Goal: Transaction & Acquisition: Purchase product/service

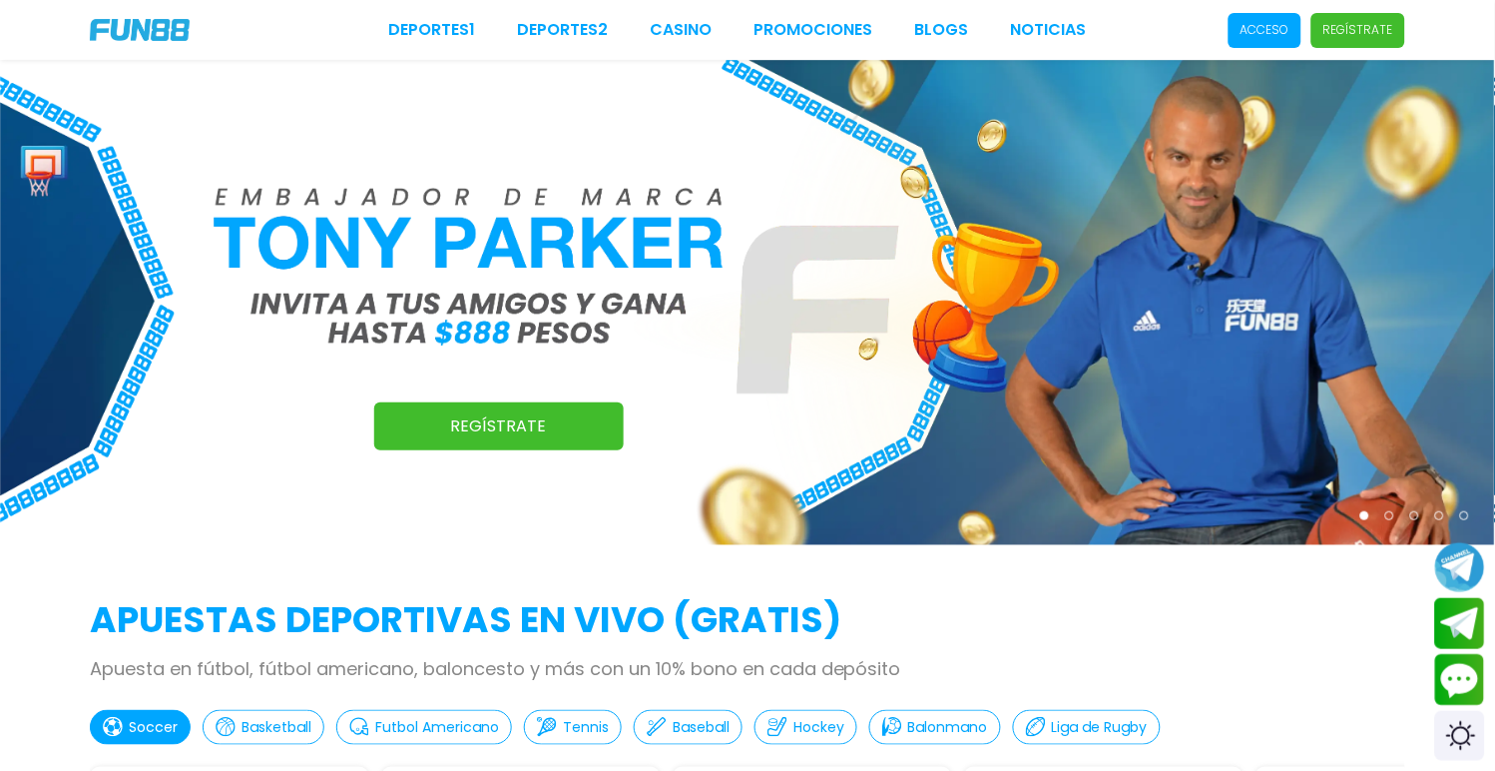
click at [1274, 24] on p "Acceso" at bounding box center [1265, 30] width 49 height 18
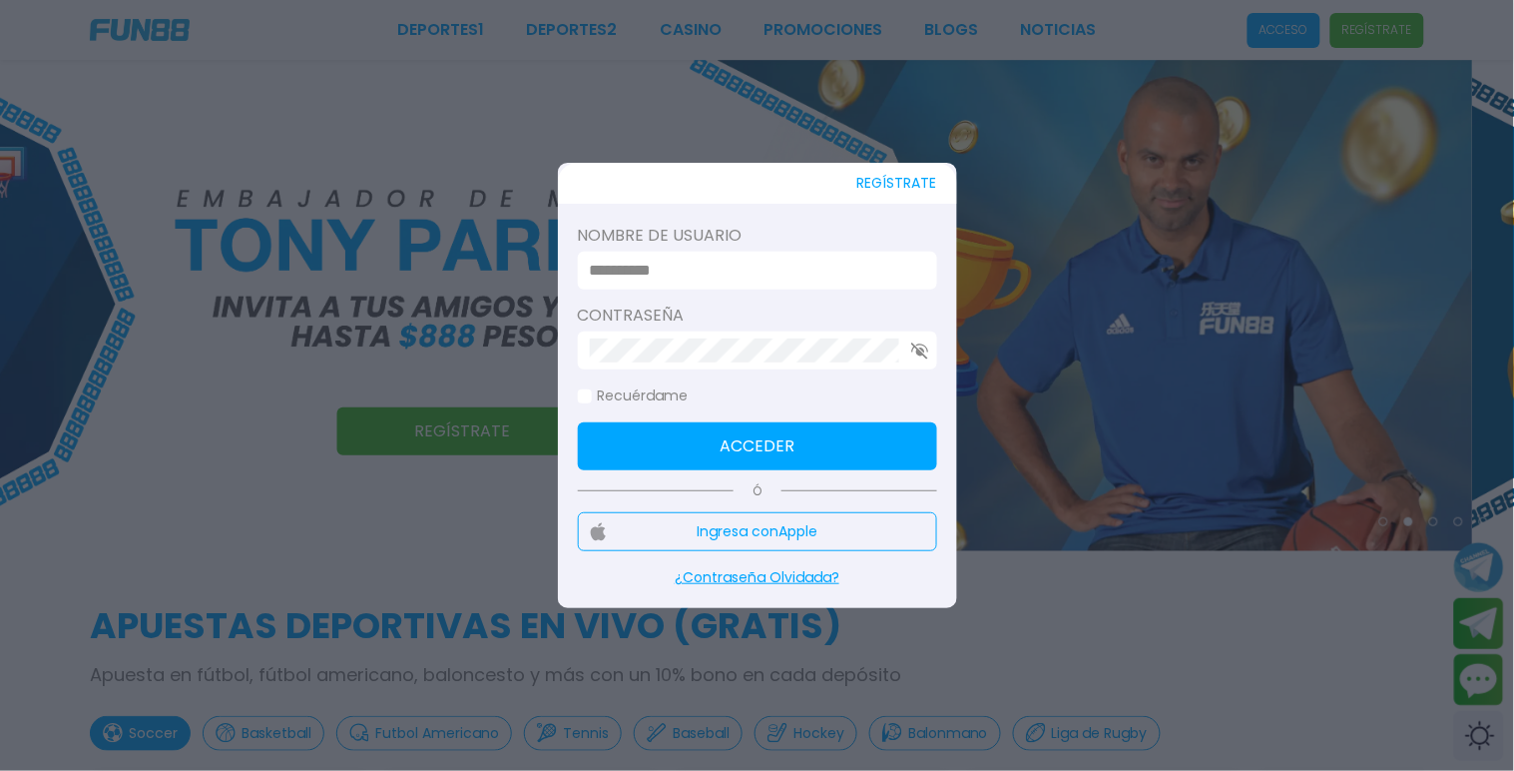
click at [745, 264] on input at bounding box center [751, 271] width 323 height 24
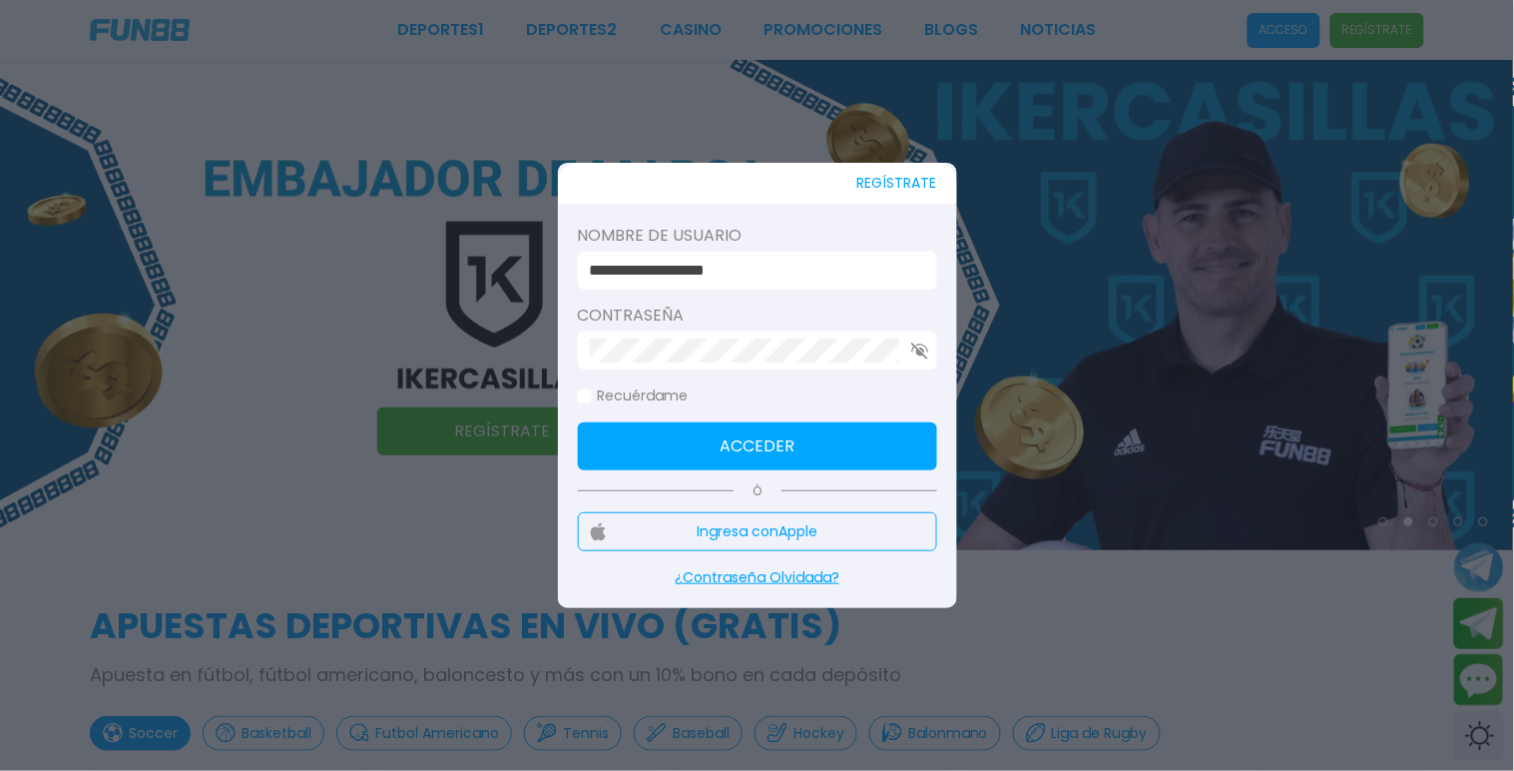
click at [800, 257] on div "**********" at bounding box center [757, 271] width 359 height 38
drag, startPoint x: 805, startPoint y: 276, endPoint x: 523, endPoint y: 291, distance: 282.9
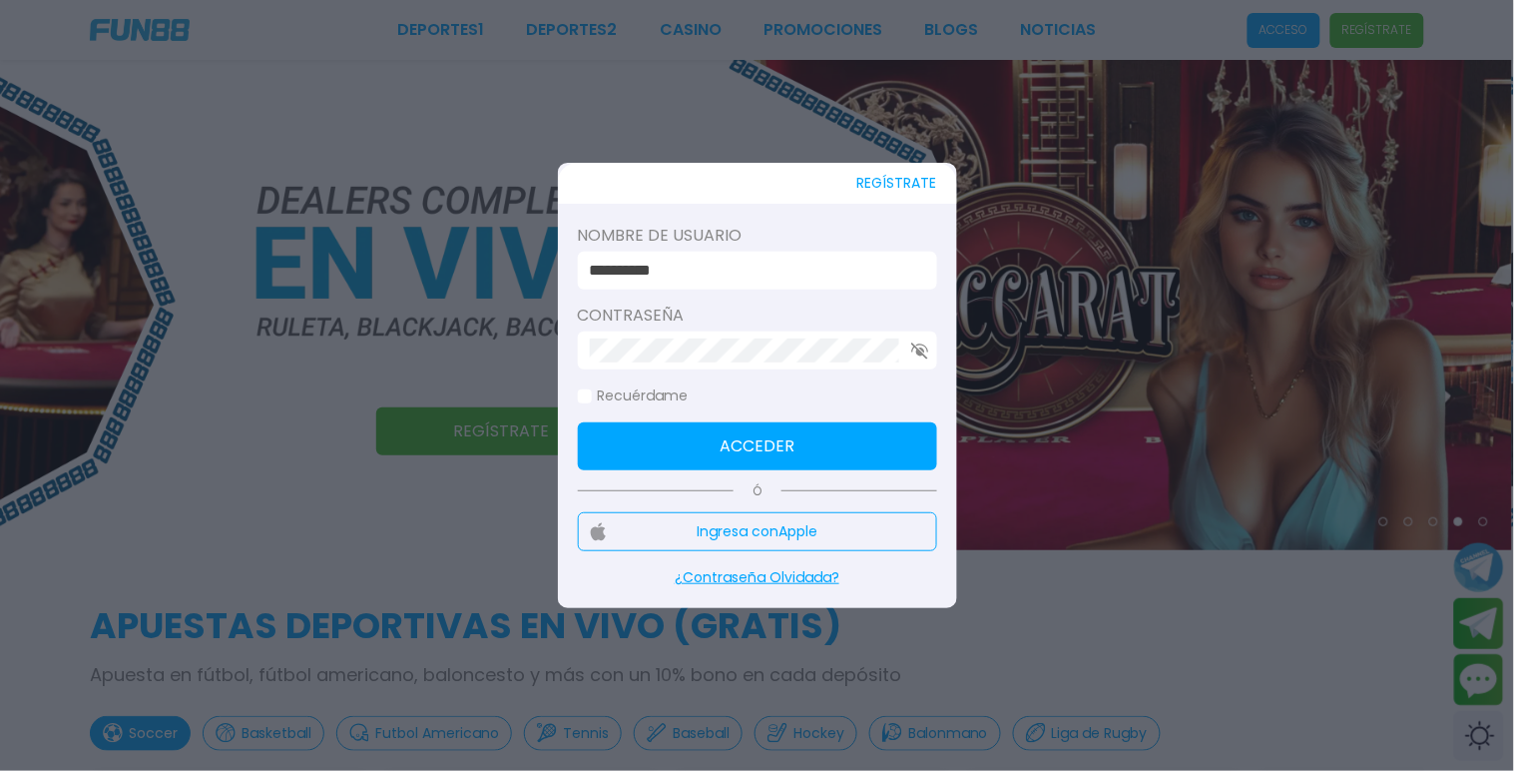
type input "**********"
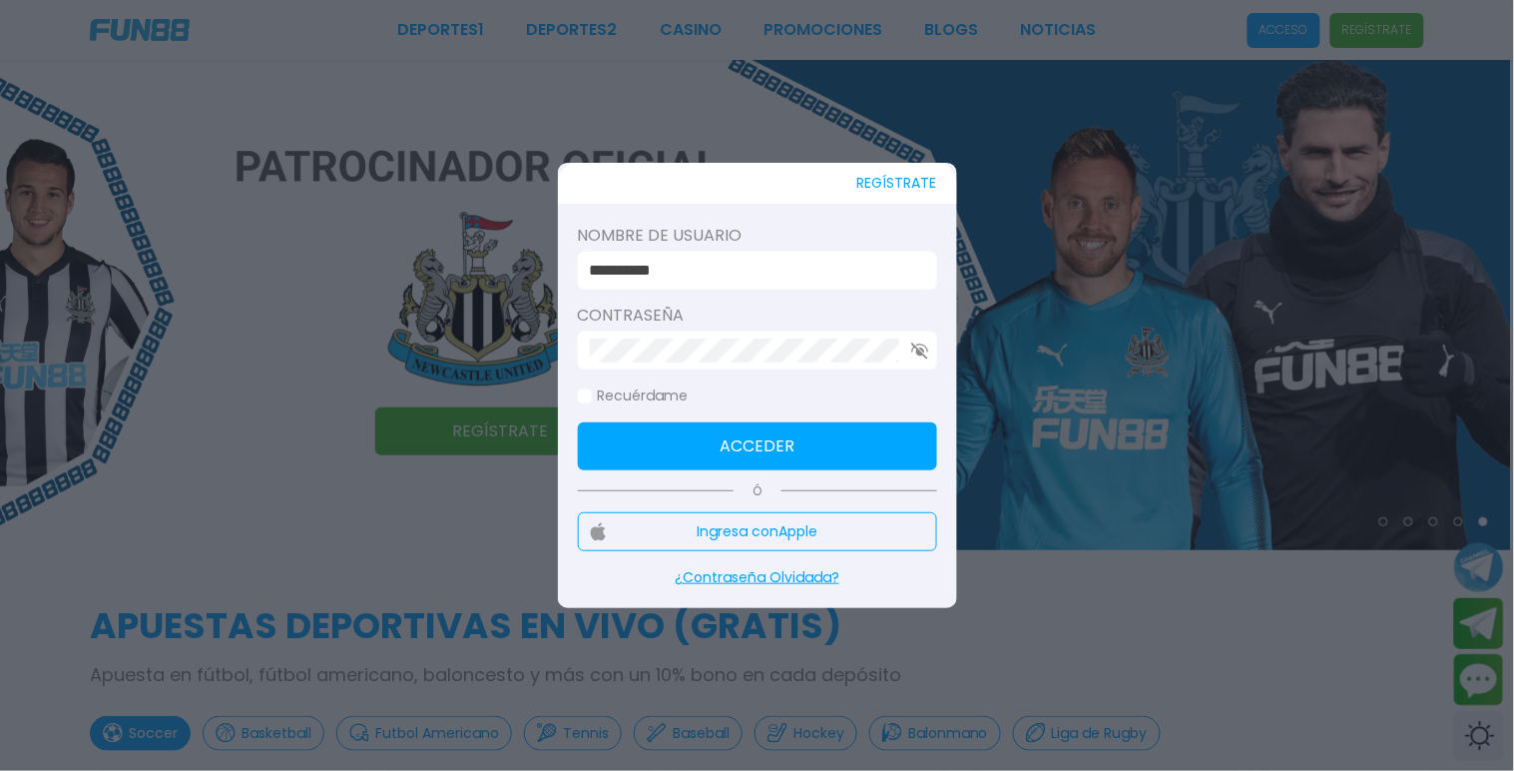
click button "Acceder" at bounding box center [757, 446] width 359 height 48
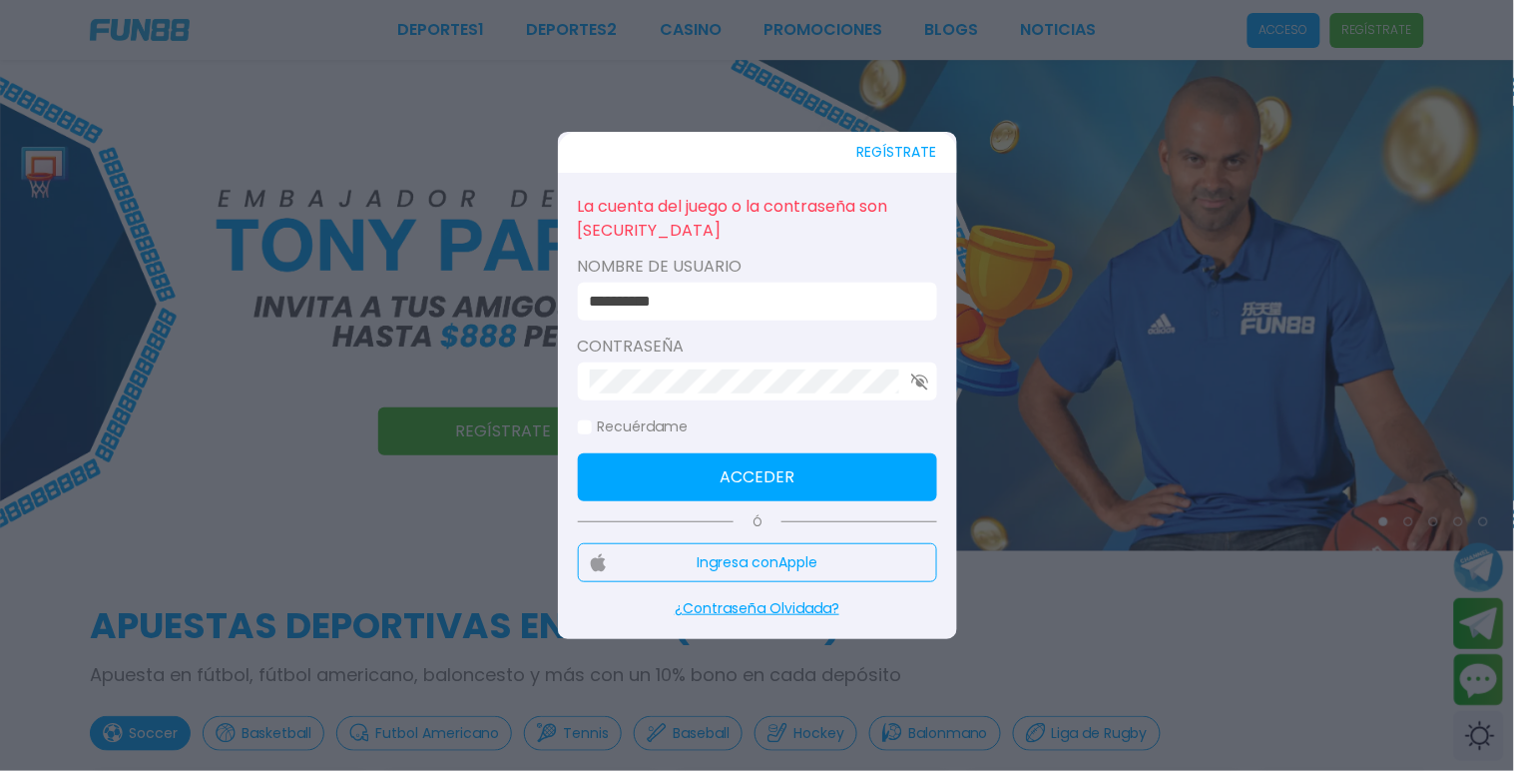
click at [767, 481] on button "Acceder" at bounding box center [757, 477] width 359 height 48
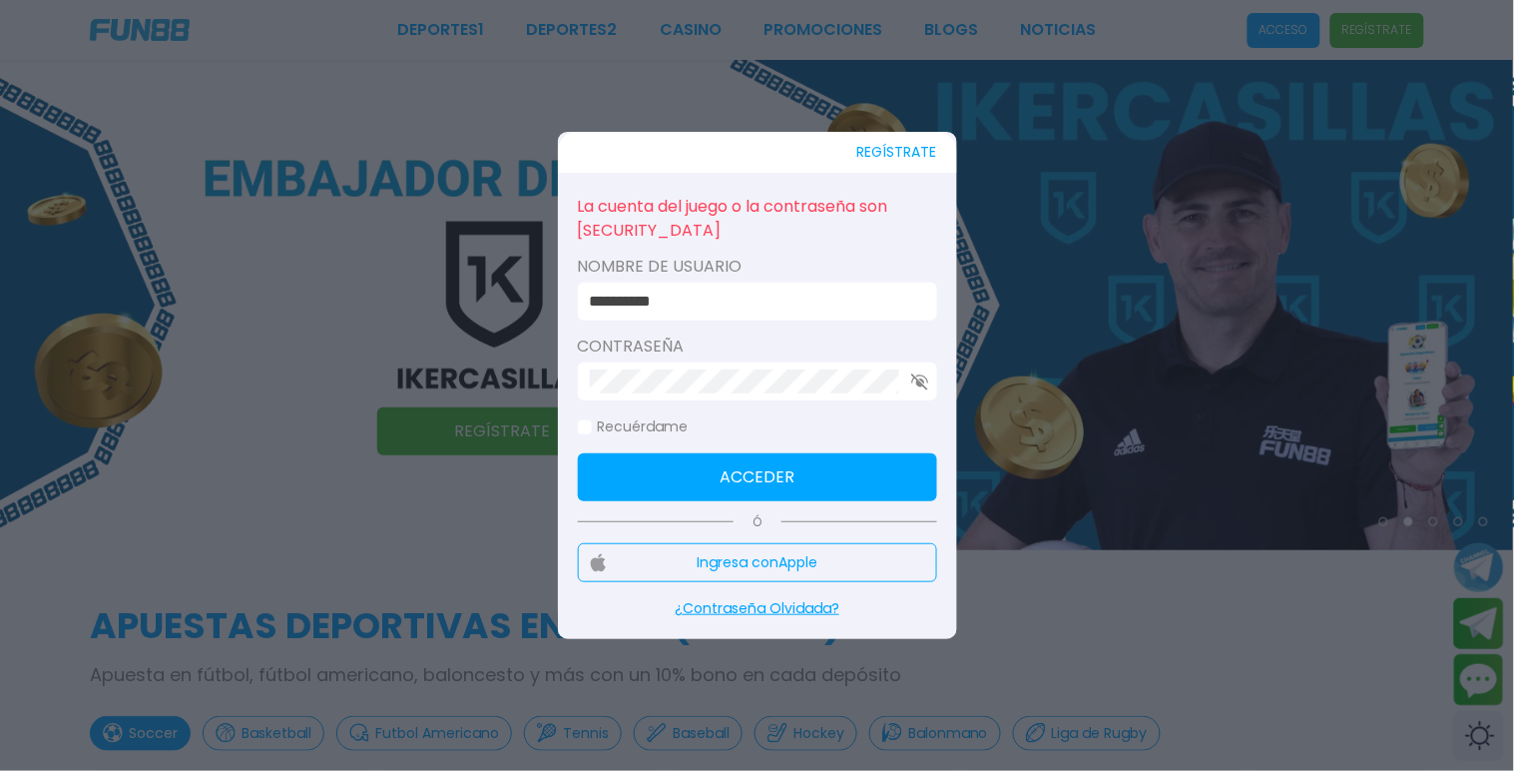
click at [874, 158] on button "REGÍSTRATE" at bounding box center [897, 152] width 80 height 41
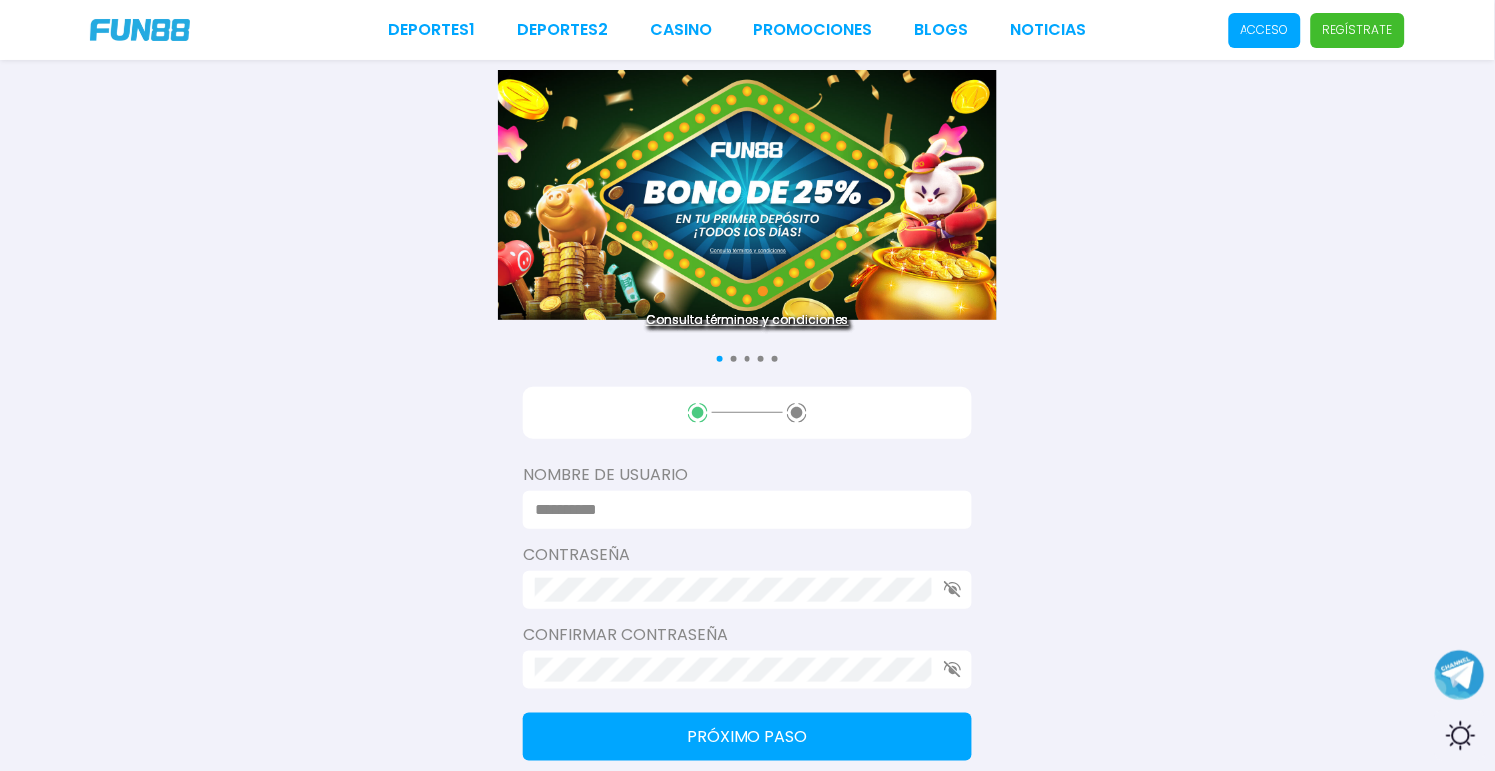
click at [1212, 524] on div "Consulta términos y condiciones Consulta términos y condiciones Consulta términ…" at bounding box center [747, 517] width 1495 height 1034
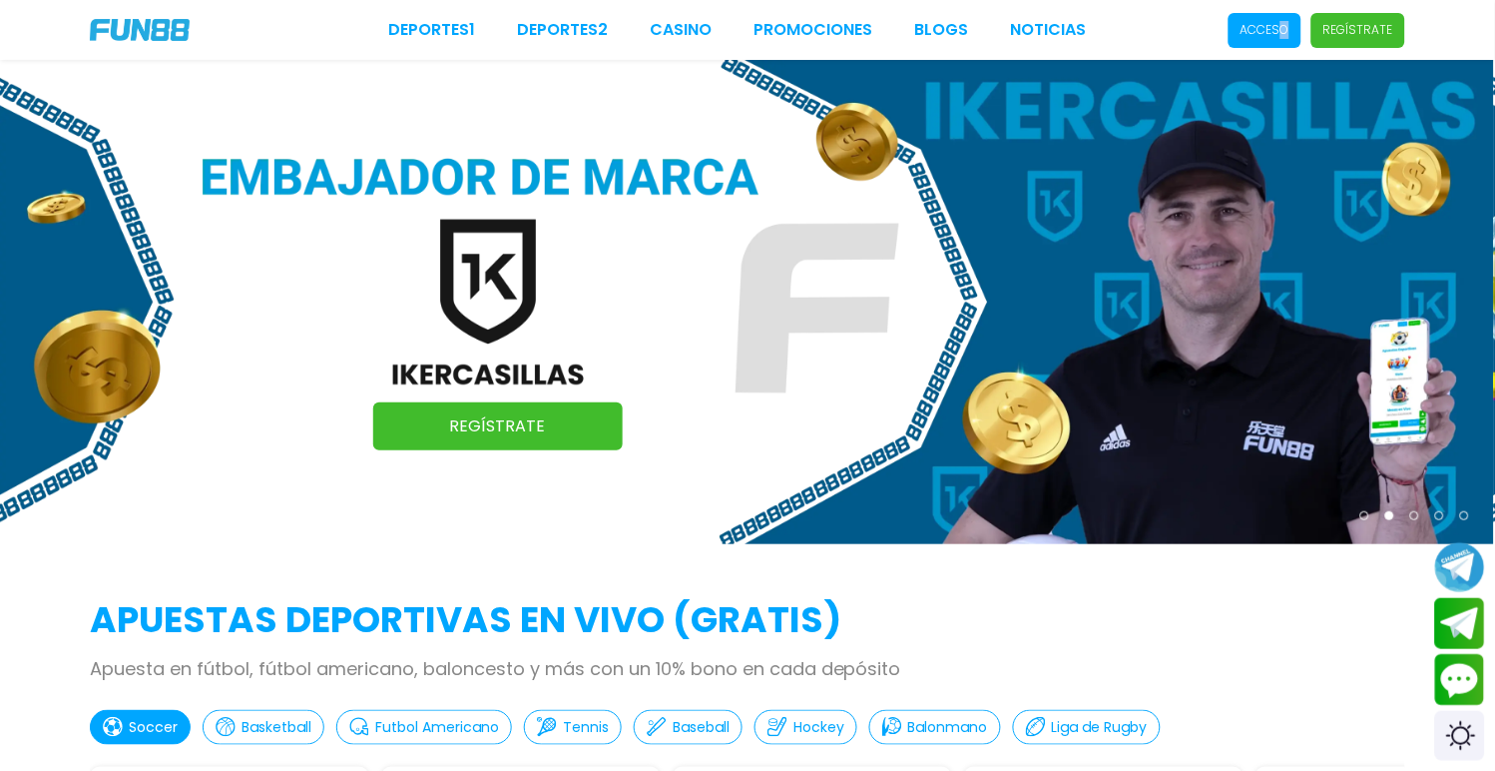
click at [1290, 23] on p "Acceso" at bounding box center [1265, 30] width 49 height 18
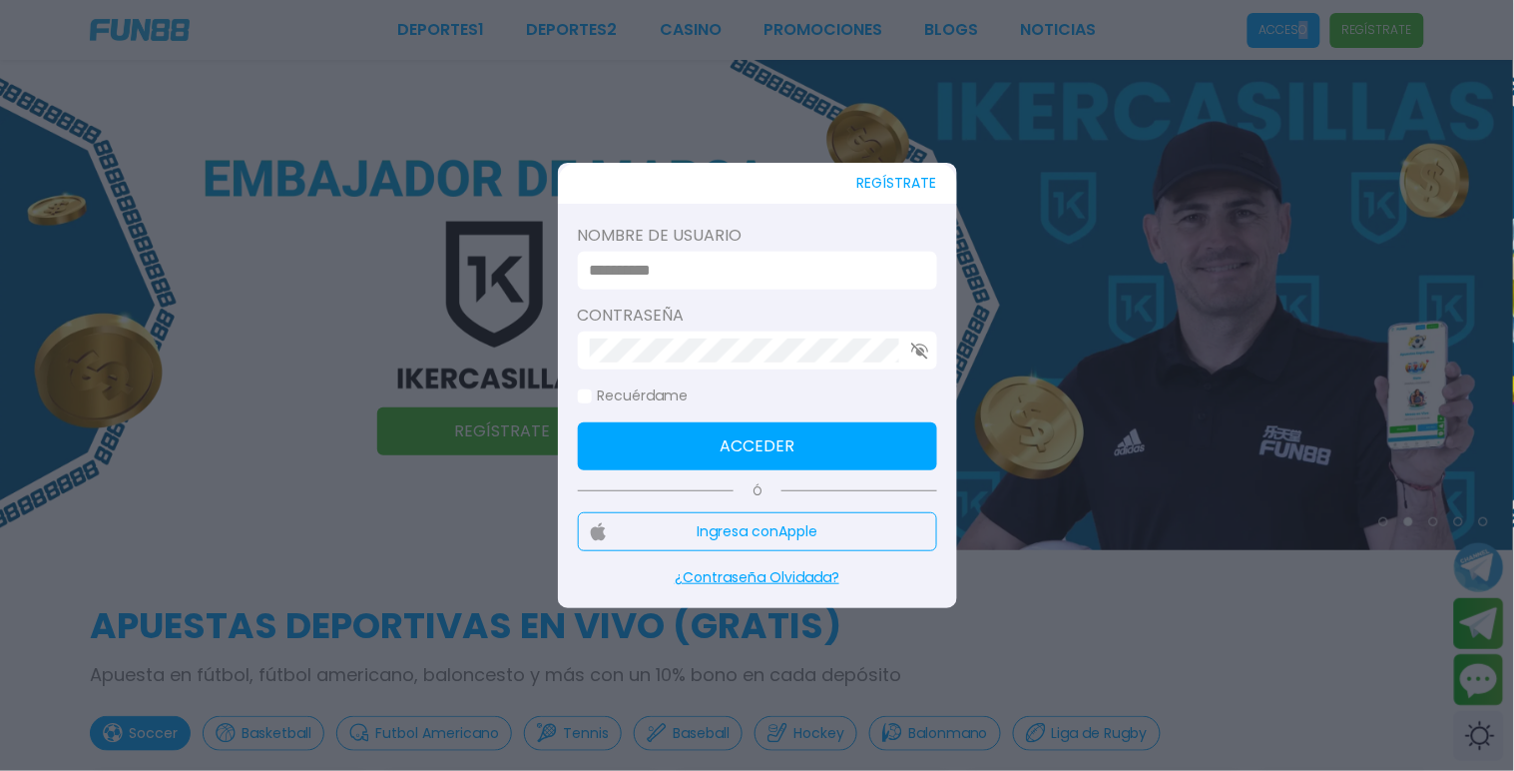
click at [806, 533] on button "Ingresa con Apple" at bounding box center [757, 531] width 359 height 39
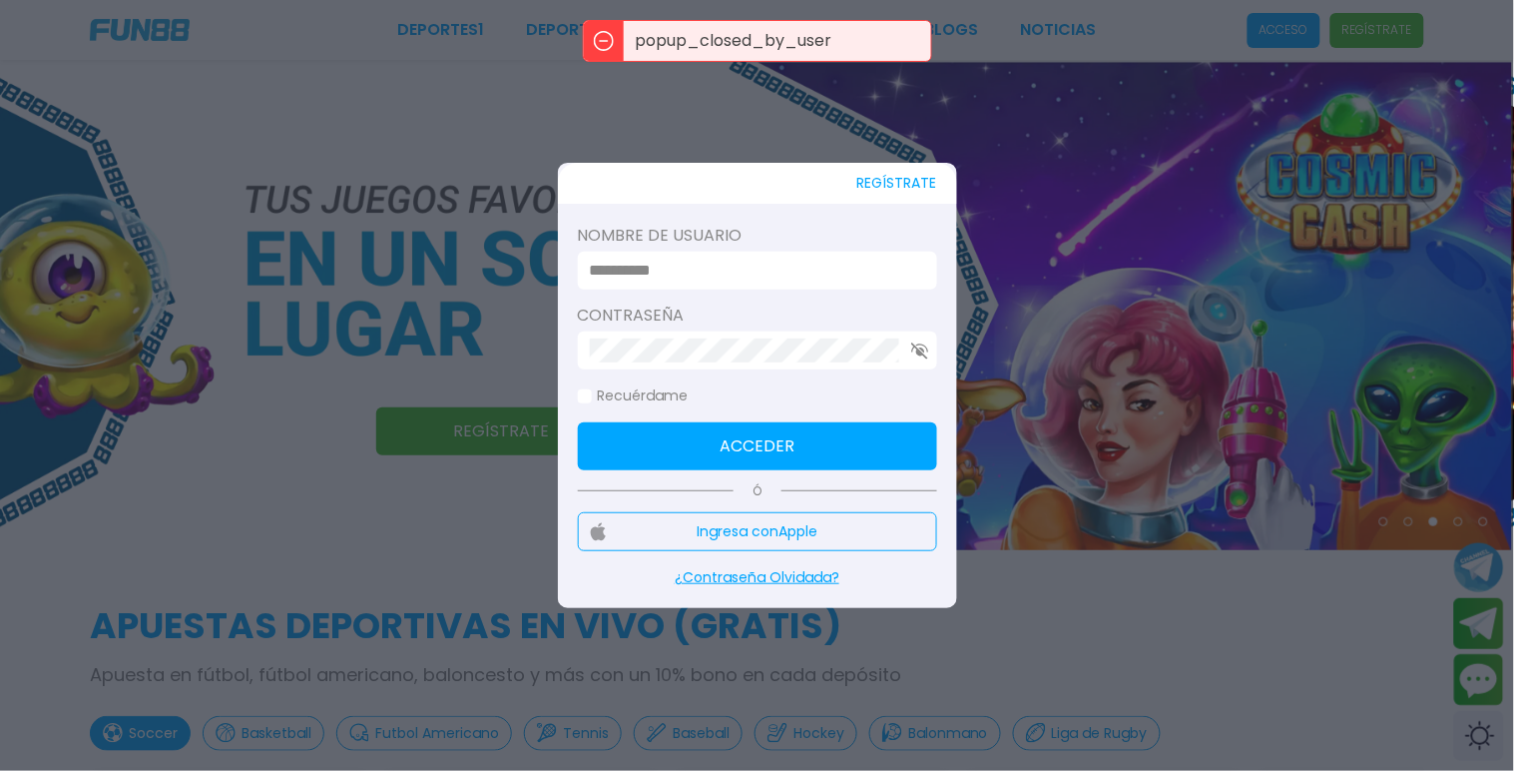
click at [759, 574] on p "¿Contraseña Olvidada?" at bounding box center [757, 577] width 359 height 21
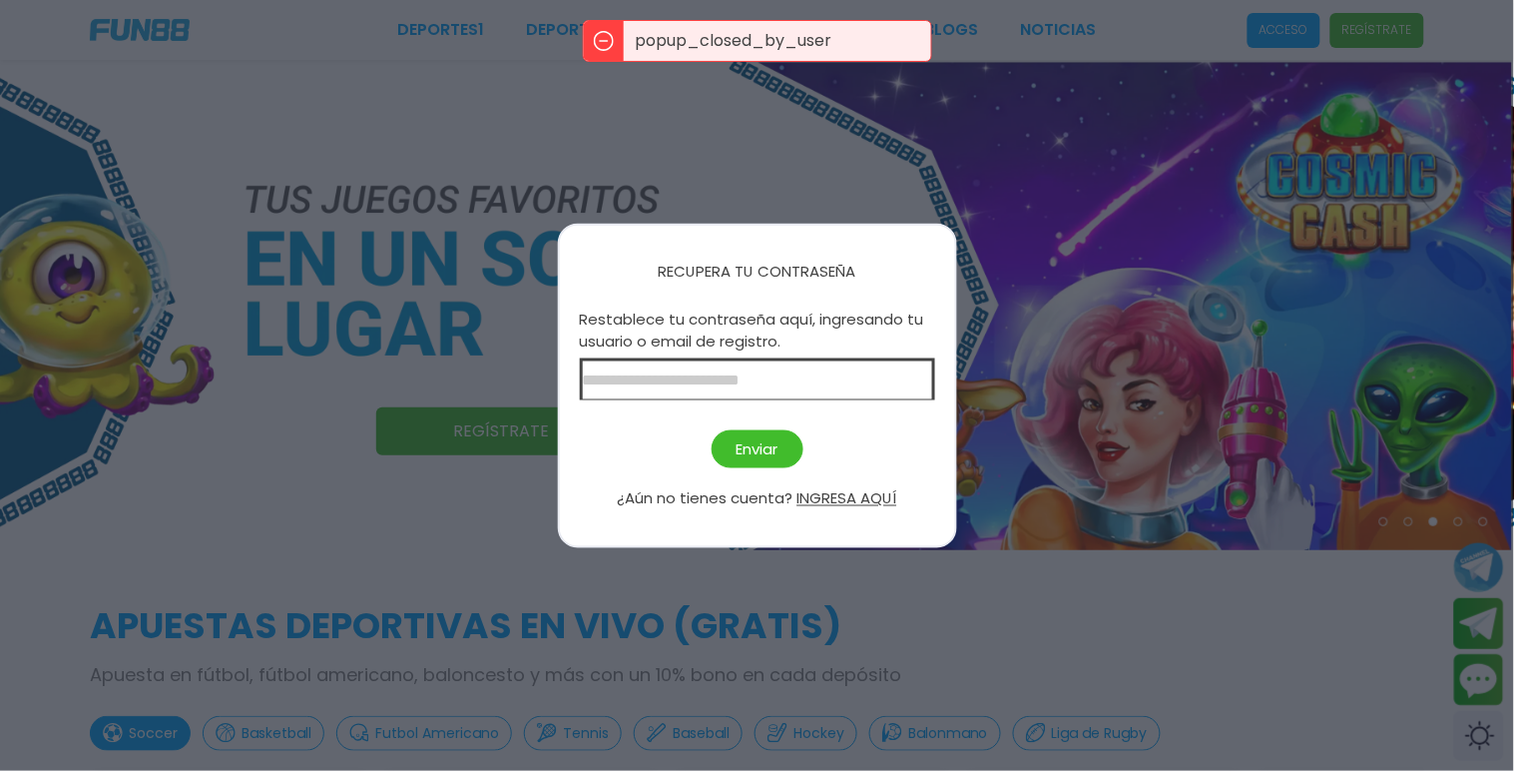
click at [717, 361] on input at bounding box center [757, 378] width 355 height 42
type input "**********"
click at [764, 461] on button "Enviar" at bounding box center [758, 448] width 92 height 39
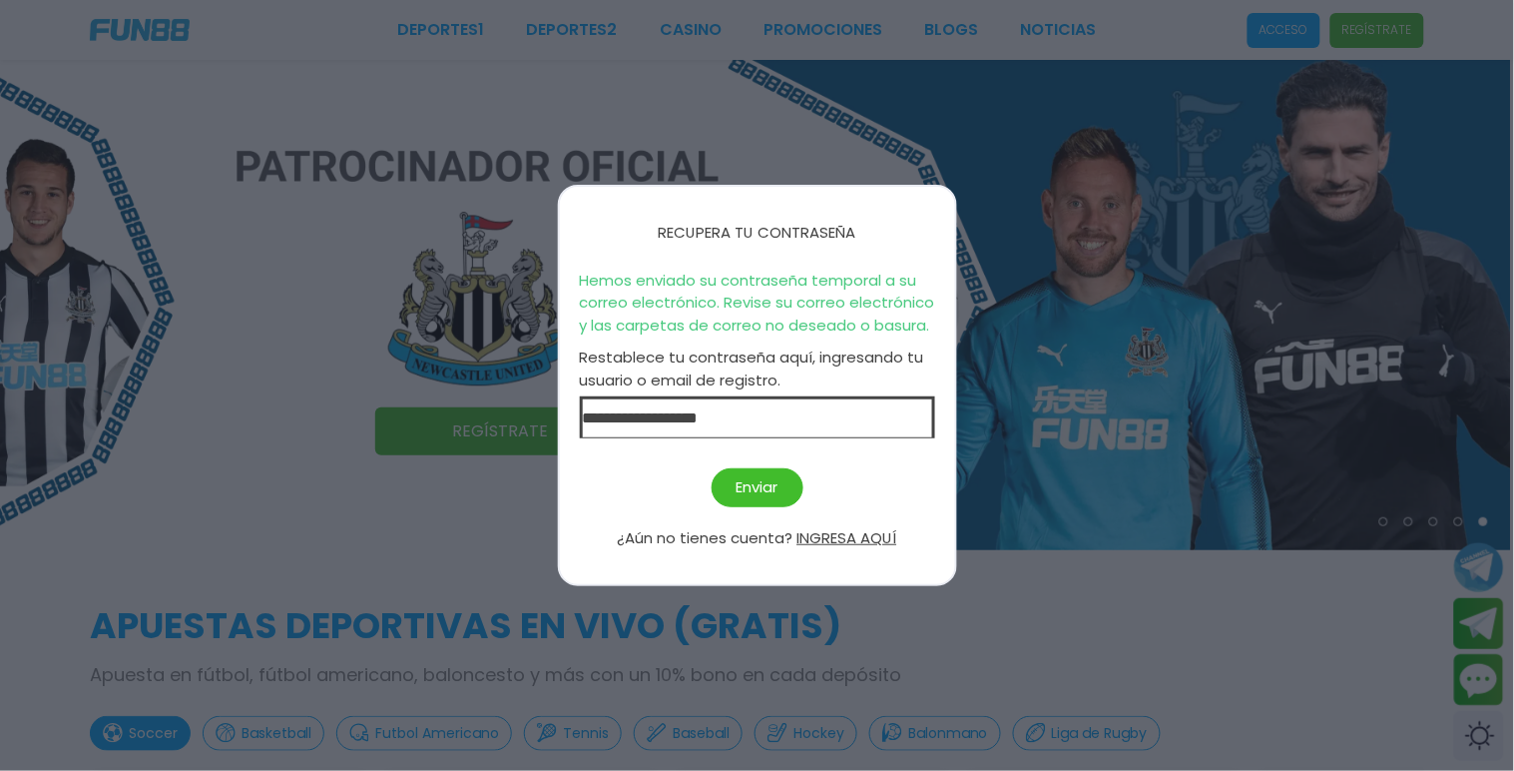
drag, startPoint x: 1132, startPoint y: 349, endPoint x: 1093, endPoint y: 330, distance: 43.3
click at [1120, 343] on div at bounding box center [757, 385] width 1514 height 771
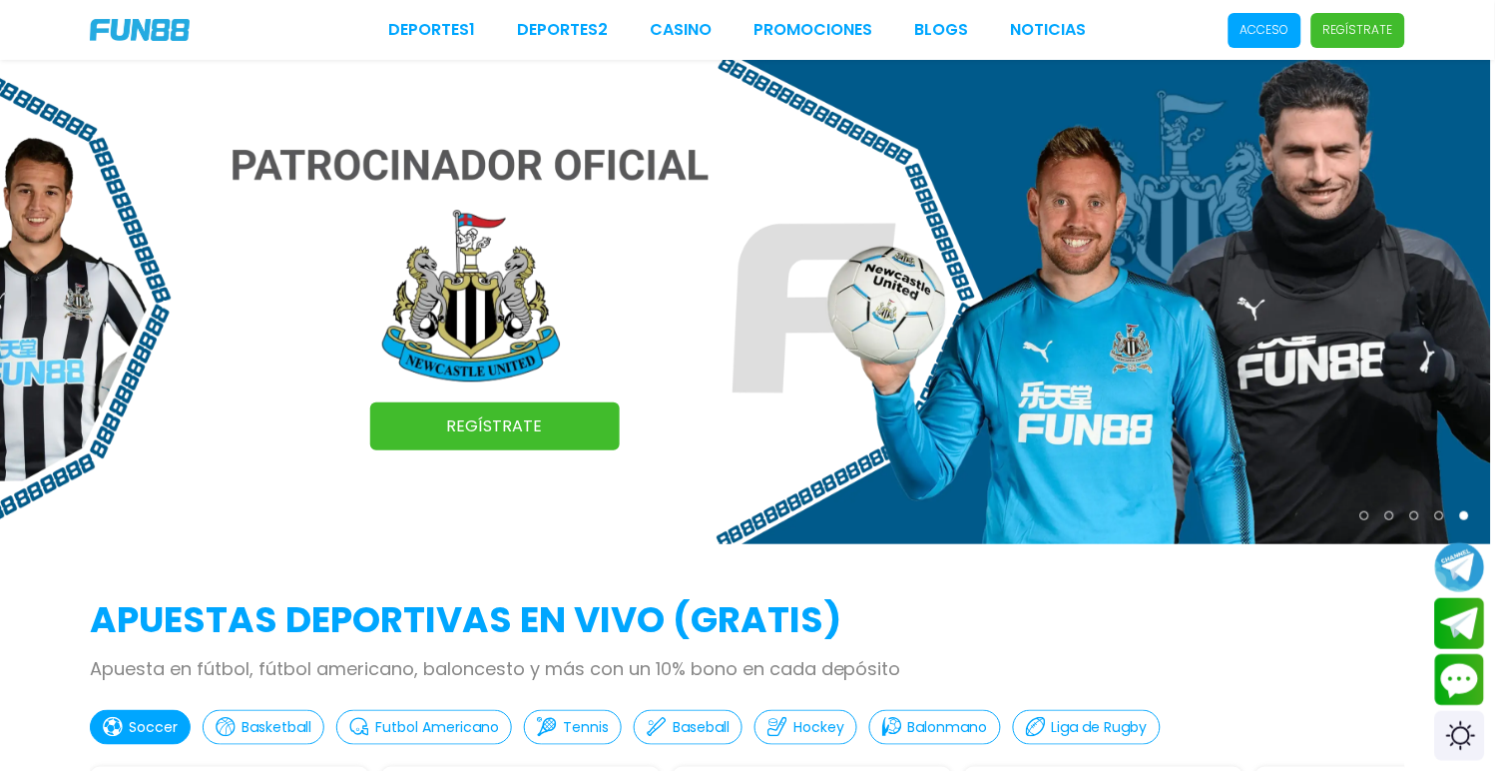
drag, startPoint x: 1280, startPoint y: 61, endPoint x: 1280, endPoint y: 28, distance: 32.9
click at [1279, 61] on img at bounding box center [743, 302] width 1495 height 484
click at [1281, 26] on p "Acceso" at bounding box center [1265, 30] width 49 height 18
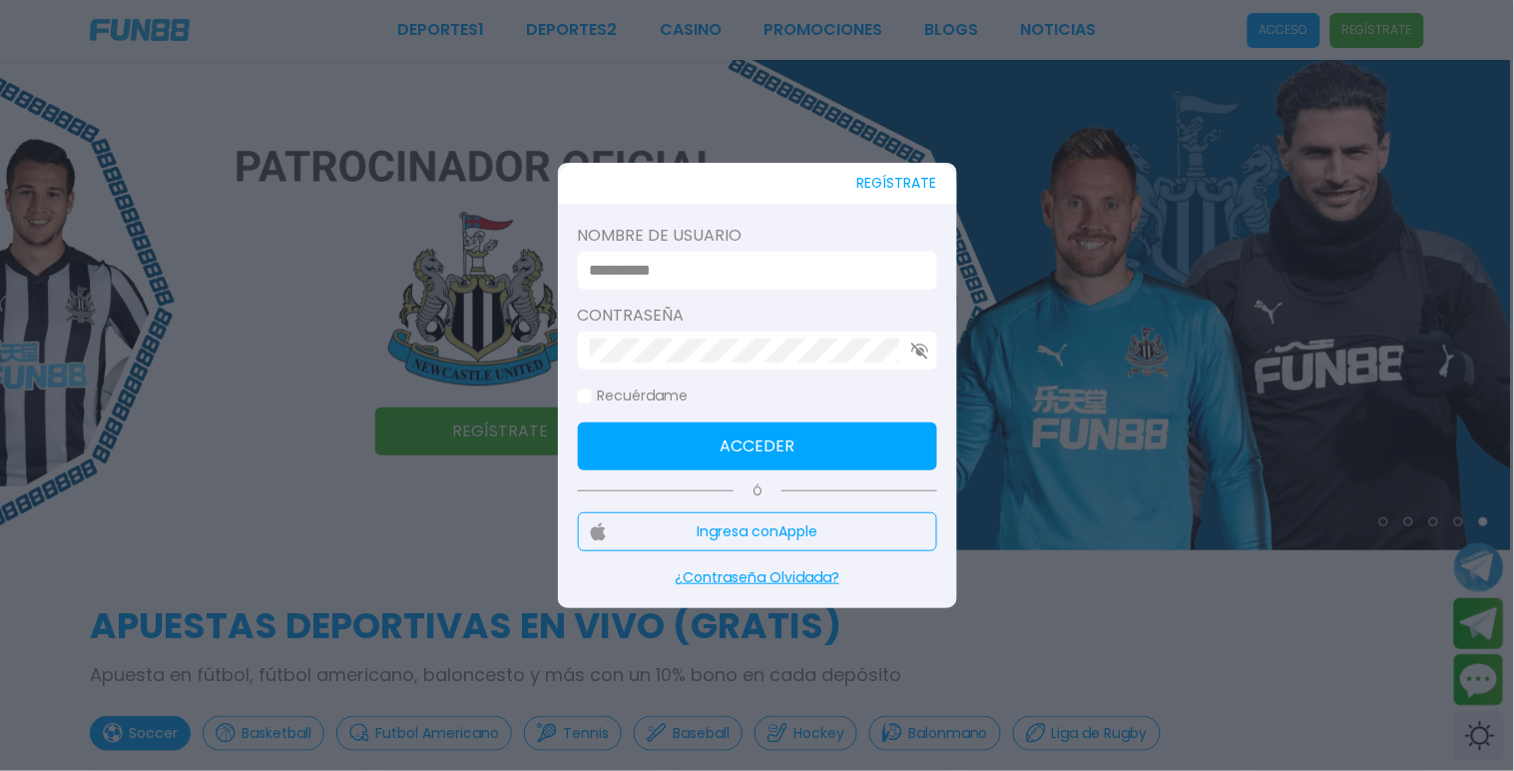
click at [733, 270] on input at bounding box center [751, 271] width 323 height 24
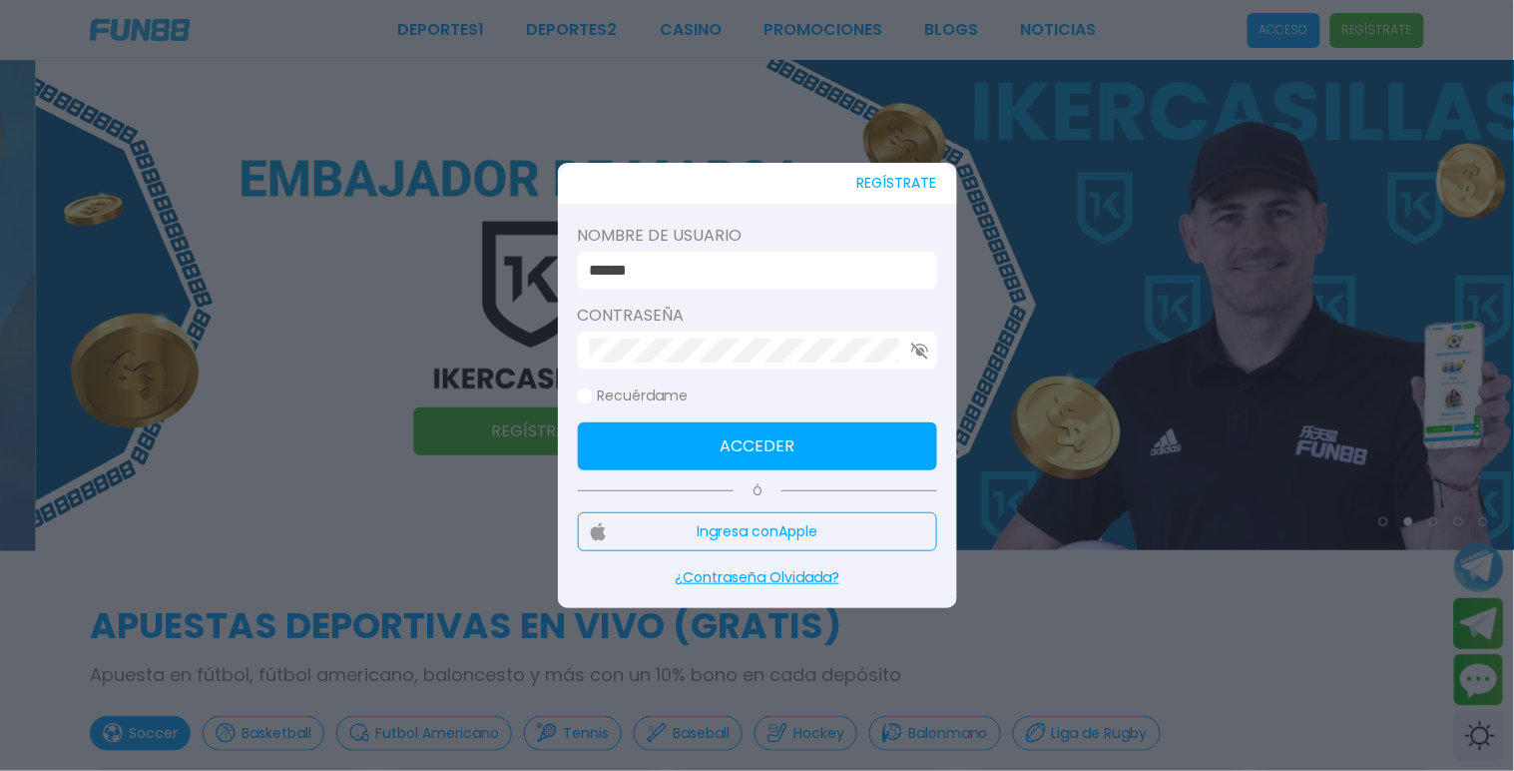
type input "******"
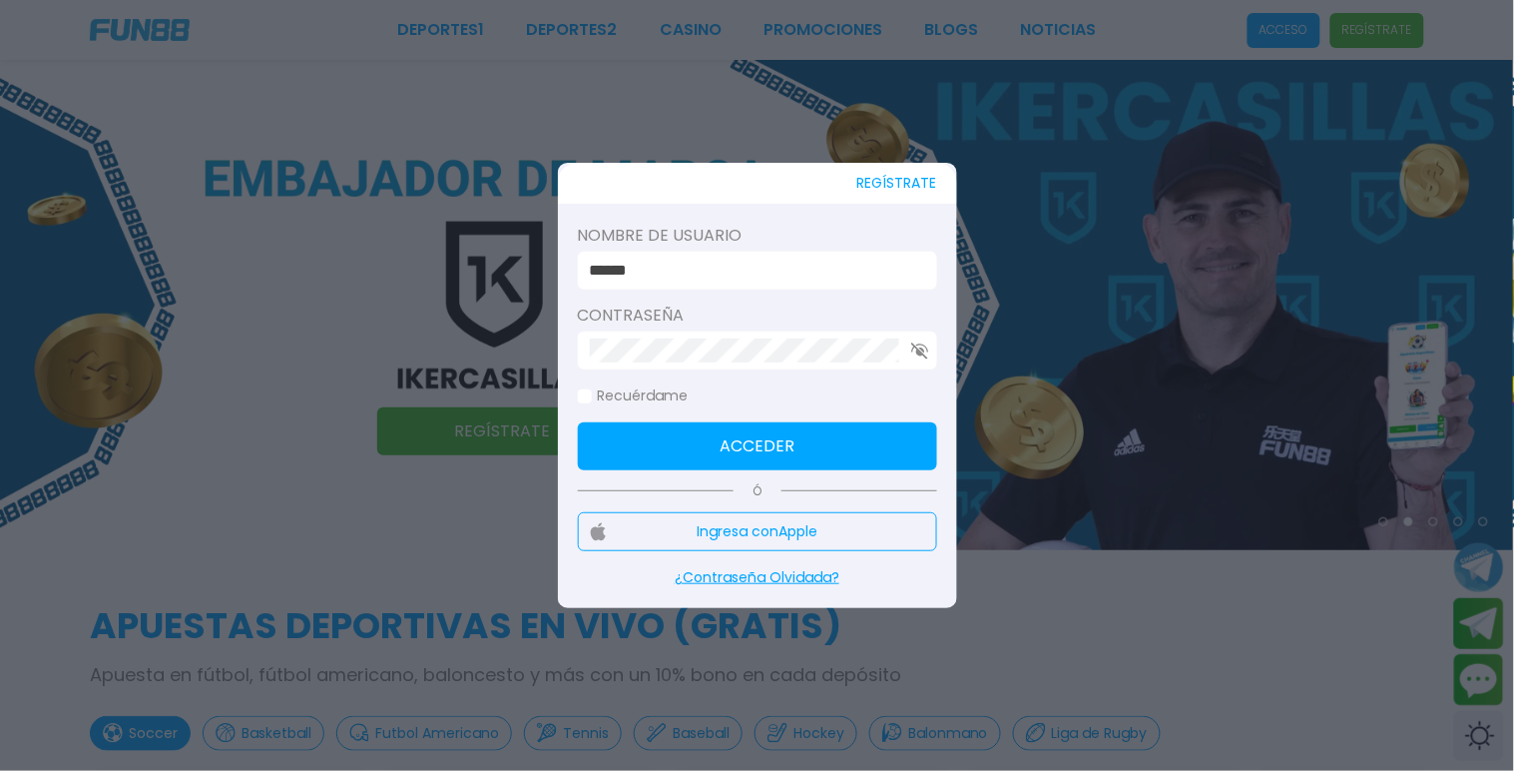
click at [795, 452] on button "Acceder" at bounding box center [757, 446] width 359 height 48
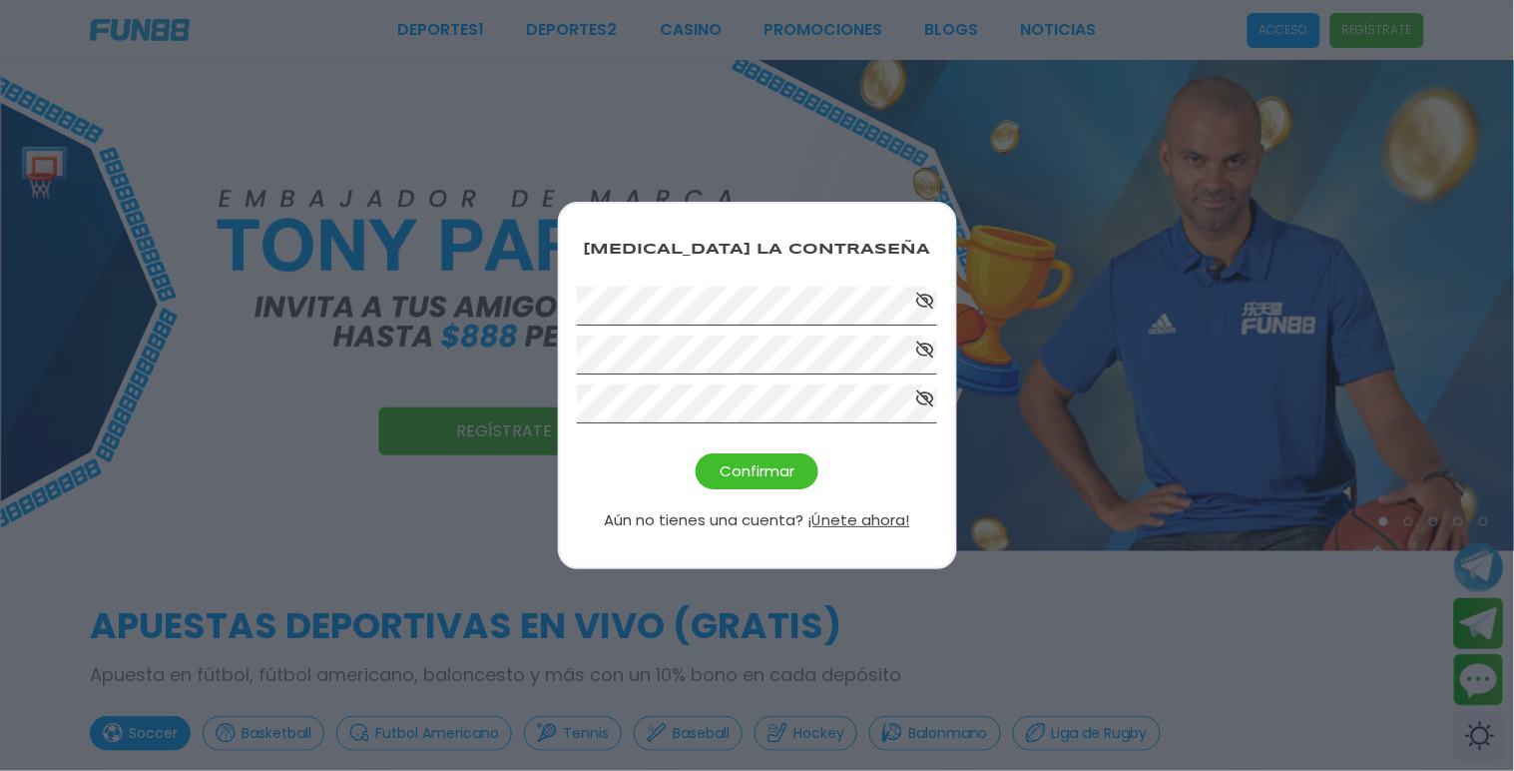
click at [757, 472] on button "Confirmar" at bounding box center [757, 471] width 123 height 37
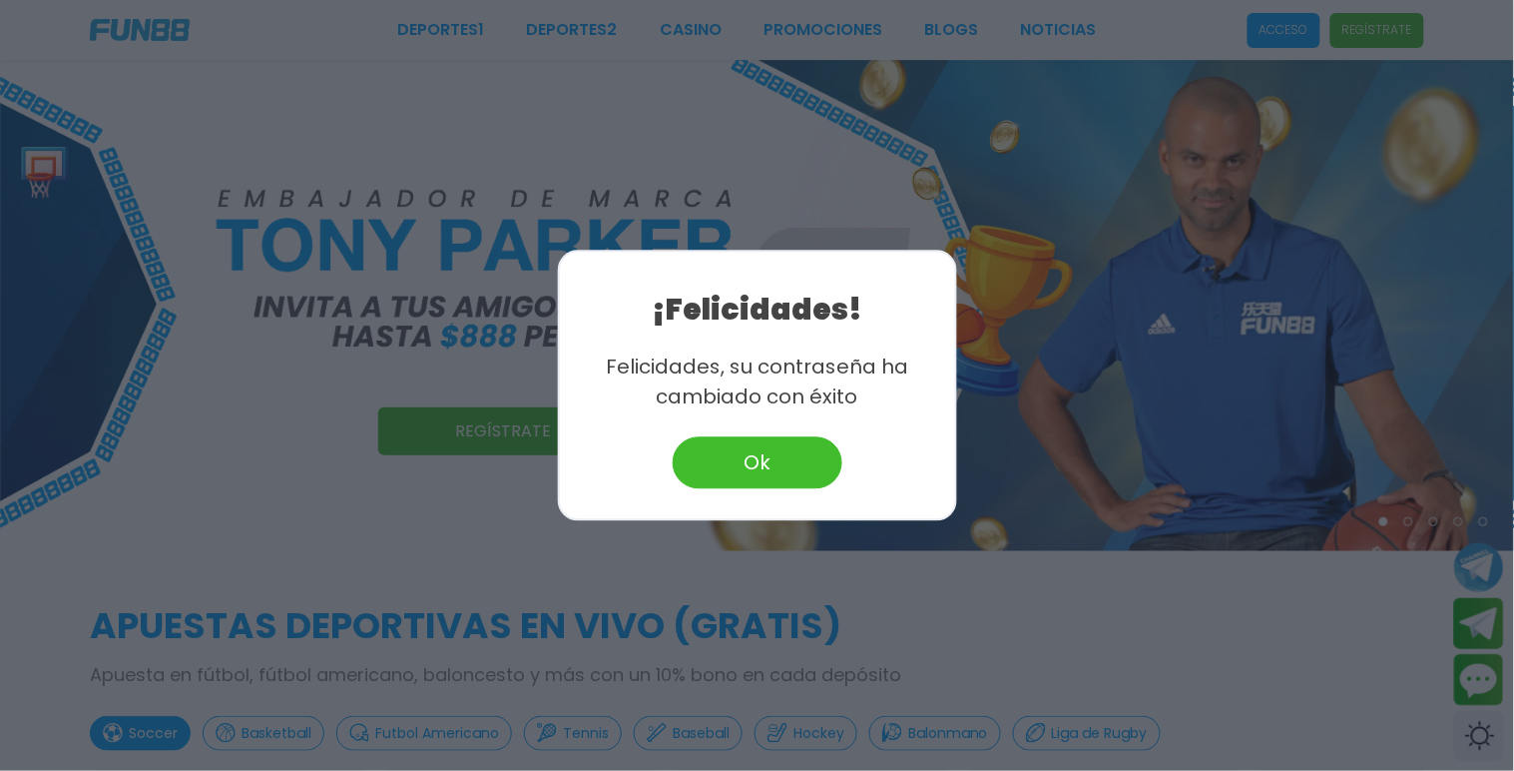
click at [786, 467] on button "Ok" at bounding box center [758, 463] width 170 height 52
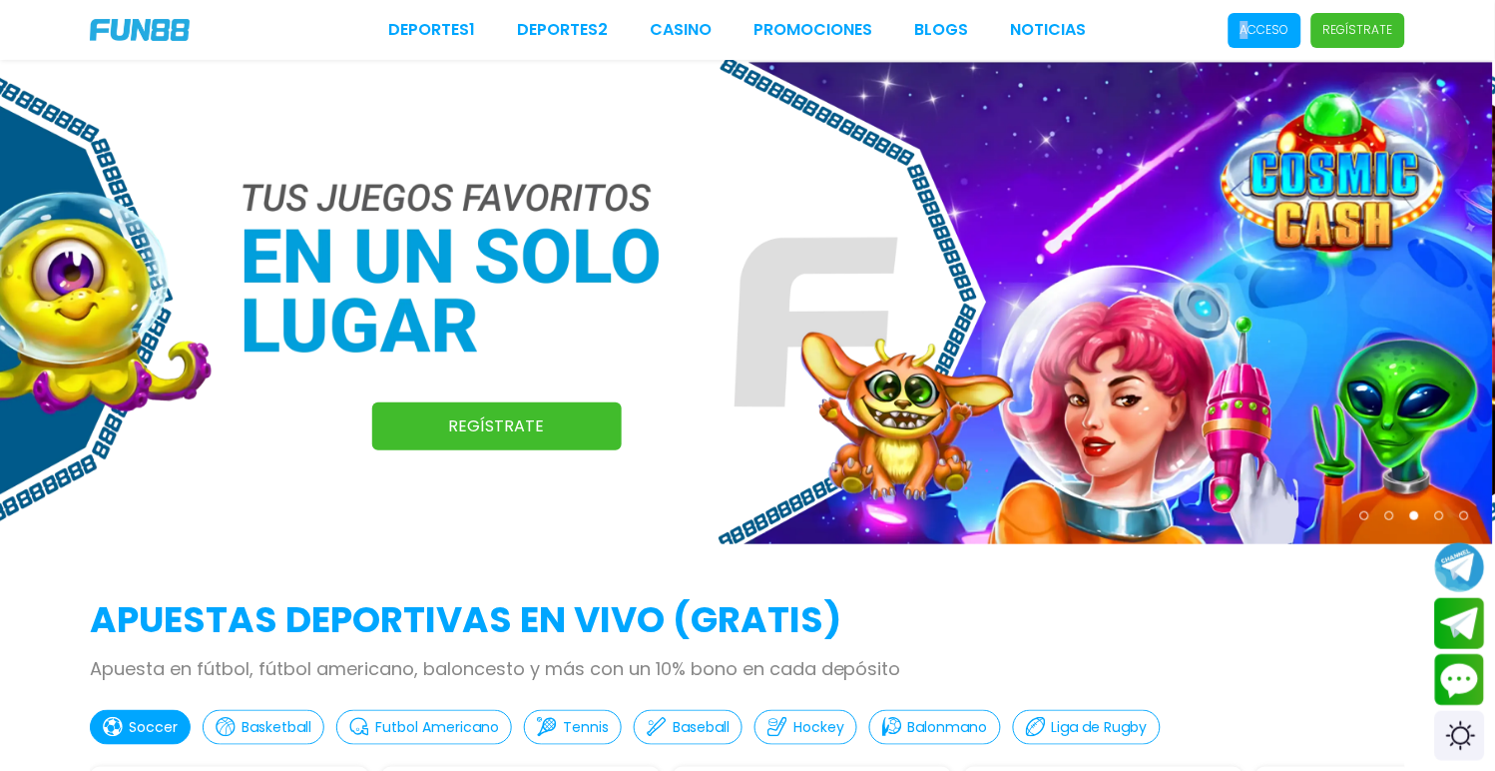
click at [1253, 31] on p "Acceso" at bounding box center [1265, 30] width 49 height 18
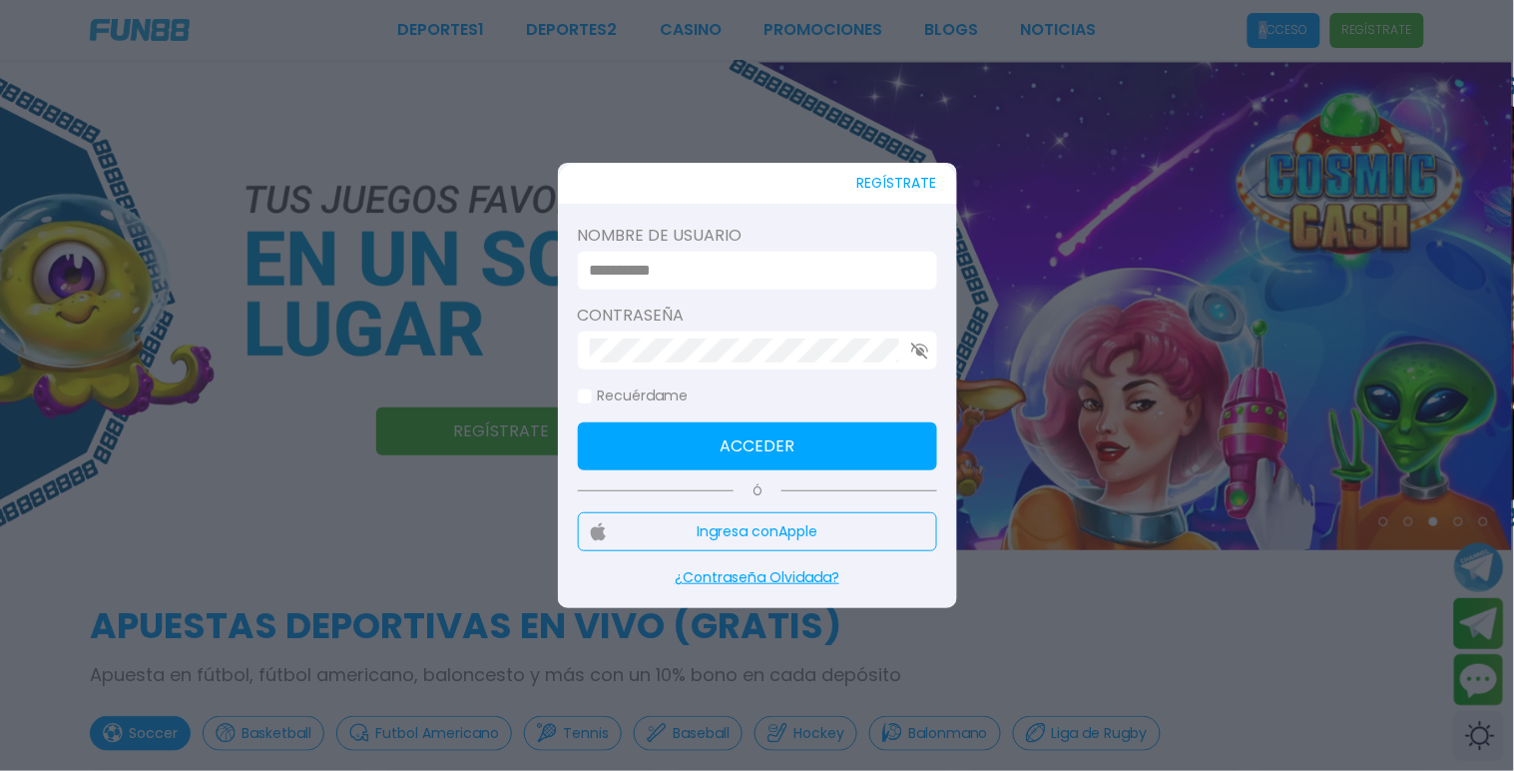
type input "******"
click at [806, 447] on button "Acceder" at bounding box center [757, 446] width 359 height 48
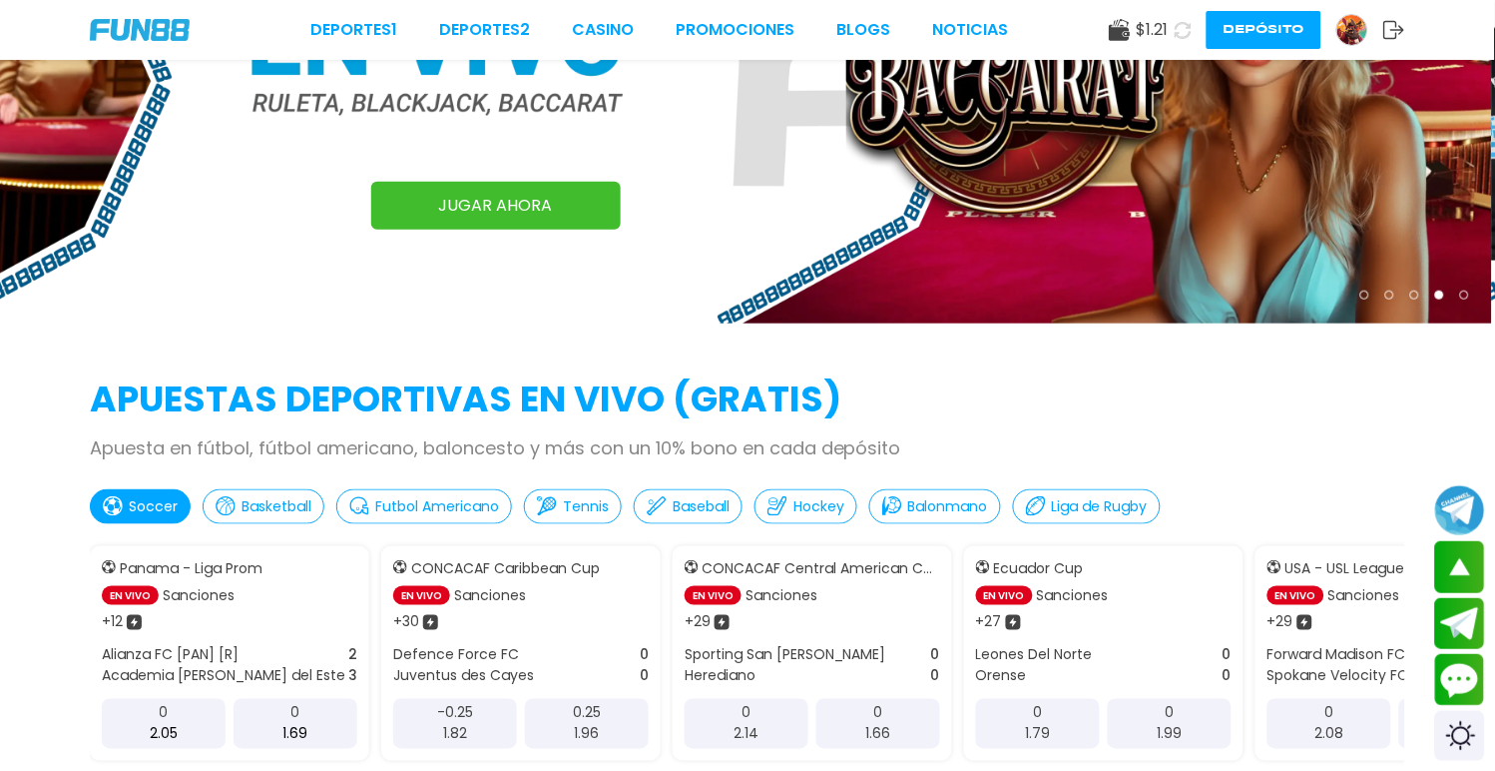
scroll to position [111, 0]
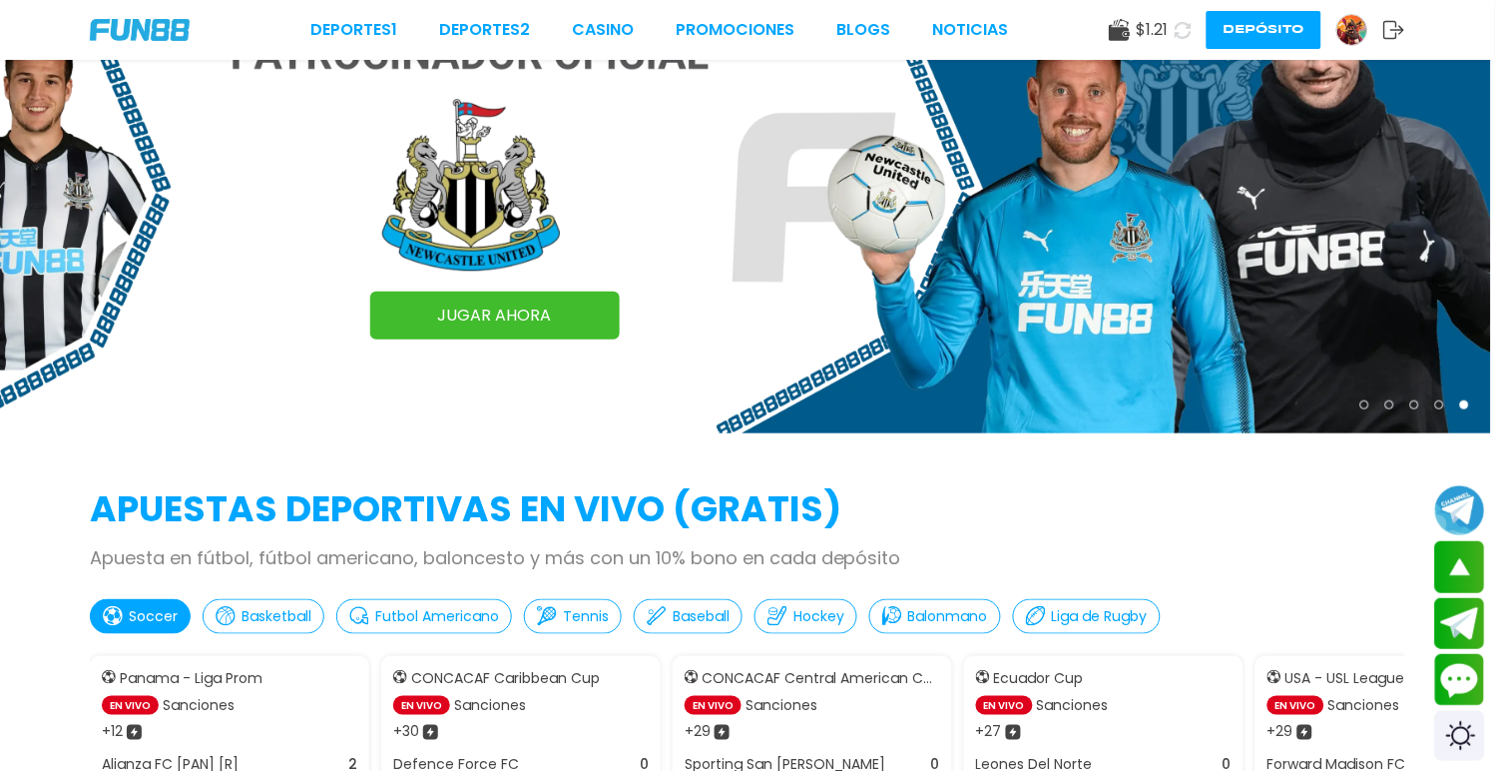
click at [1169, 28] on span "$ 1.21" at bounding box center [1153, 30] width 32 height 24
click at [1162, 30] on span "$ 1.21" at bounding box center [1153, 30] width 32 height 24
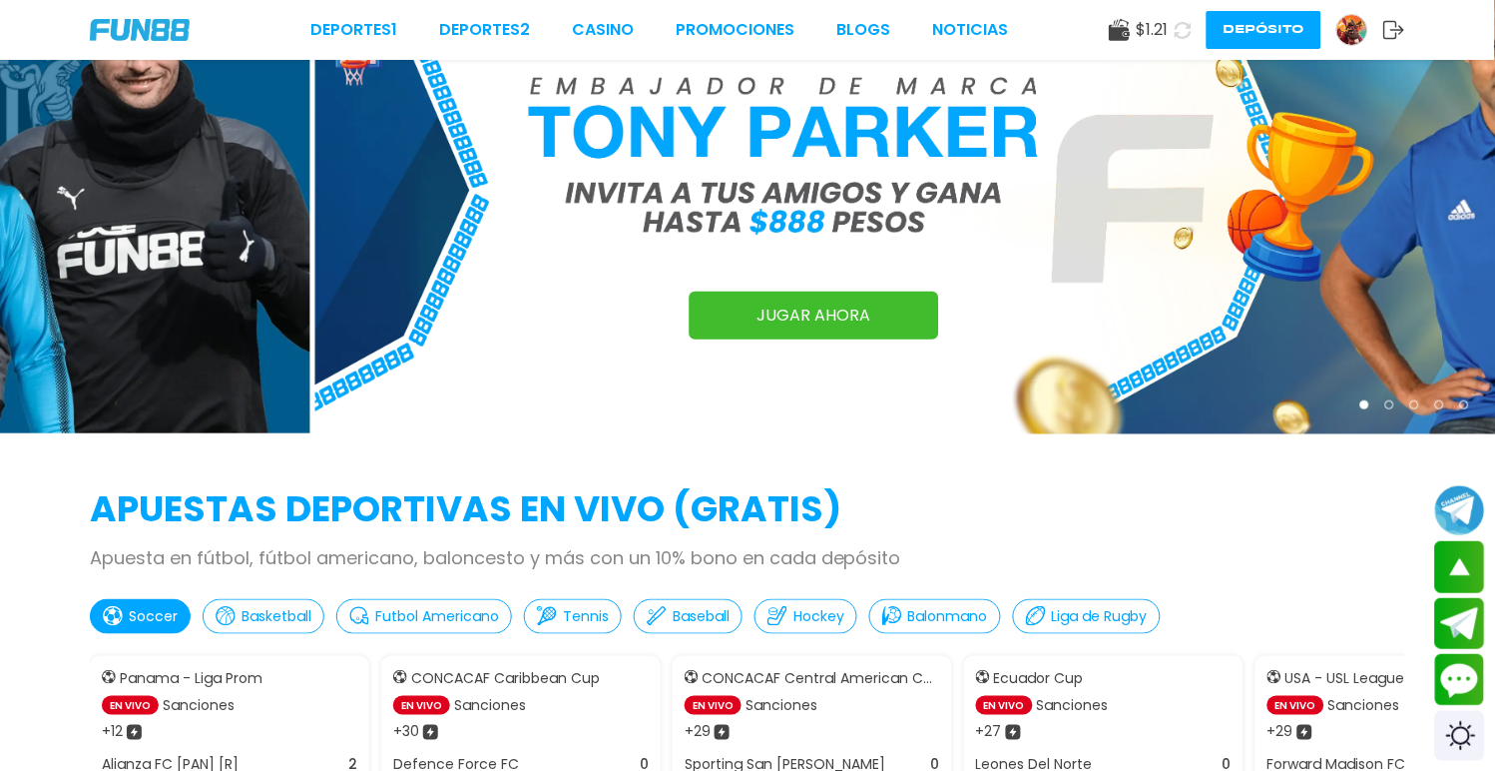
click at [1123, 30] on use at bounding box center [1119, 30] width 21 height 22
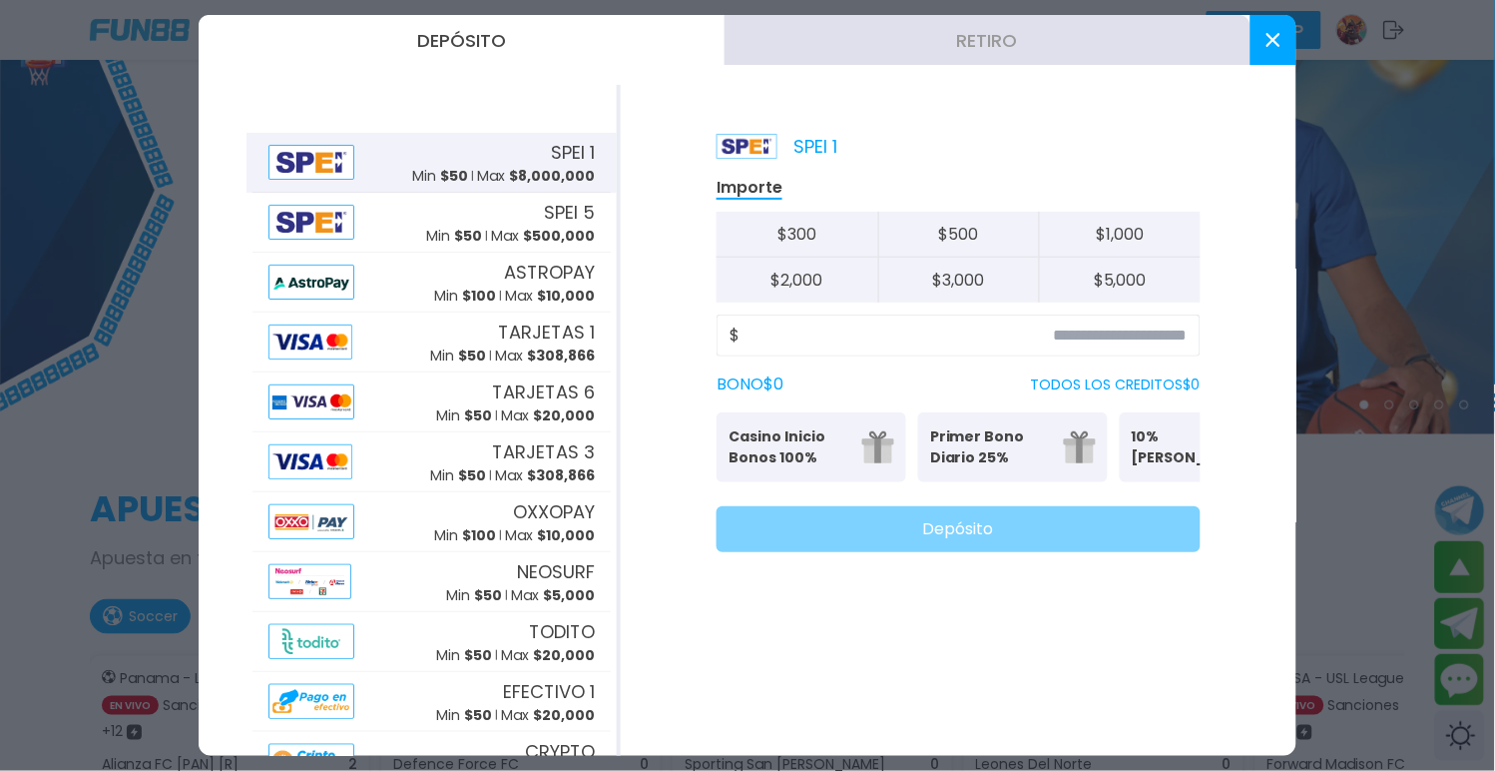
click at [944, 32] on button "Retiro" at bounding box center [988, 40] width 526 height 50
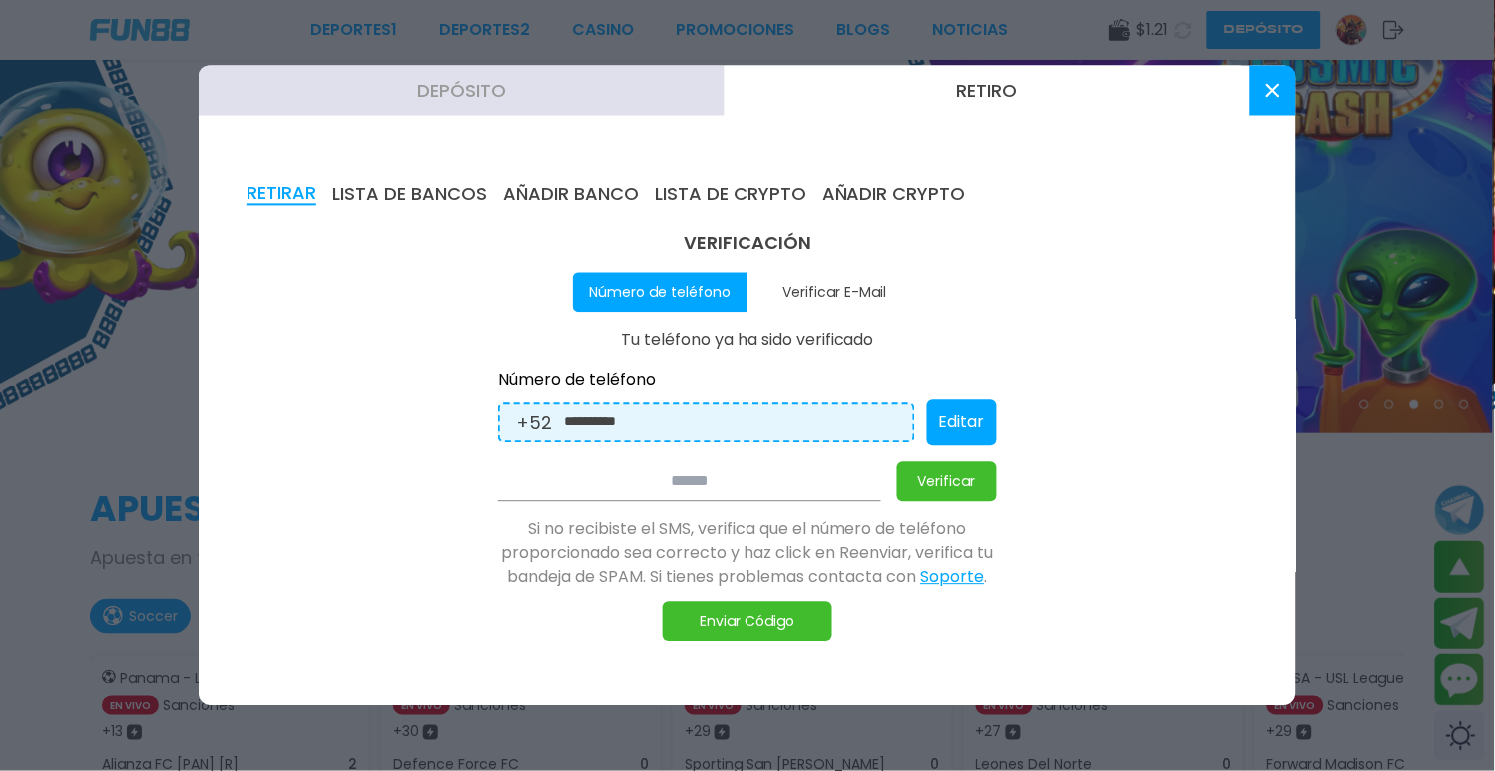
click at [444, 192] on button "LISTA DE BANCOS" at bounding box center [409, 195] width 155 height 22
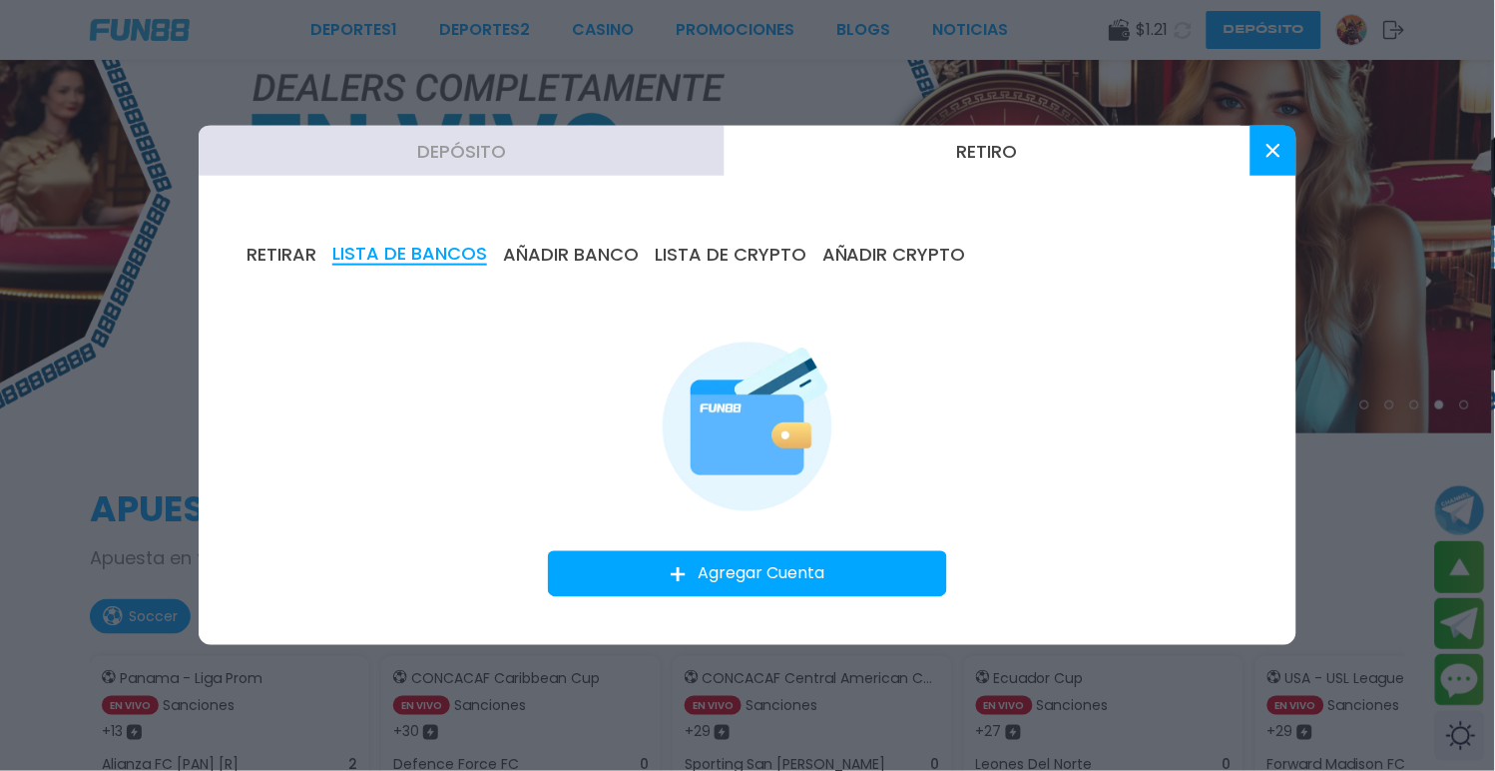
click at [560, 257] on button "AÑADIR BANCO" at bounding box center [571, 255] width 136 height 22
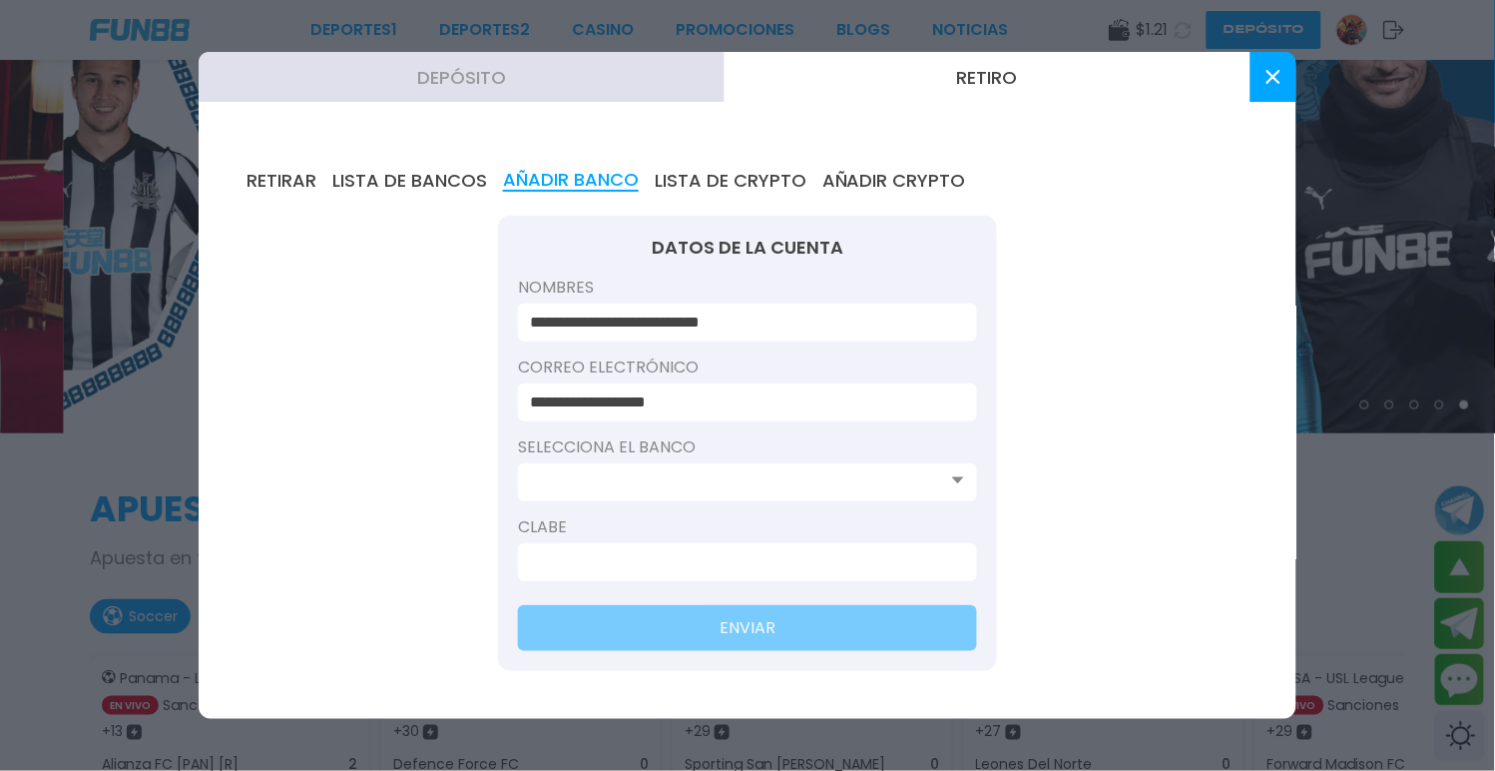
click at [710, 190] on button "LISTA DE CRYPTO" at bounding box center [731, 181] width 152 height 22
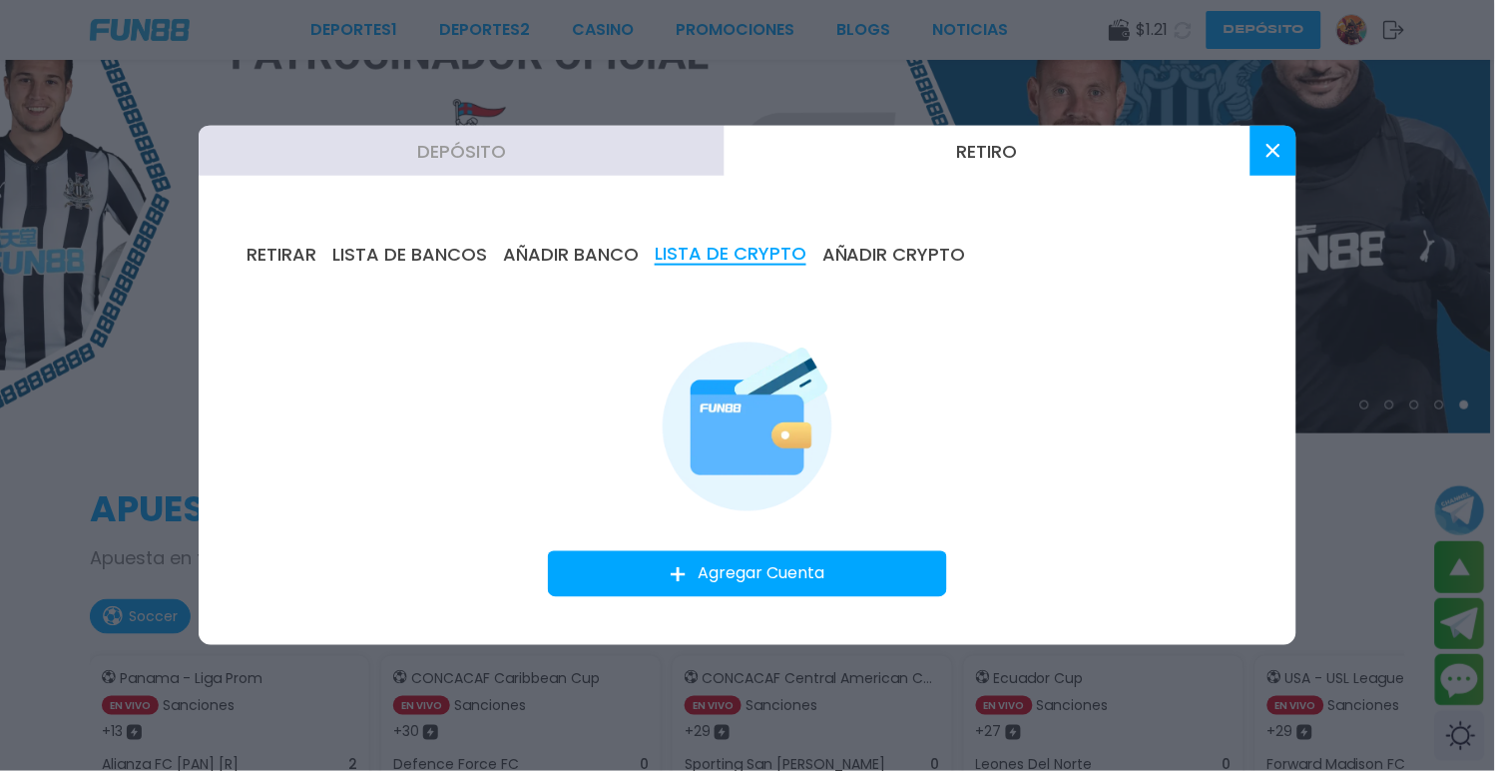
drag, startPoint x: 497, startPoint y: 246, endPoint x: 427, endPoint y: 237, distance: 70.4
click at [486, 246] on div "RETIRAR LISTA DE BANCOS AÑADIR BANCO LISTA DE CRYPTO AÑADIR CRYPTO Agregar Cuen…" at bounding box center [748, 420] width 1098 height 449
click at [466, 176] on button "Depósito" at bounding box center [462, 151] width 526 height 50
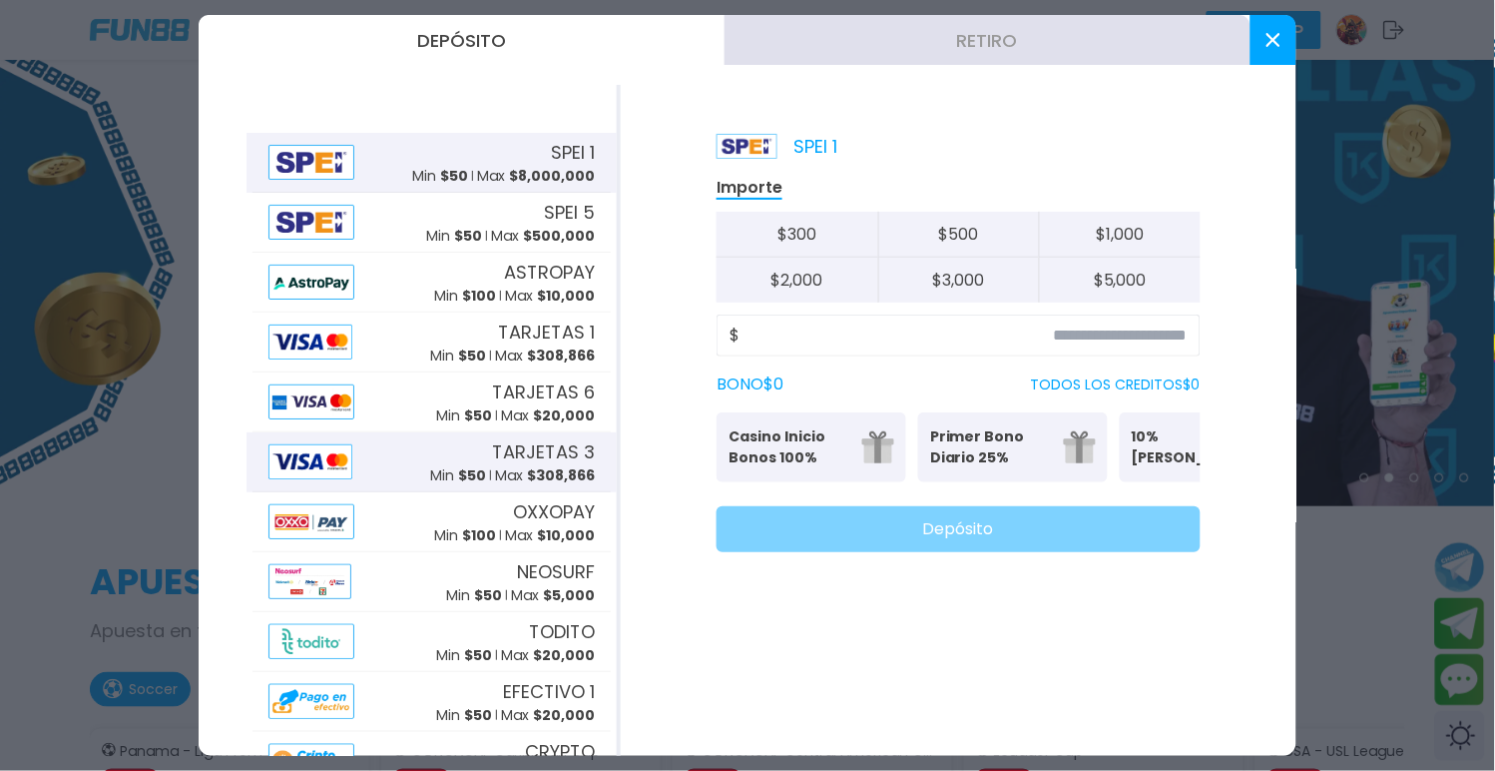
scroll to position [0, 0]
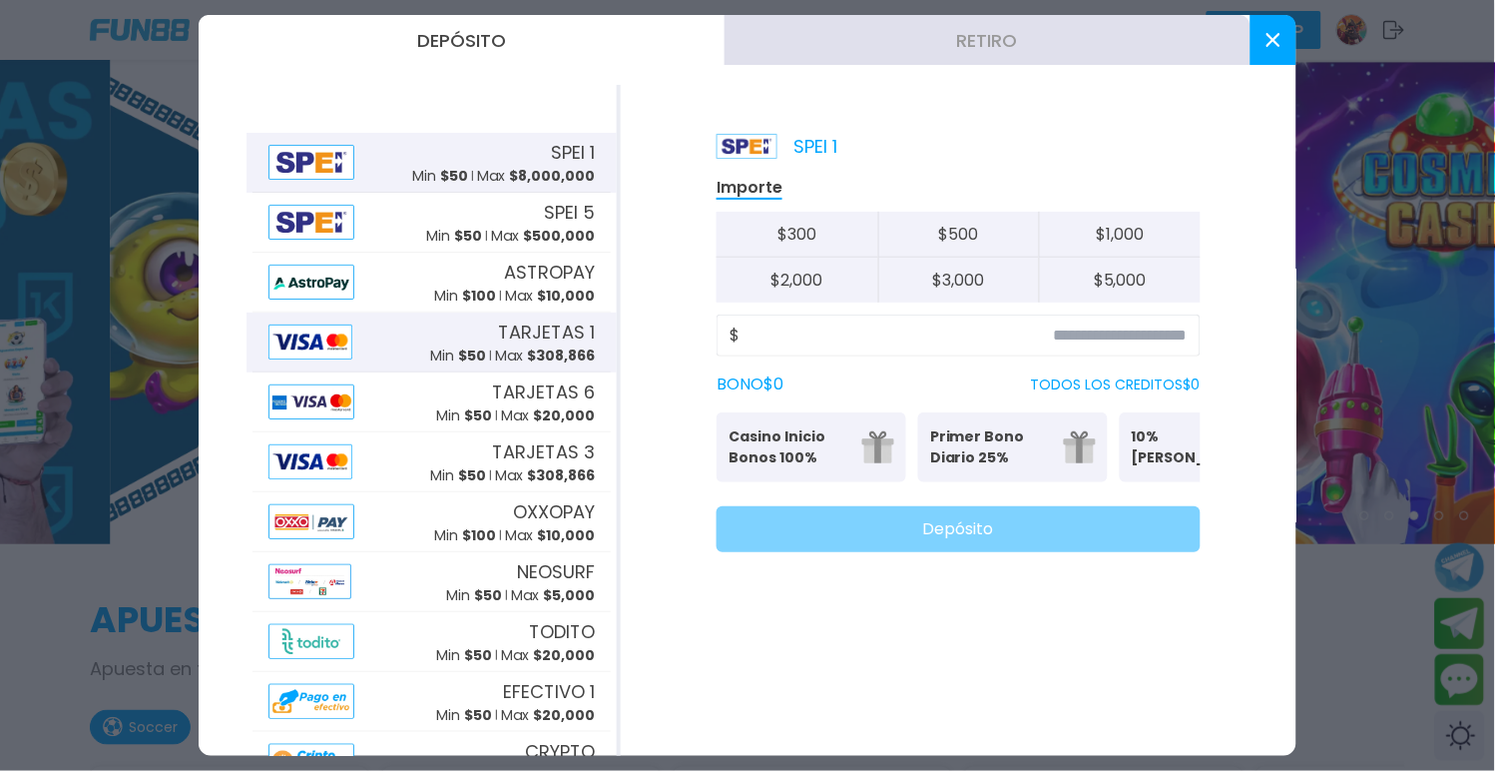
click at [527, 347] on span "$ 308,866" at bounding box center [561, 355] width 68 height 20
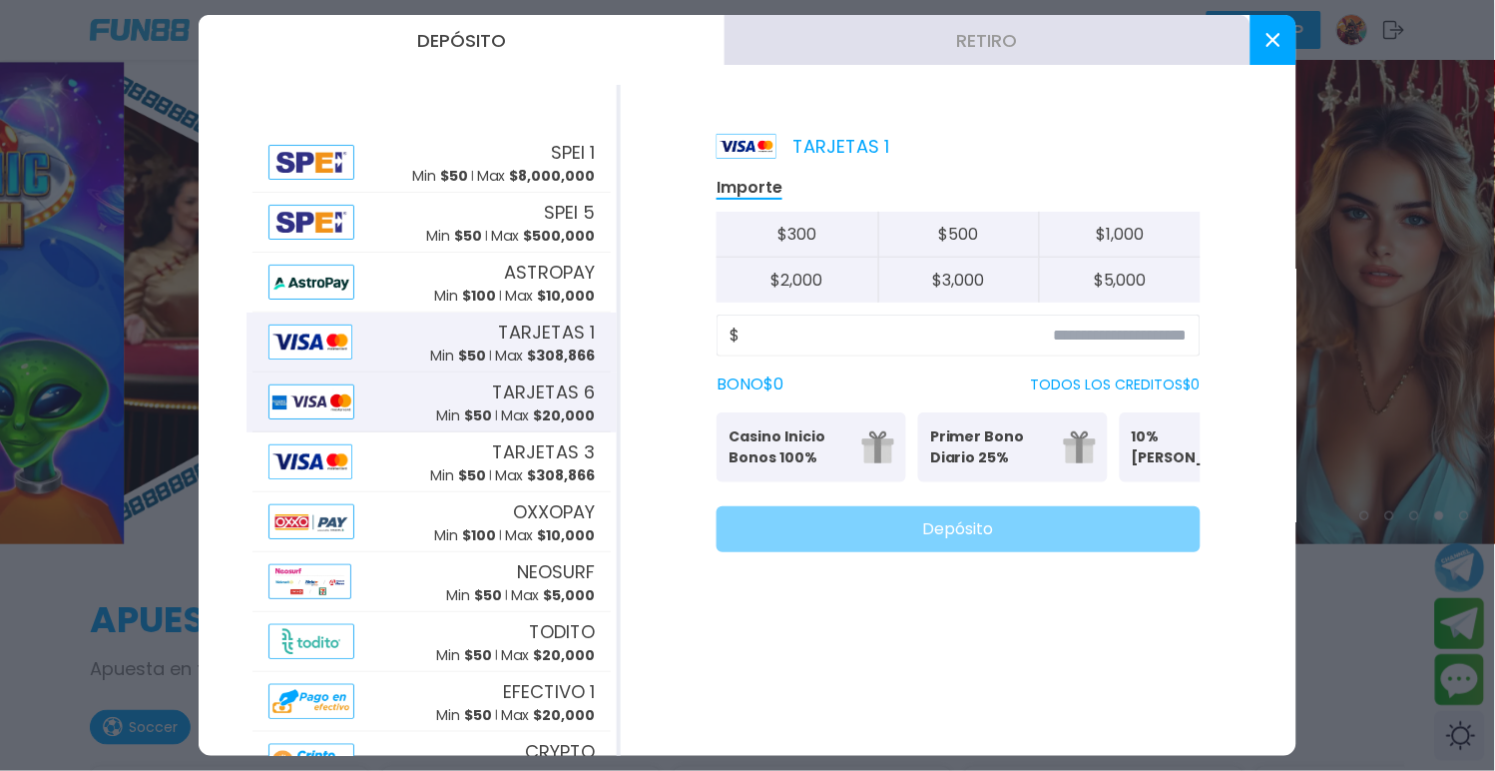
click at [474, 378] on div "TARJETAS 6 Min $ 50 Max $ 20,000" at bounding box center [515, 402] width 159 height 48
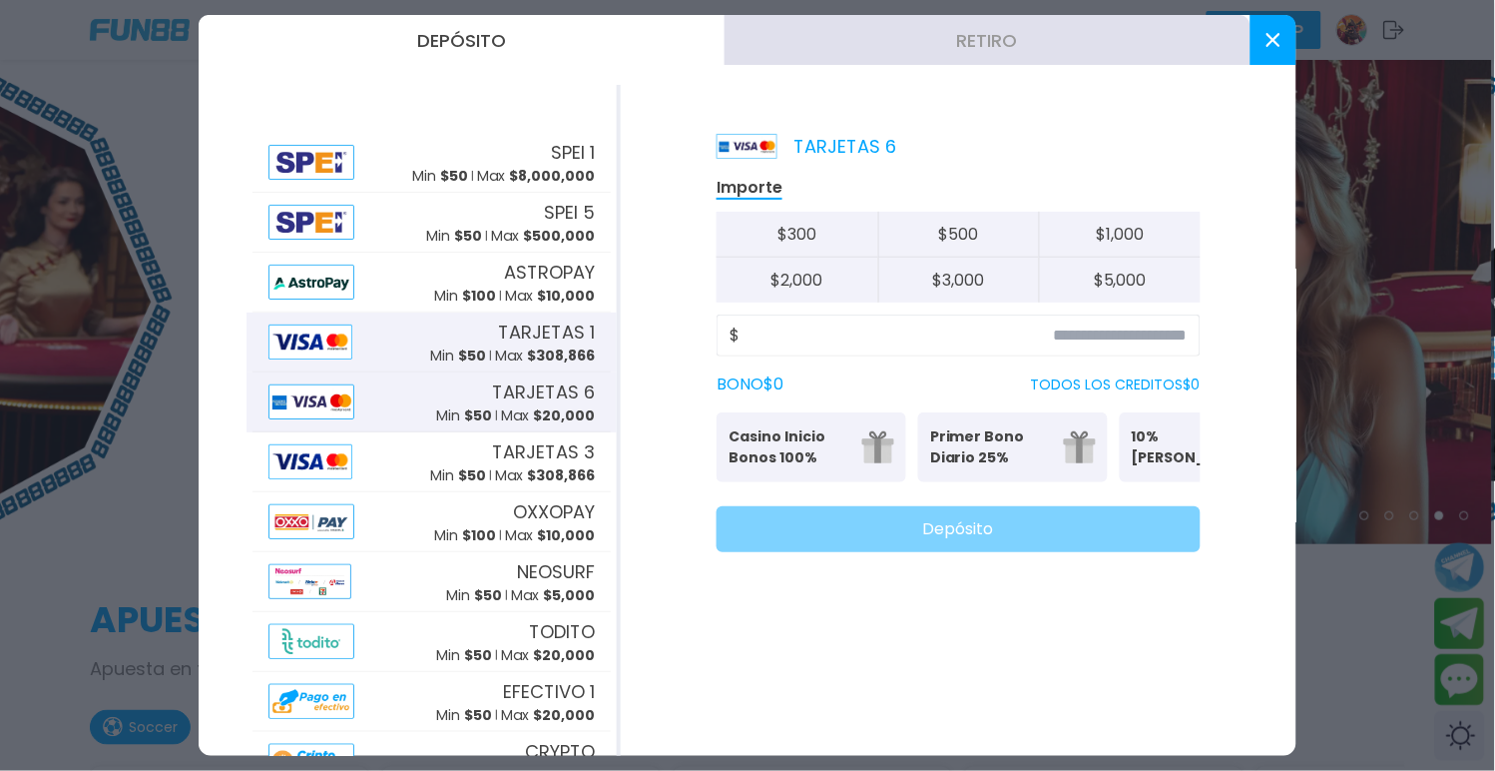
click at [490, 312] on div "TARJETAS 1 Min $ 50 Max $ 308,866" at bounding box center [432, 342] width 358 height 60
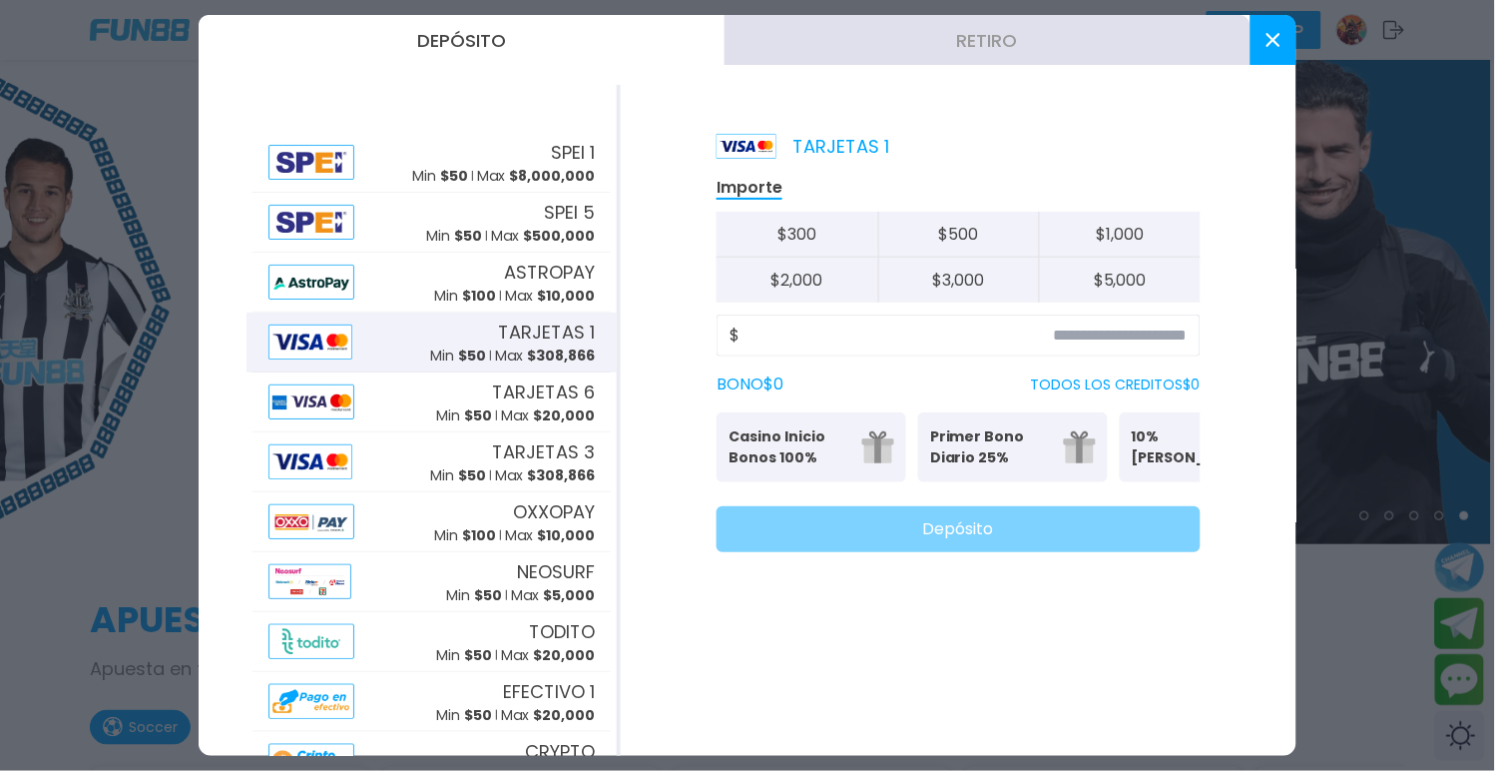
drag, startPoint x: 489, startPoint y: 335, endPoint x: 463, endPoint y: 357, distance: 34.0
click at [463, 357] on span "$ 50" at bounding box center [472, 355] width 28 height 20
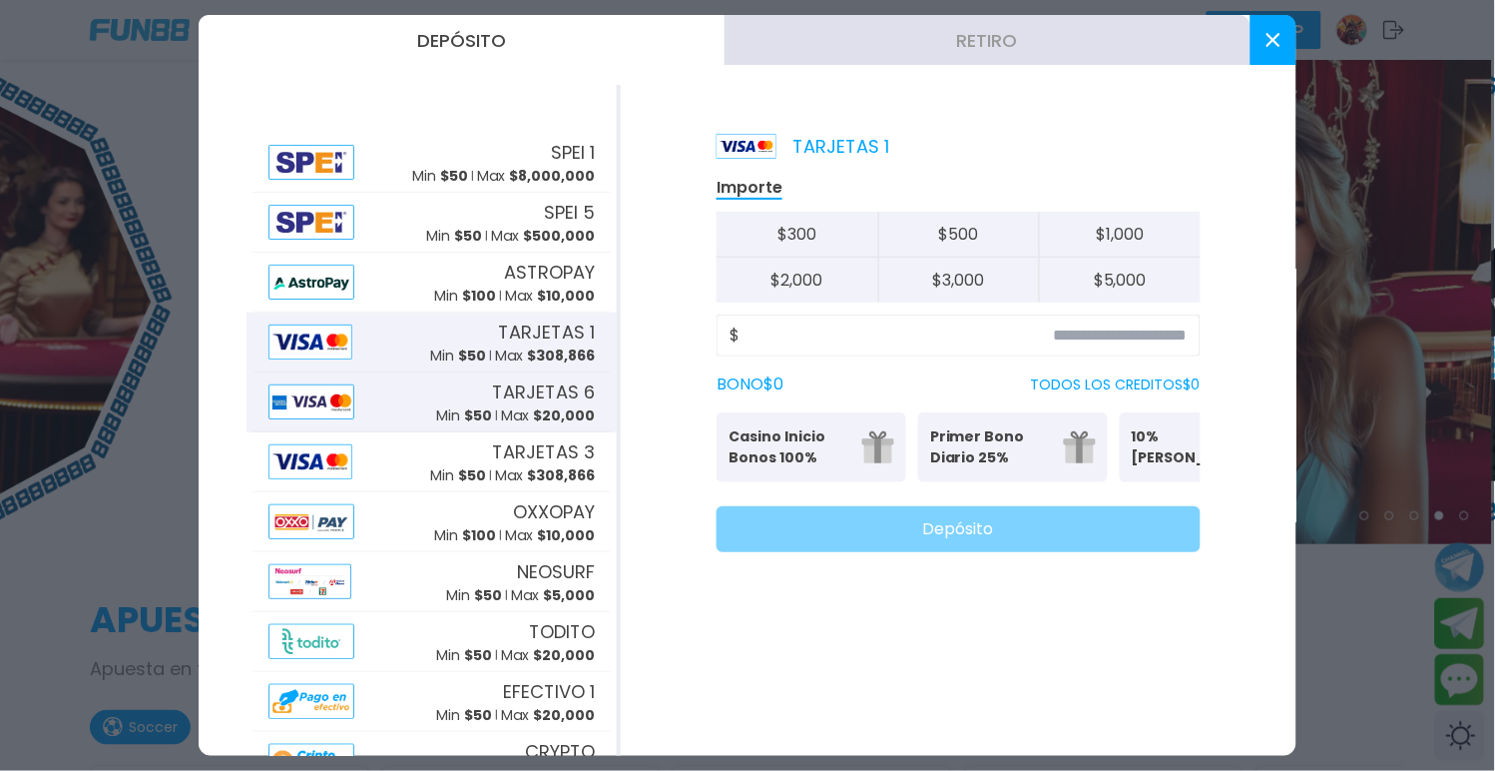
click at [524, 385] on span "TARJETAS 6" at bounding box center [543, 391] width 103 height 27
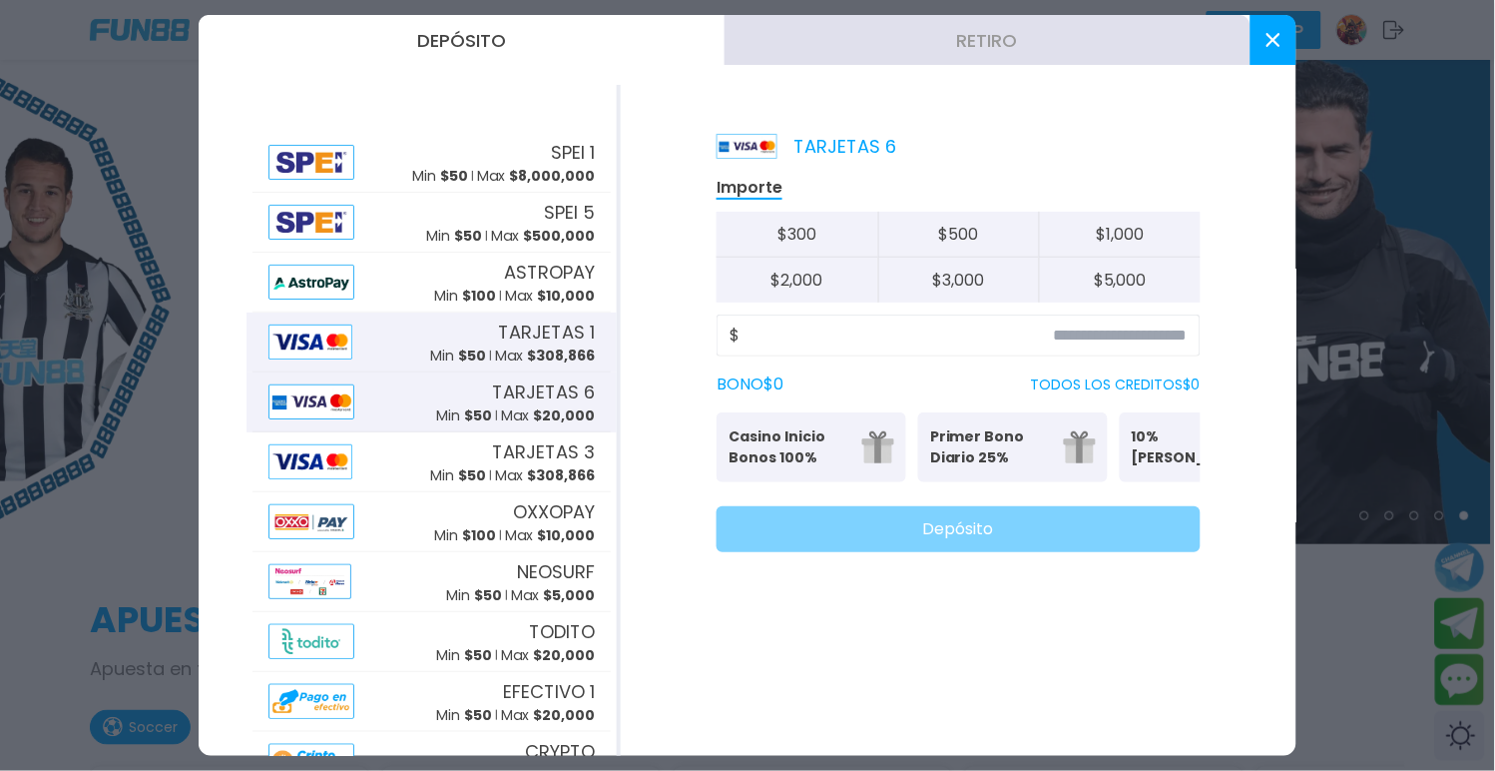
click at [495, 354] on p "Max $ 308,866" at bounding box center [545, 355] width 100 height 21
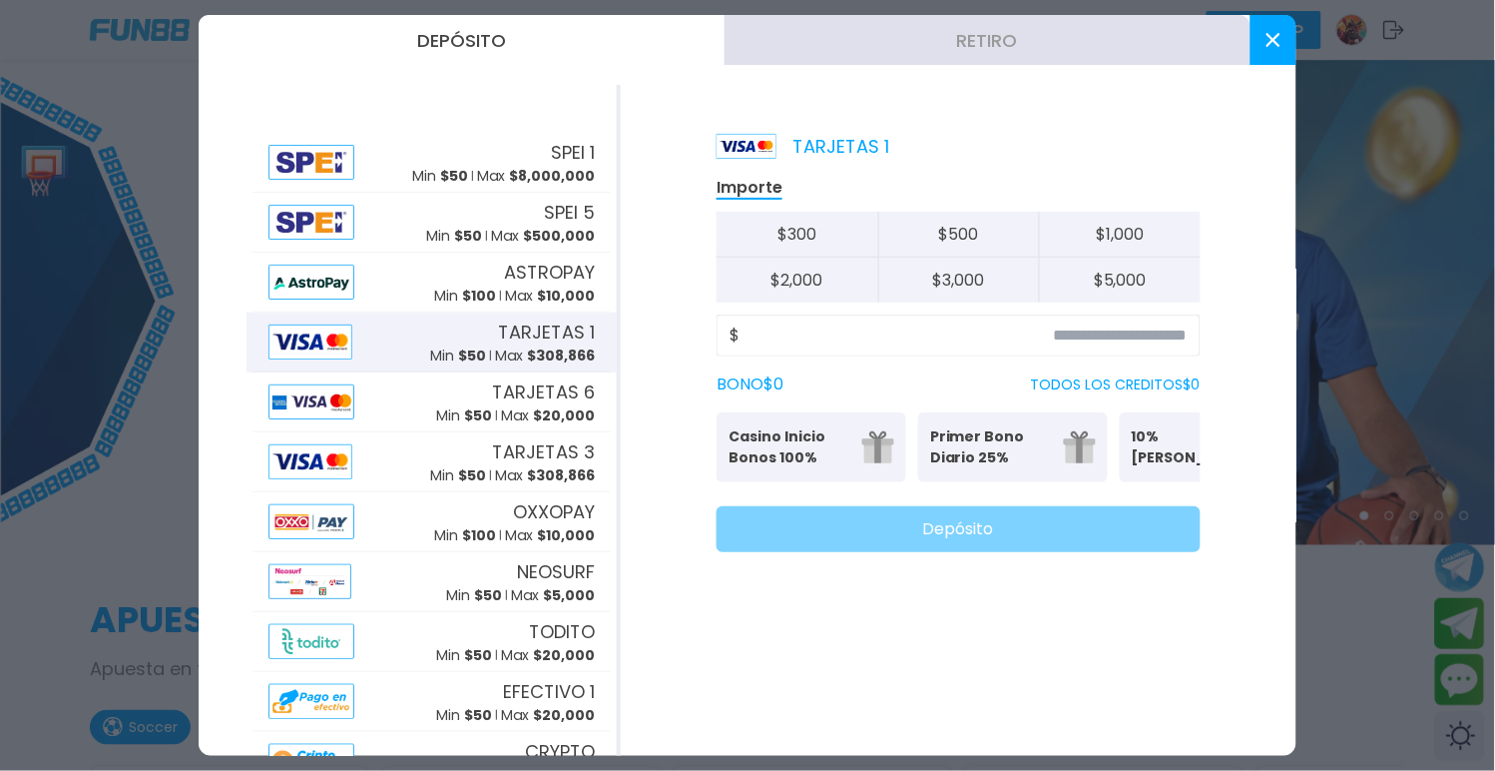
click at [780, 344] on div "$" at bounding box center [959, 335] width 484 height 42
click at [780, 329] on input at bounding box center [964, 335] width 448 height 24
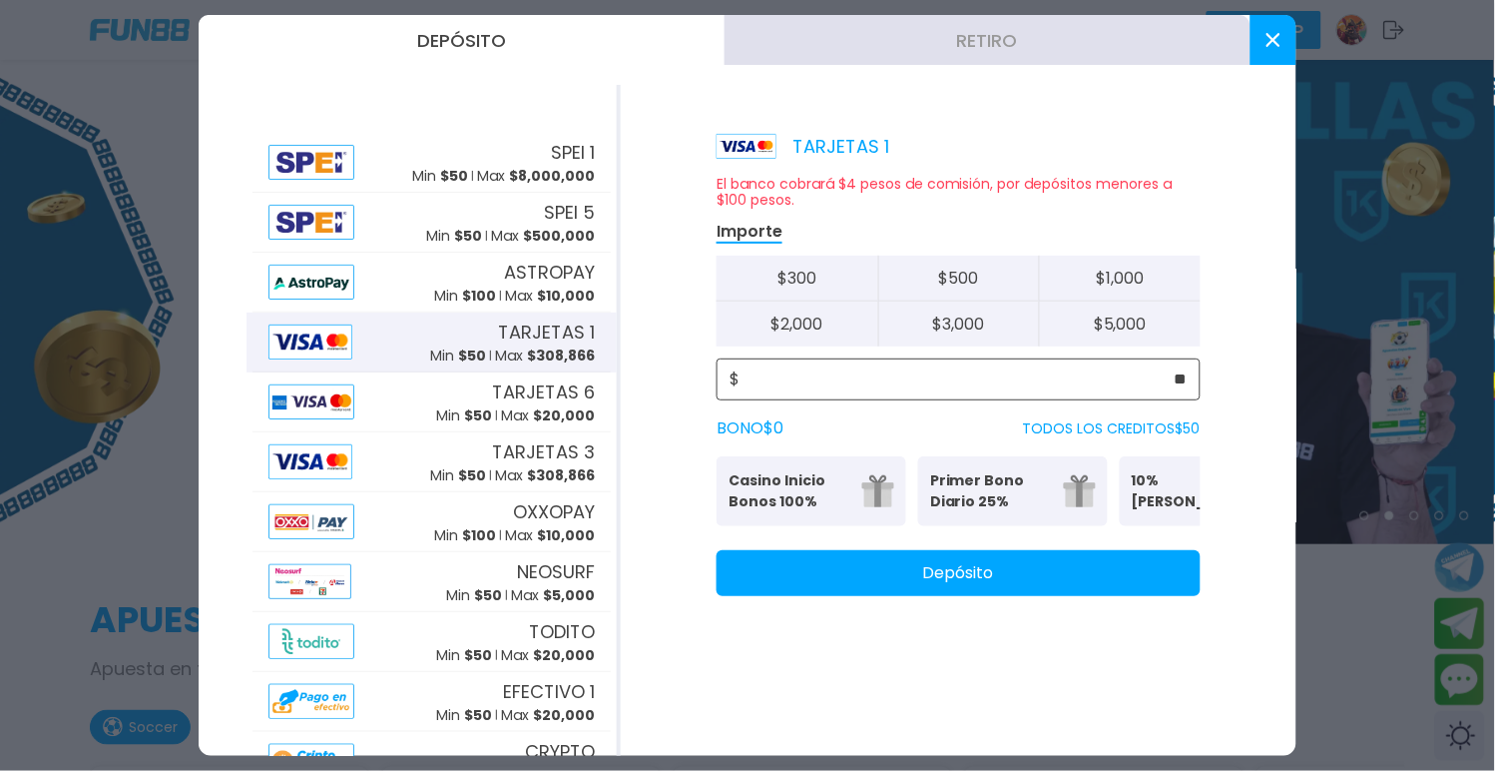
click at [805, 367] on input "**" at bounding box center [964, 379] width 448 height 24
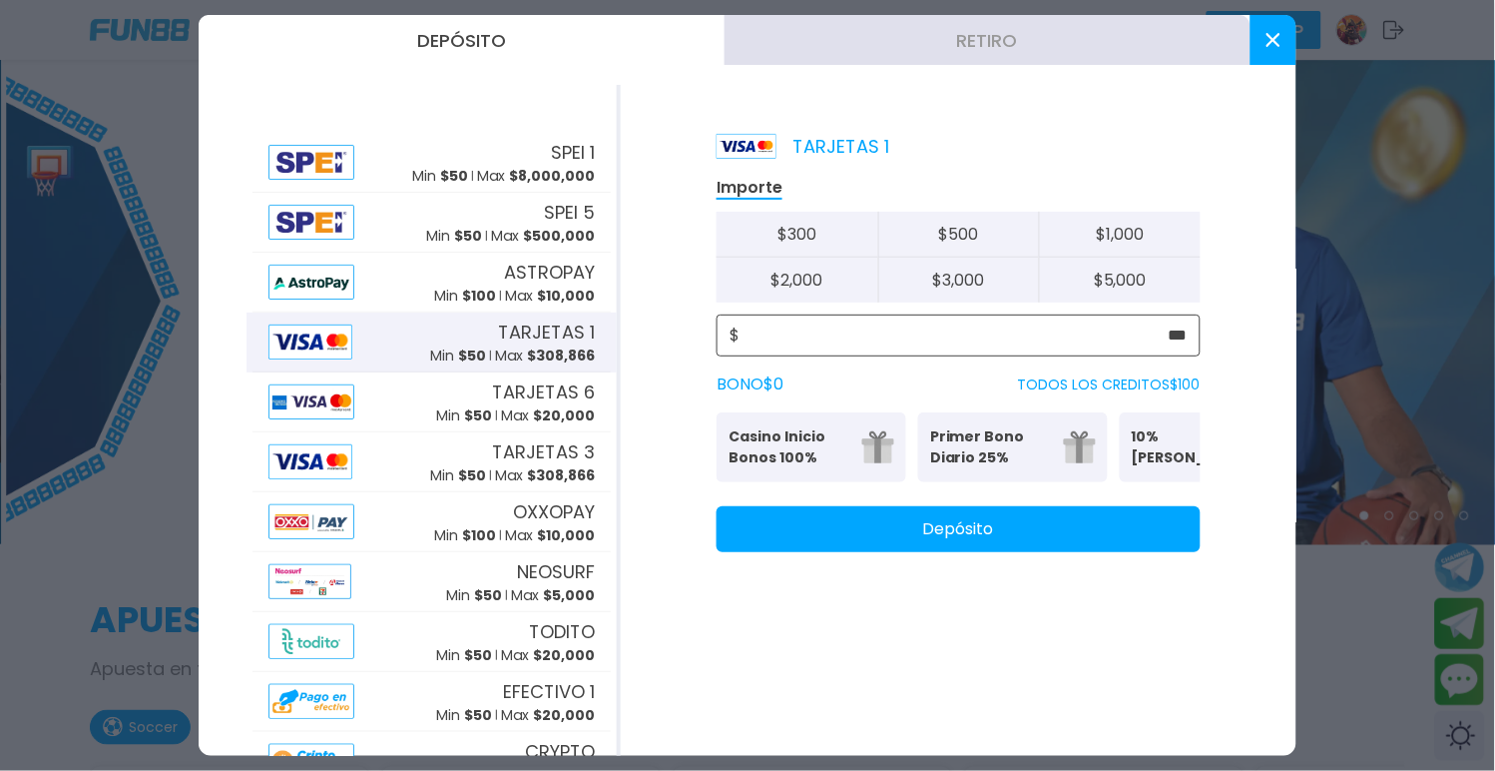
type input "***"
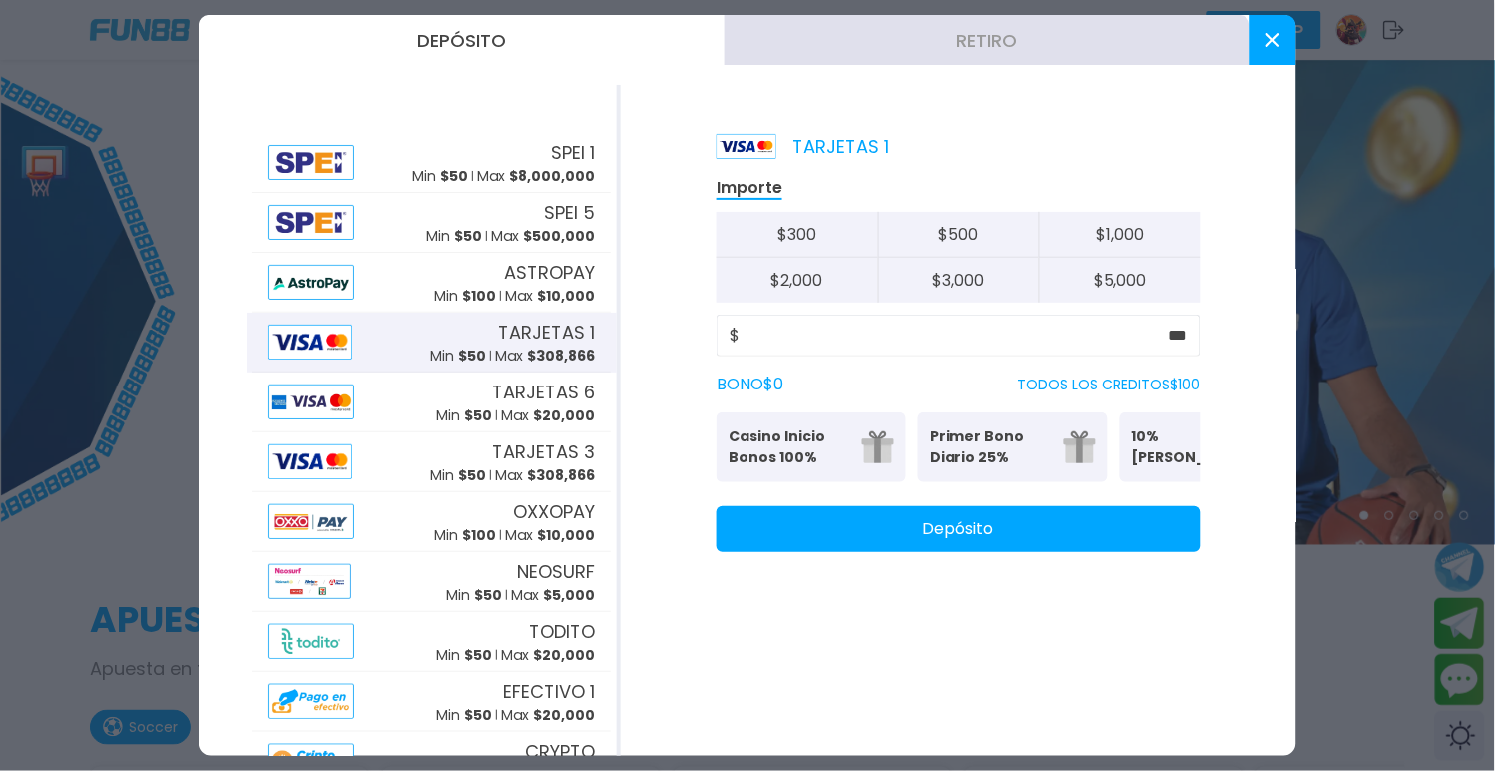
click at [843, 443] on p "Casino Inicio Bonos 100%" at bounding box center [790, 447] width 122 height 42
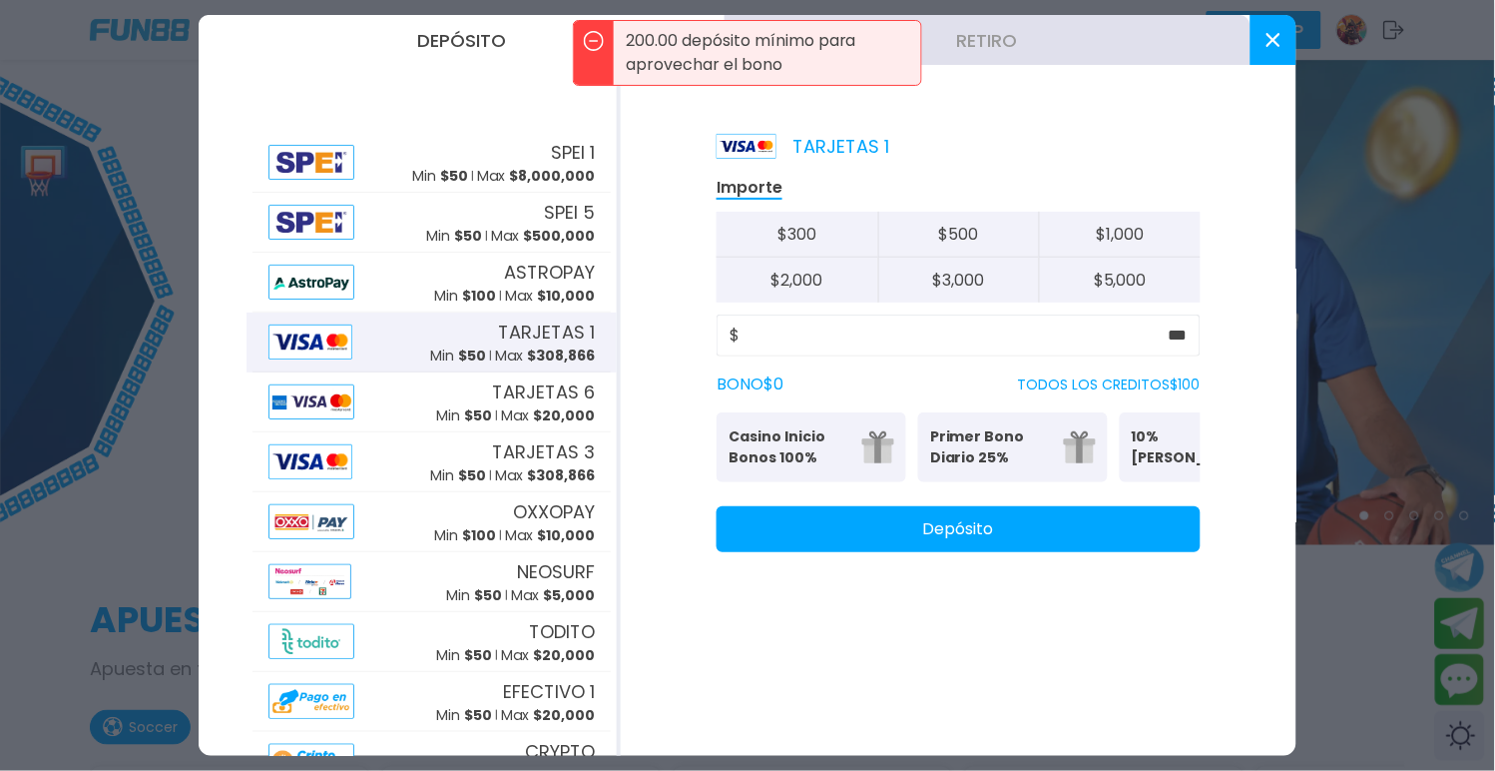
click at [1013, 426] on p "Primer Bono Diario 25%" at bounding box center [991, 447] width 122 height 42
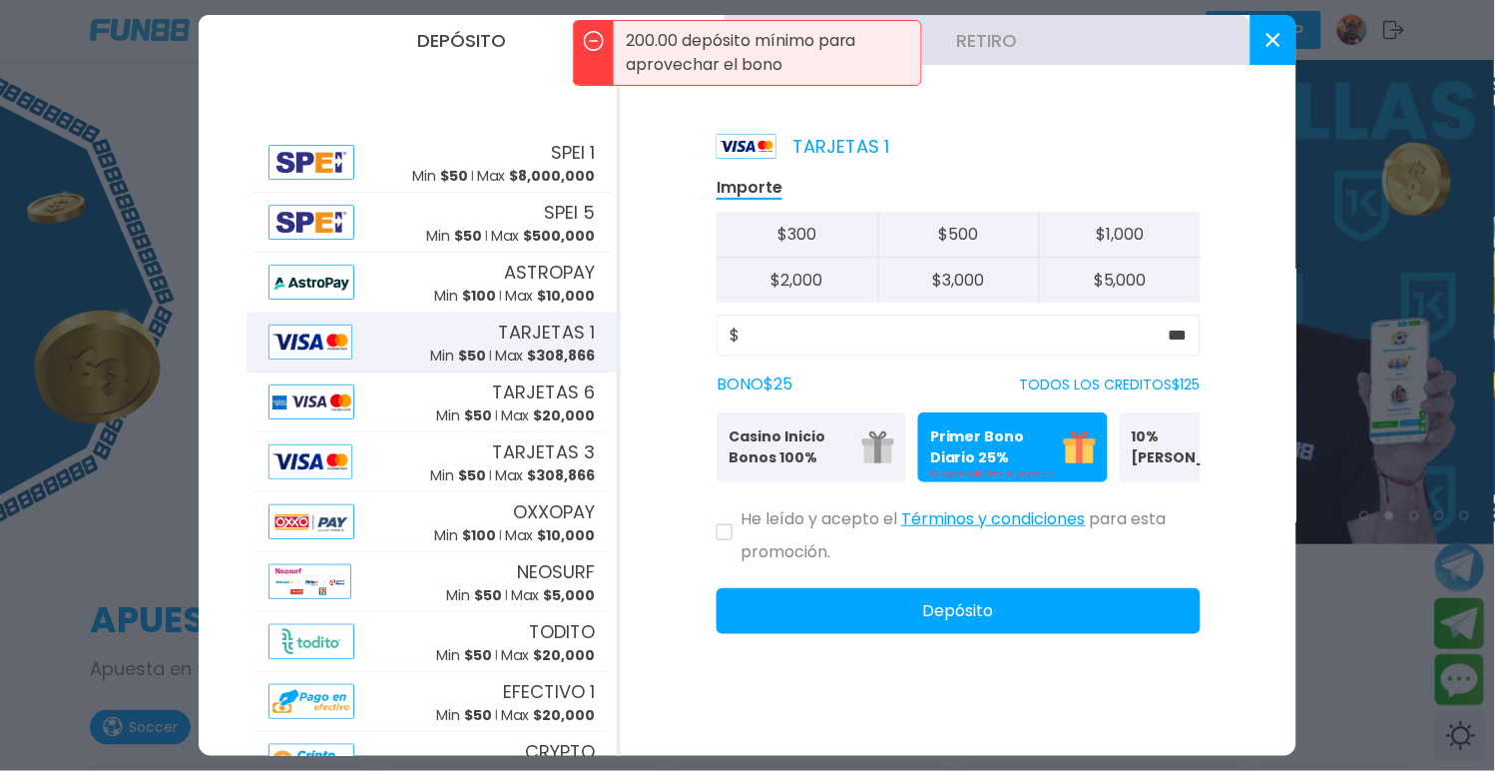
click at [1166, 431] on p "10% [PERSON_NAME]" at bounding box center [1193, 447] width 122 height 42
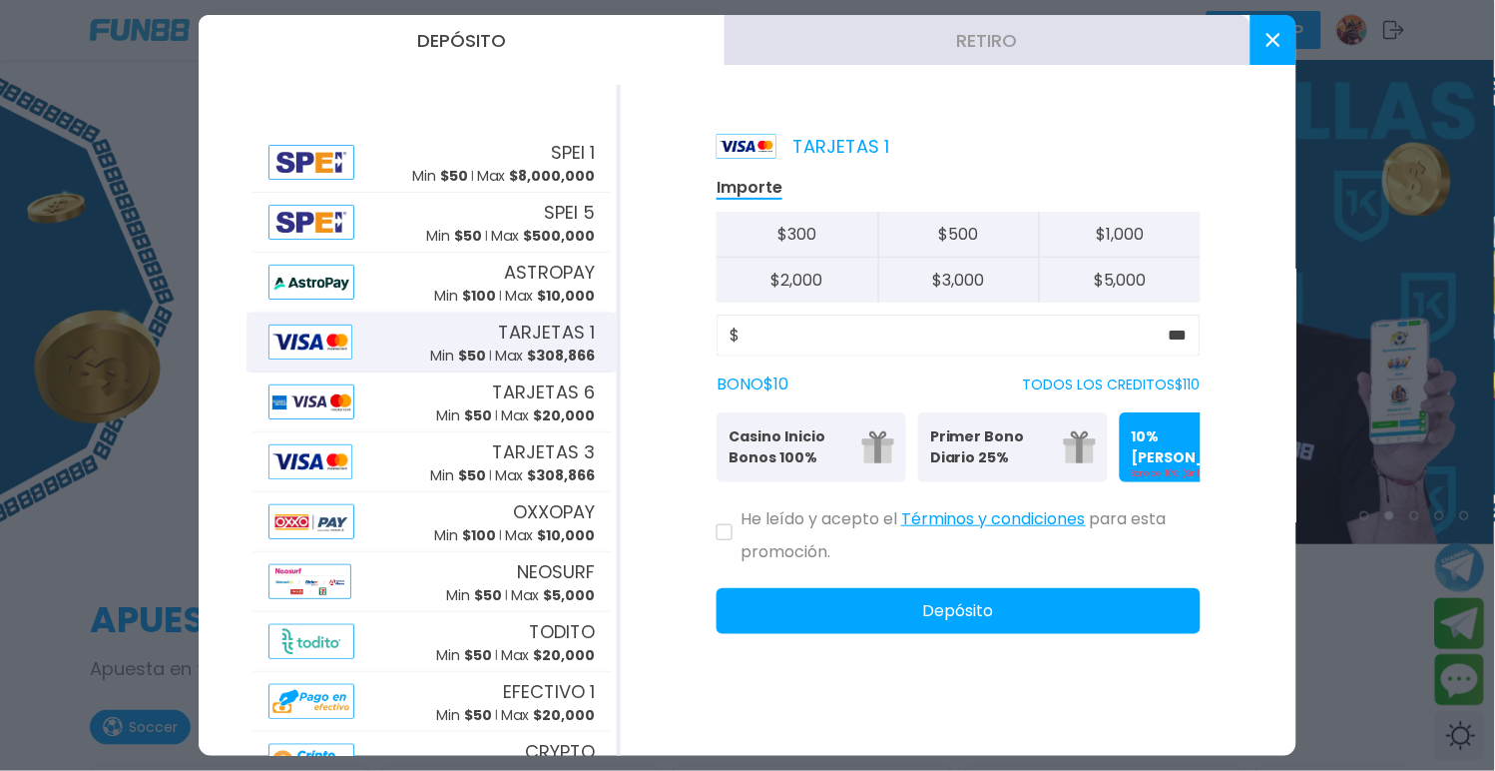
click at [986, 426] on p "Primer Bono Diario 25%" at bounding box center [991, 447] width 122 height 42
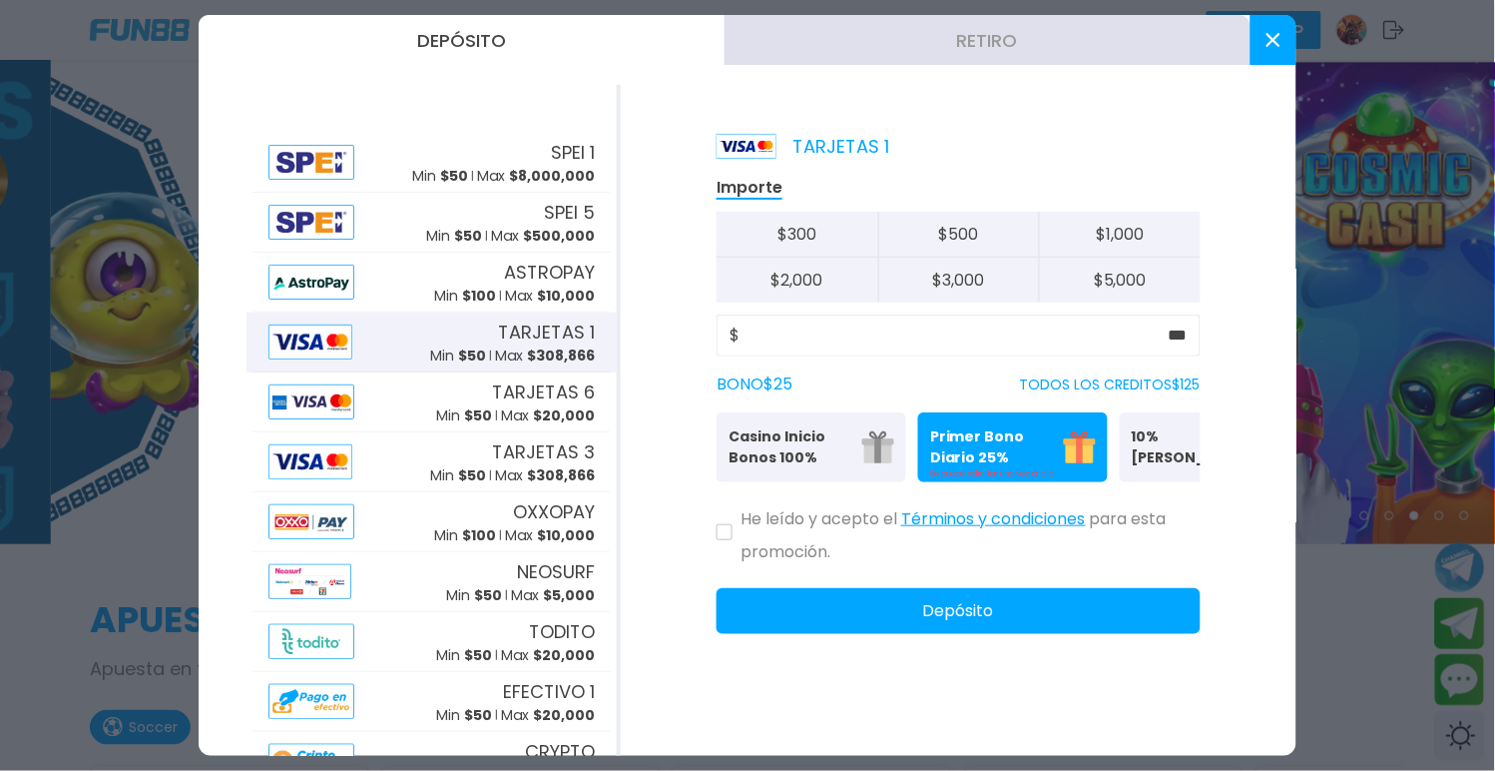
drag, startPoint x: 1169, startPoint y: 446, endPoint x: 1169, endPoint y: 464, distance: 18.0
click at [1169, 457] on button "10% Bono Ilimitado Bono del 10%: (Sin límite de Retiro)" at bounding box center [1215, 447] width 190 height 70
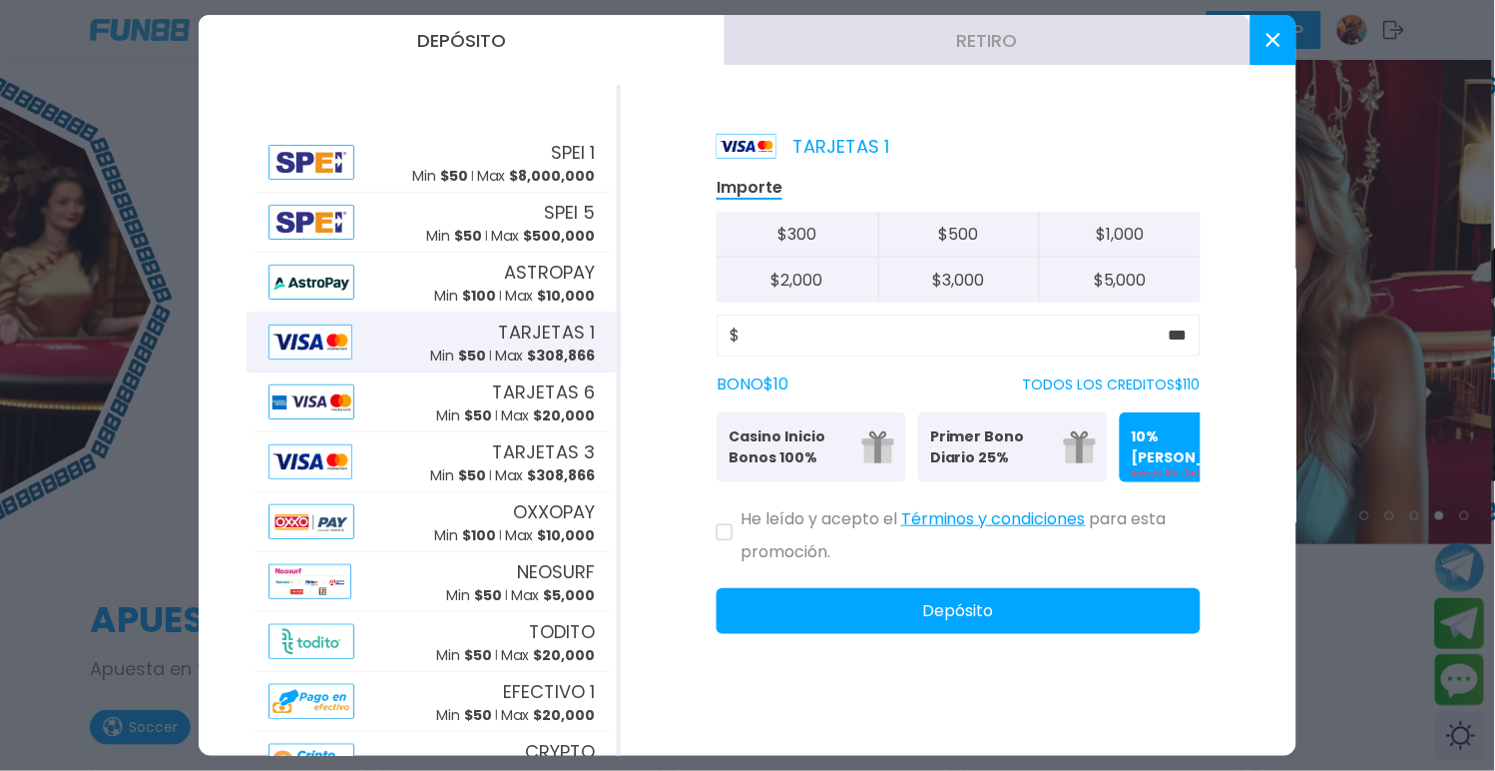
click at [720, 532] on button at bounding box center [725, 532] width 16 height 16
click at [989, 412] on button "Primer Bono Diario 25% Se puede solicitar una vez al día" at bounding box center [1013, 447] width 190 height 70
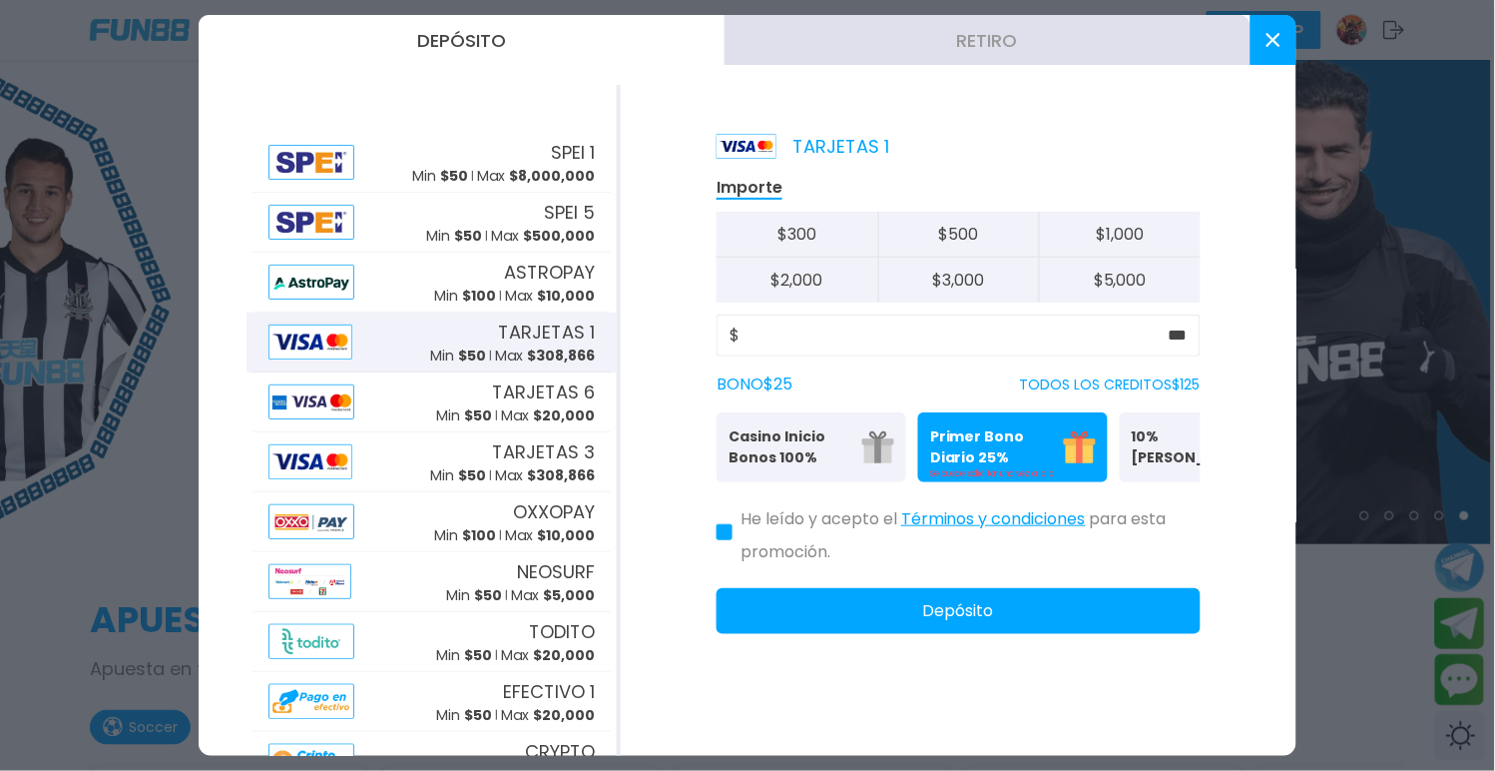
click at [1048, 604] on button "Depósito" at bounding box center [959, 611] width 484 height 46
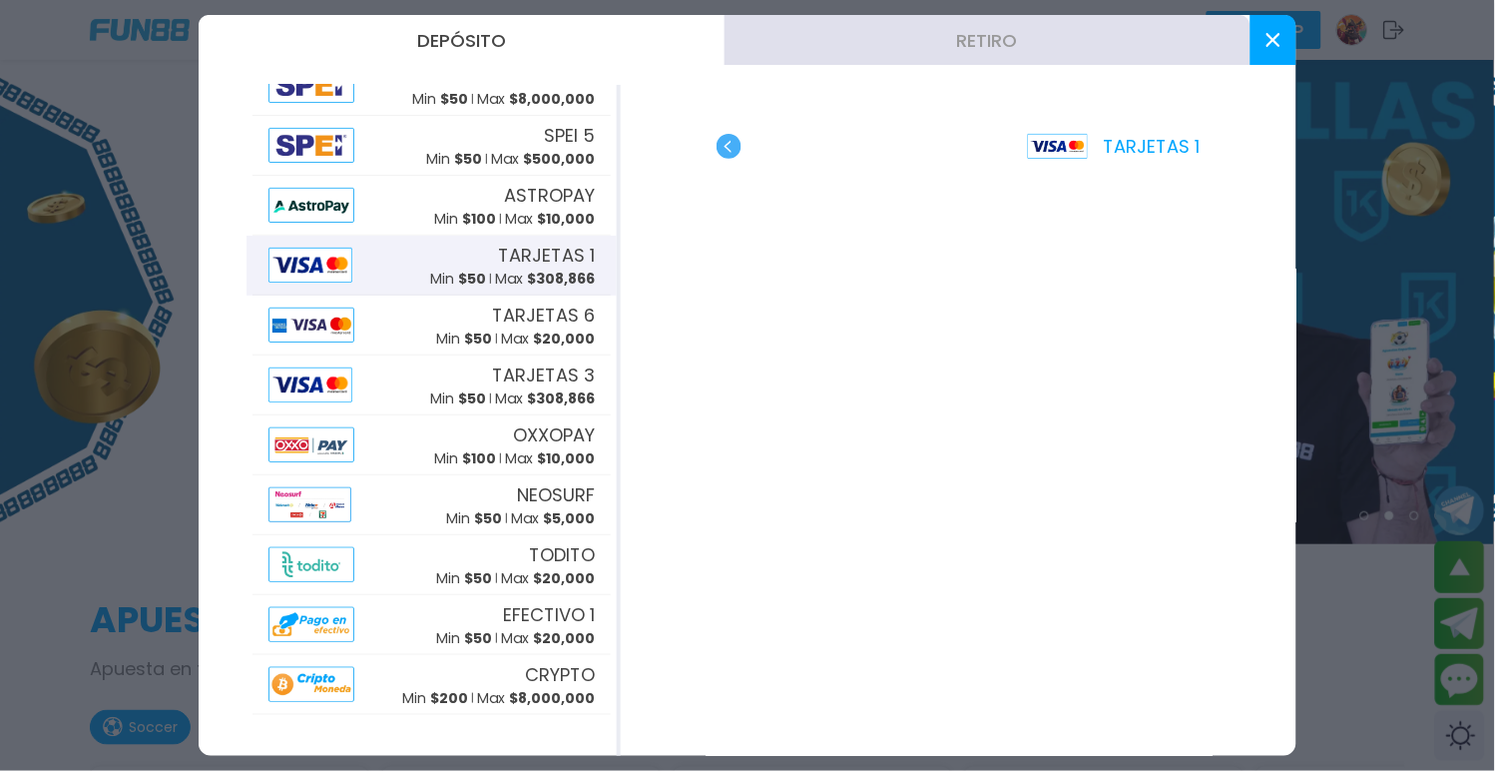
click at [1188, 141] on p "TARJETAS 1" at bounding box center [1114, 146] width 173 height 27
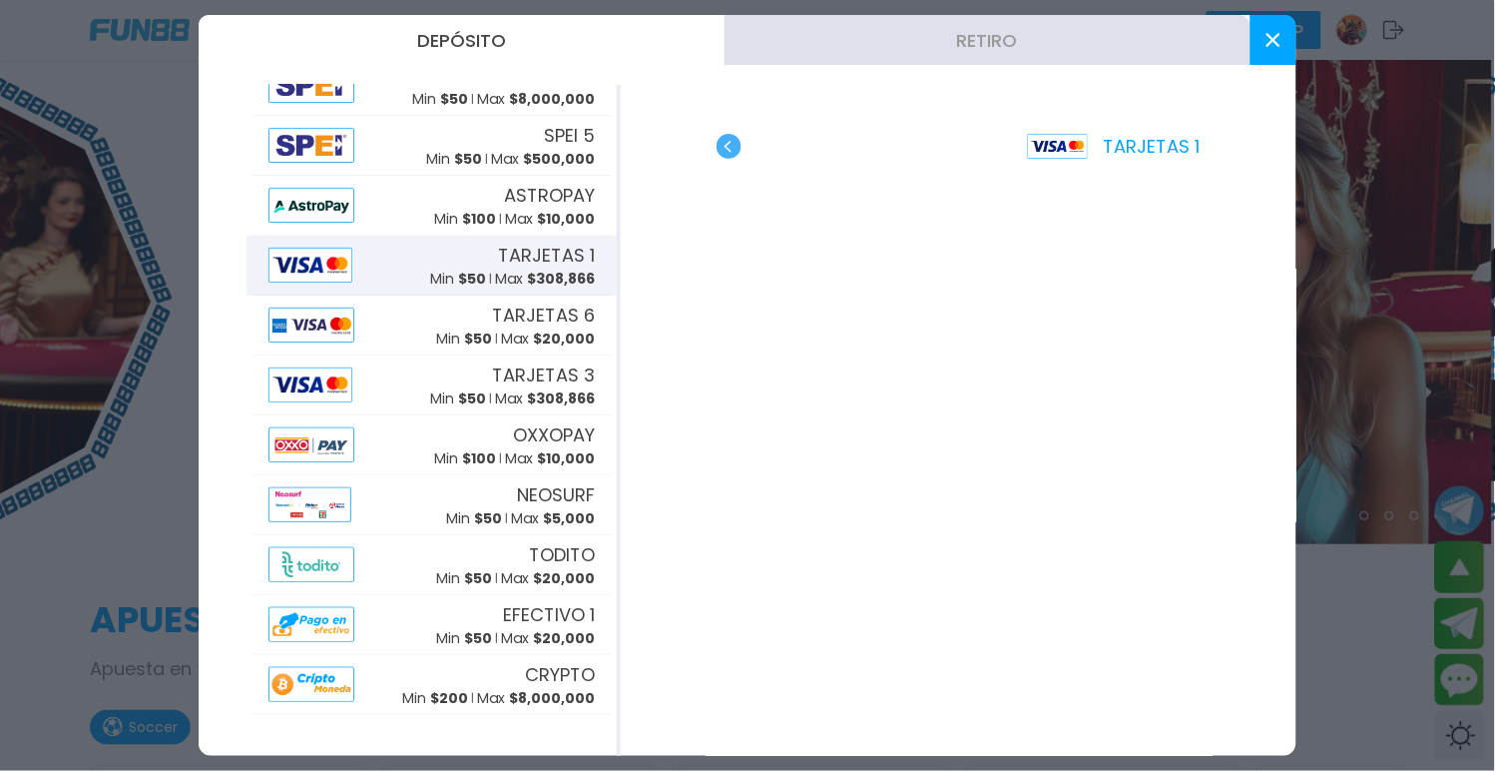
drag, startPoint x: 983, startPoint y: 701, endPoint x: 681, endPoint y: 519, distance: 352.8
click at [681, 513] on div "TARJETAS 1" at bounding box center [959, 420] width 676 height 671
drag, startPoint x: 715, startPoint y: 572, endPoint x: 691, endPoint y: 198, distance: 375.0
click at [690, 224] on div "TARJETAS 1" at bounding box center [959, 420] width 676 height 671
click at [720, 148] on use "button" at bounding box center [729, 146] width 25 height 25
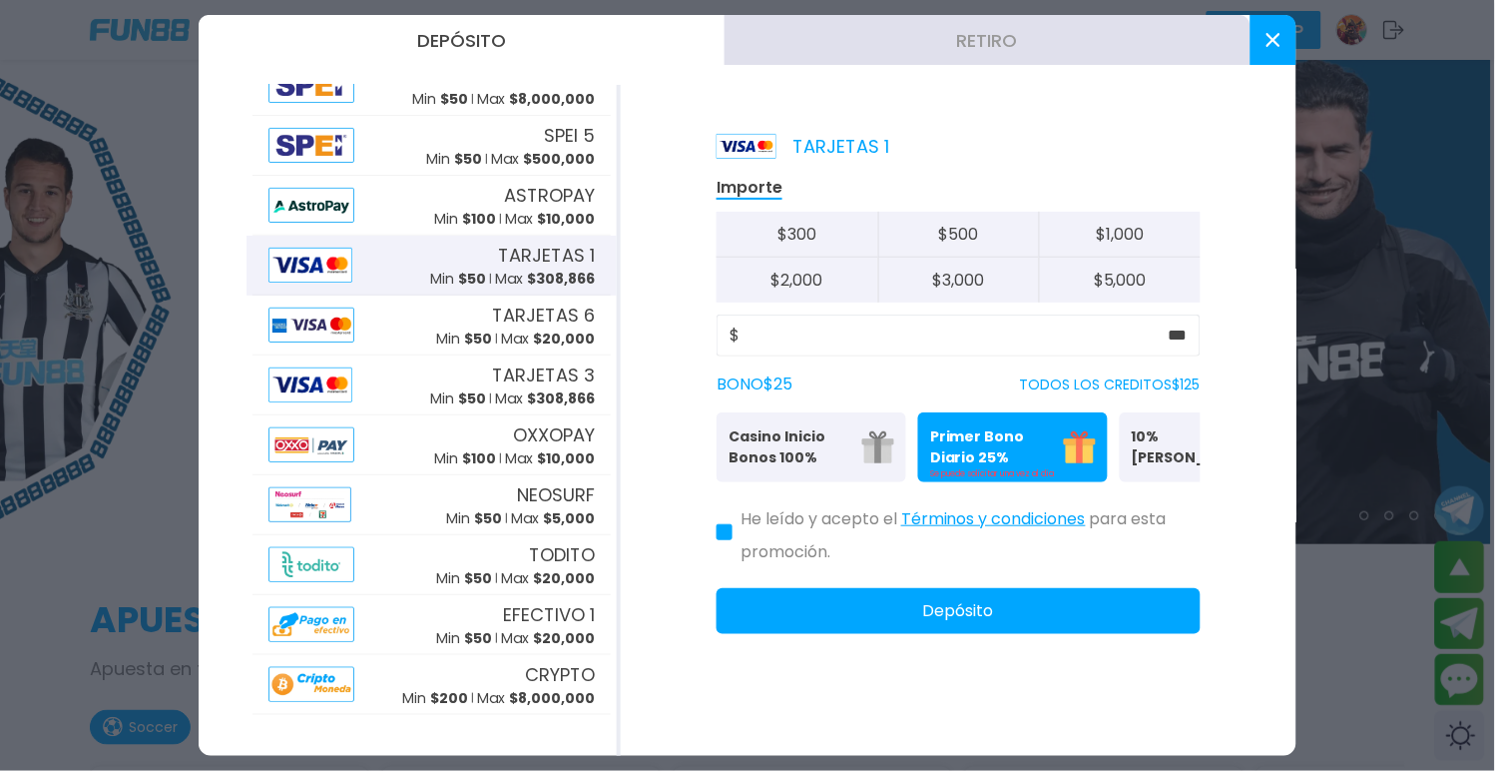
click at [725, 526] on div "He leído y acepto el Términos y condiciones para esta promoción." at bounding box center [959, 531] width 484 height 66
click at [720, 534] on icon at bounding box center [725, 532] width 10 height 8
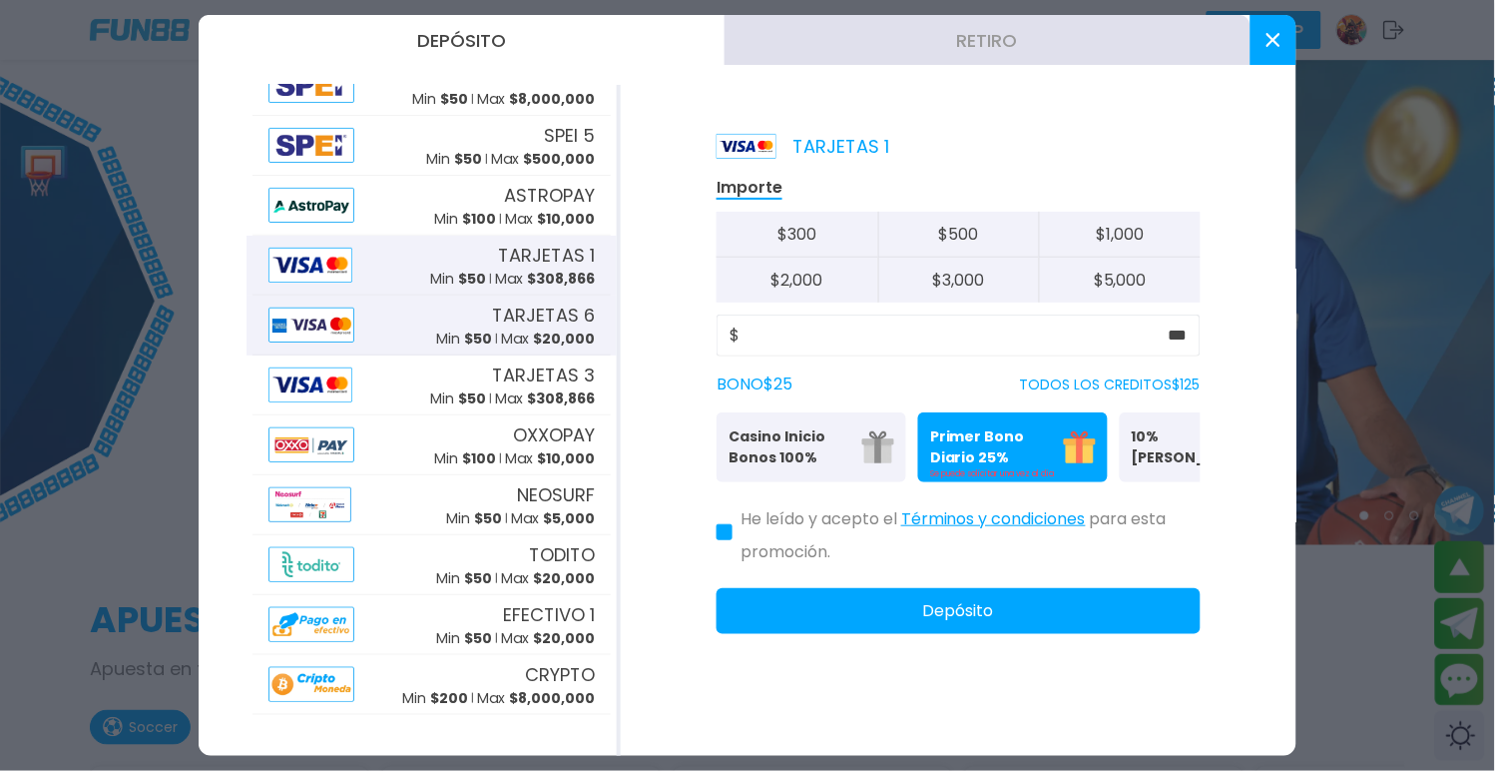
click at [499, 301] on span "TARJETAS 6" at bounding box center [543, 314] width 103 height 27
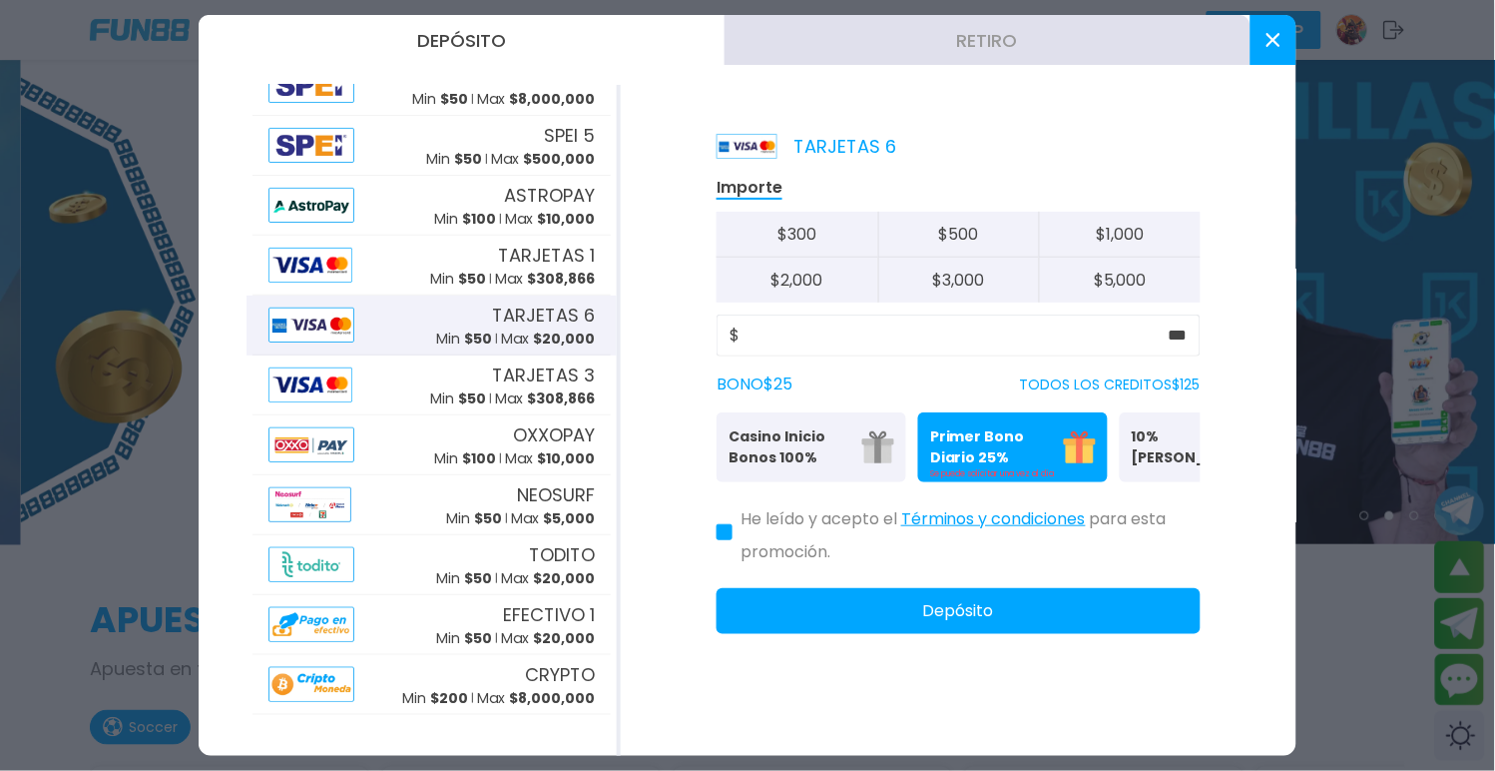
click at [846, 437] on p "Casino Inicio Bonos 100%" at bounding box center [790, 447] width 122 height 42
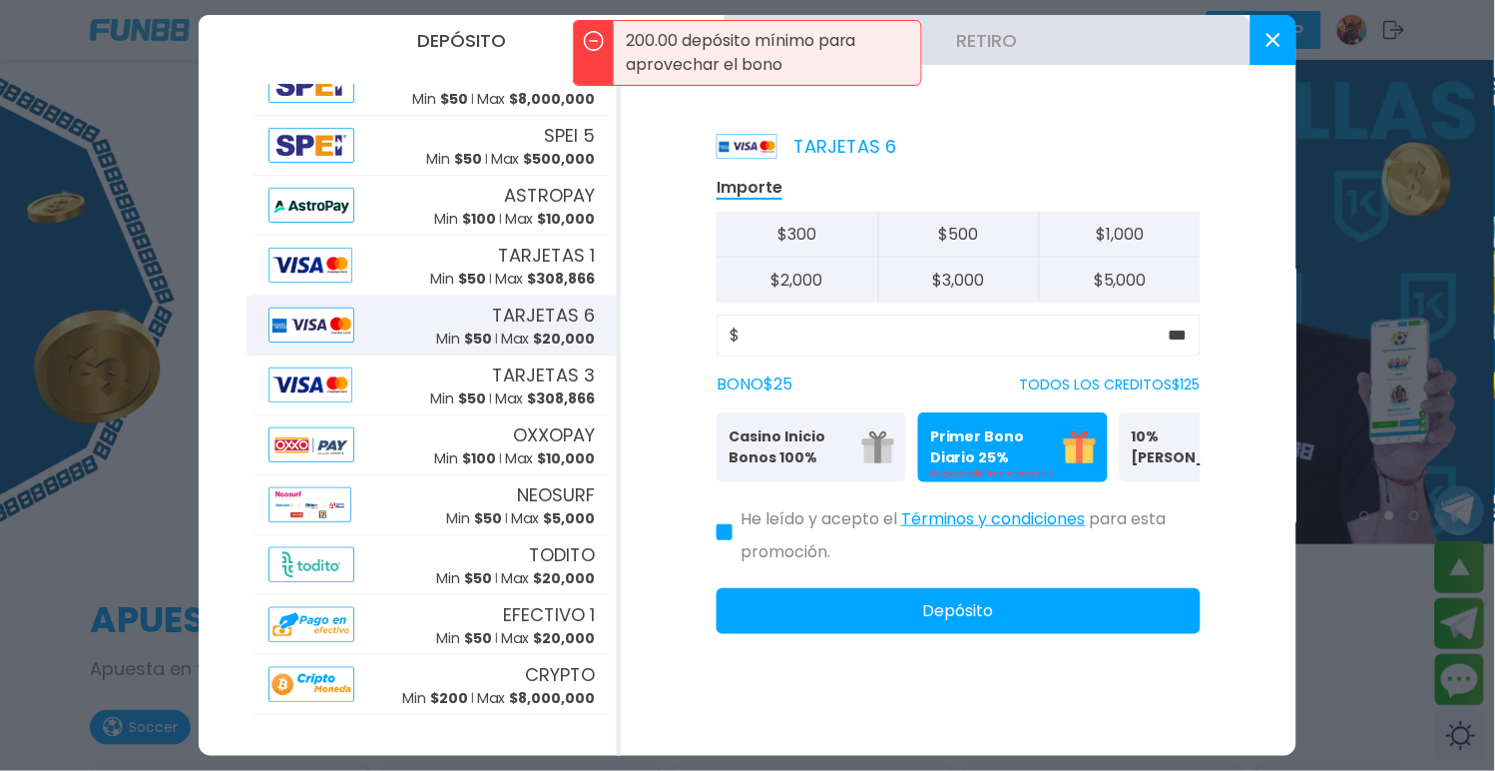
click at [880, 351] on div "Importe $ 300 $ 500 $ 1,000 $ 2,000 $ 3,000 $ 5,000 $ *** BONO $ 25 TODOS LOS C…" at bounding box center [959, 405] width 484 height 458
click at [1083, 597] on button "Depósito" at bounding box center [959, 611] width 484 height 46
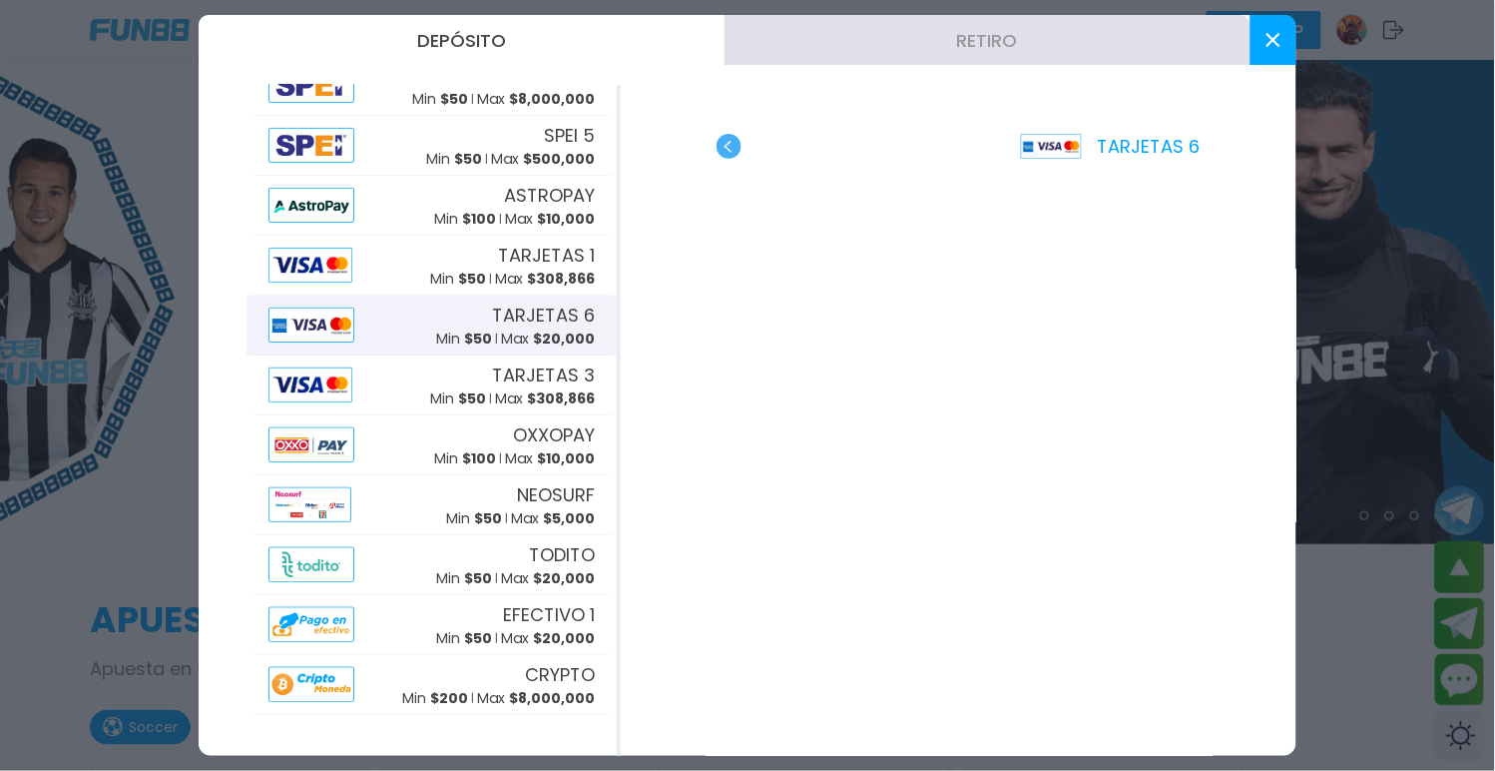
click at [1170, 46] on button "Retiro" at bounding box center [988, 40] width 526 height 50
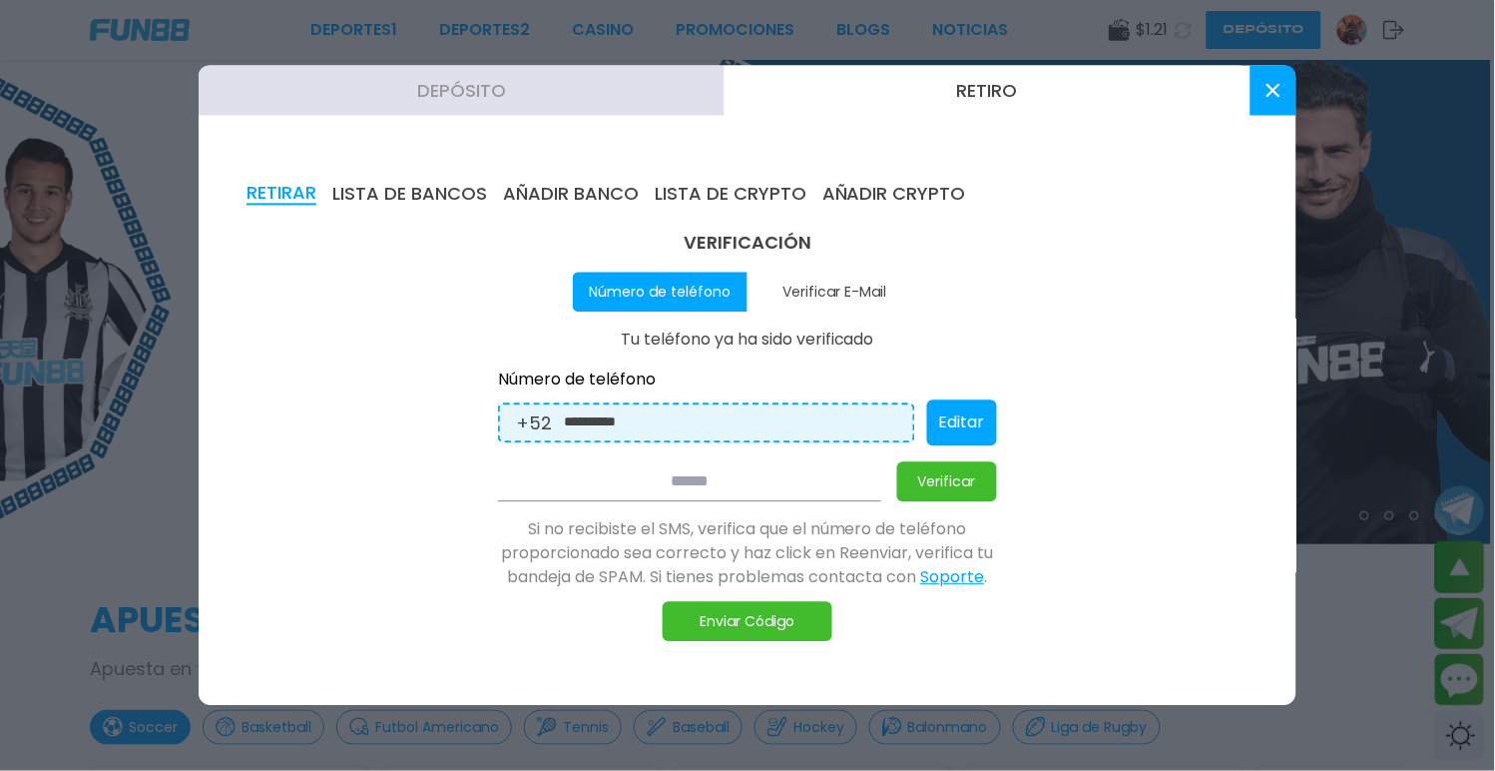
click at [829, 295] on button "Verificar E-Mail" at bounding box center [835, 292] width 175 height 40
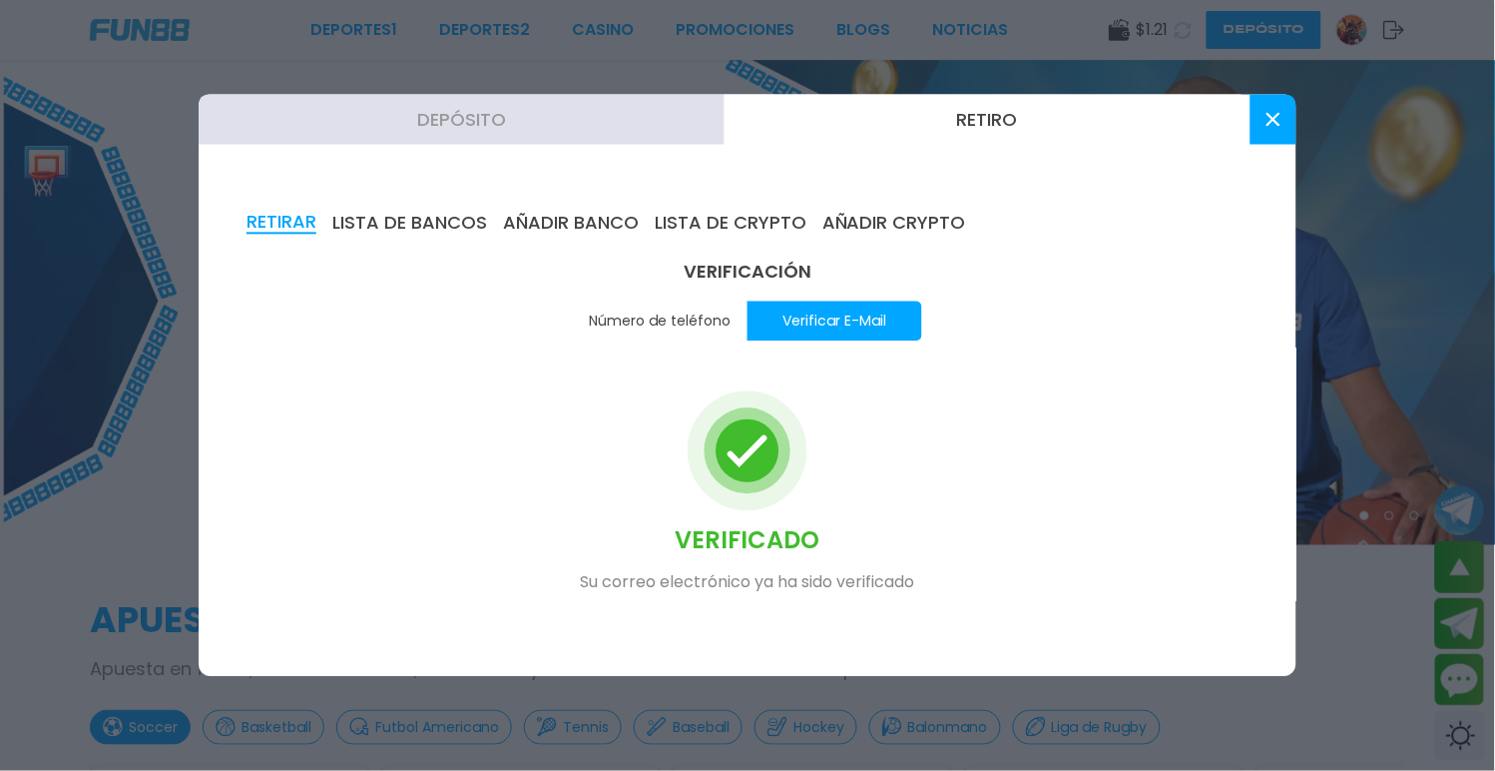
click at [729, 296] on div "VERIFICACIÓN Número de teléfono Verificar E-Mail VERIFICADO Su correo electróni…" at bounding box center [747, 444] width 499 height 370
click at [721, 310] on button "Número de teléfono" at bounding box center [660, 321] width 175 height 40
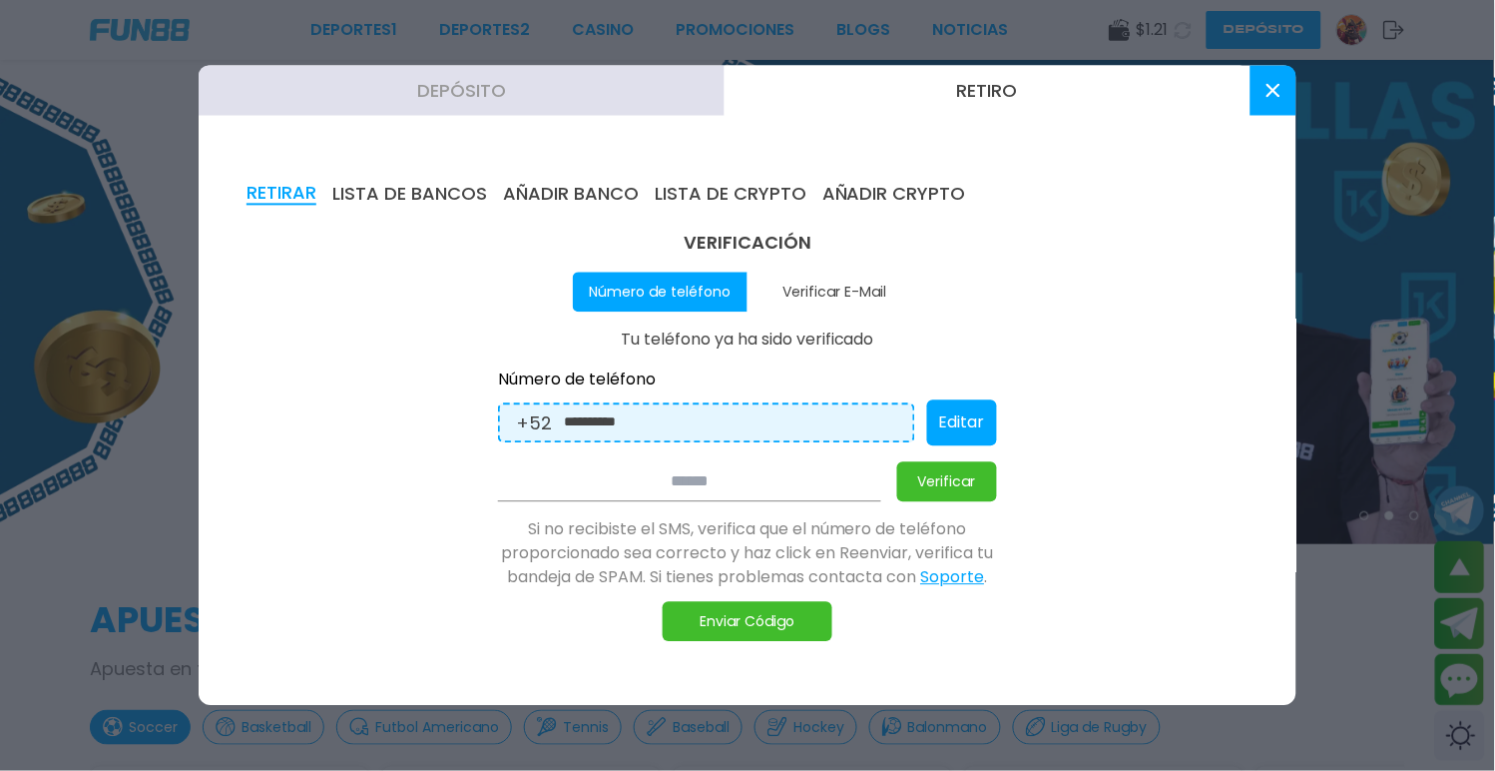
click at [472, 90] on button "Depósito" at bounding box center [462, 91] width 526 height 50
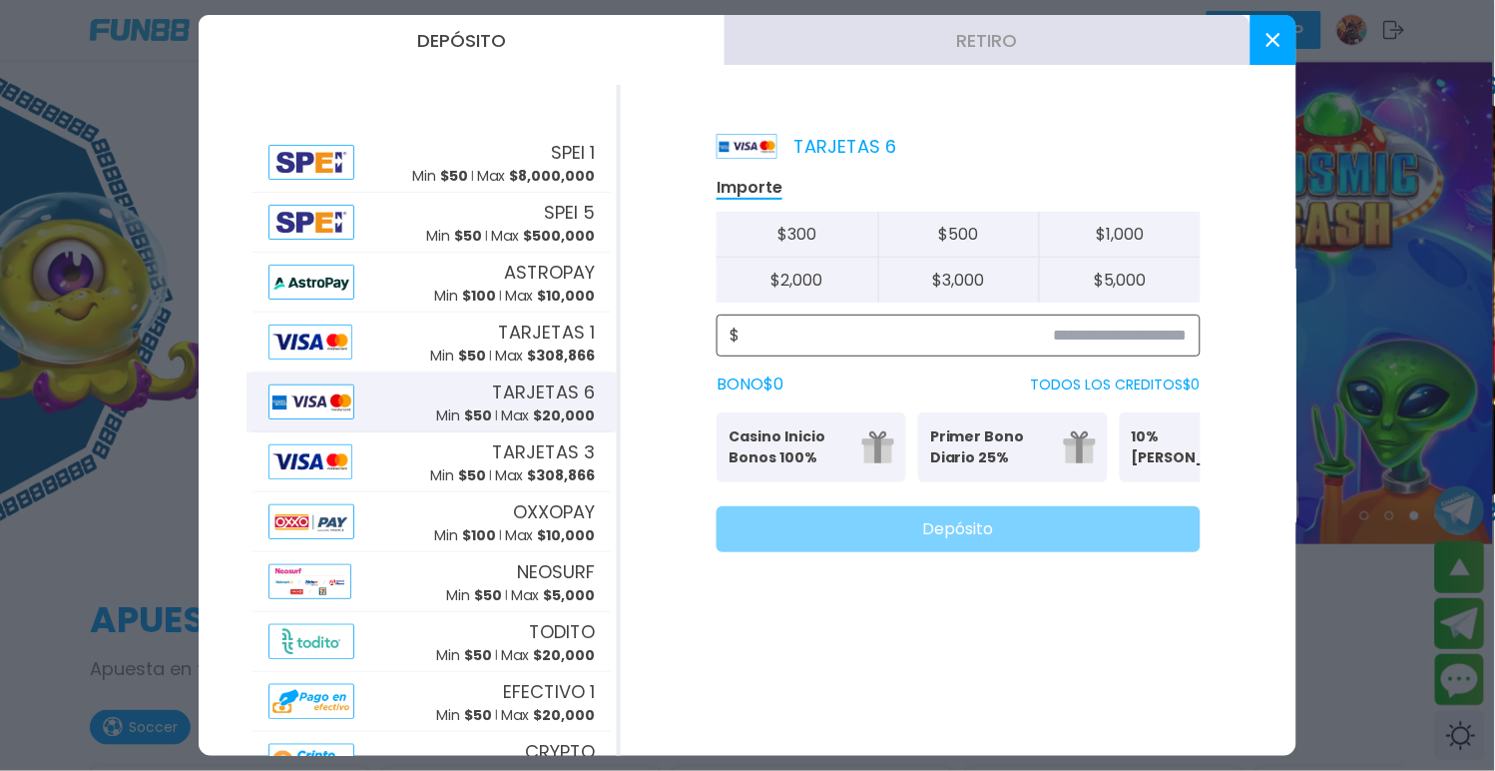
click at [882, 323] on input at bounding box center [964, 335] width 448 height 24
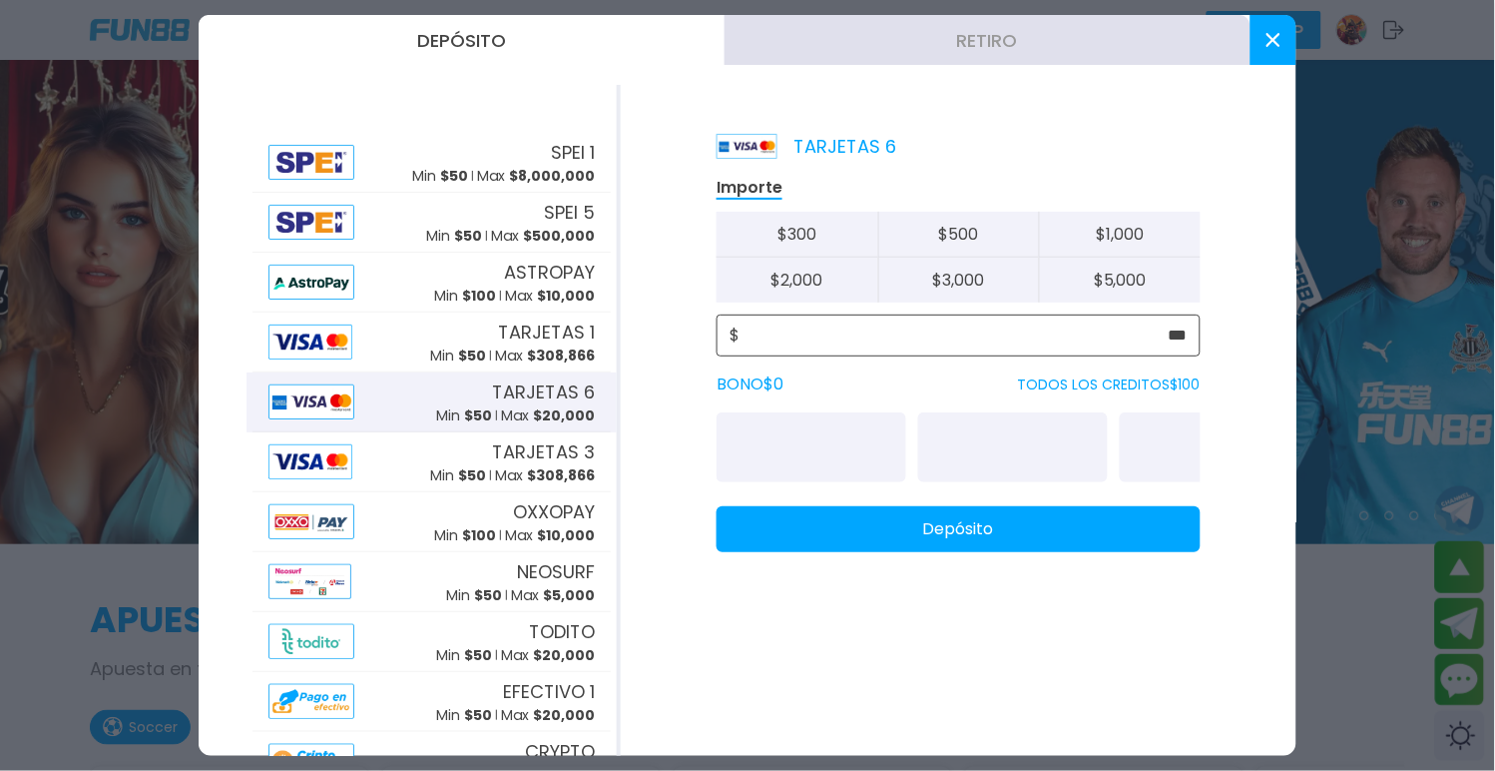
type input "***"
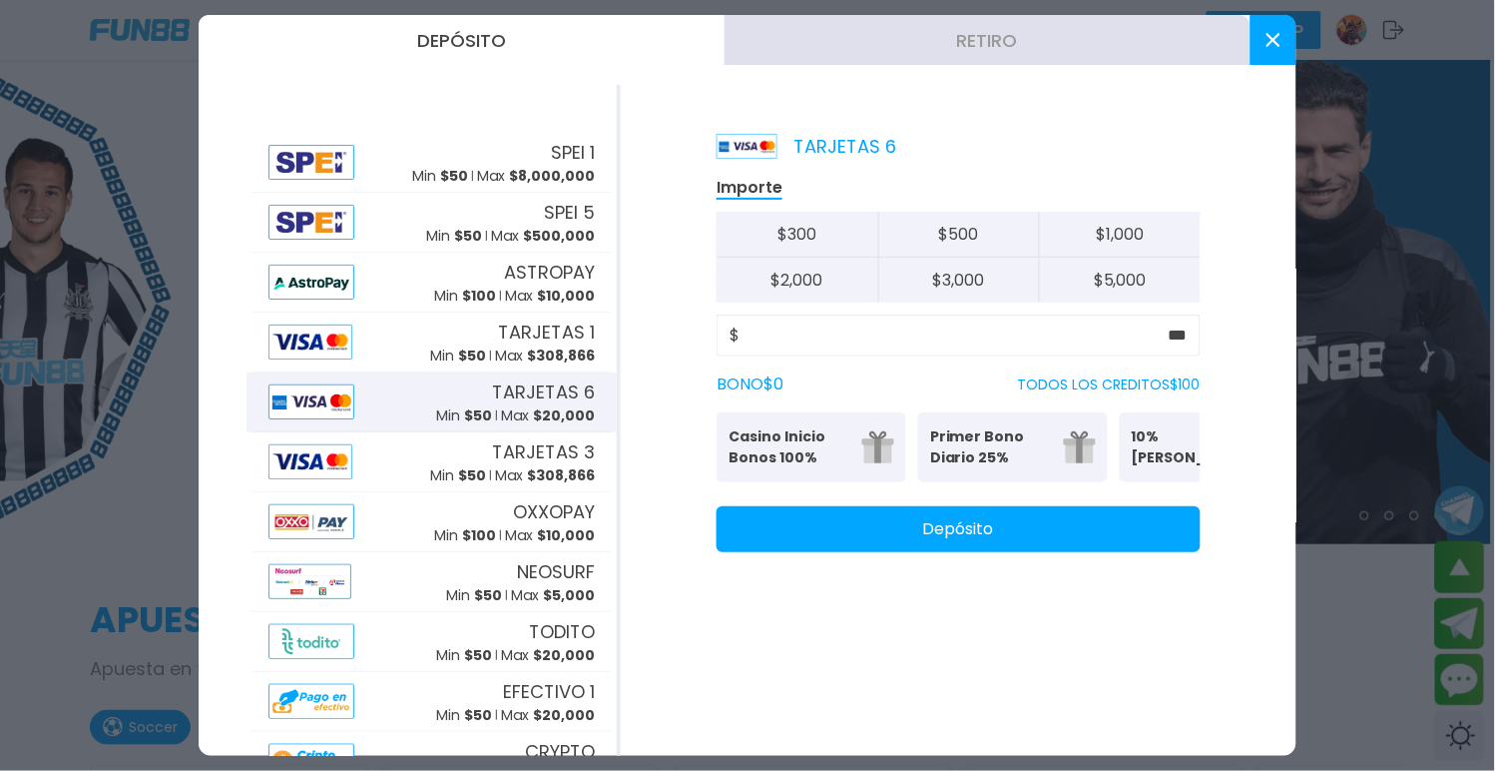
click at [998, 496] on div "Importe $ 300 $ 500 $ 1,000 $ 2,000 $ 3,000 $ 5,000 $ *** BONO $ 0 TODOS LOS CR…" at bounding box center [959, 364] width 484 height 376
click at [996, 535] on button "Depósito" at bounding box center [959, 529] width 484 height 46
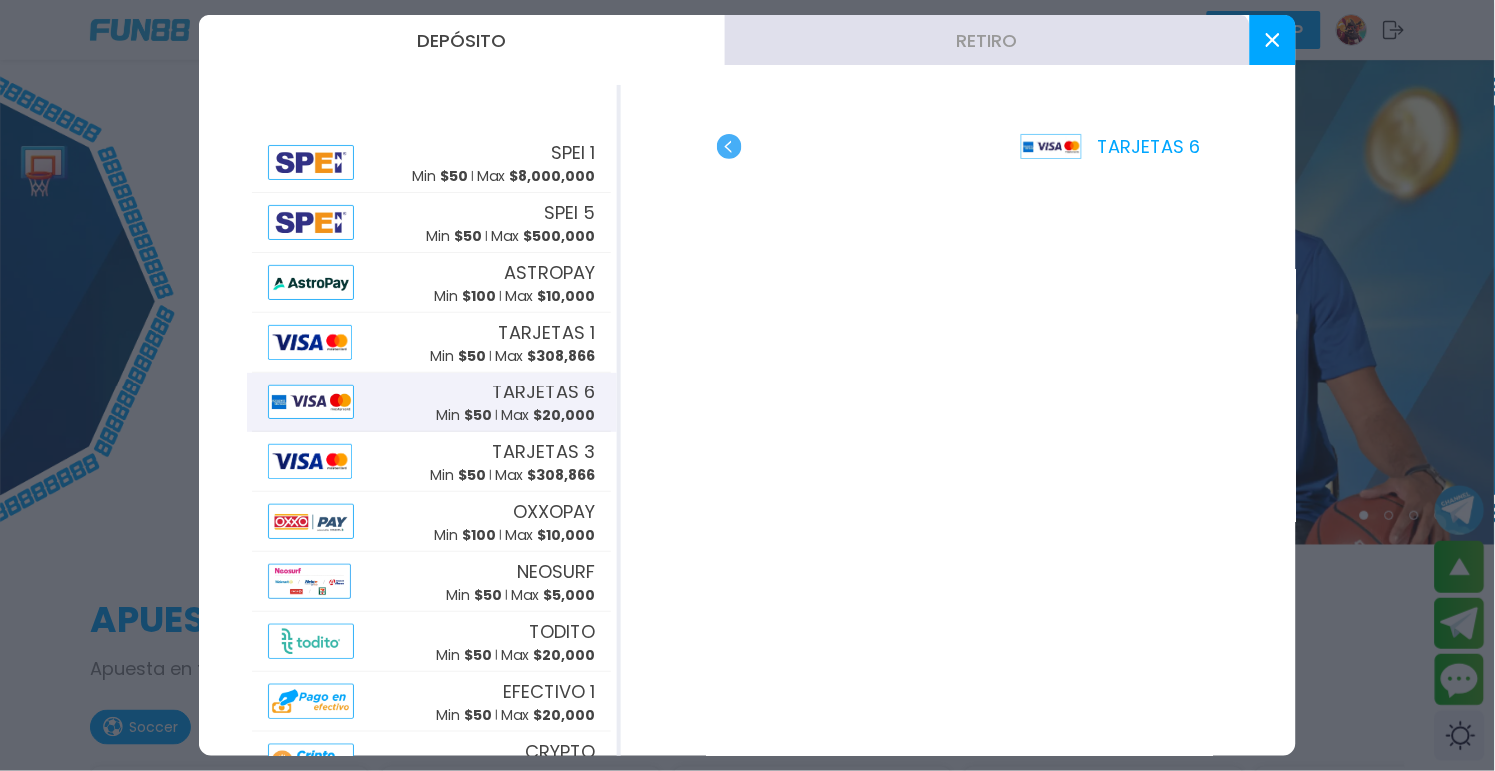
click at [1309, 56] on div at bounding box center [747, 385] width 1495 height 771
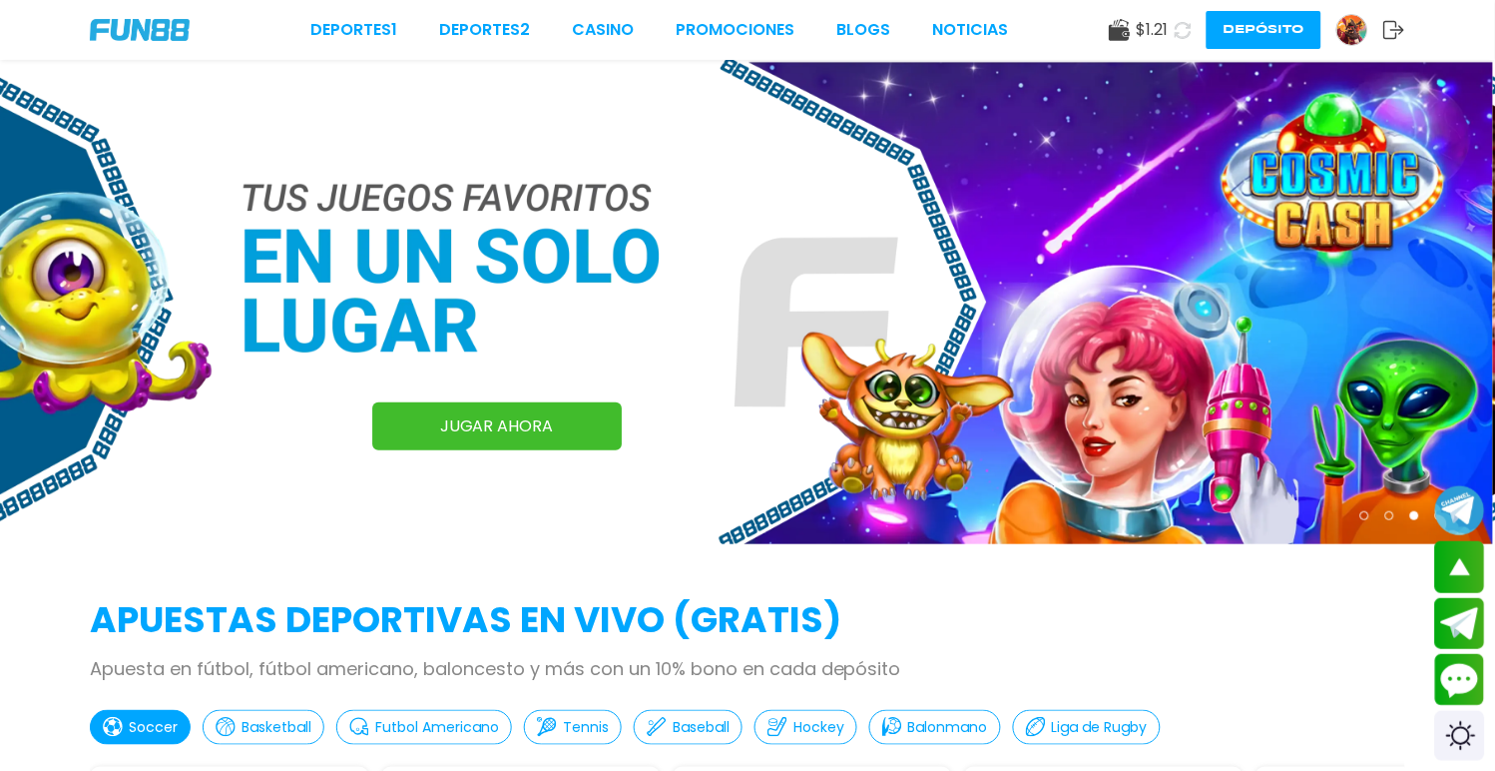
click at [1351, 26] on img at bounding box center [1352, 30] width 30 height 30
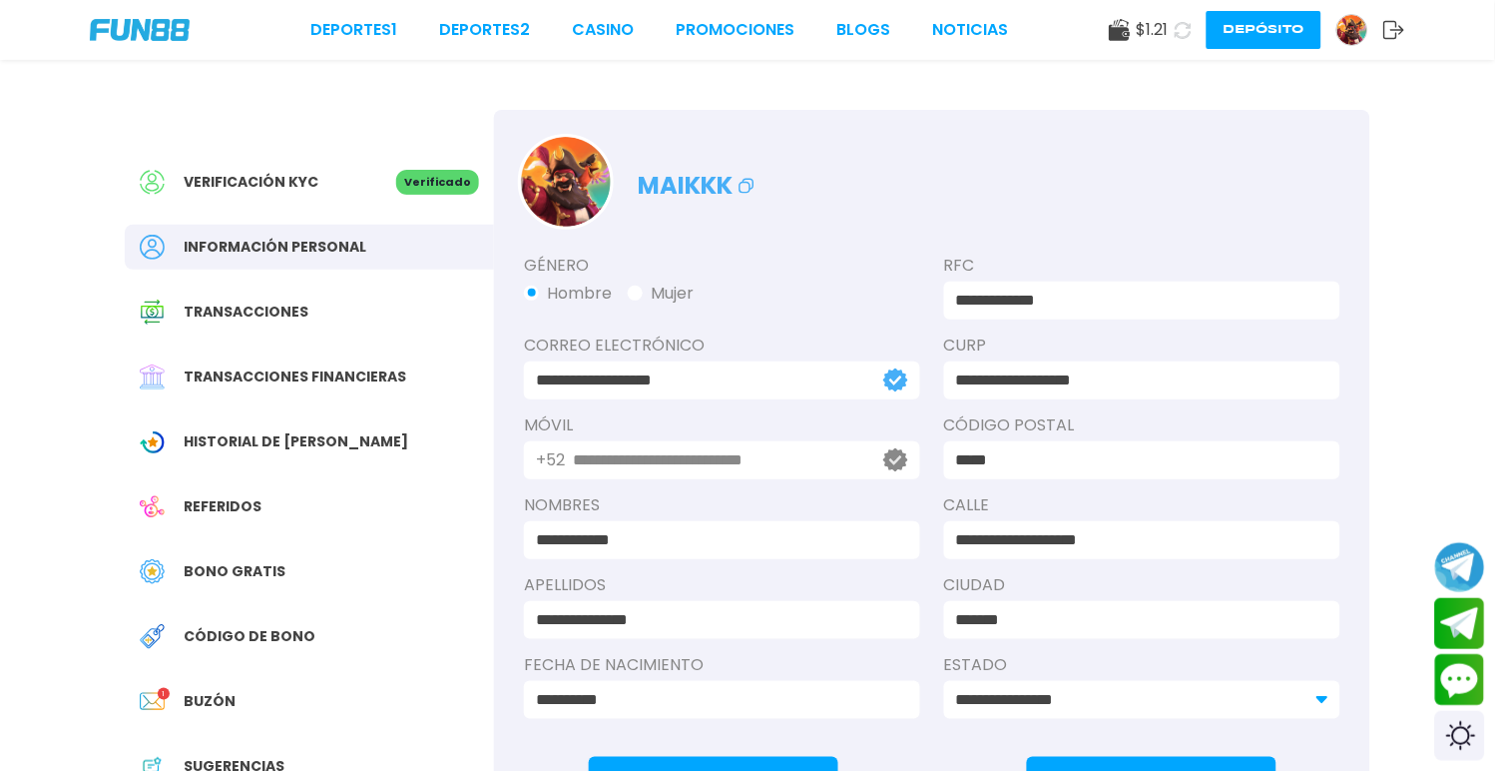
click at [411, 193] on p "Verificado" at bounding box center [437, 182] width 83 height 25
click at [281, 174] on span "Verificación KYC" at bounding box center [251, 182] width 135 height 21
click at [324, 614] on div "Código de bono" at bounding box center [309, 636] width 369 height 45
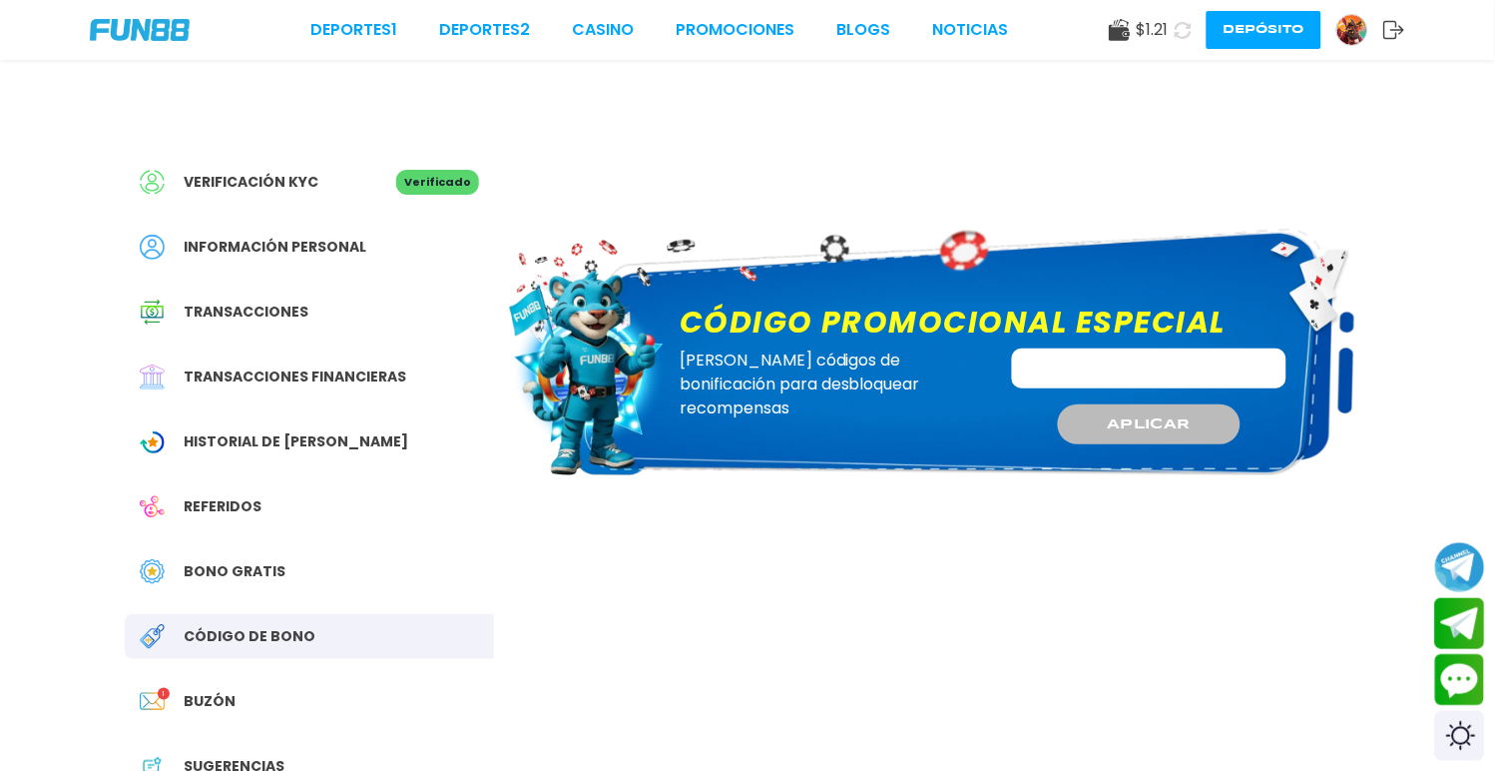
click at [215, 569] on div "Bono Gratis" at bounding box center [309, 571] width 369 height 45
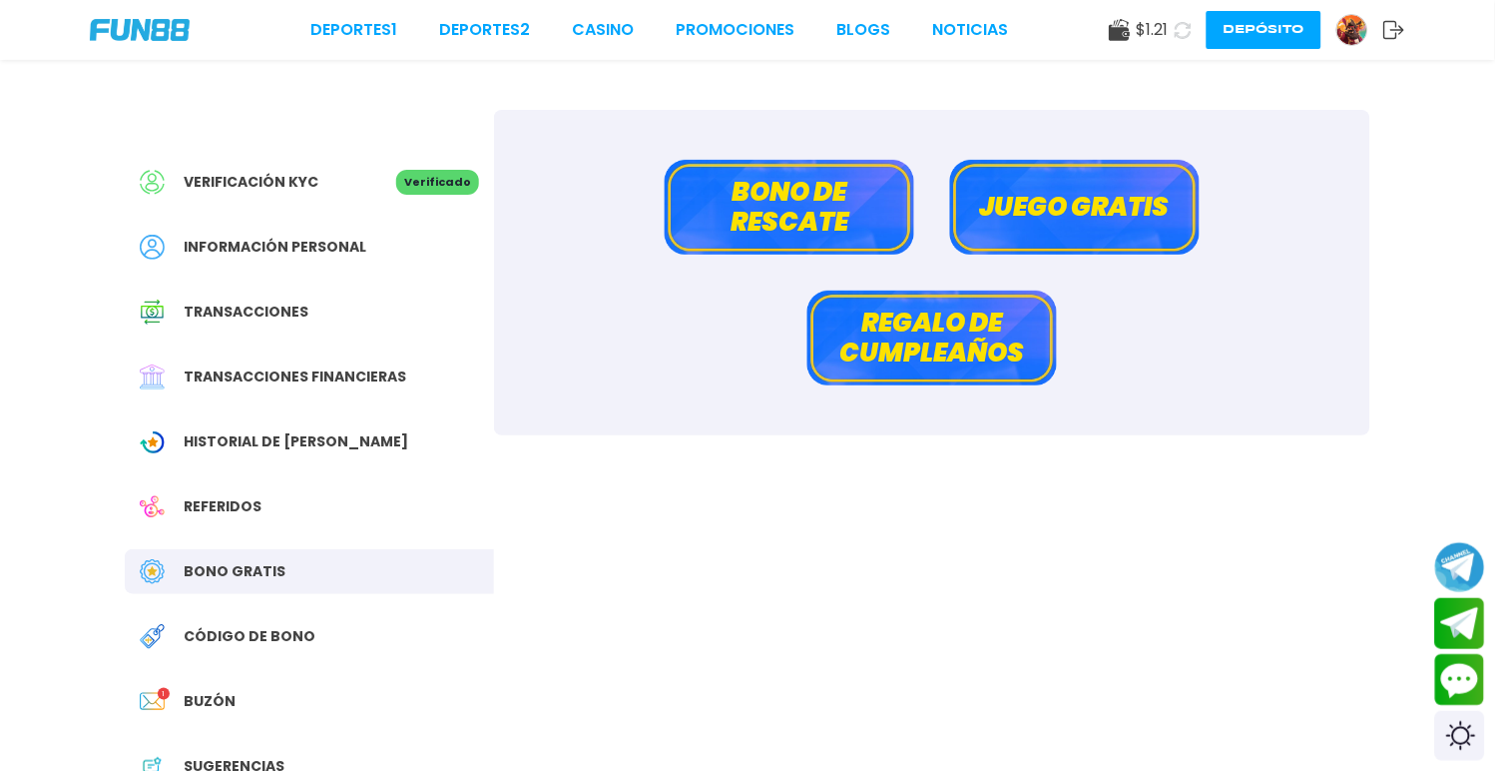
click at [1072, 181] on button "Juego gratis" at bounding box center [1075, 207] width 250 height 95
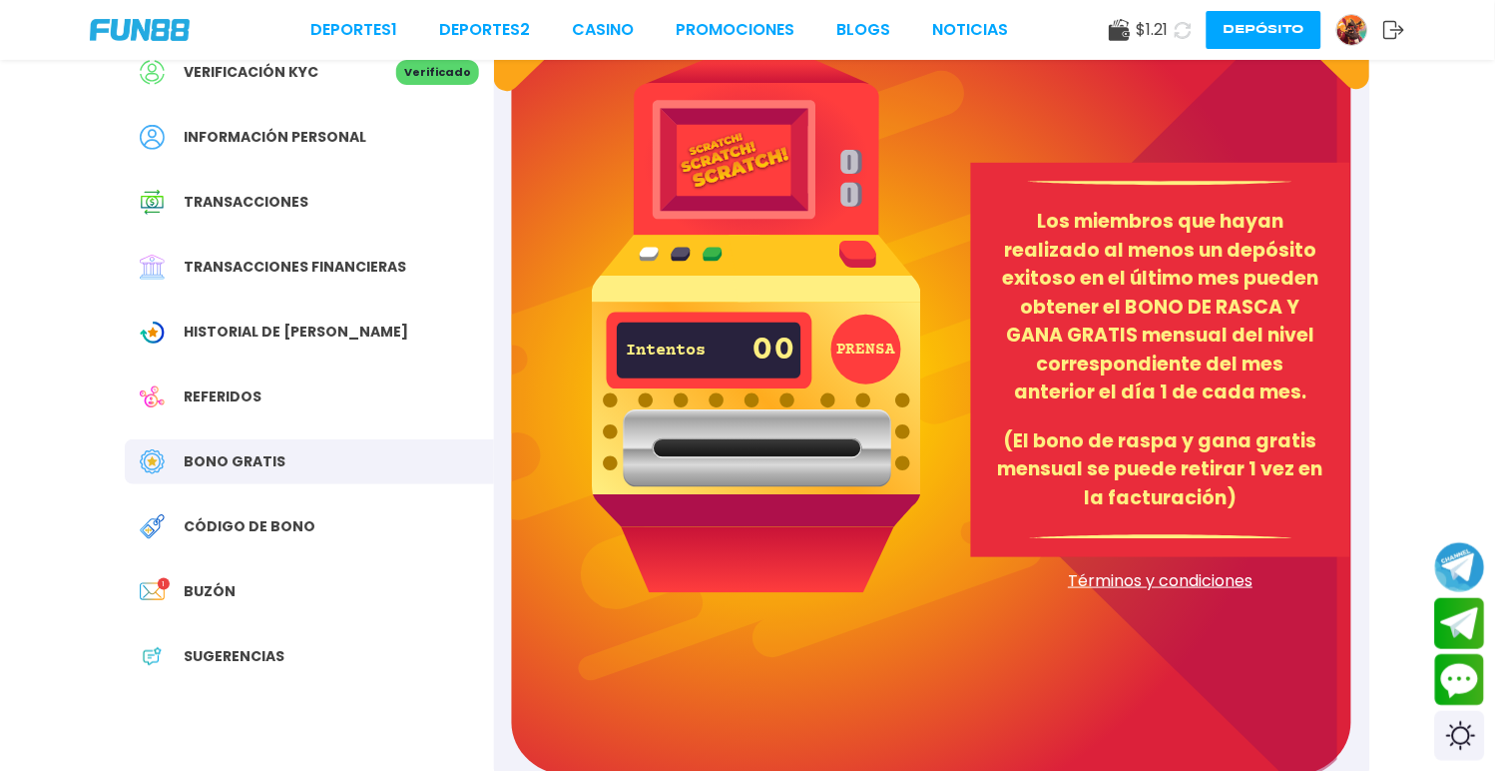
scroll to position [111, 0]
click at [856, 356] on button "PRENSA" at bounding box center [866, 348] width 70 height 70
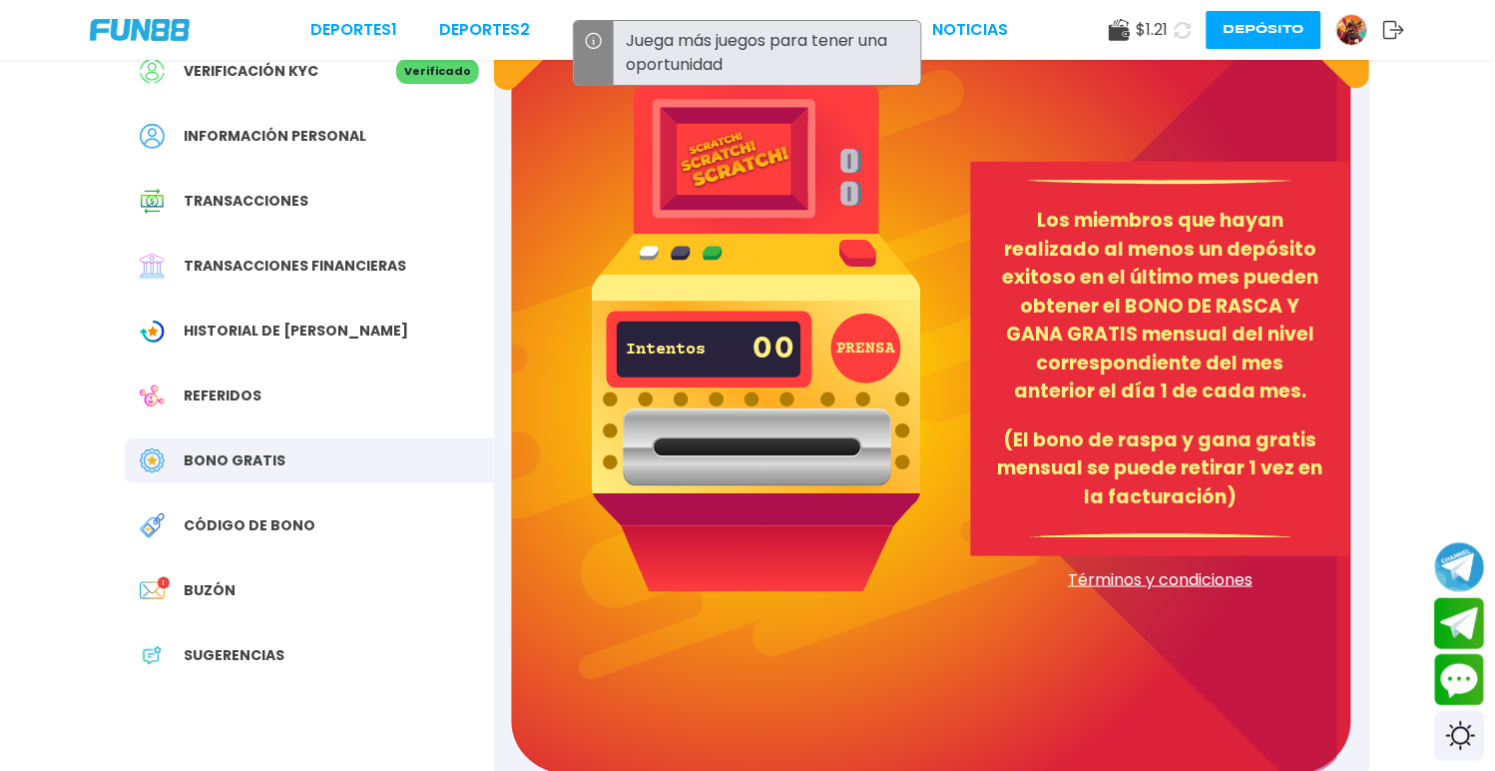
click at [856, 248] on img at bounding box center [756, 324] width 329 height 533
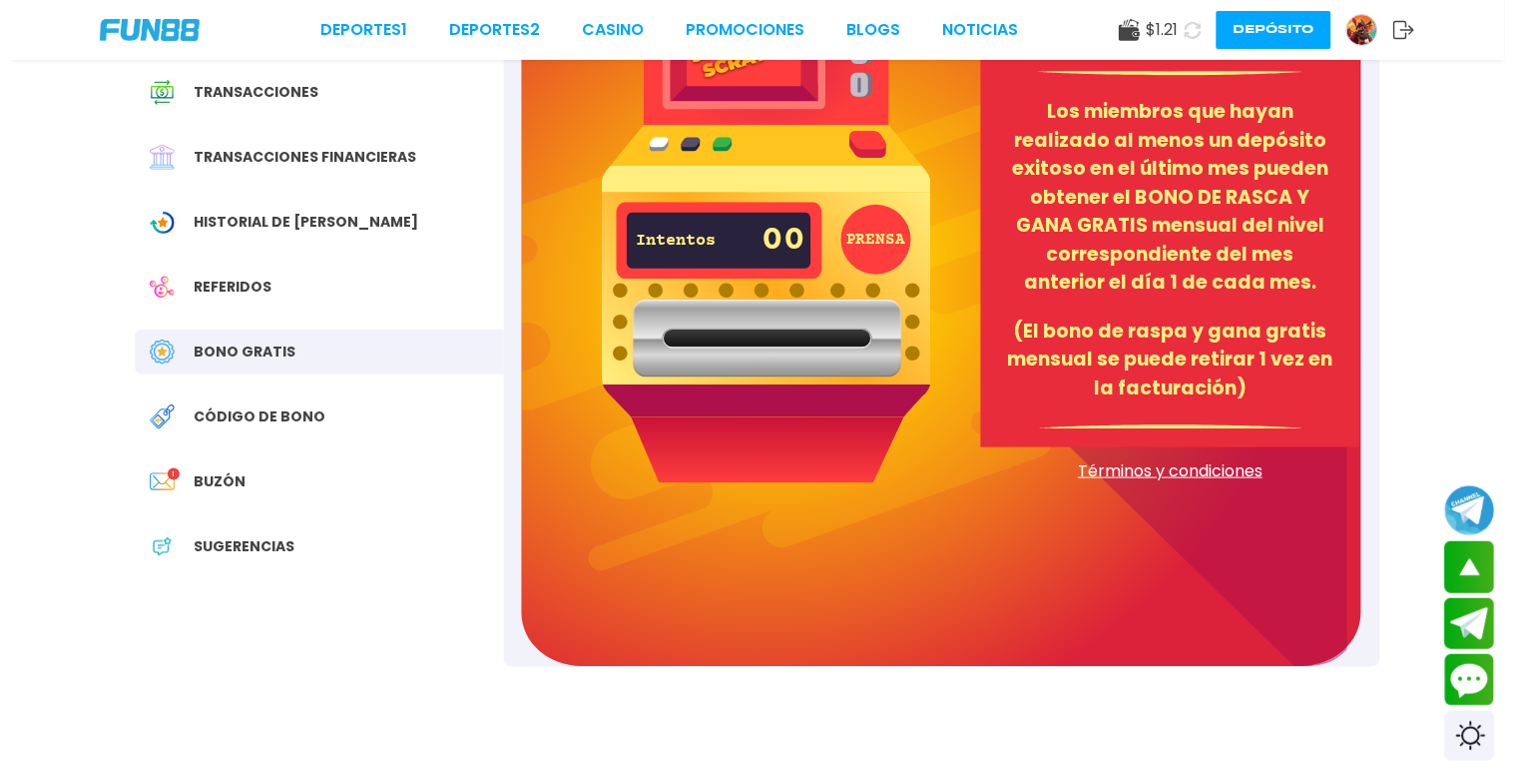
scroll to position [0, 0]
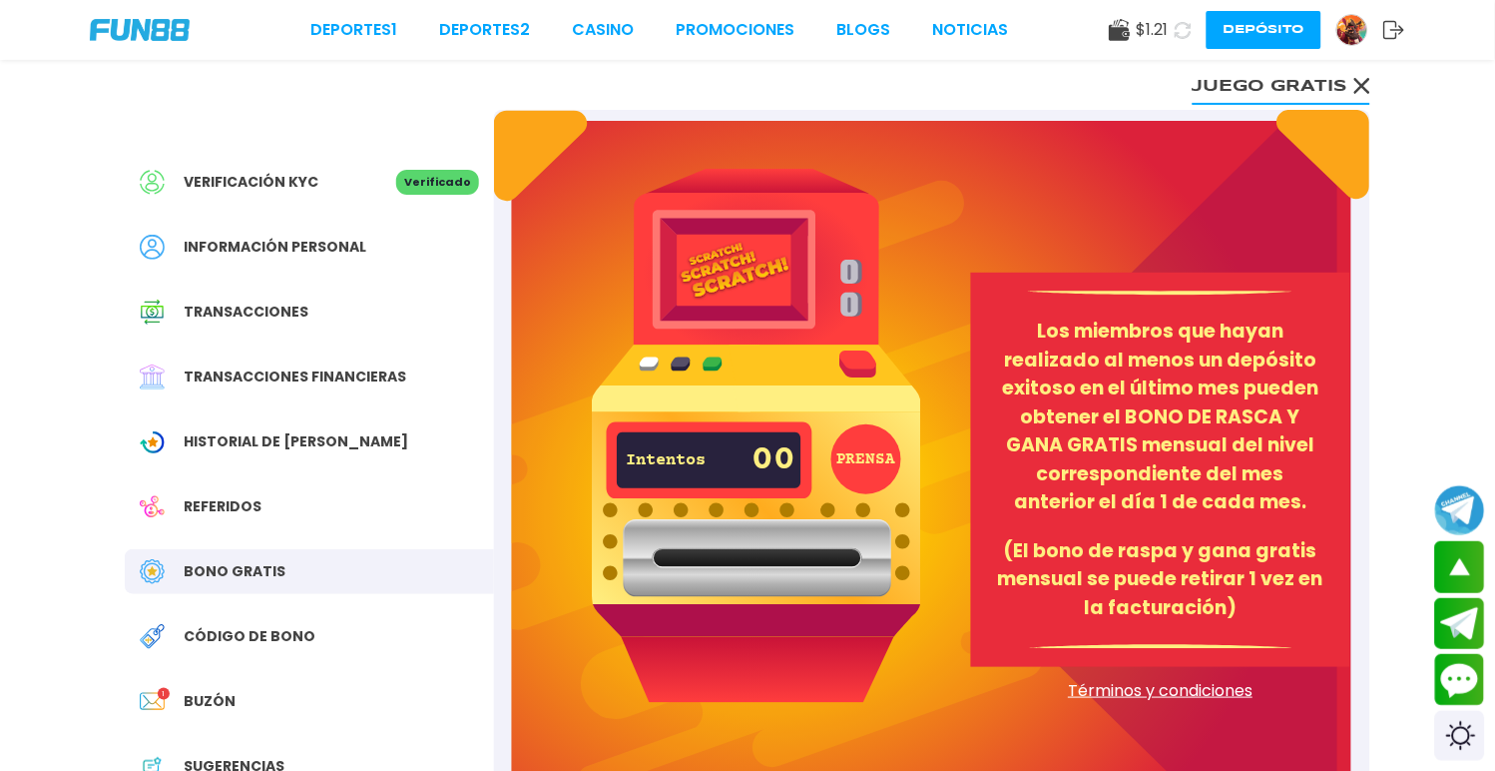
click at [315, 557] on div "Bono Gratis" at bounding box center [309, 571] width 369 height 45
click at [331, 490] on div "Referidos" at bounding box center [309, 506] width 369 height 45
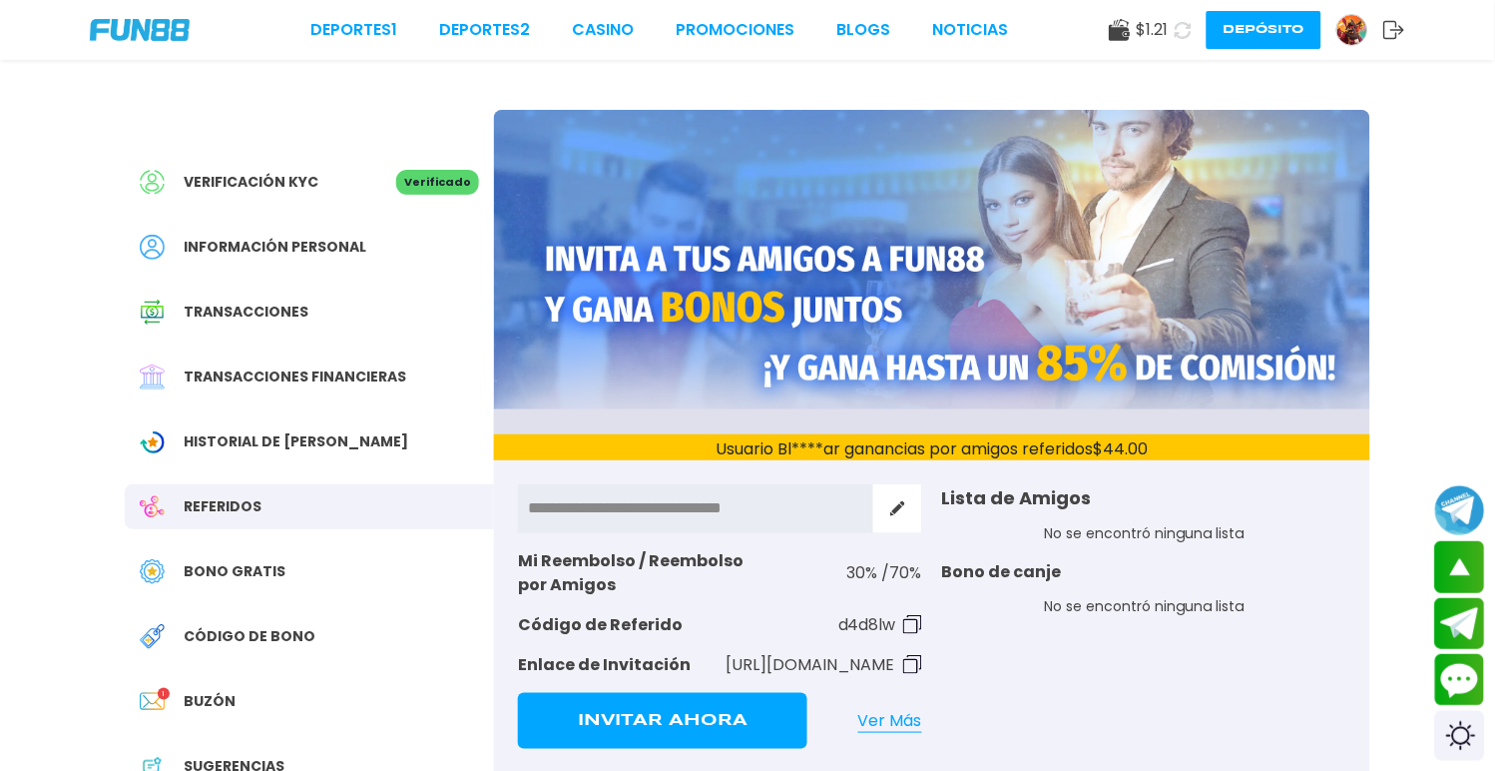
click at [334, 445] on div "Historial de [PERSON_NAME]" at bounding box center [309, 441] width 369 height 45
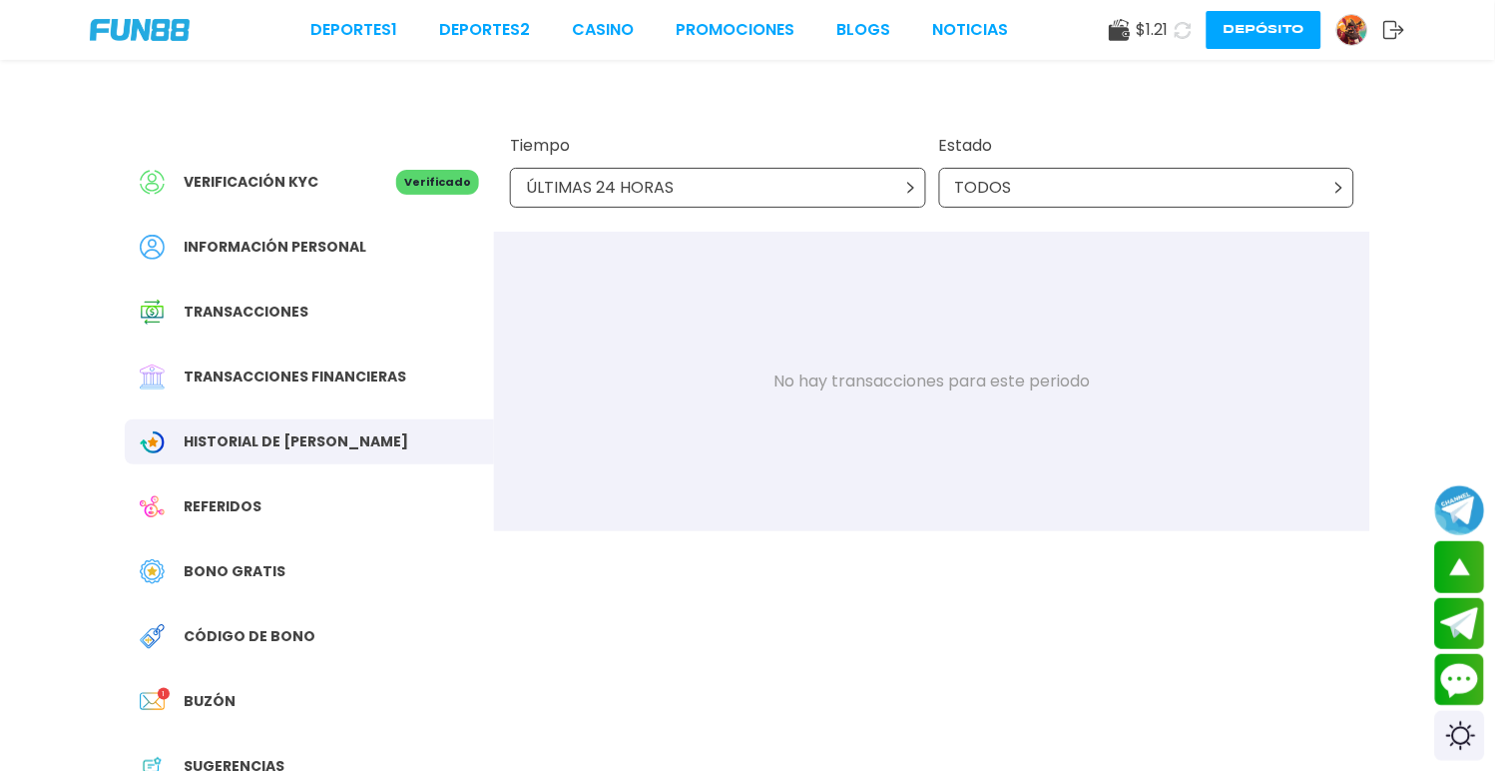
click at [818, 185] on div "ÚLTIMAS 24 HORAS" at bounding box center [718, 188] width 416 height 40
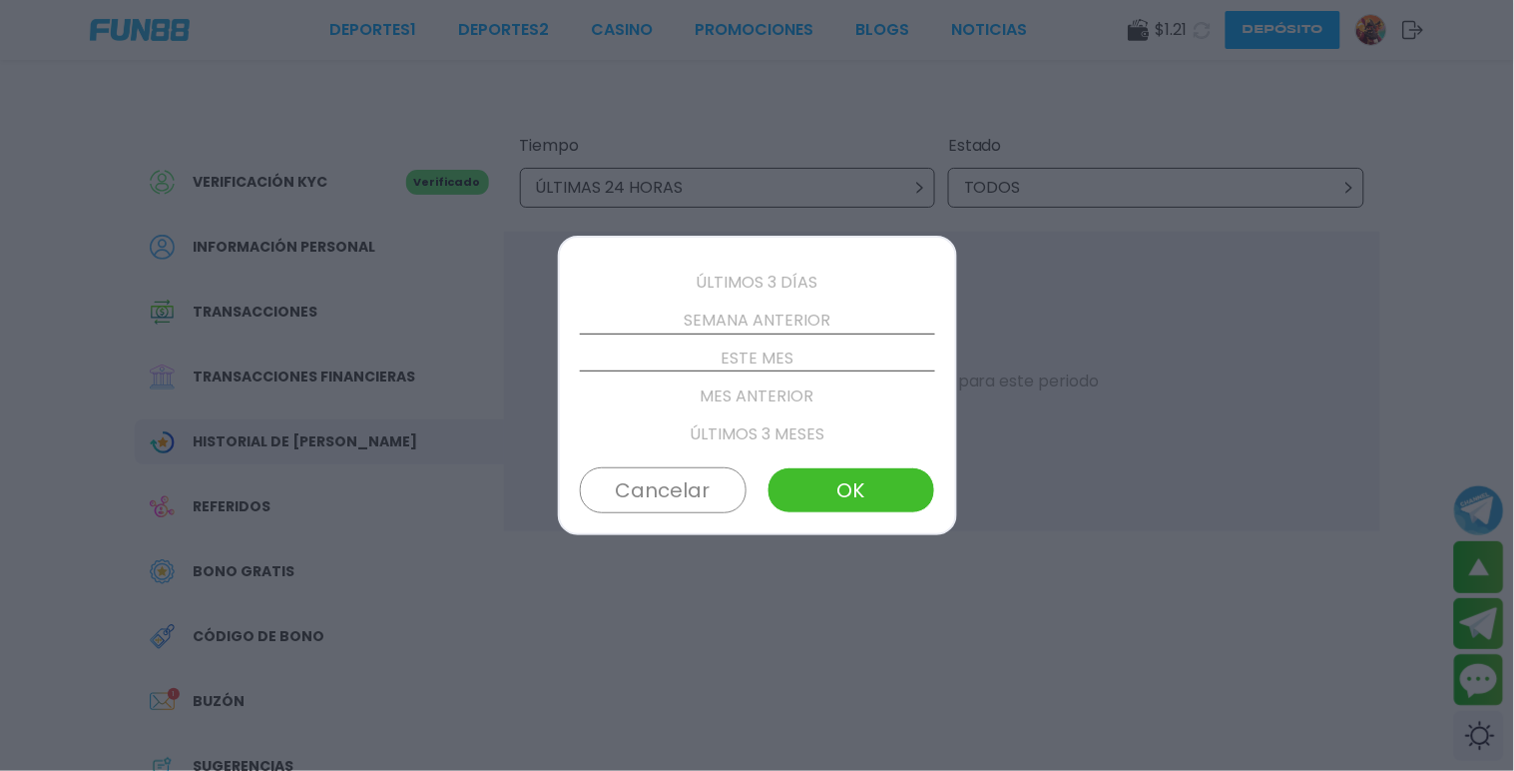
scroll to position [227, 0]
click at [752, 317] on p "ÚLTIMOS 3 MESES" at bounding box center [757, 315] width 355 height 38
click at [819, 481] on button "OK" at bounding box center [851, 490] width 167 height 46
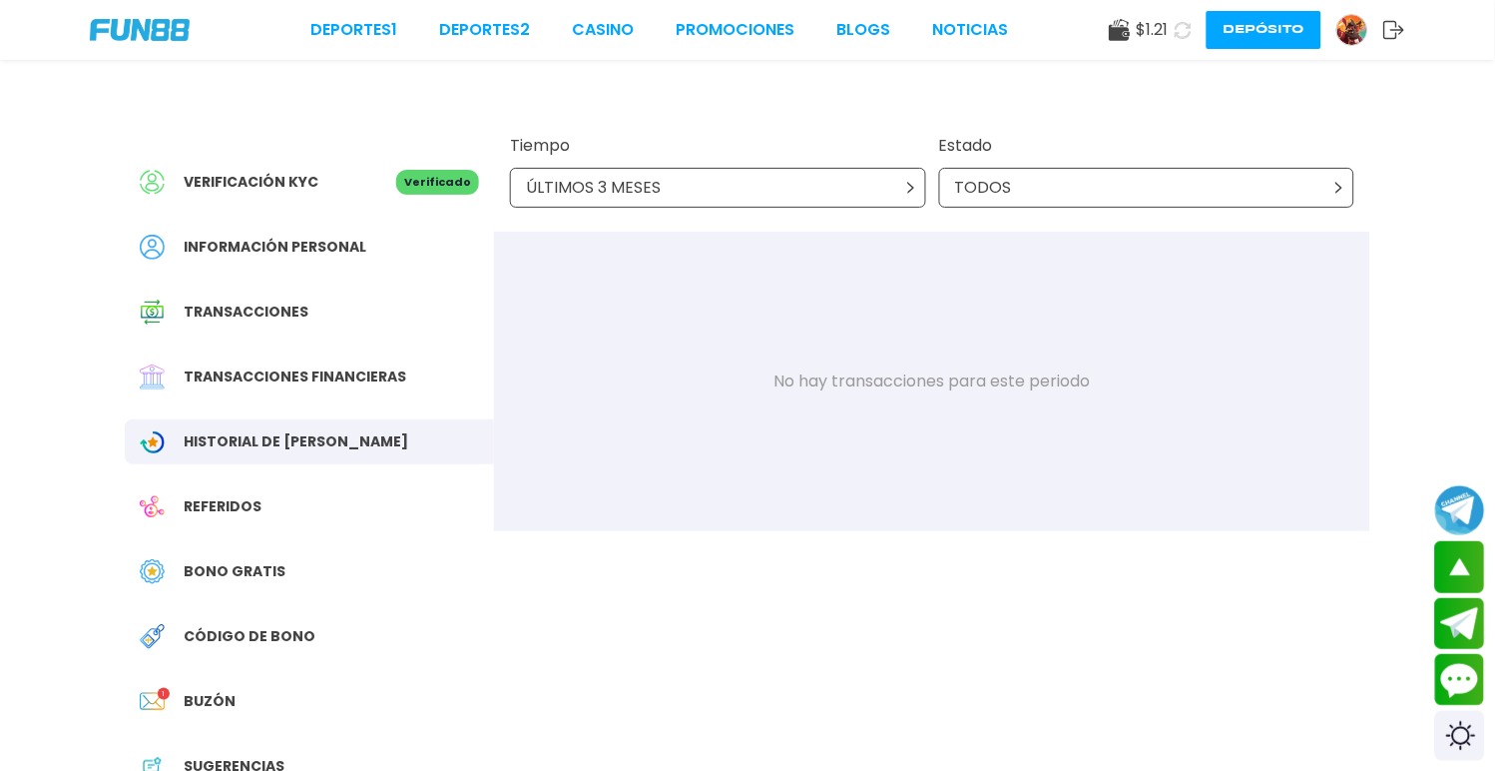
click at [776, 176] on div "ÚLTIMOS 3 MESES" at bounding box center [718, 188] width 416 height 40
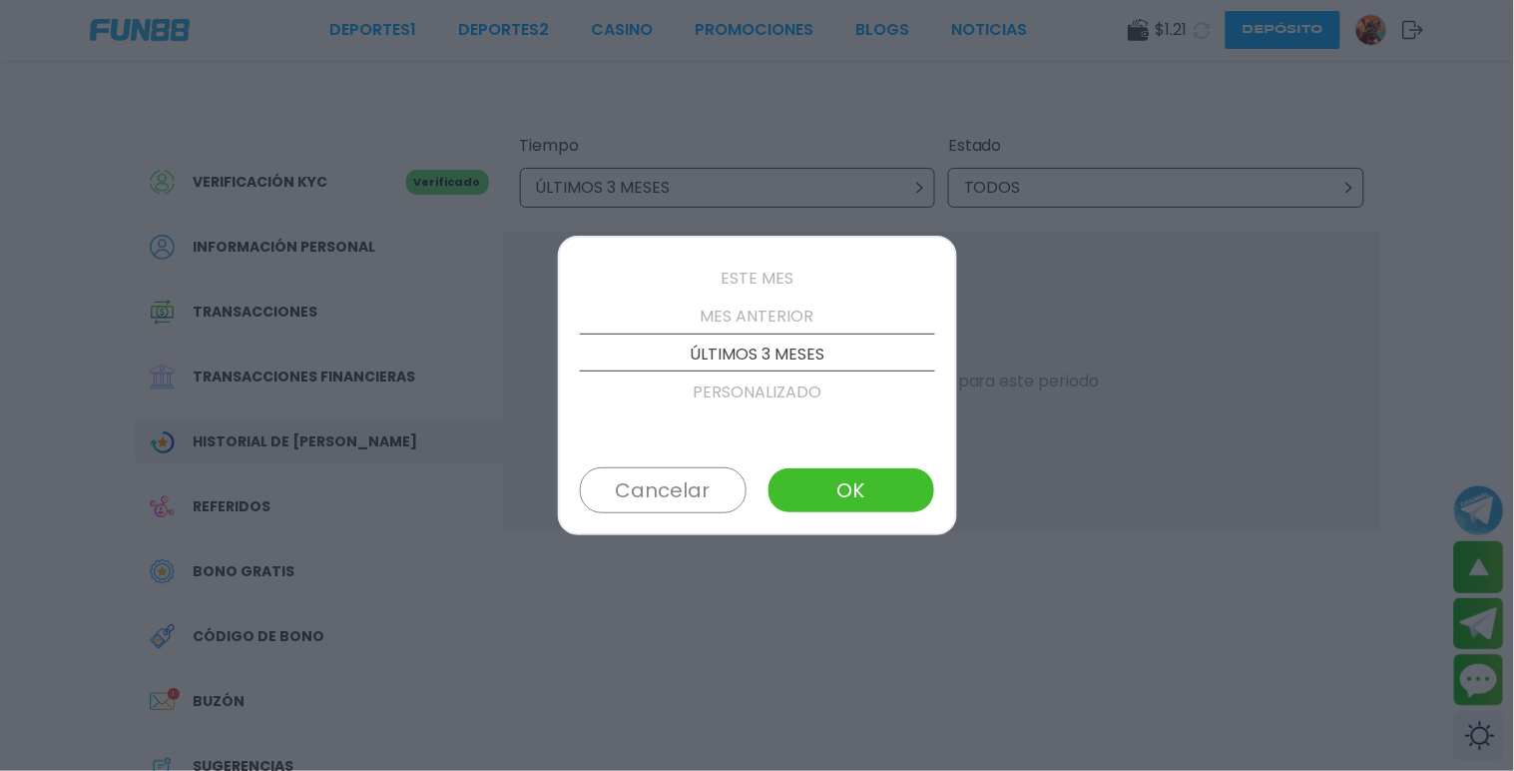
click at [809, 387] on p "PERSONALIZADO" at bounding box center [757, 392] width 355 height 38
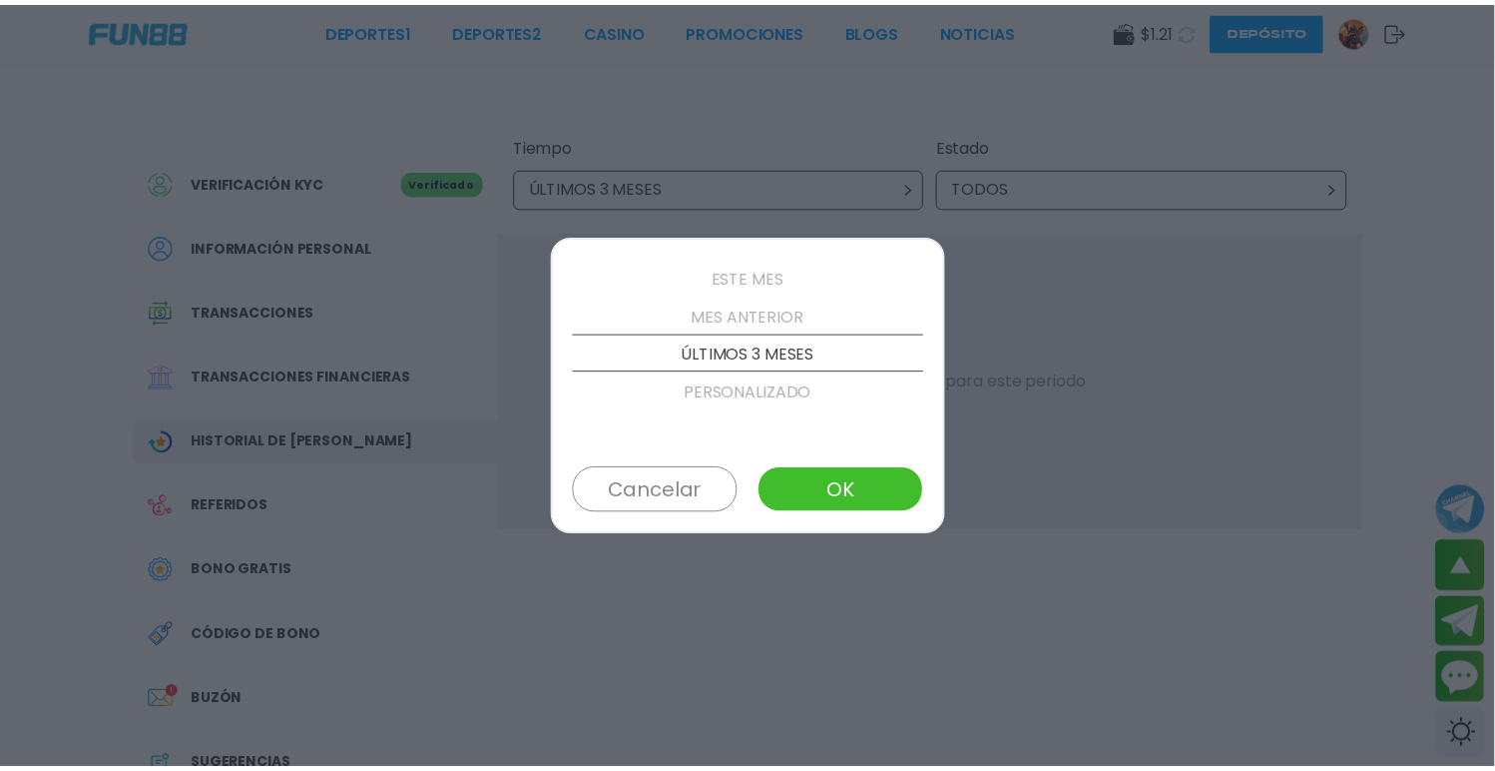
scroll to position [227, 0]
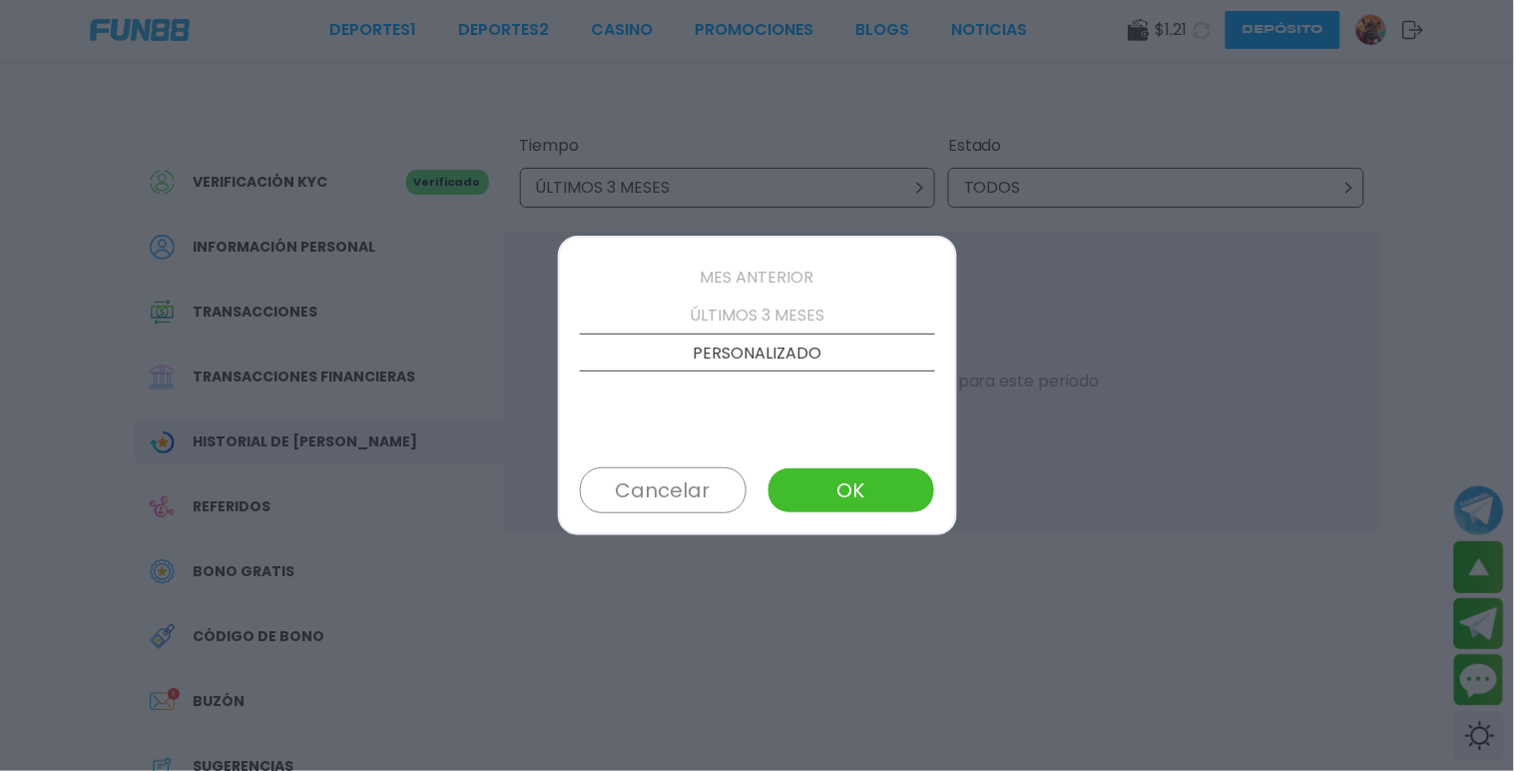
click at [792, 484] on button "OK" at bounding box center [851, 490] width 167 height 46
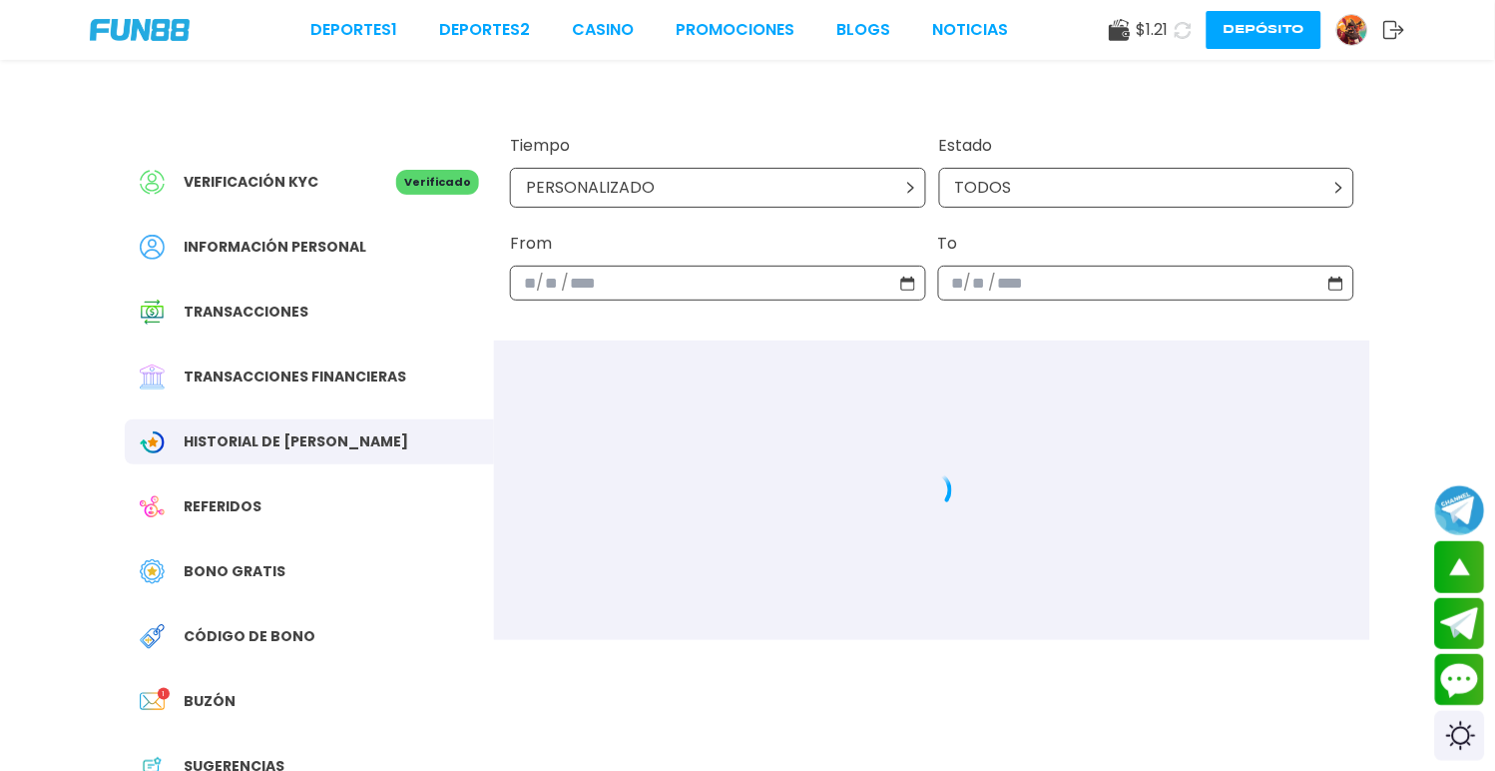
click at [842, 285] on div "**********" at bounding box center [707, 282] width 373 height 33
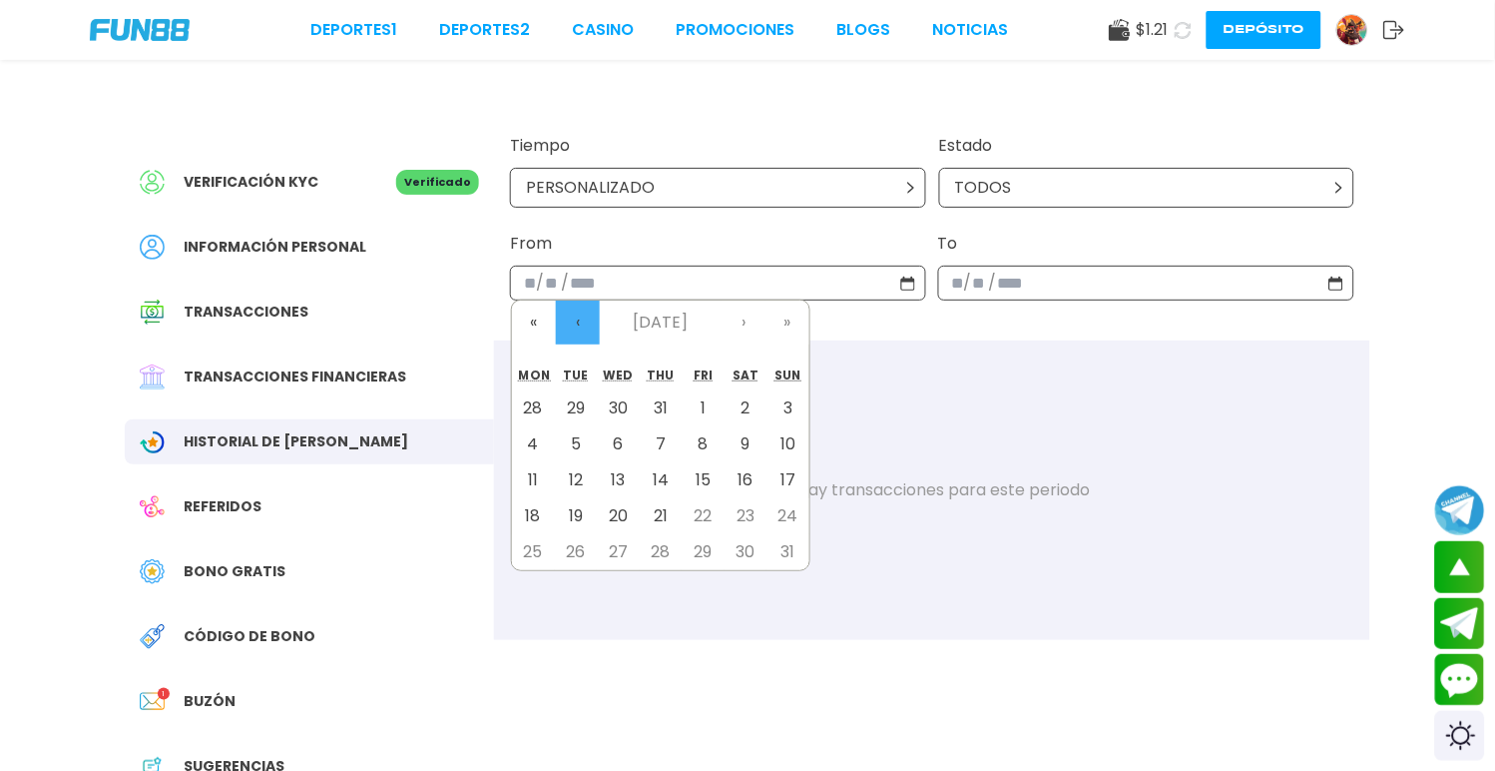
click at [583, 313] on button "‹" at bounding box center [578, 322] width 44 height 44
click at [585, 313] on button "‹" at bounding box center [578, 322] width 44 height 44
click at [584, 313] on button "‹" at bounding box center [578, 322] width 44 height 44
click at [584, 315] on button "‹" at bounding box center [578, 322] width 44 height 44
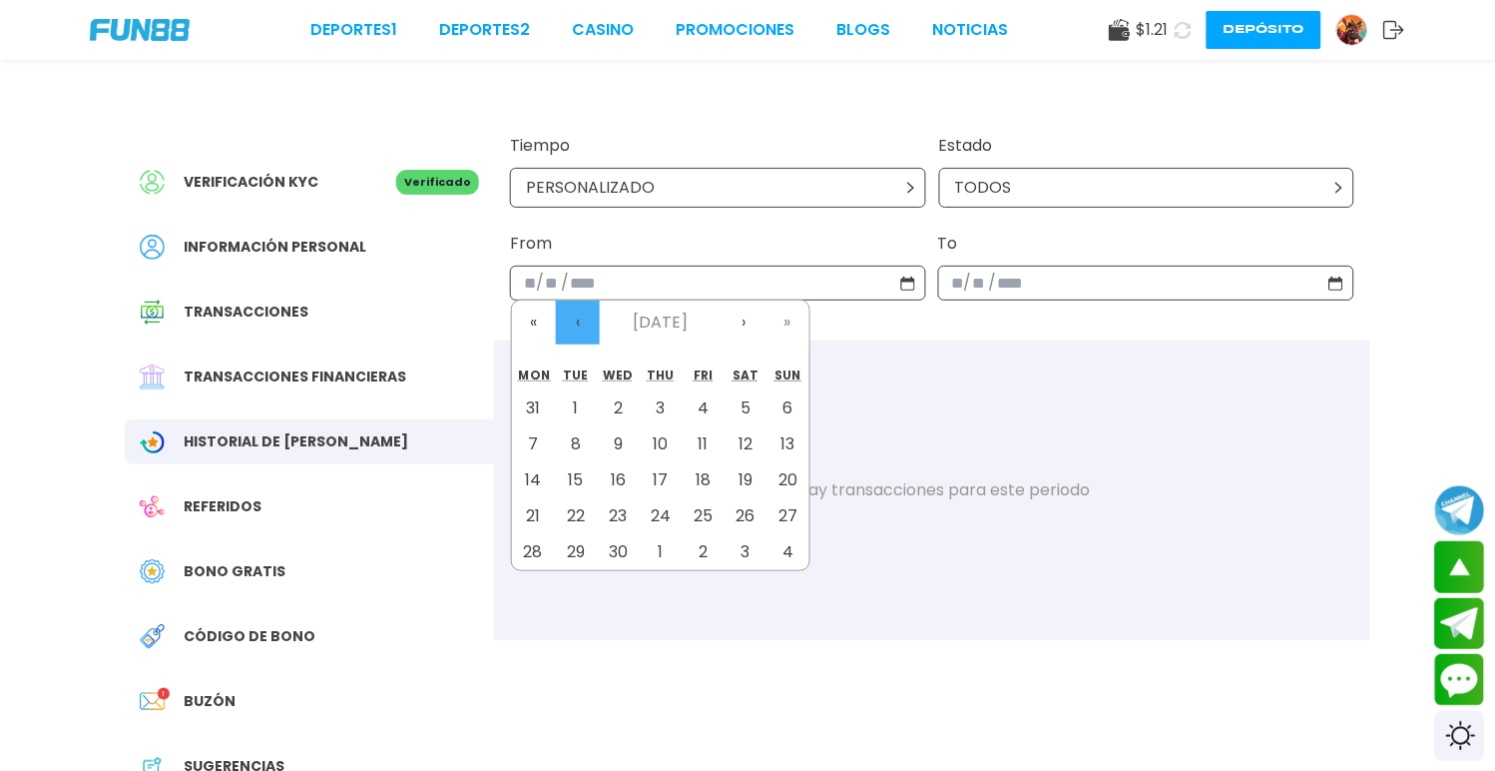
click at [584, 315] on button "‹" at bounding box center [578, 322] width 44 height 44
click at [584, 316] on button "‹" at bounding box center [578, 322] width 44 height 44
click at [583, 316] on button "‹" at bounding box center [578, 322] width 44 height 44
click at [582, 316] on button "‹" at bounding box center [578, 322] width 44 height 44
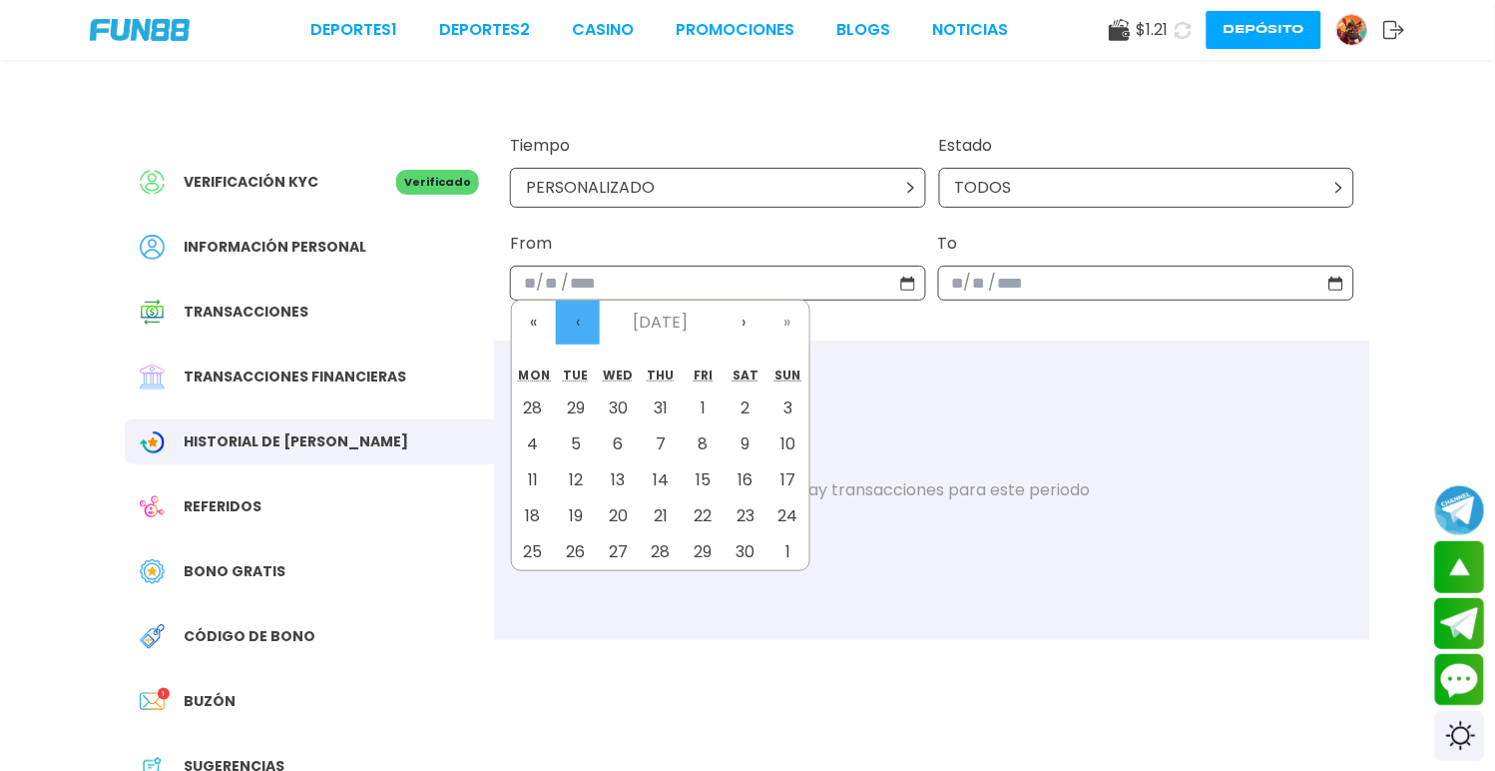
click at [581, 316] on button "‹" at bounding box center [578, 322] width 44 height 44
drag, startPoint x: 542, startPoint y: 442, endPoint x: 565, endPoint y: 442, distance: 23.0
click at [543, 442] on button "2" at bounding box center [533, 444] width 43 height 36
type input "**********"
type input "*"
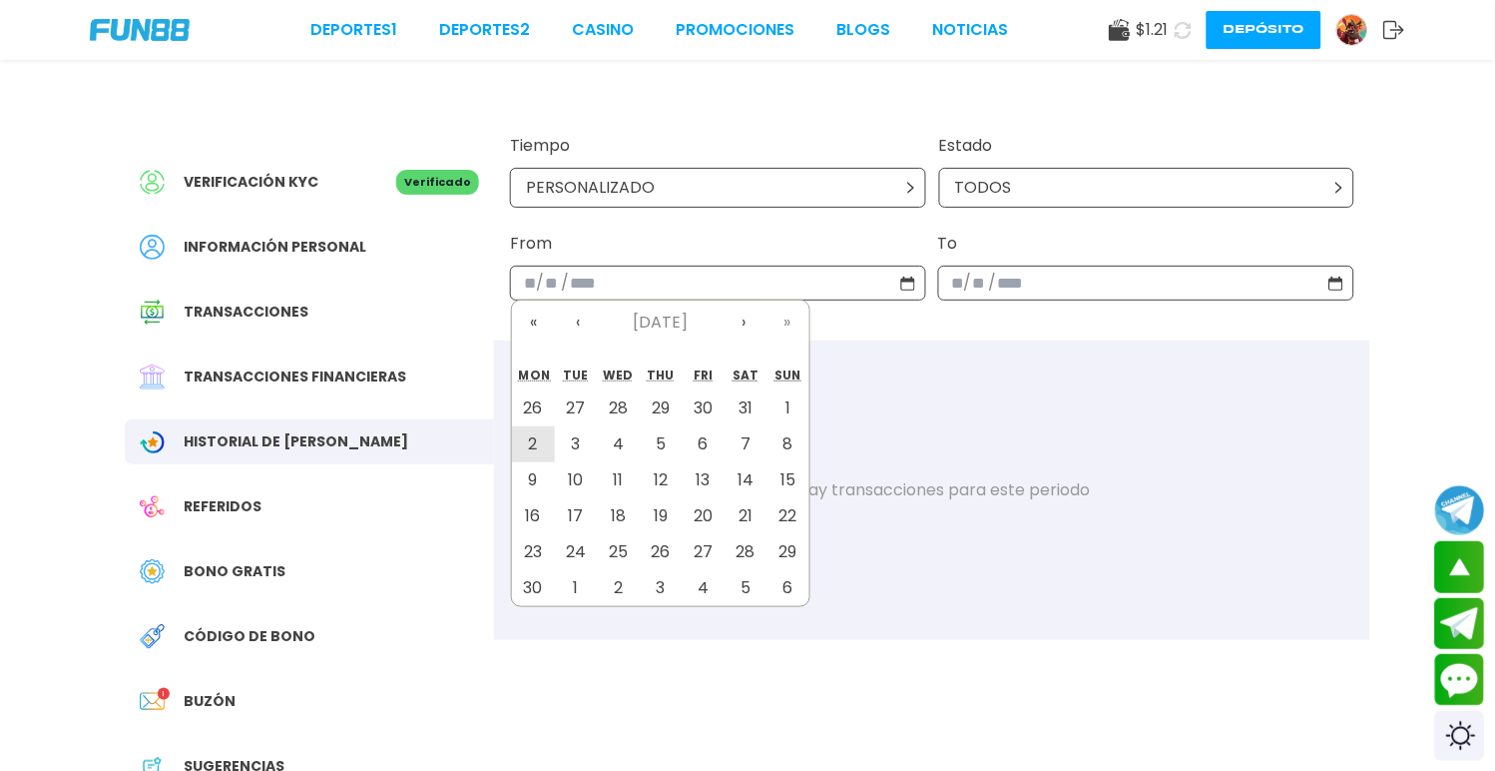
type input "*"
type input "****"
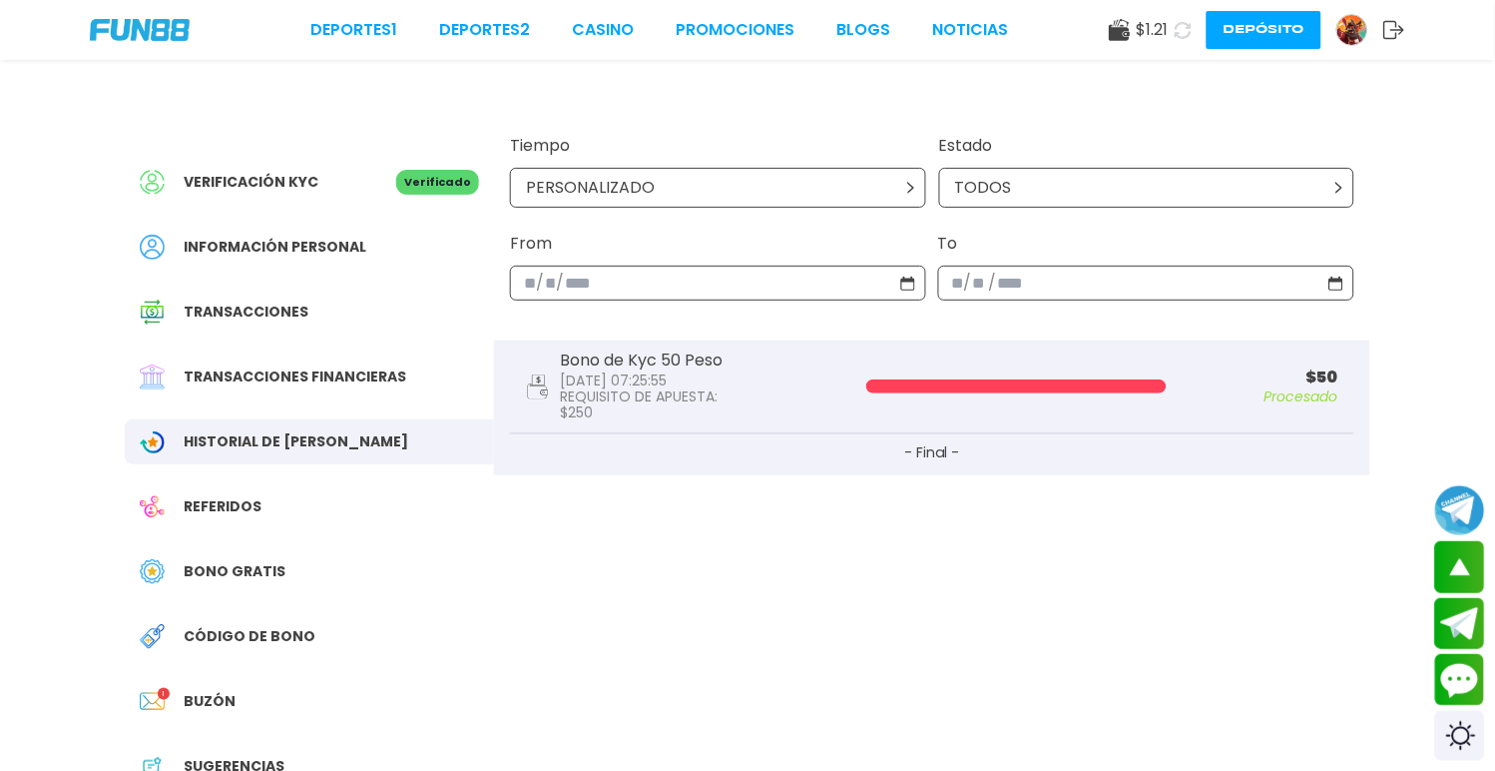
click at [606, 388] on p "REQUISITO DE APUESTA :" at bounding box center [641, 396] width 163 height 16
click at [1330, 389] on p "Procesado" at bounding box center [1261, 396] width 156 height 14
drag, startPoint x: 1034, startPoint y: 396, endPoint x: 929, endPoint y: 433, distance: 111.1
click at [933, 434] on button "- Final -" at bounding box center [932, 454] width 844 height 41
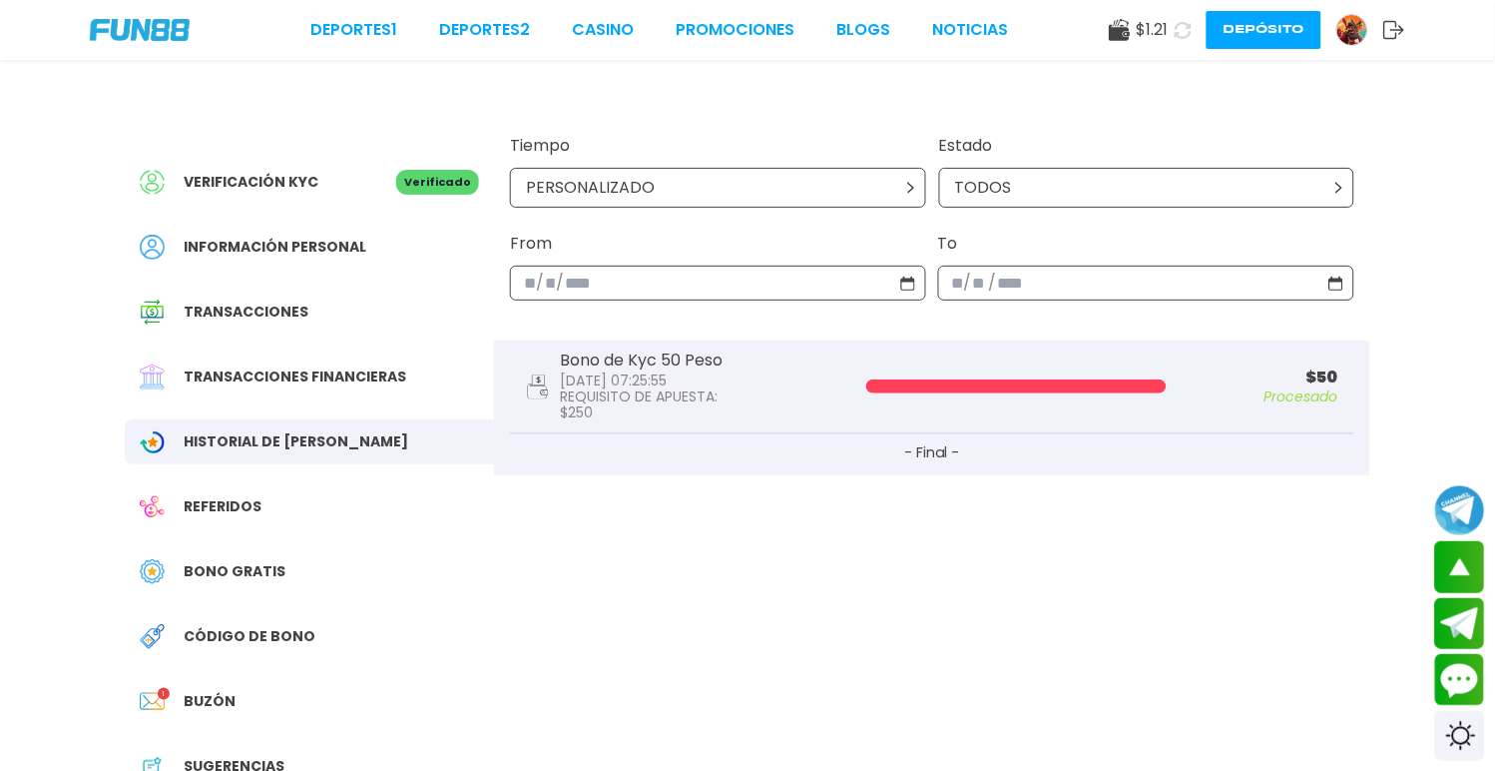
click at [933, 434] on button "- Final -" at bounding box center [932, 454] width 844 height 41
click at [346, 490] on div "Referidos" at bounding box center [309, 506] width 369 height 45
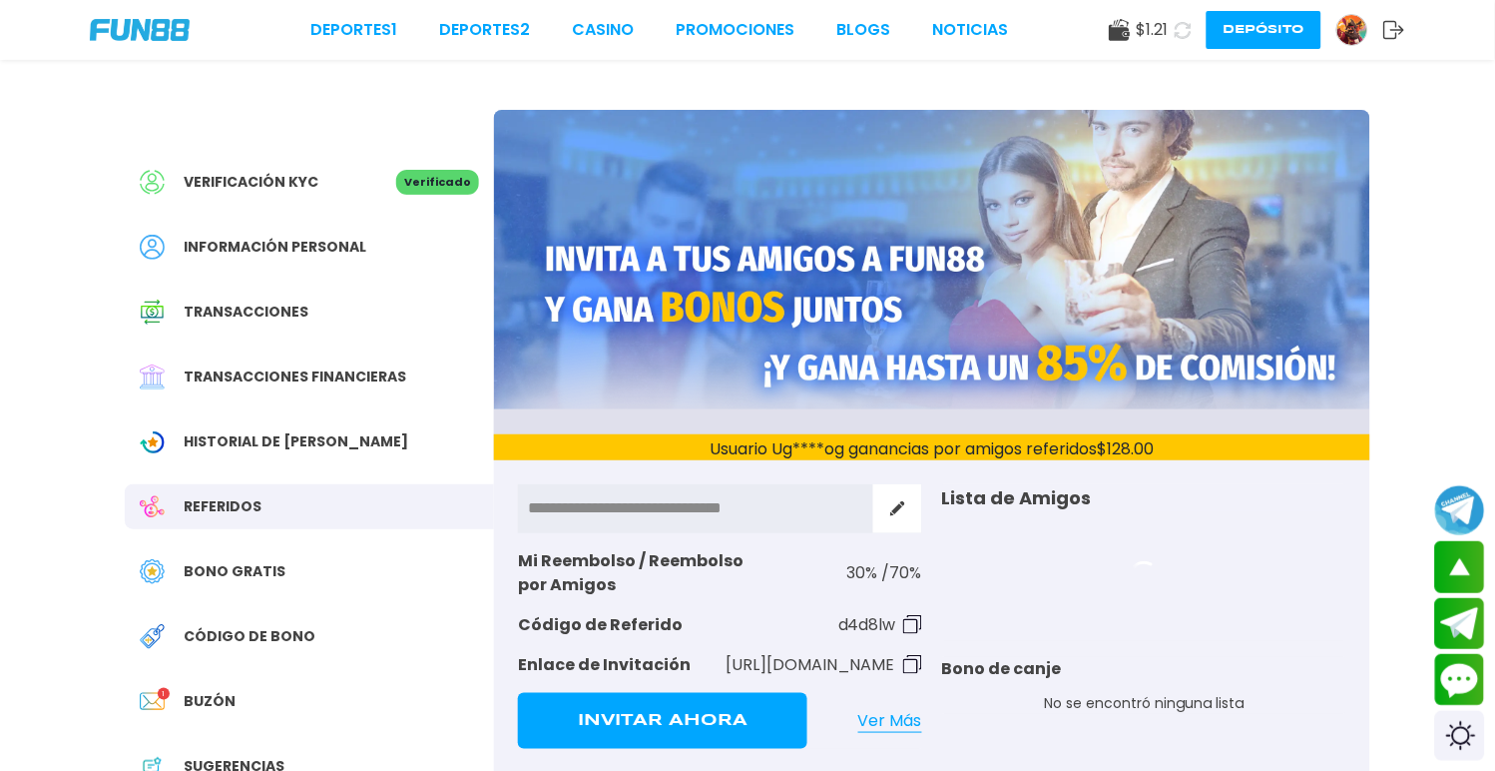
click at [334, 549] on div "Bono Gratis" at bounding box center [309, 571] width 369 height 45
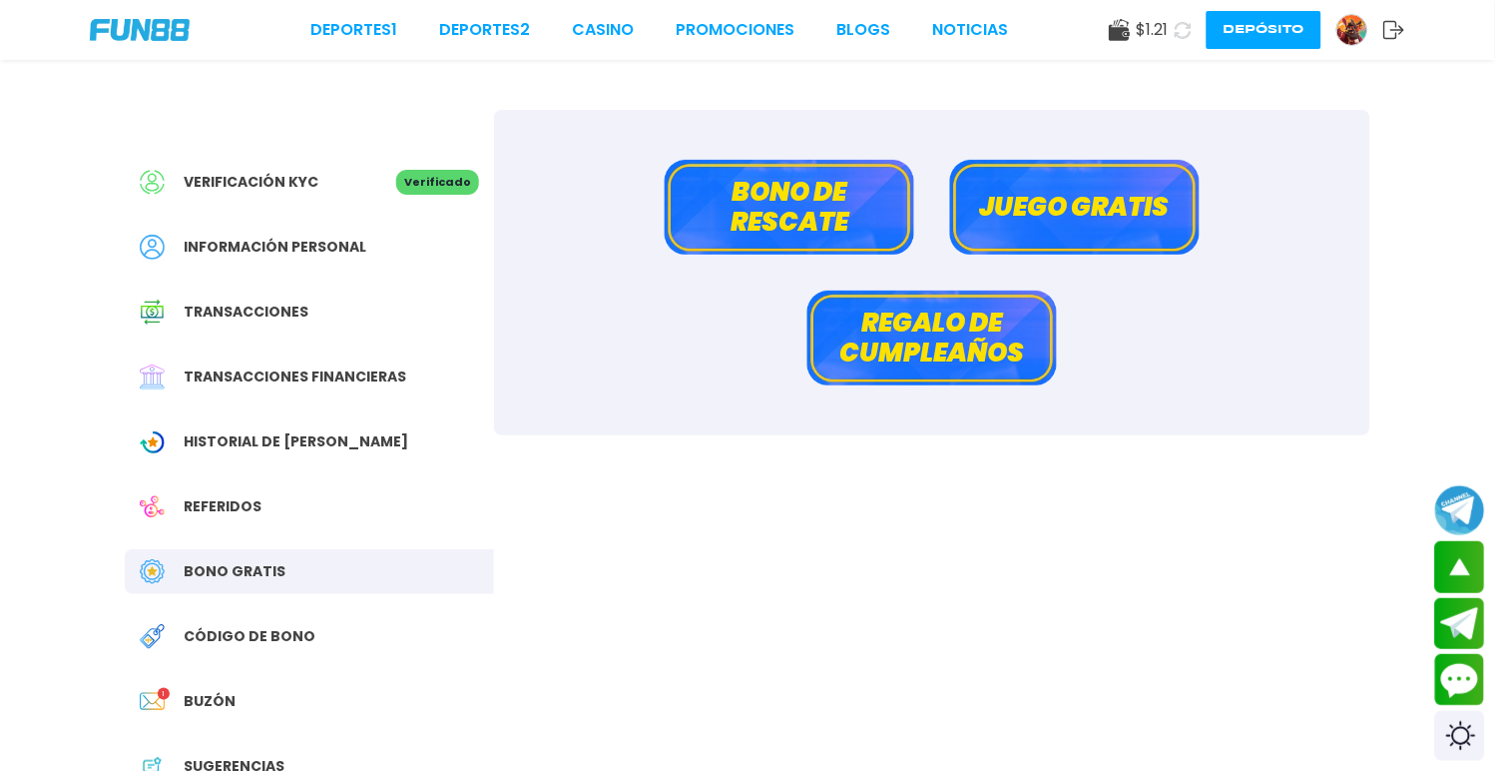
click at [839, 230] on button "Bono de rescate" at bounding box center [790, 207] width 250 height 95
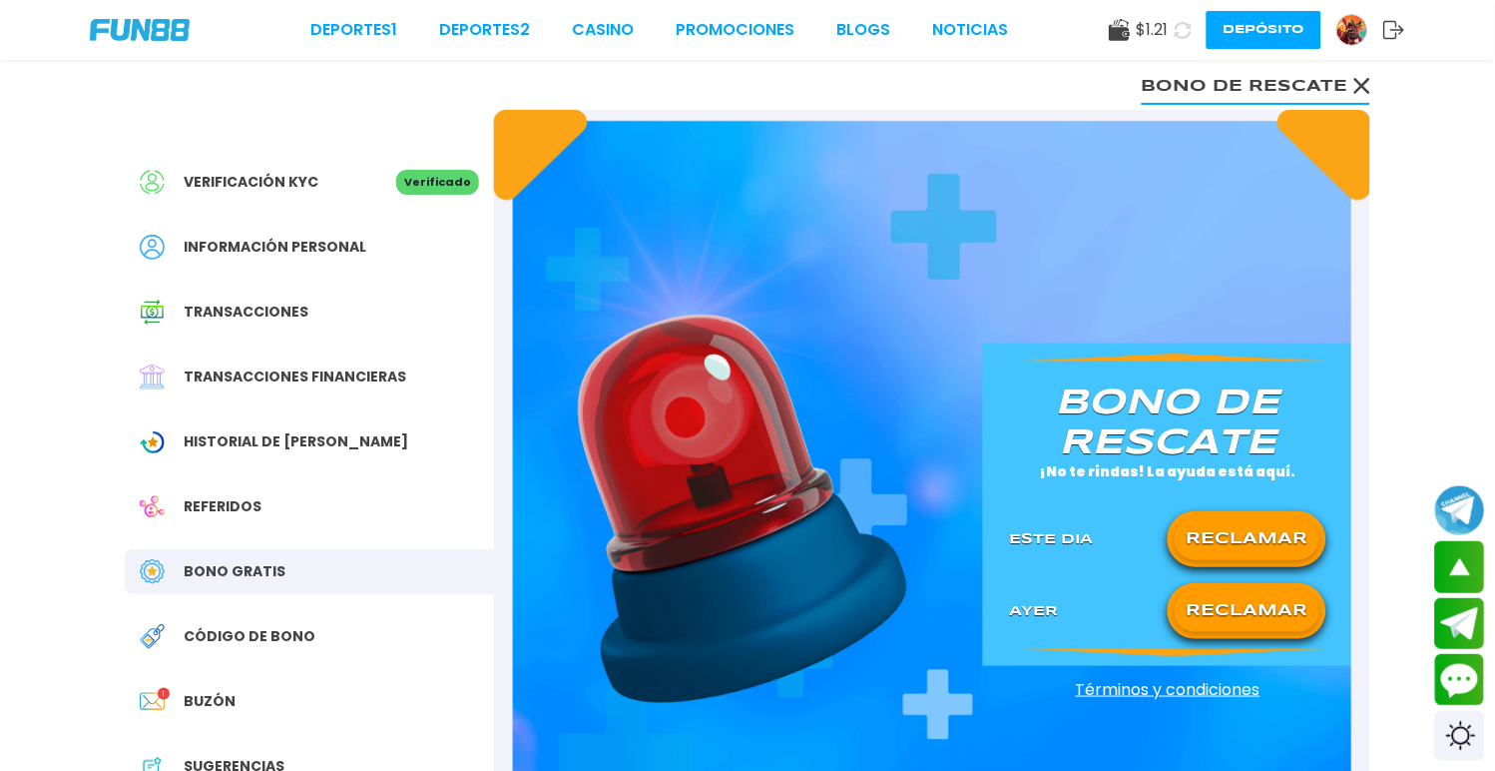
click at [1246, 520] on button "RECLAMAR" at bounding box center [1247, 539] width 145 height 42
click at [1246, 599] on button "RECLAMAR" at bounding box center [1247, 611] width 145 height 42
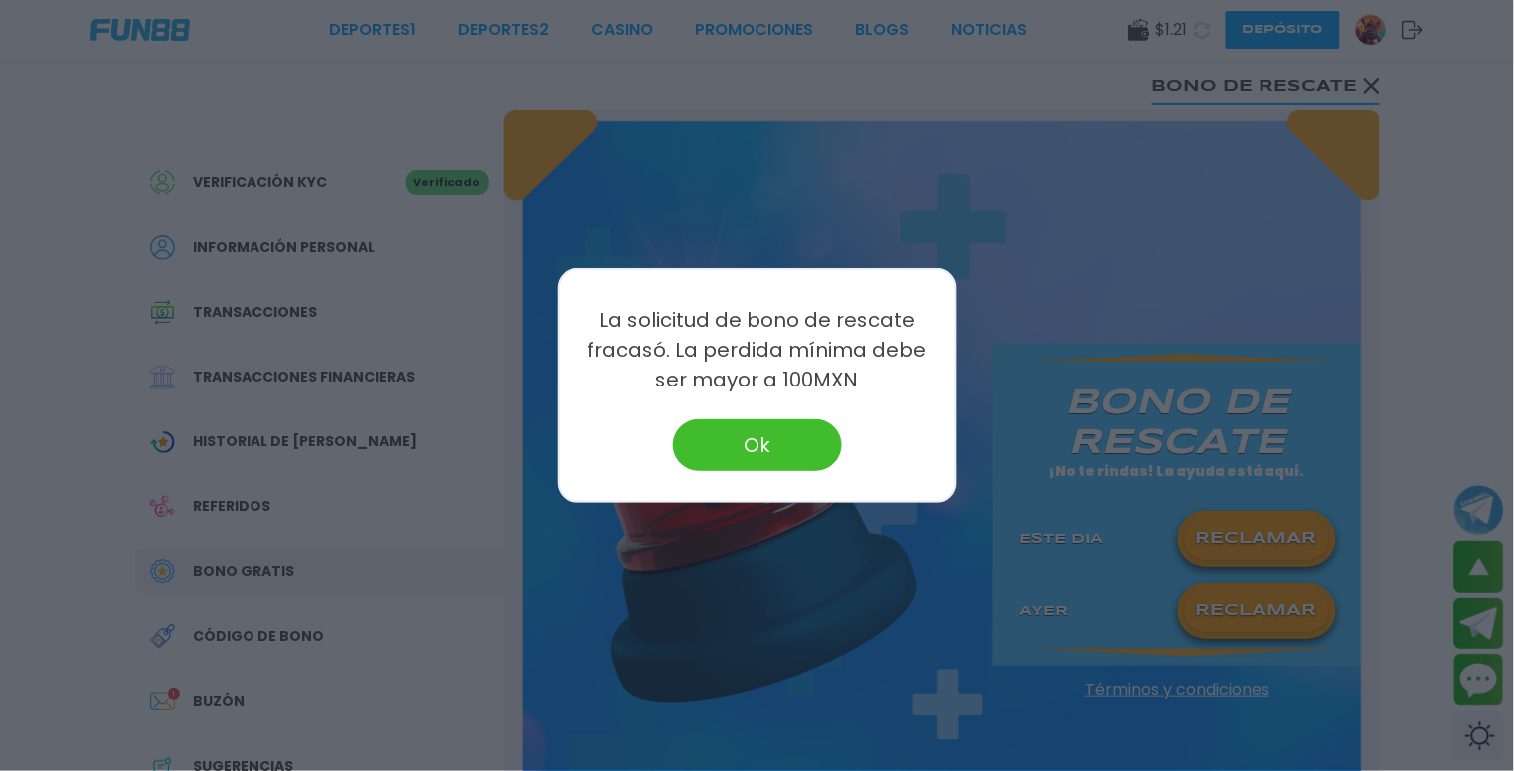
click at [779, 447] on button "Ok" at bounding box center [758, 445] width 170 height 52
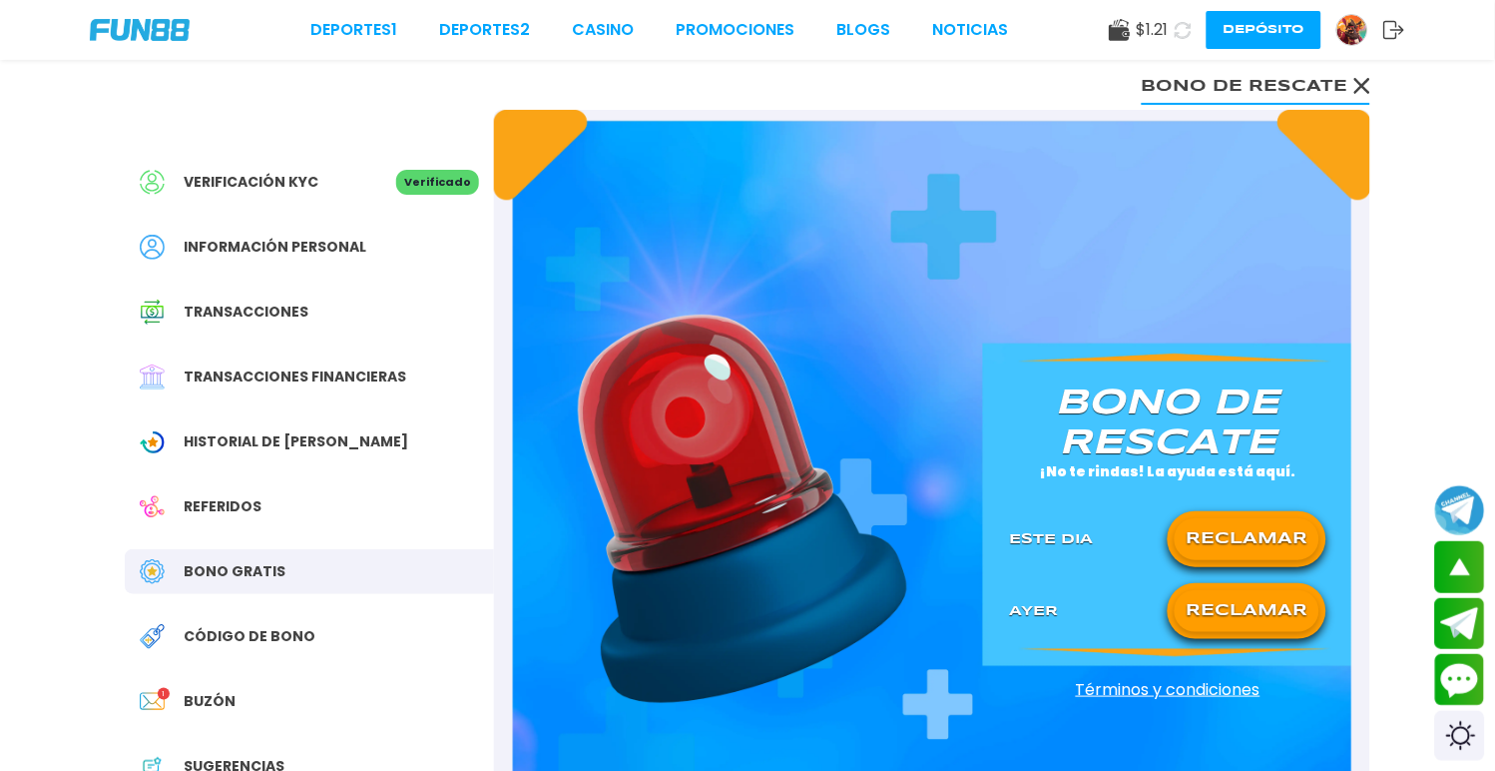
click at [262, 626] on span "Código de bono" at bounding box center [250, 636] width 132 height 21
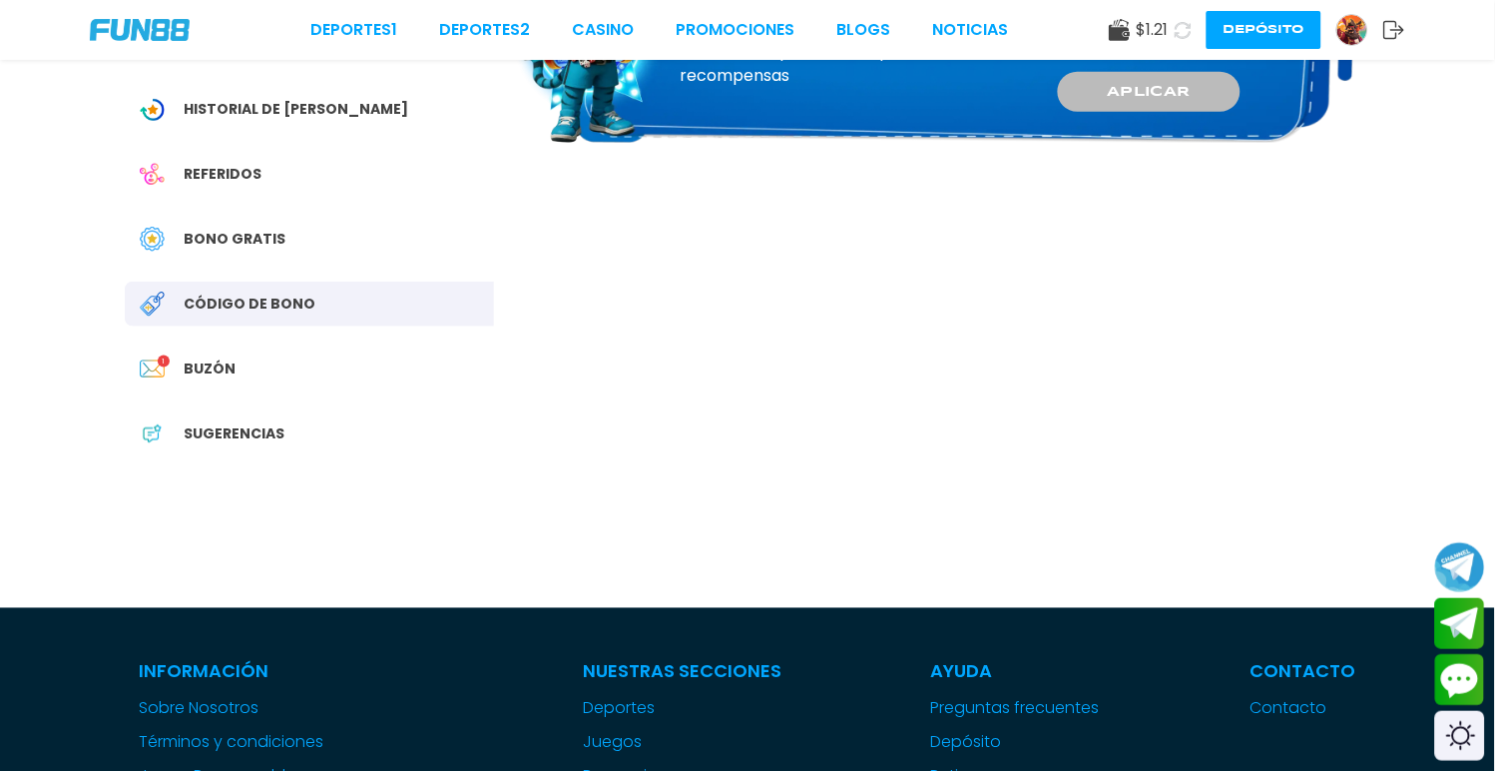
click at [231, 351] on div "Buzón 1" at bounding box center [309, 368] width 369 height 45
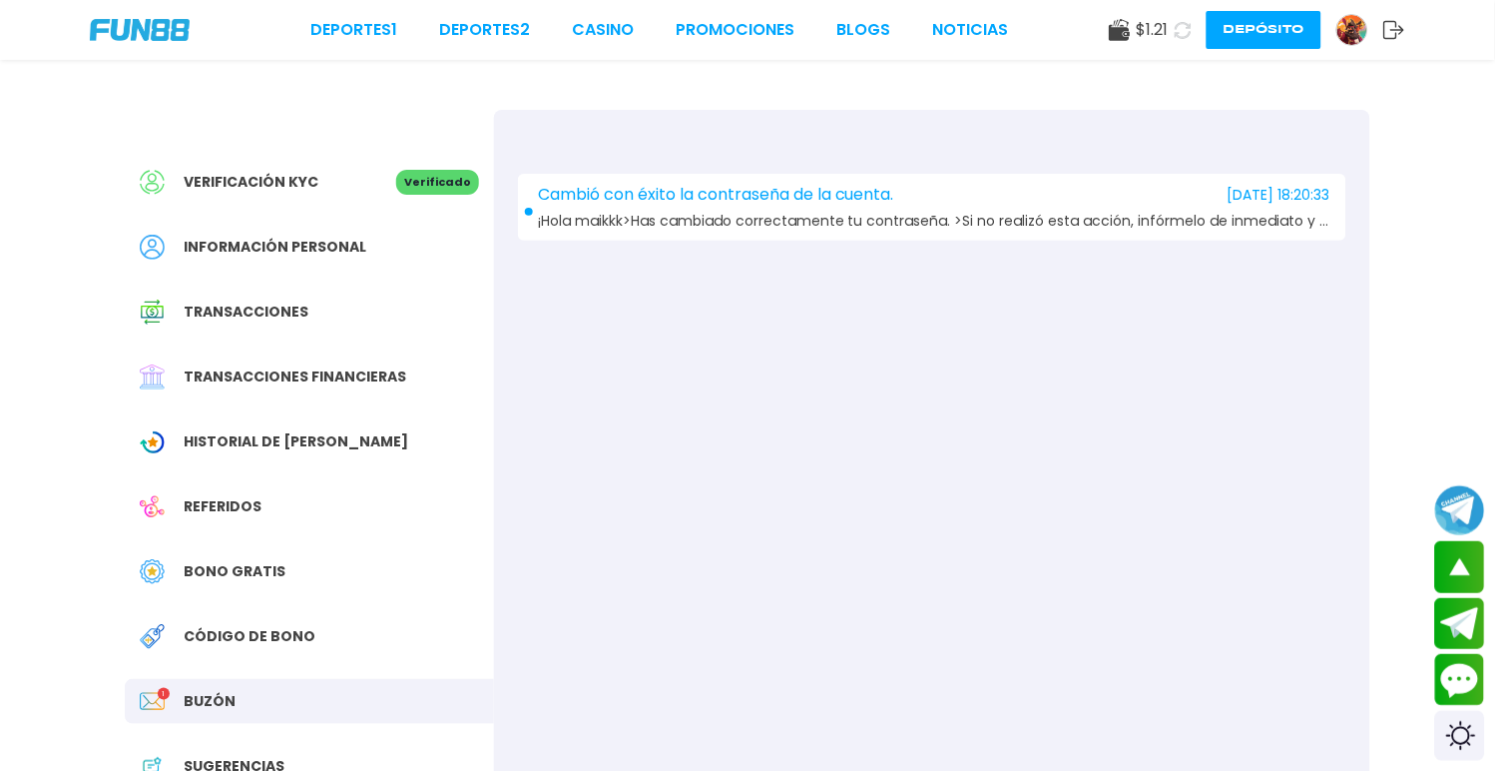
click at [584, 204] on div "Cambió con éxito la contraseña de la cuenta. [DATE] 18:20:33 ¡Hola maikkk>Has c…" at bounding box center [932, 207] width 828 height 67
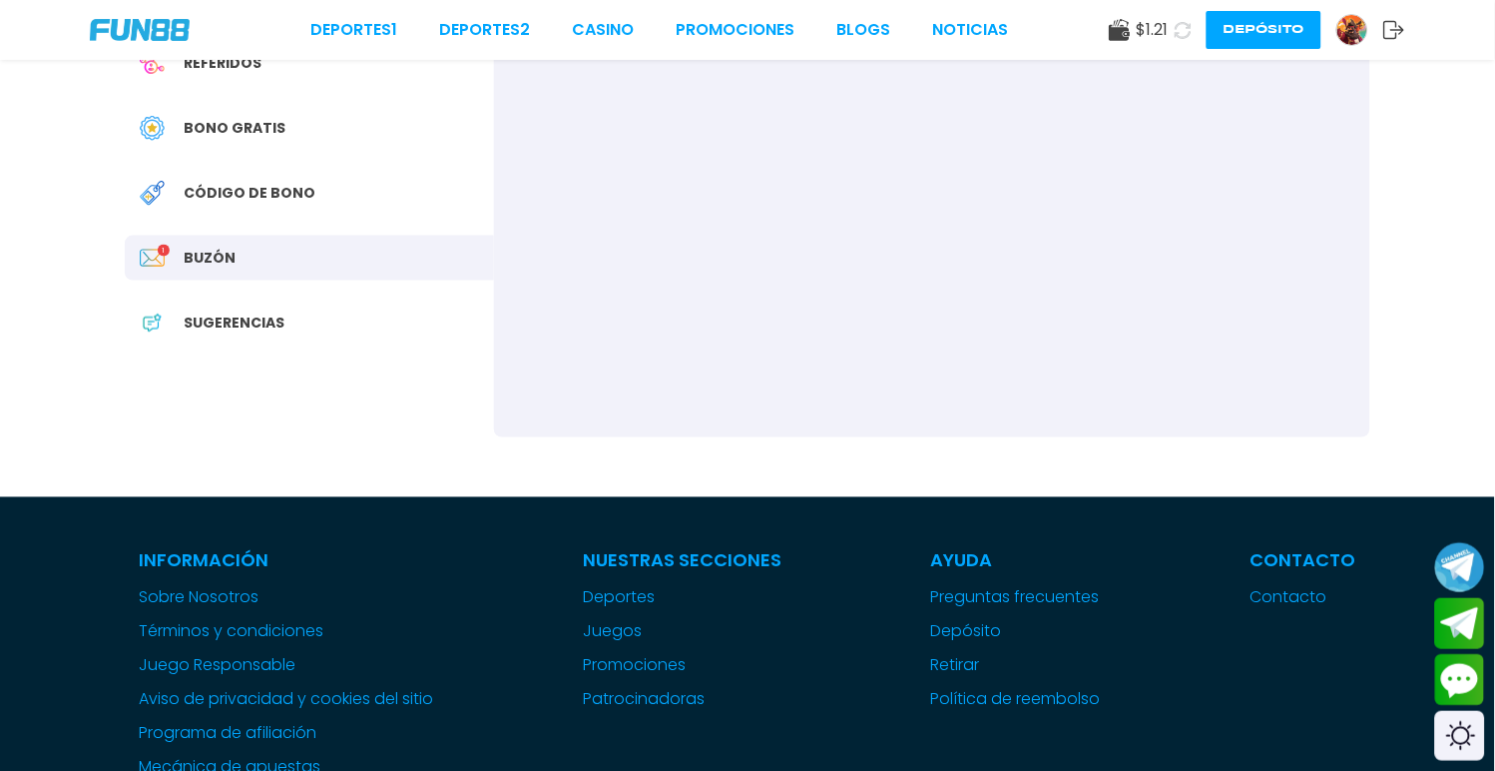
click at [264, 312] on span "Sugerencias" at bounding box center [234, 322] width 101 height 21
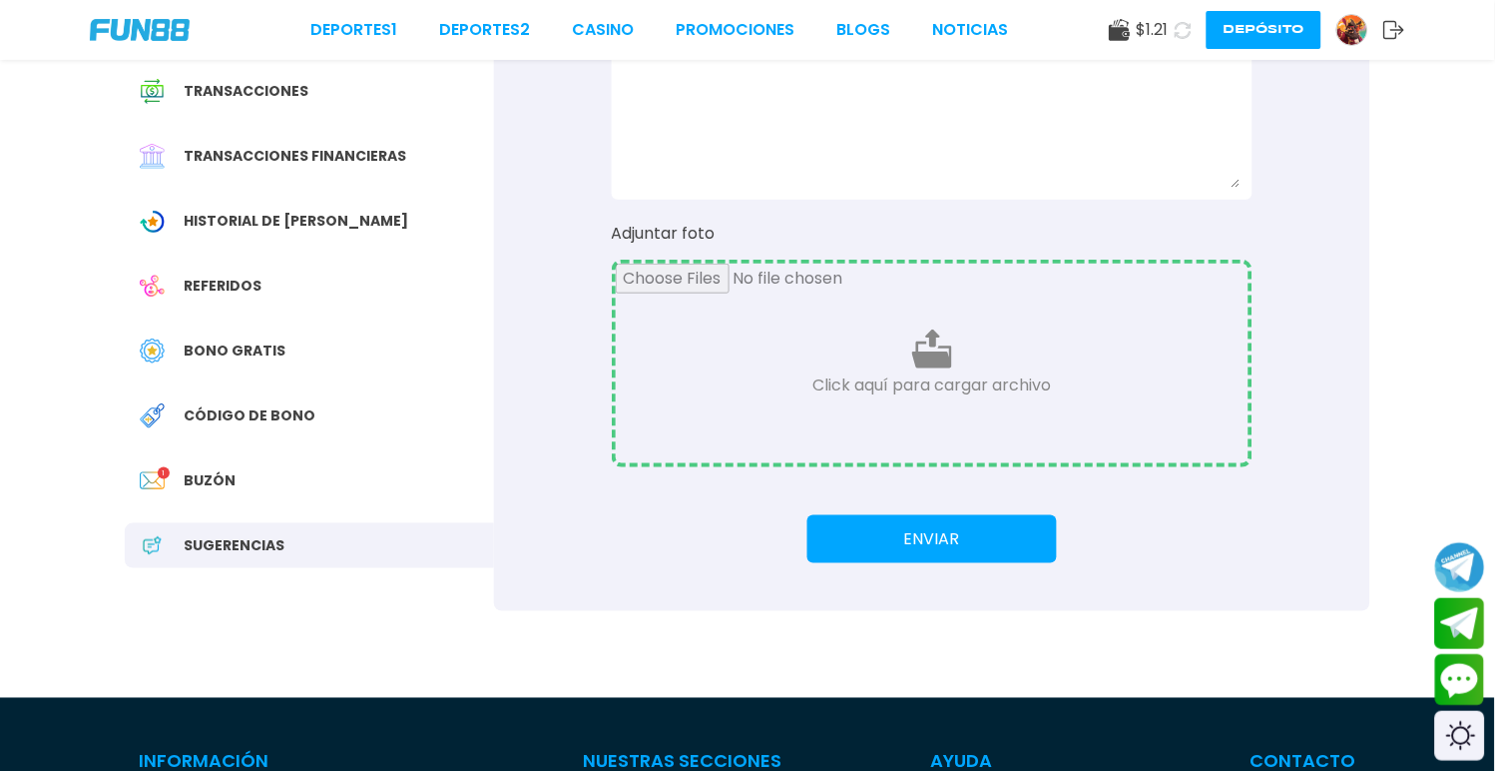
scroll to position [222, 0]
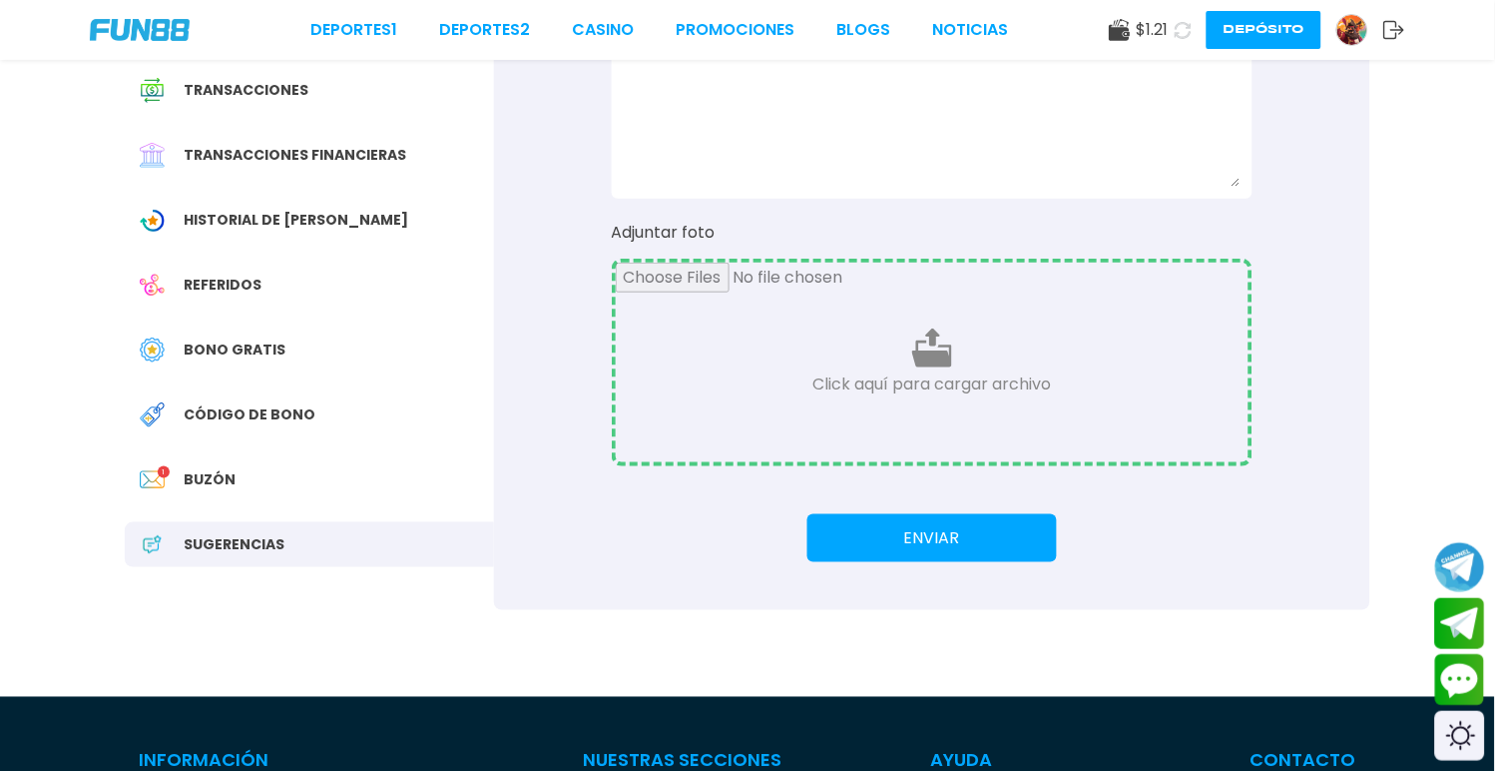
click at [231, 457] on div "Buzón 1" at bounding box center [309, 479] width 369 height 45
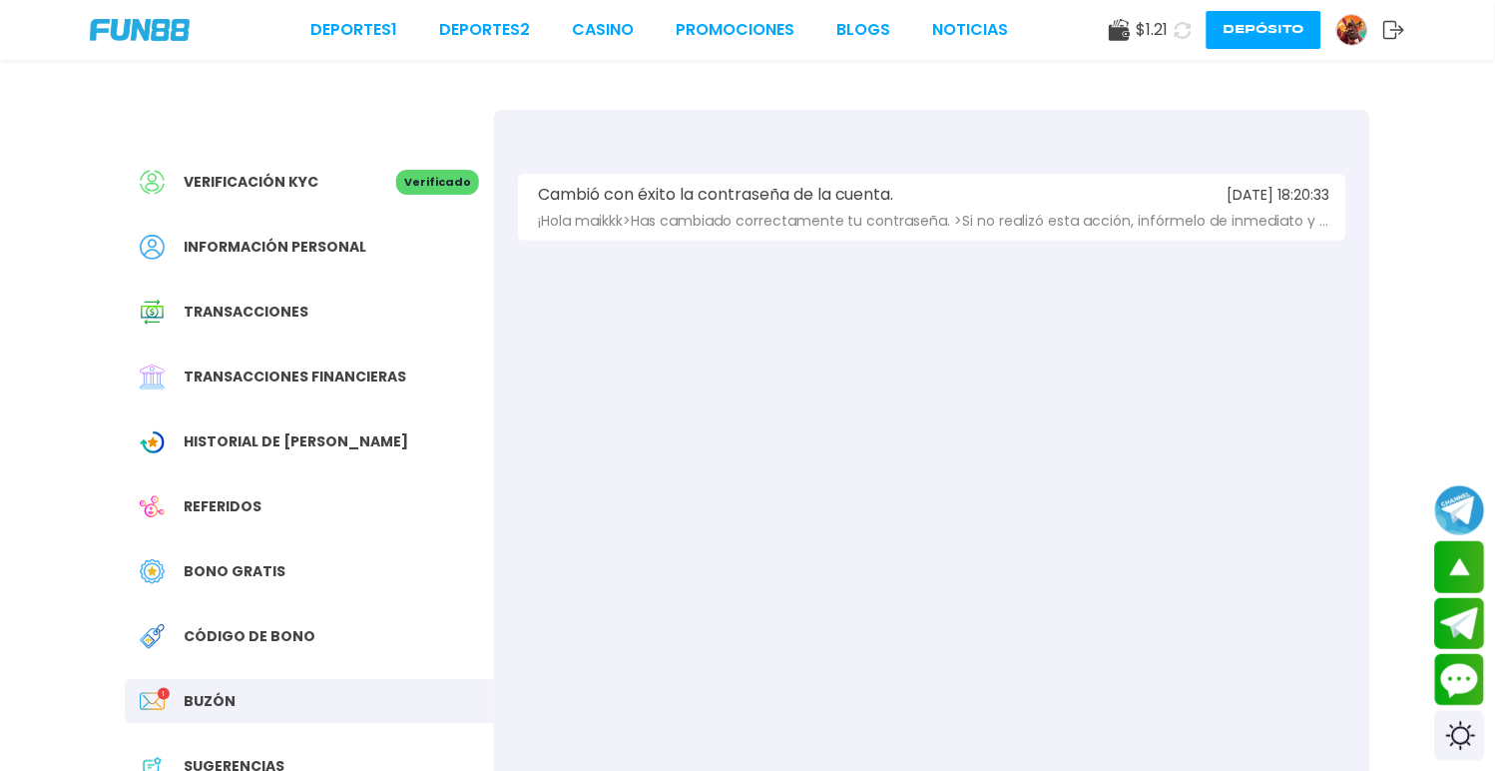
click at [1000, 216] on span "¡Hola maikkk>Has cambiado correctamente tu contraseña. >Si no realizó esta acci…" at bounding box center [934, 221] width 792 height 15
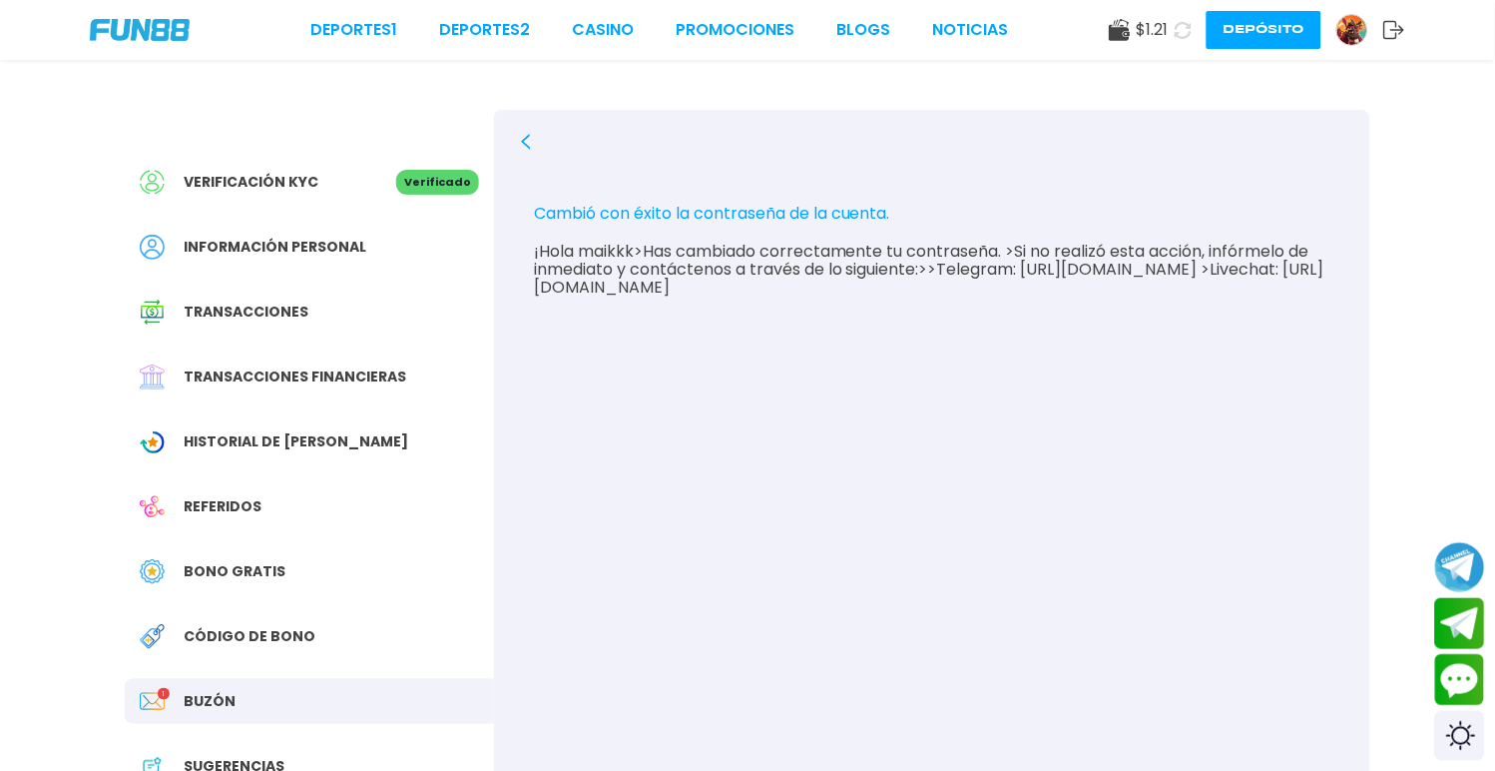
click at [187, 366] on span "Transacciones financieras" at bounding box center [295, 376] width 223 height 21
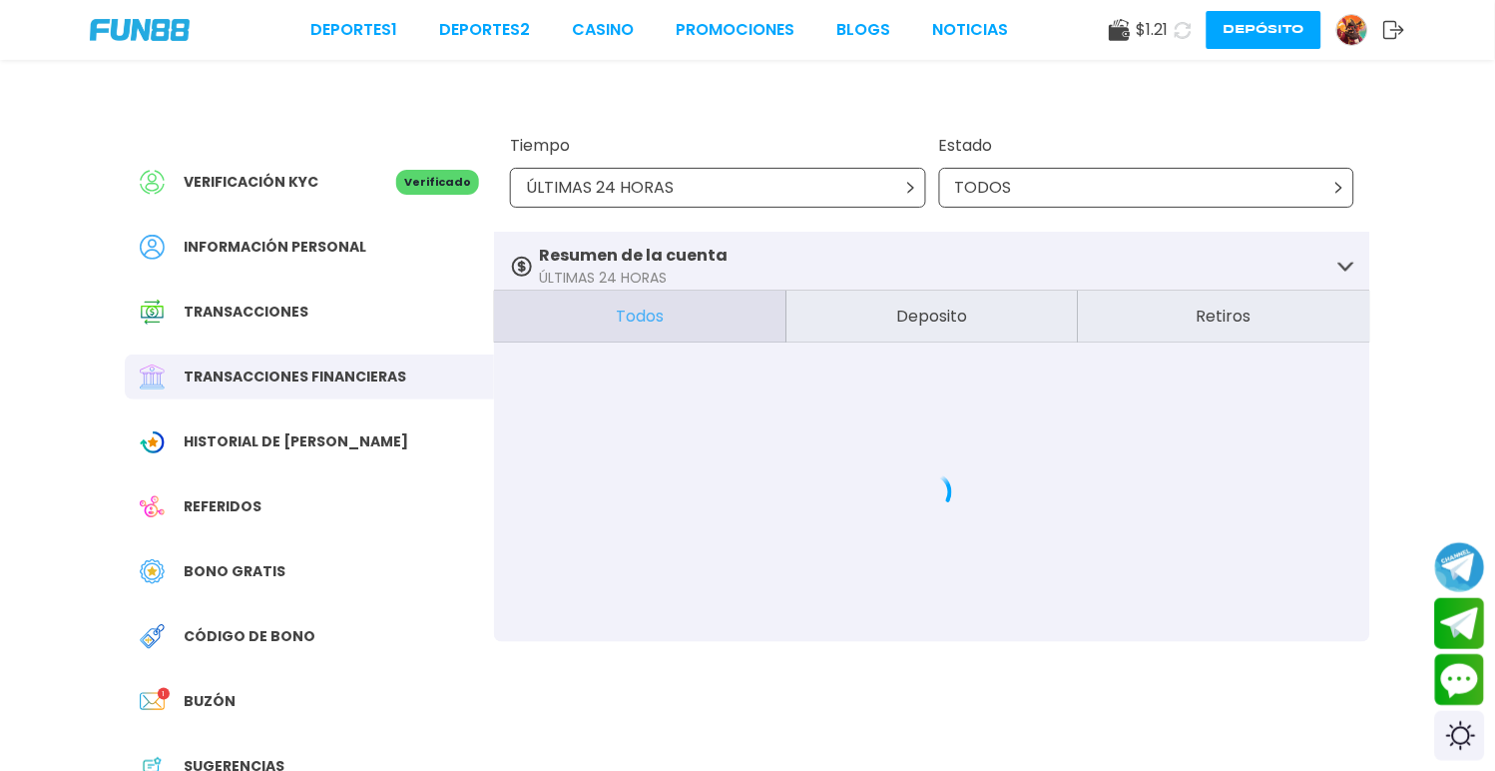
click at [666, 170] on div "ÚLTIMAS 24 HORAS" at bounding box center [718, 188] width 416 height 40
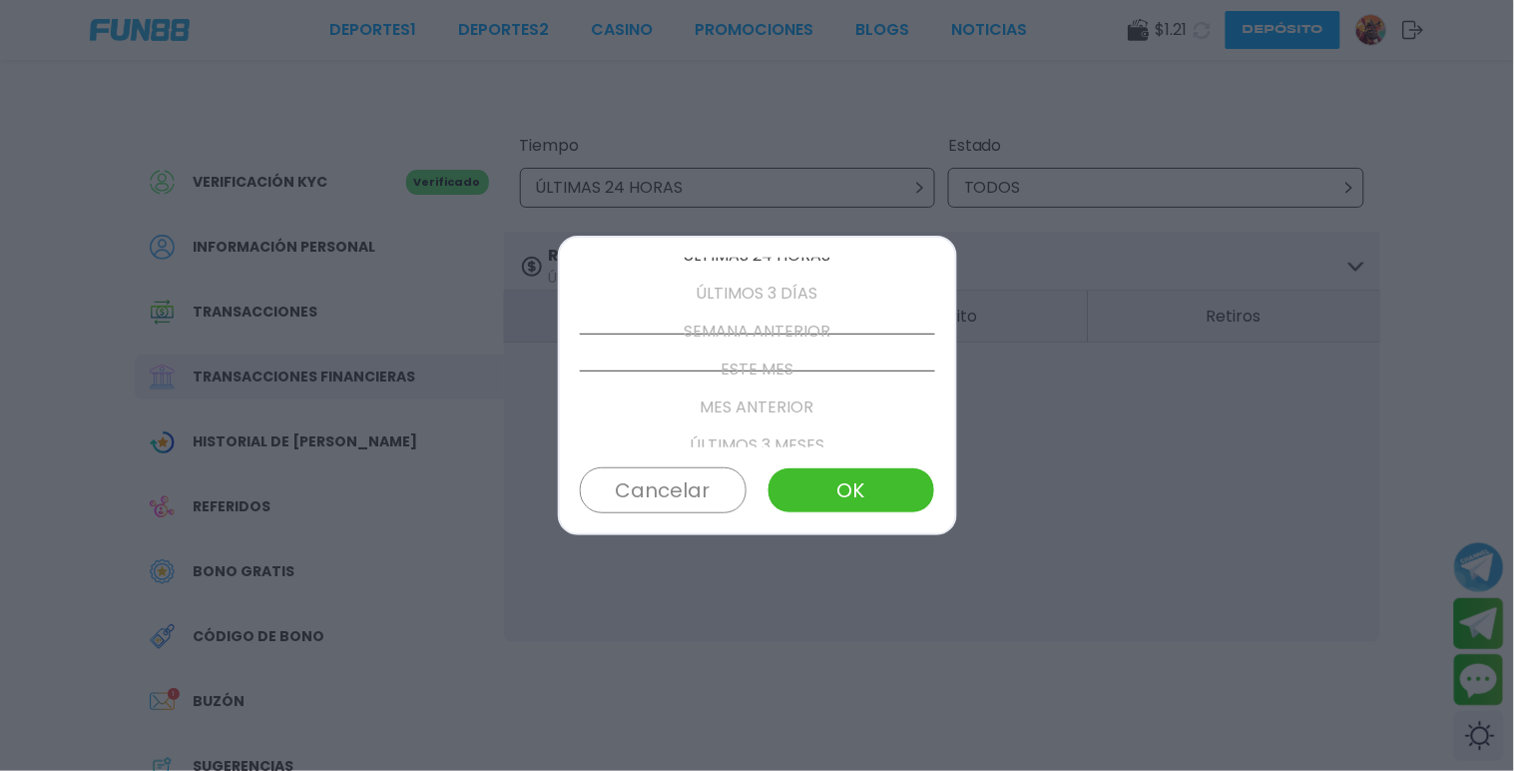
scroll to position [227, 0]
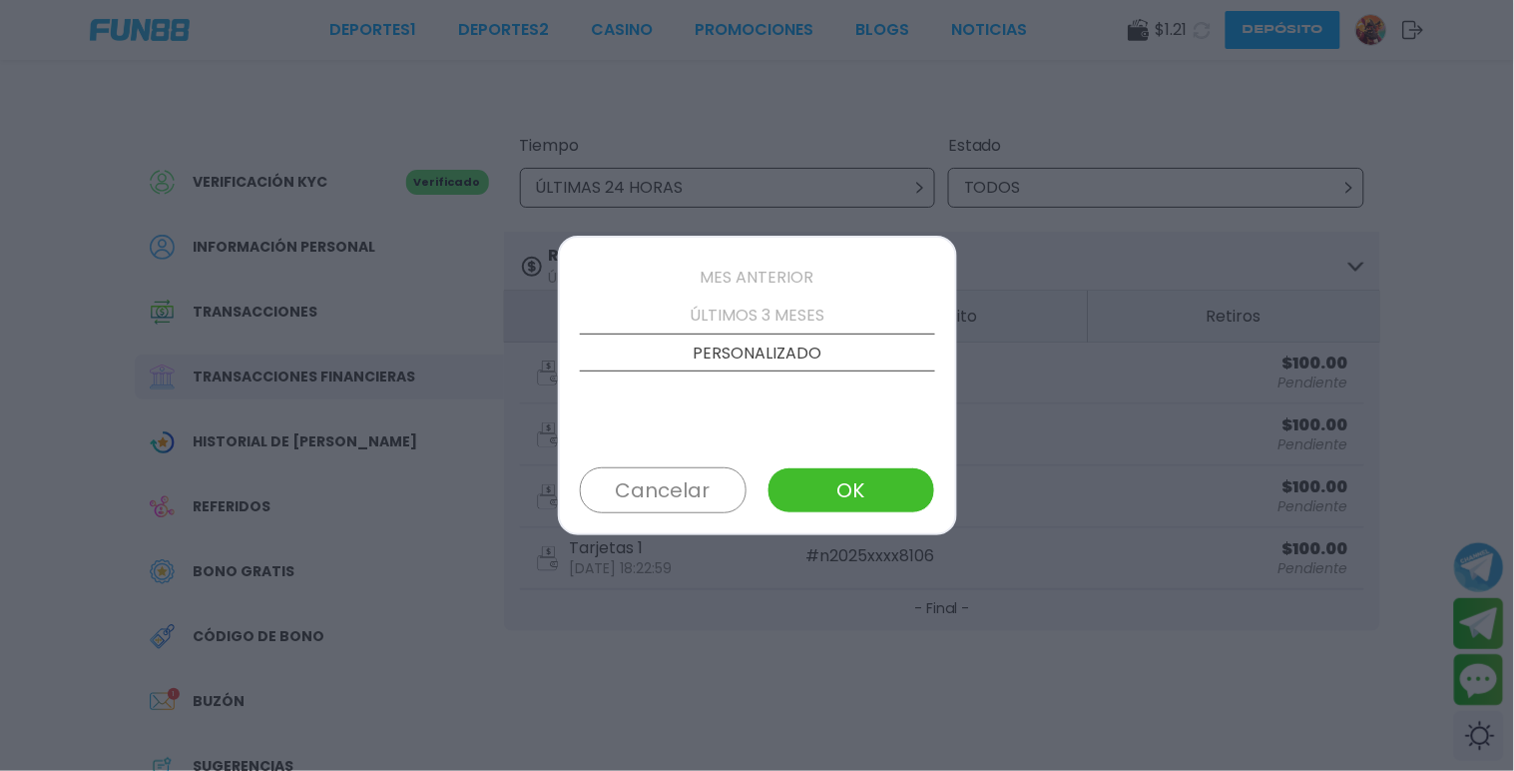
click at [717, 314] on p "ÚLTIMOS 3 MESES" at bounding box center [757, 315] width 355 height 38
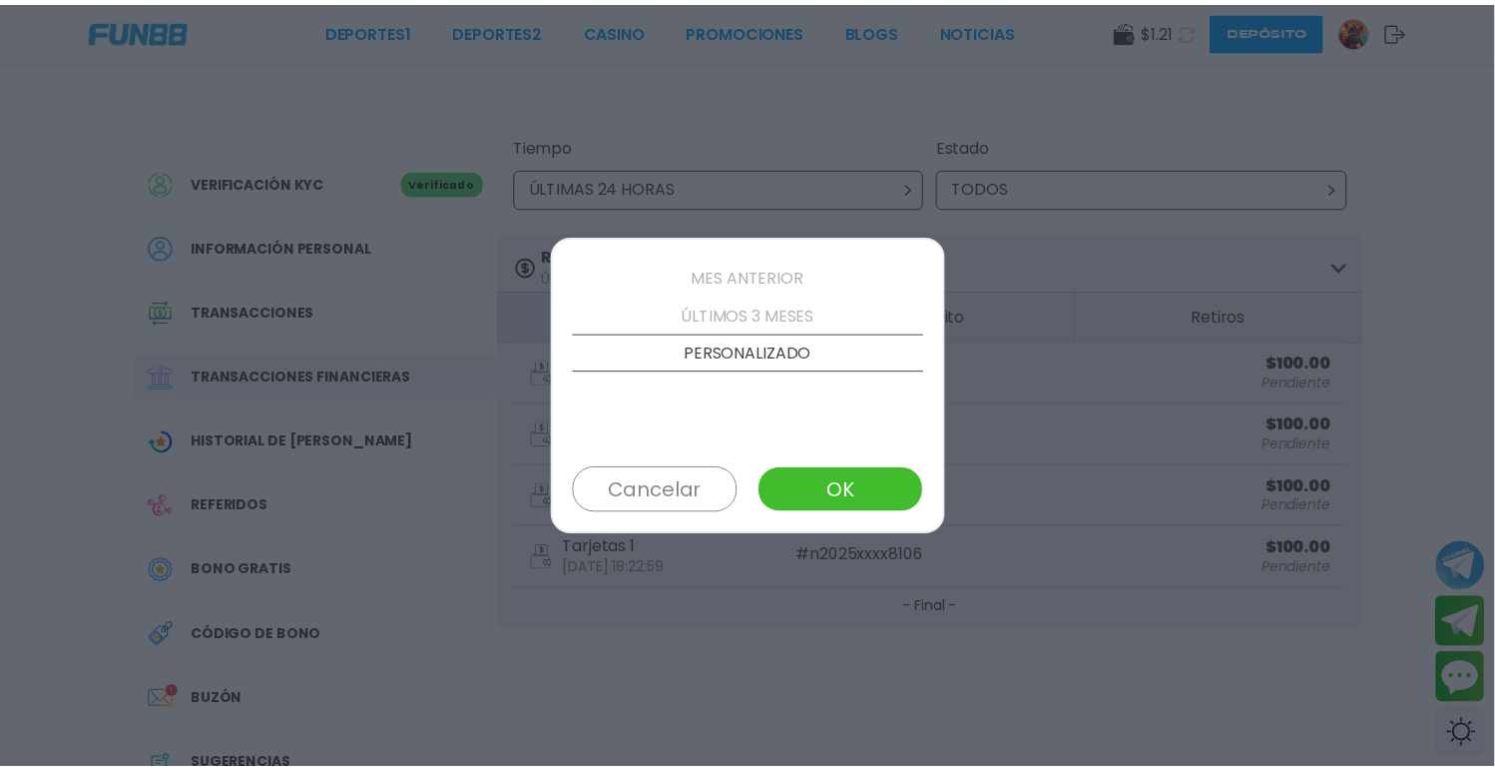
scroll to position [188, 0]
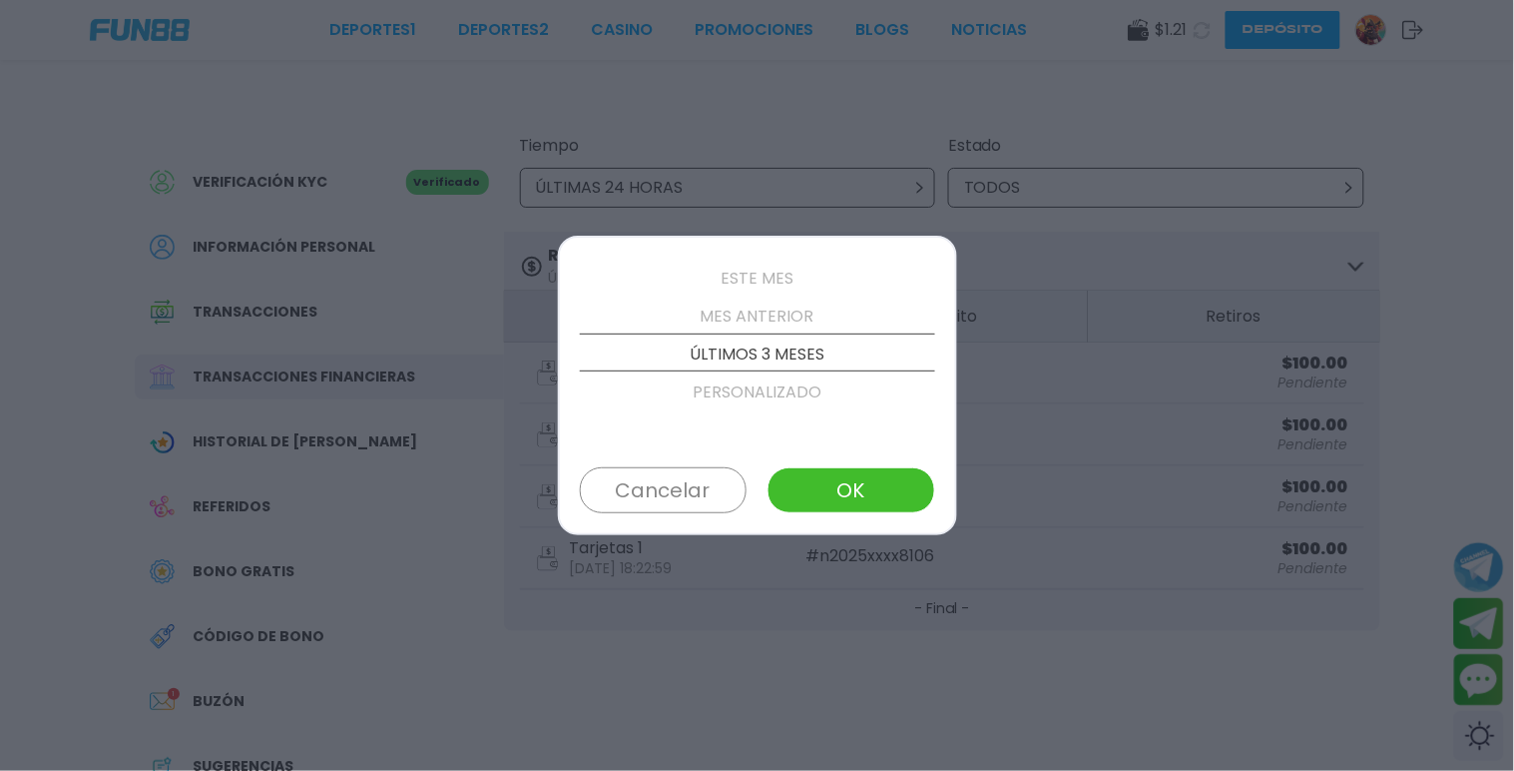
click at [843, 477] on button "OK" at bounding box center [851, 490] width 167 height 46
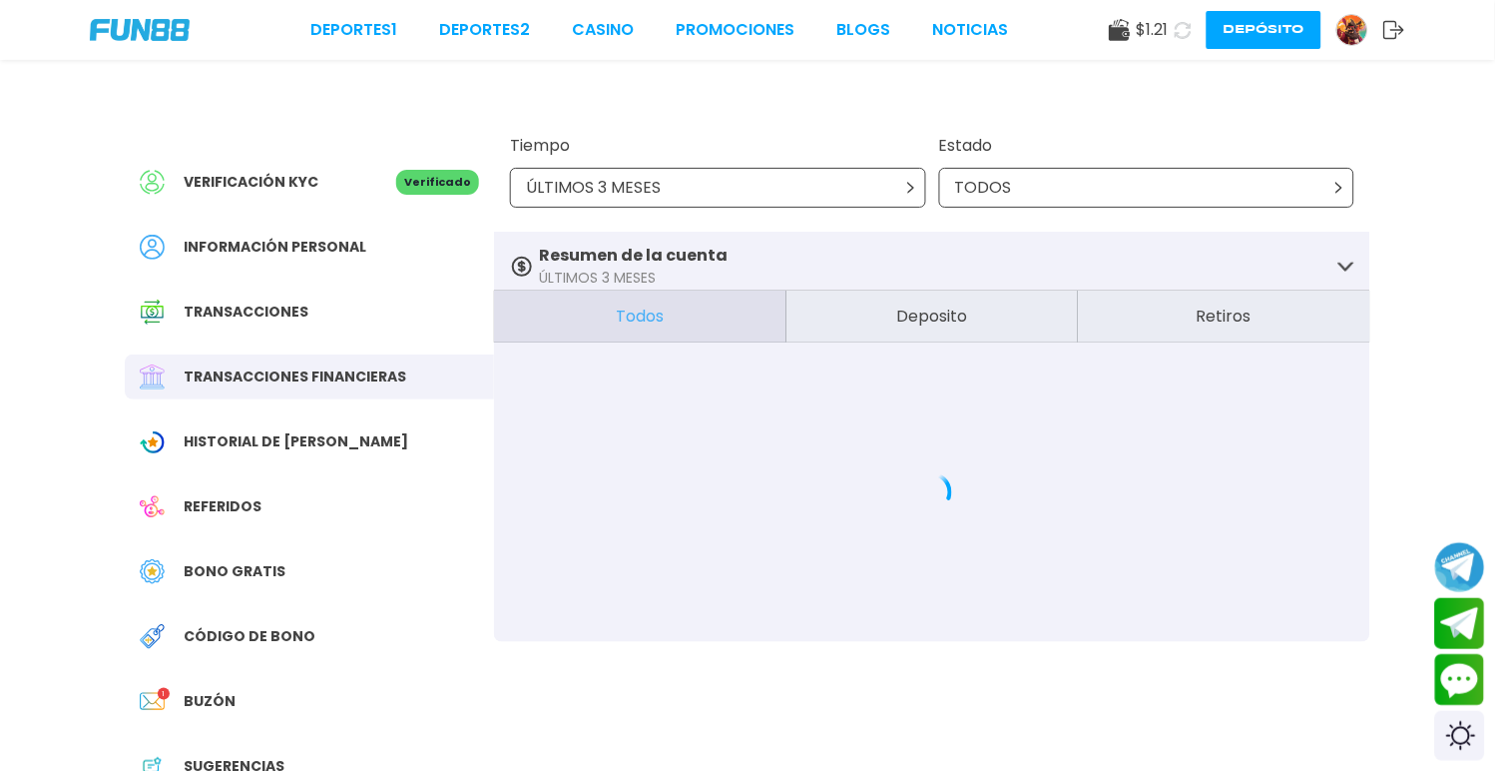
click at [1075, 190] on div "TODOS" at bounding box center [1147, 188] width 416 height 40
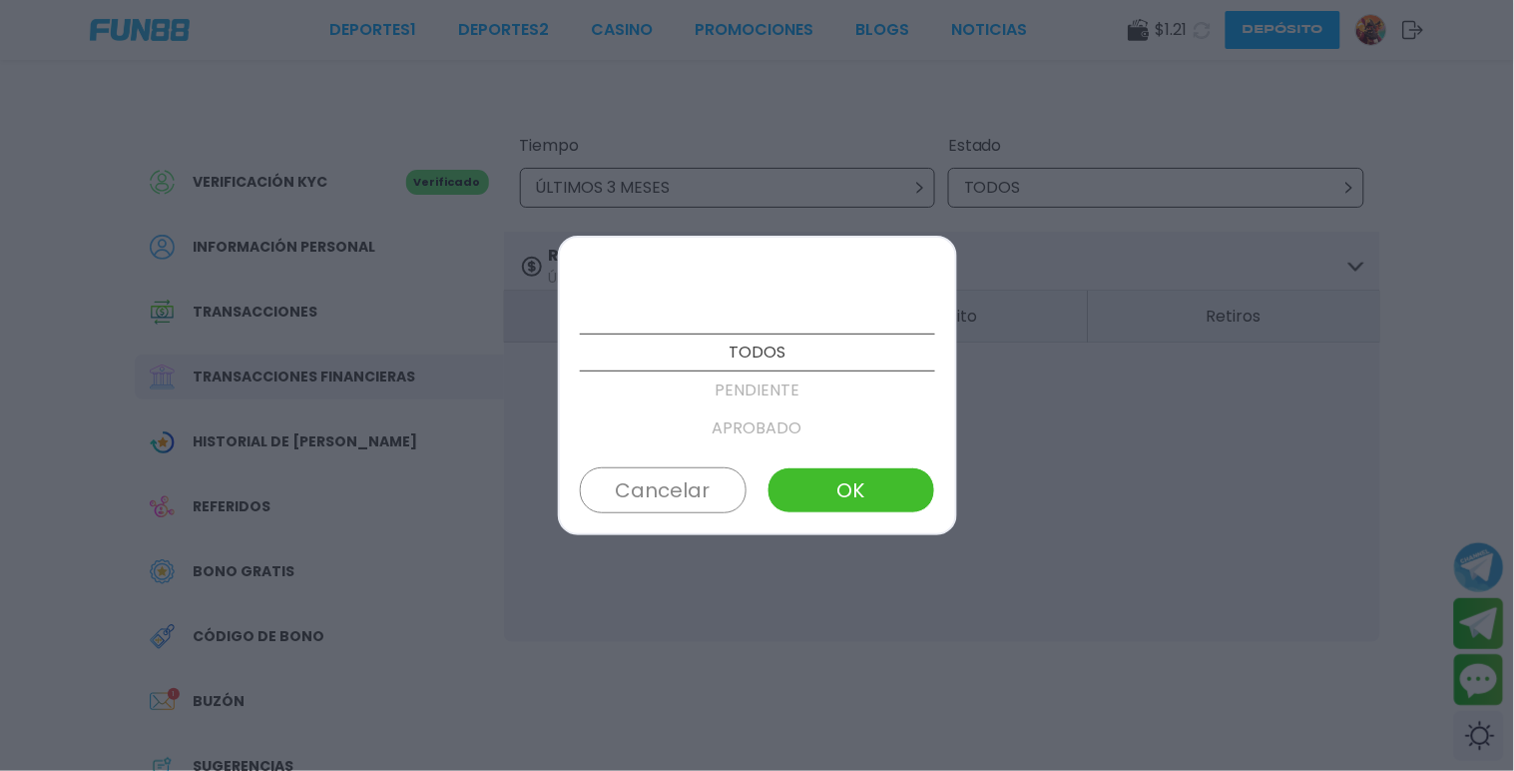
click at [789, 354] on p "TODOS" at bounding box center [757, 352] width 355 height 38
click at [840, 489] on button "OK" at bounding box center [851, 490] width 167 height 46
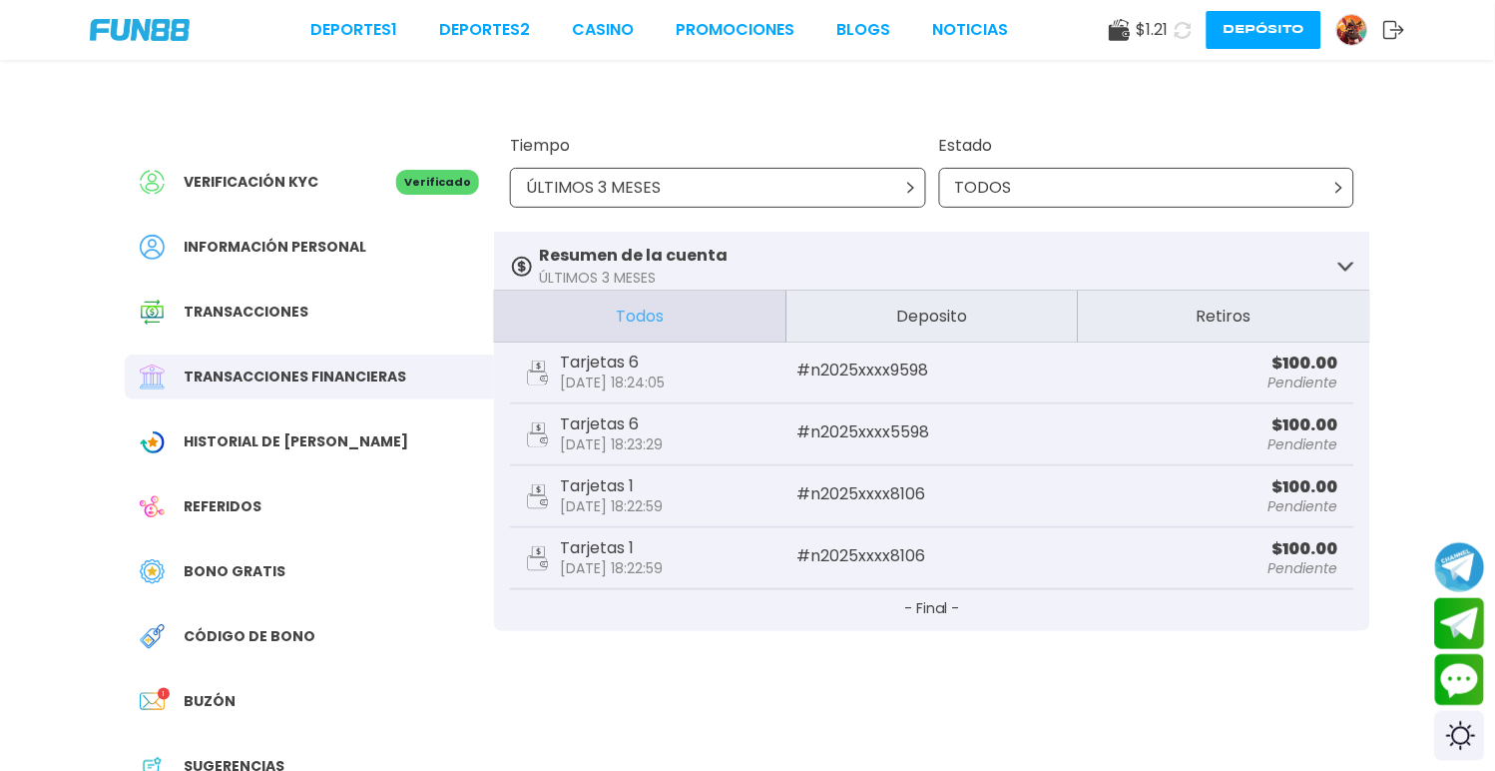
click at [611, 374] on p "[DATE] 18:24:05" at bounding box center [612, 382] width 105 height 16
click at [913, 333] on button "Deposito" at bounding box center [932, 316] width 292 height 52
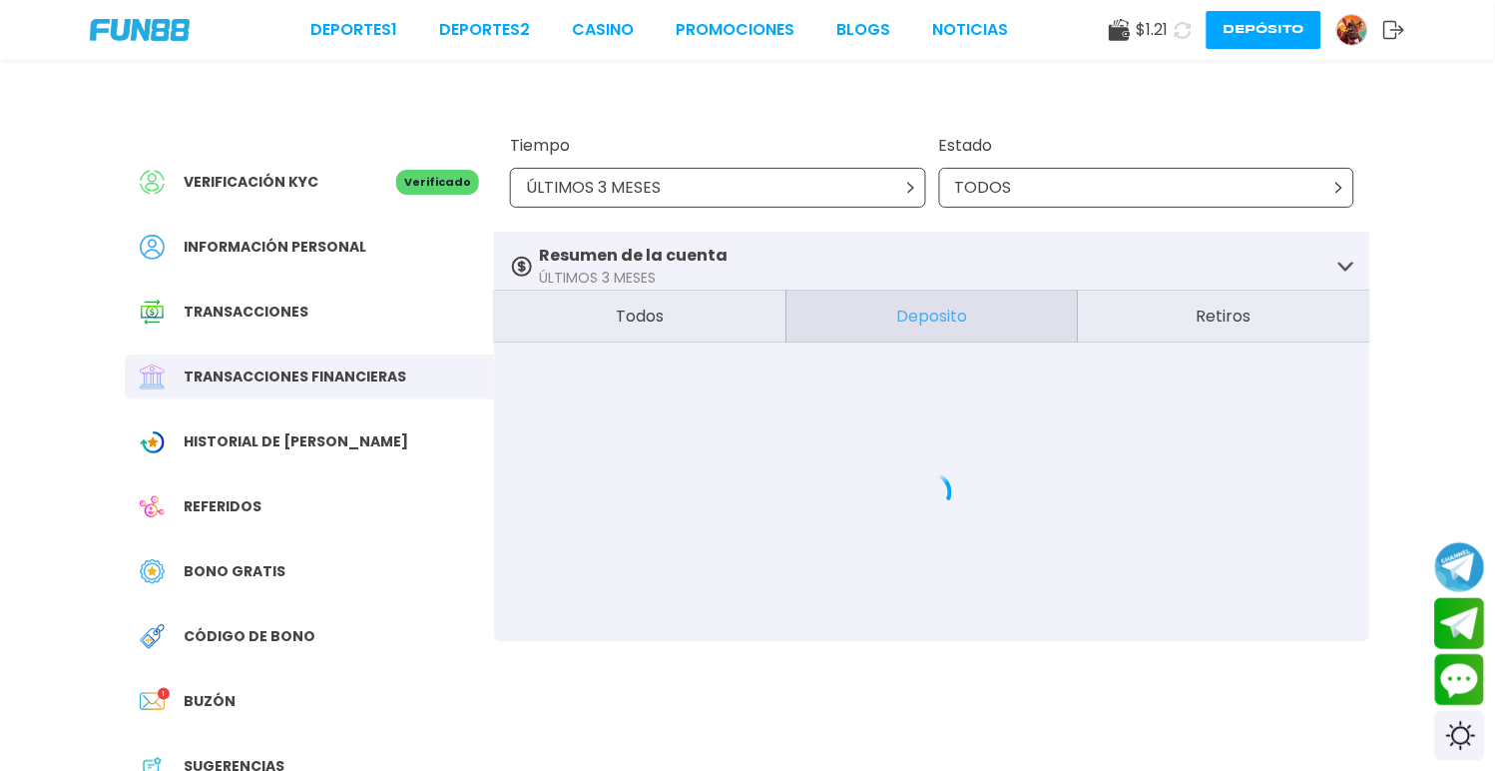
click at [913, 317] on button "Deposito" at bounding box center [932, 316] width 292 height 52
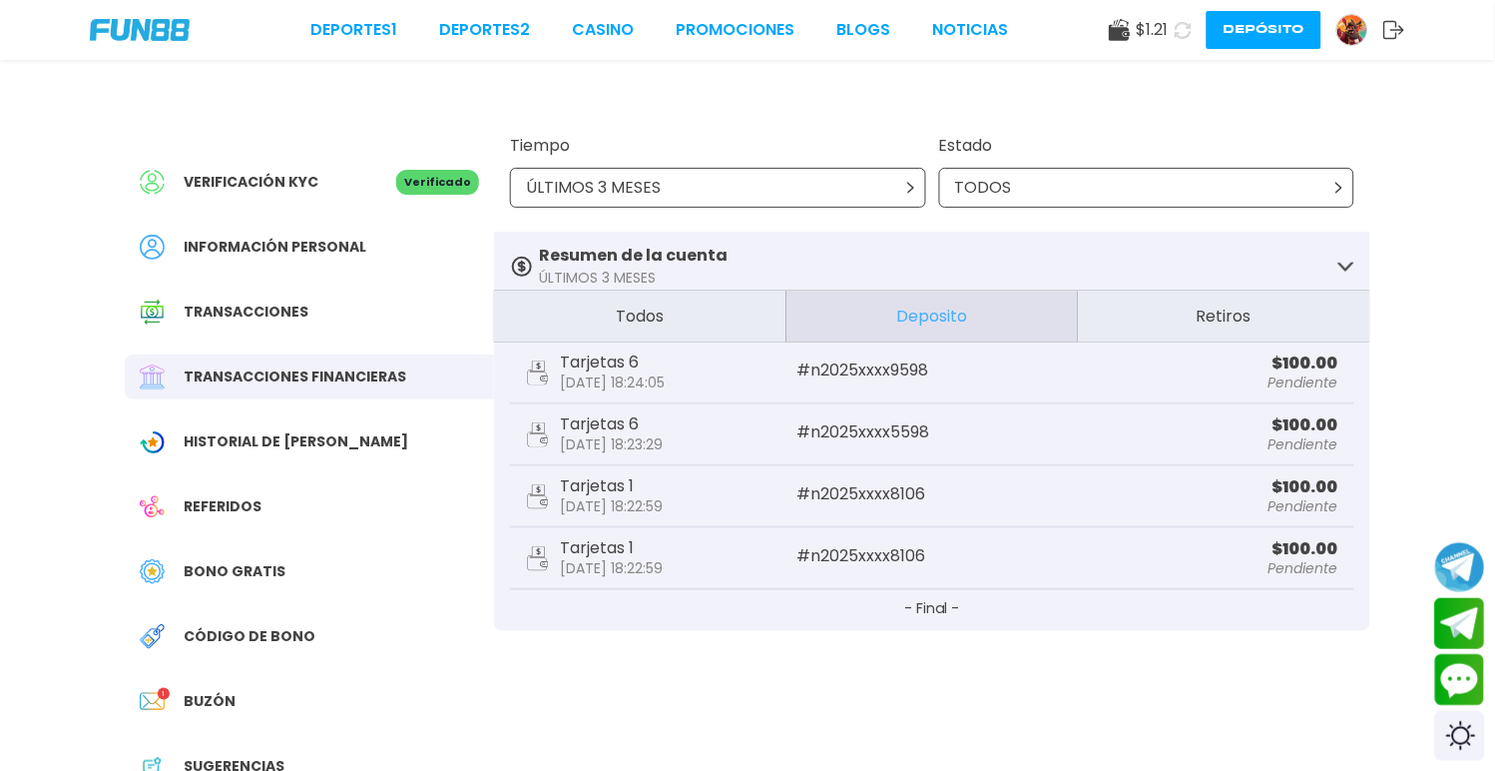
click at [1317, 376] on p "Pendiente" at bounding box center [1203, 382] width 270 height 14
click at [293, 245] on span "Información personal" at bounding box center [275, 247] width 183 height 21
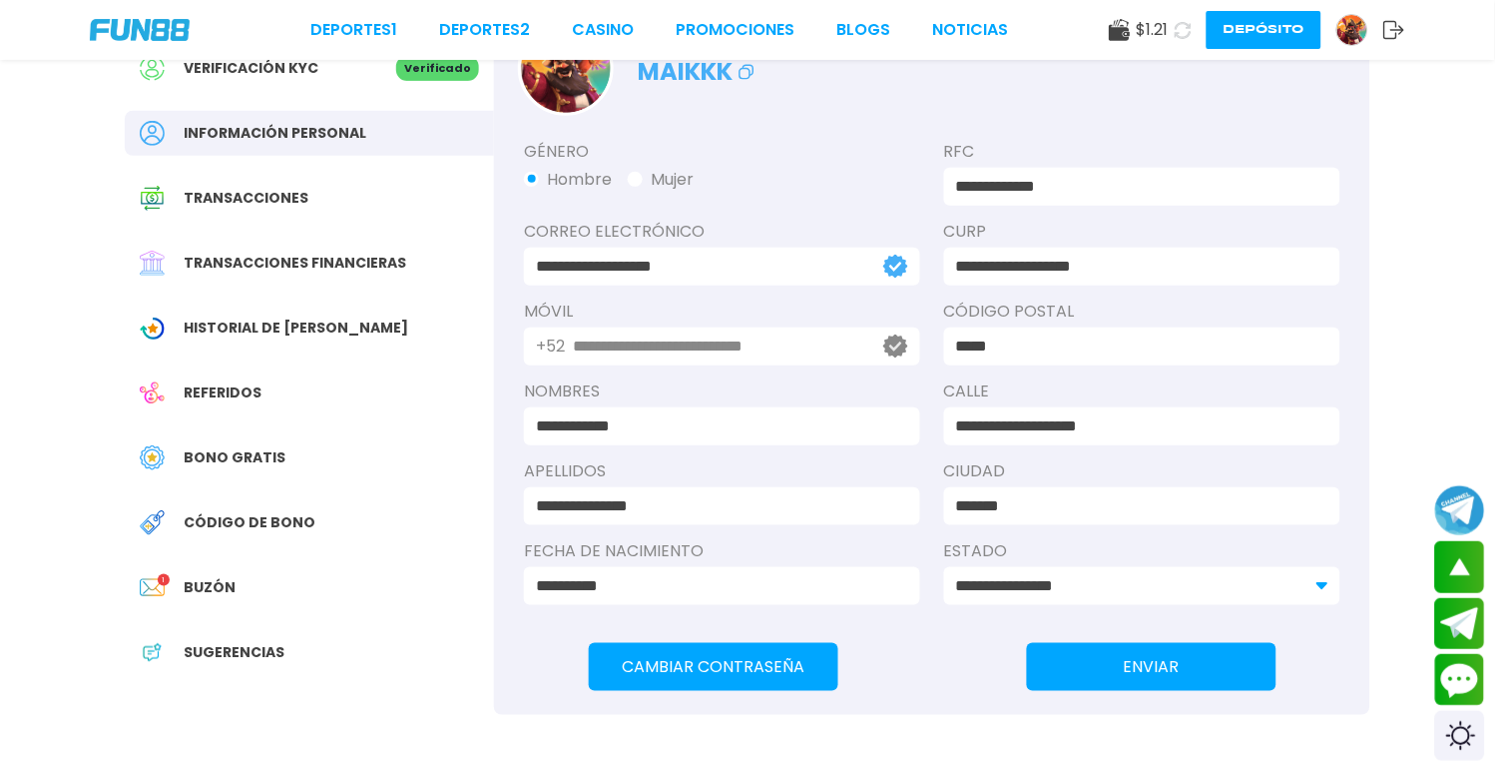
scroll to position [111, 0]
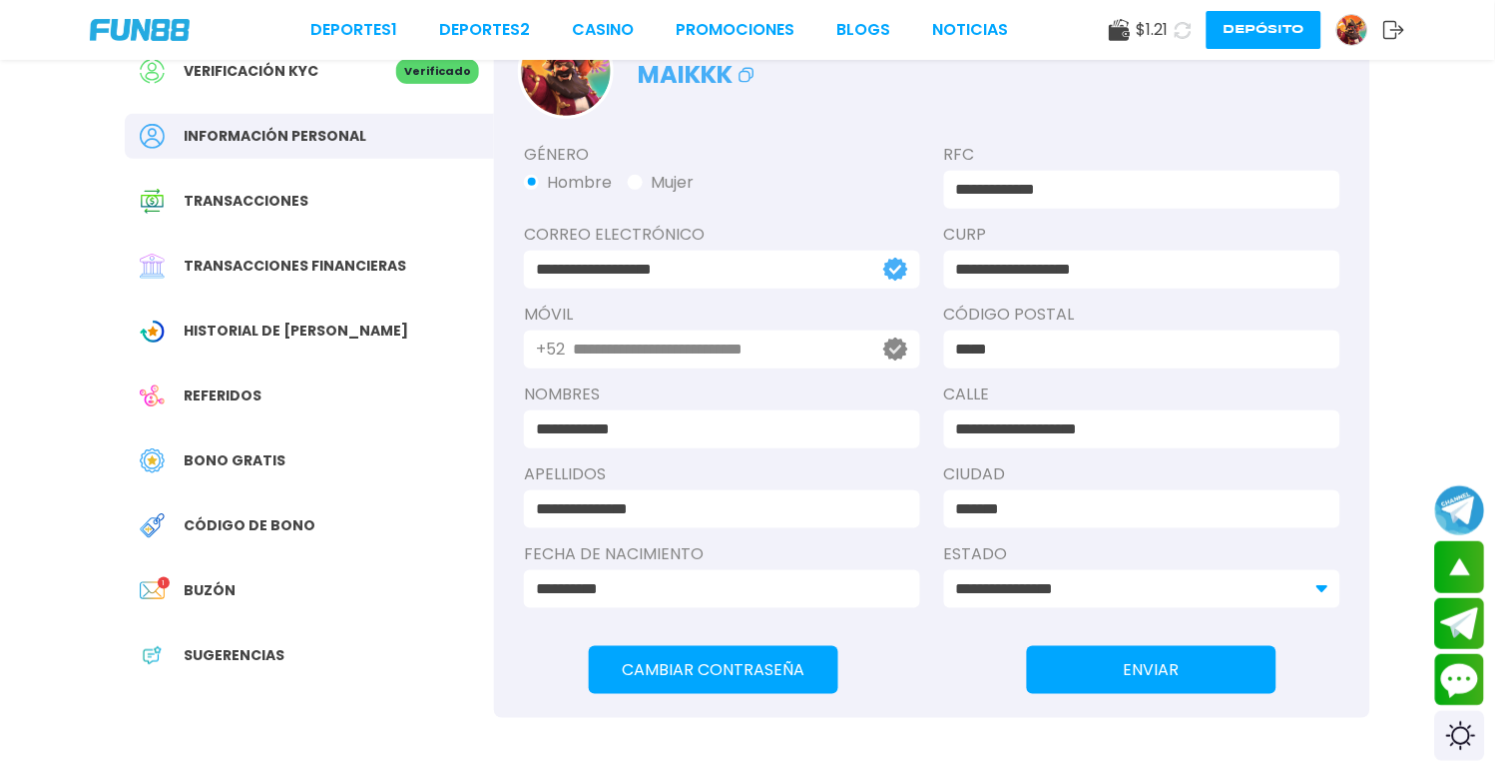
click at [210, 191] on span "Transacciones" at bounding box center [246, 201] width 125 height 21
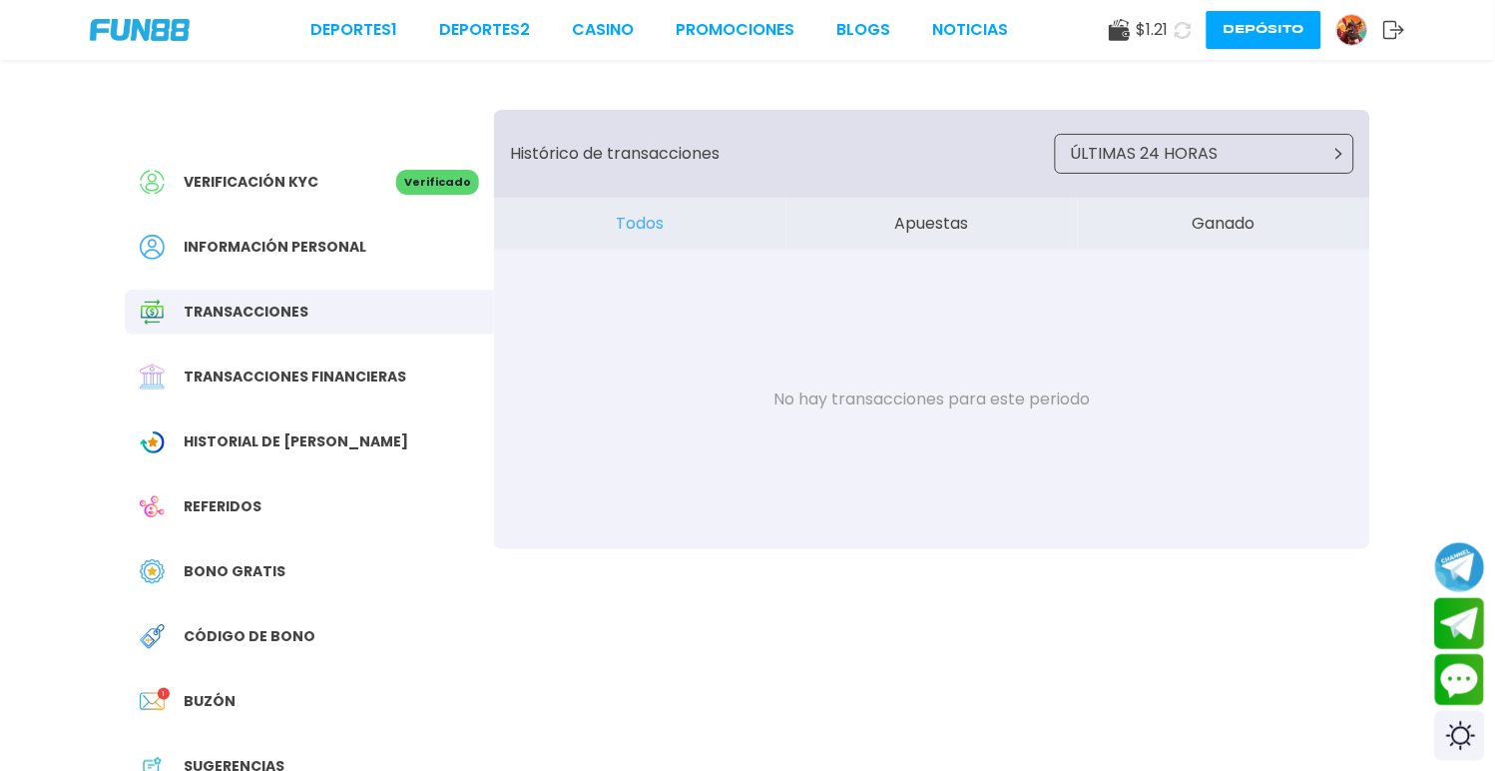
click at [277, 245] on span "Información personal" at bounding box center [275, 247] width 183 height 21
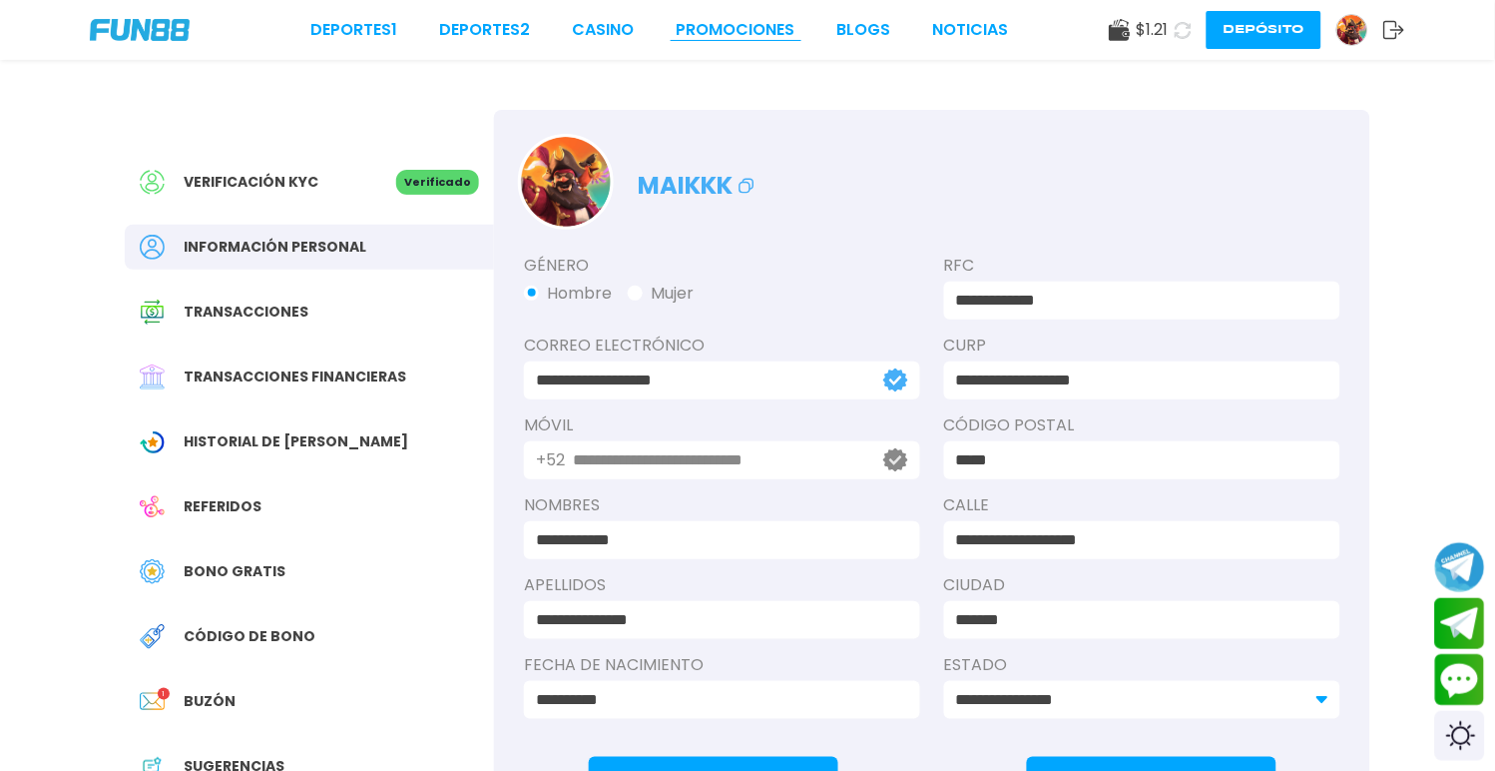
click at [724, 26] on link "Promociones" at bounding box center [736, 30] width 119 height 24
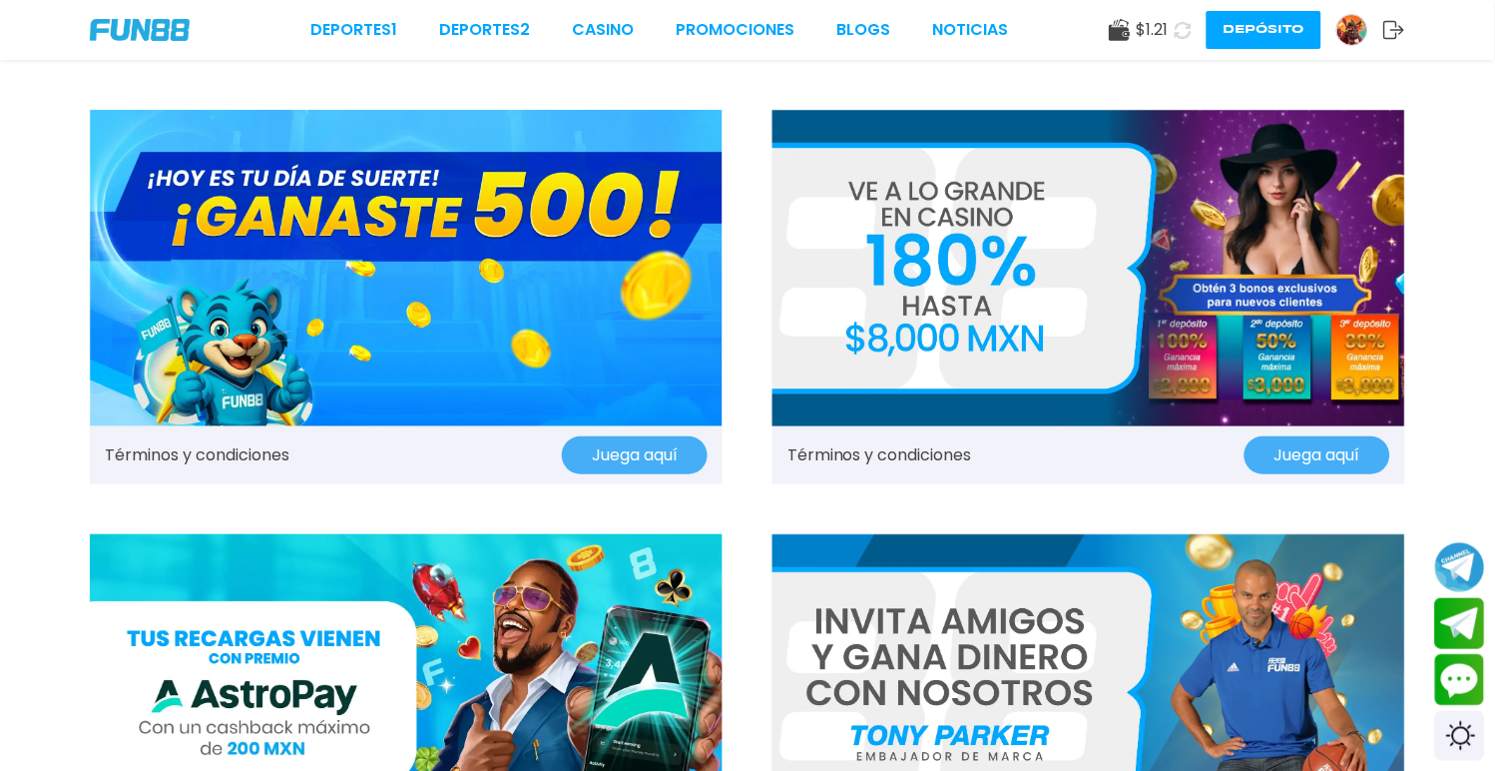
click at [491, 280] on img at bounding box center [406, 268] width 633 height 316
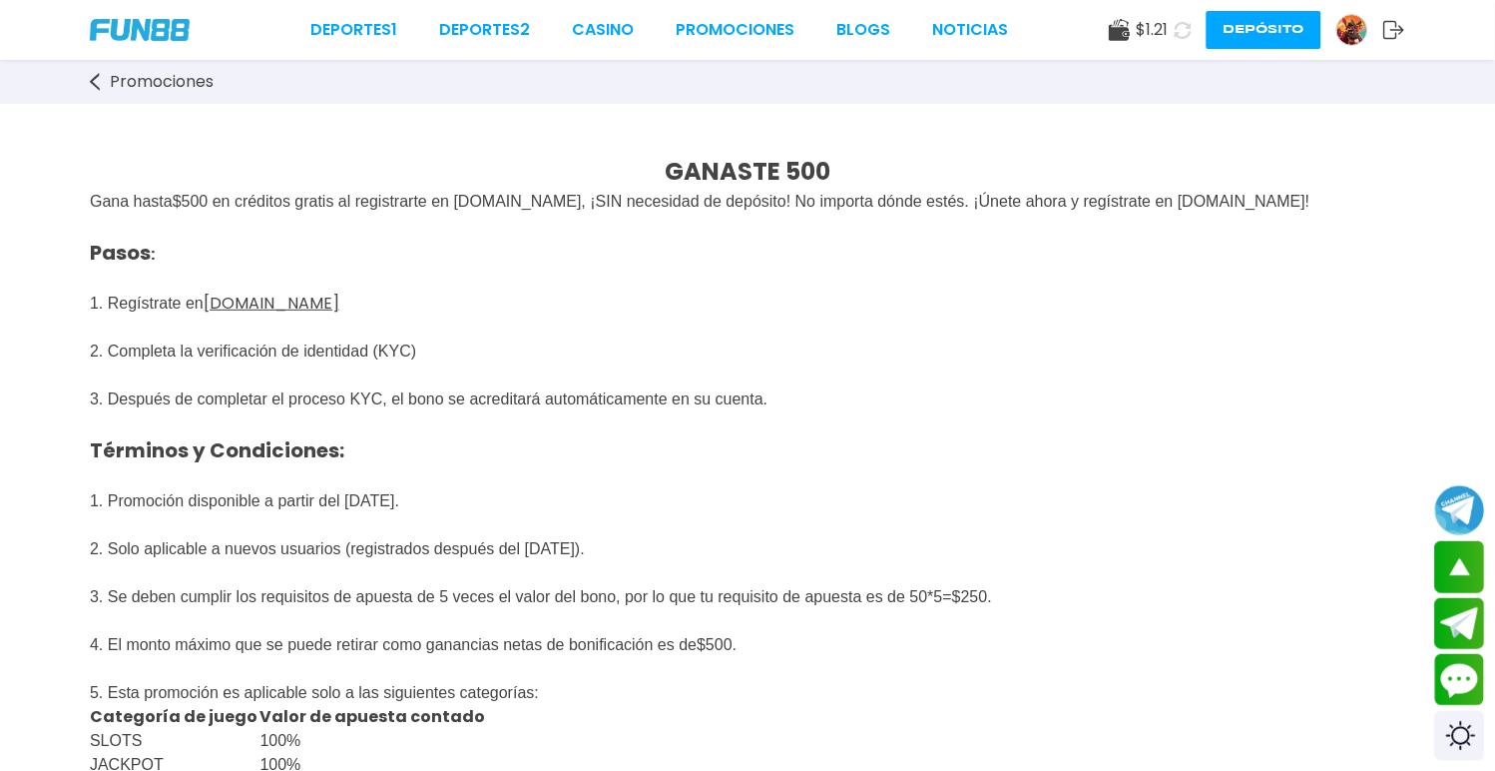
click at [166, 13] on div "Deportes 1 Deportes 2 CASINO Promociones BLOGS NOTICIAS $ 1.21 Depósito" at bounding box center [747, 30] width 1495 height 60
click at [172, 36] on img at bounding box center [140, 30] width 100 height 22
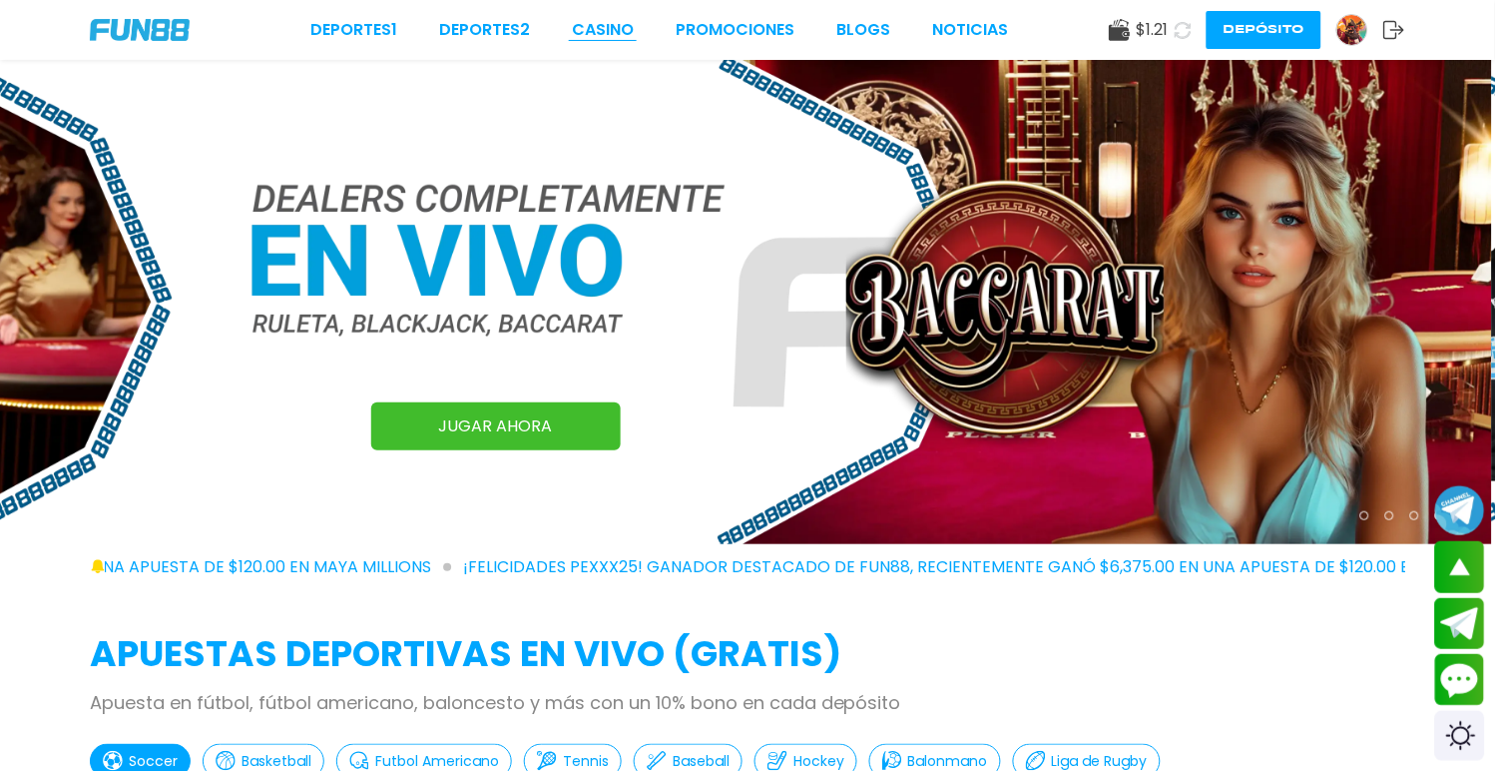
click at [615, 31] on link "CASINO" at bounding box center [603, 30] width 62 height 24
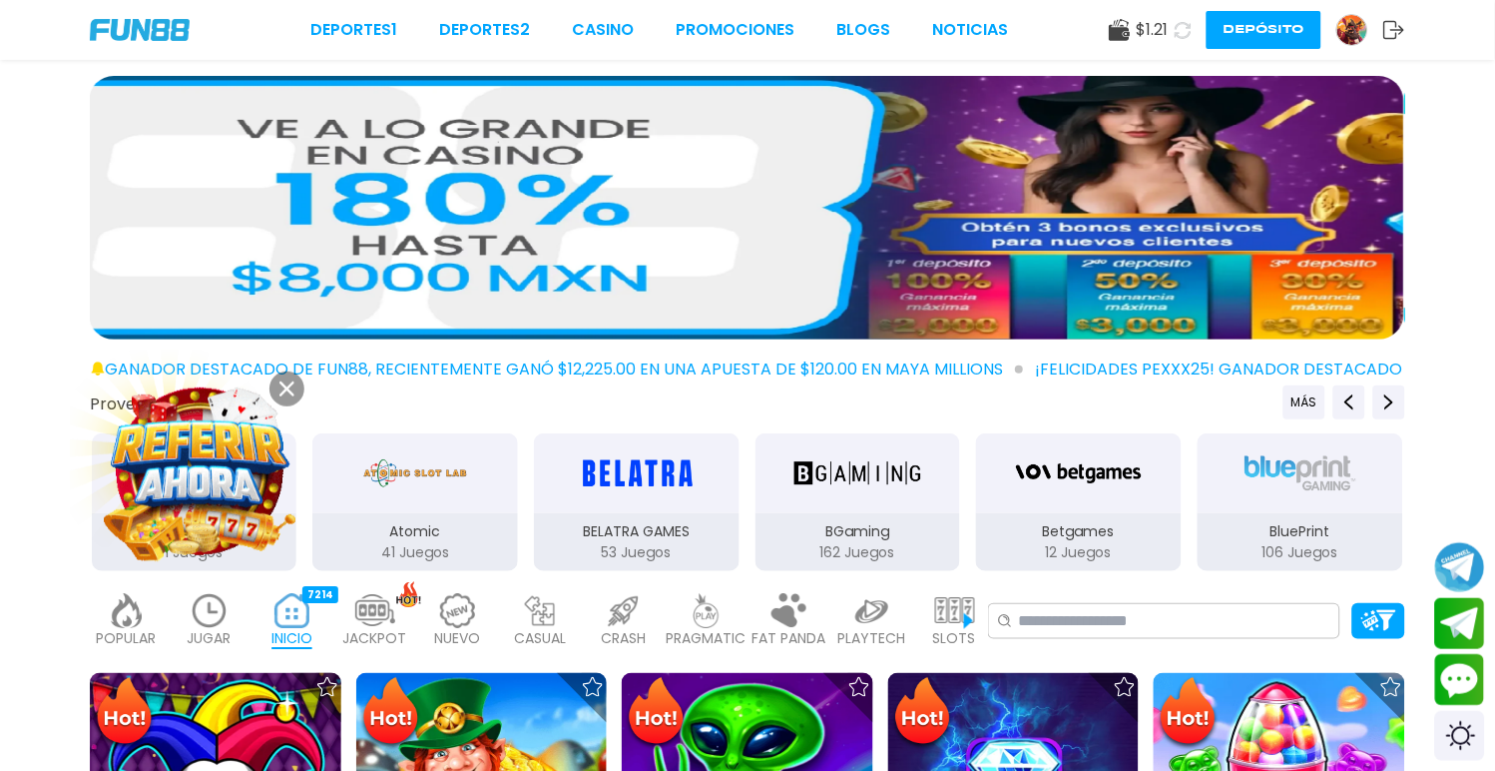
click at [207, 474] on img at bounding box center [200, 471] width 181 height 181
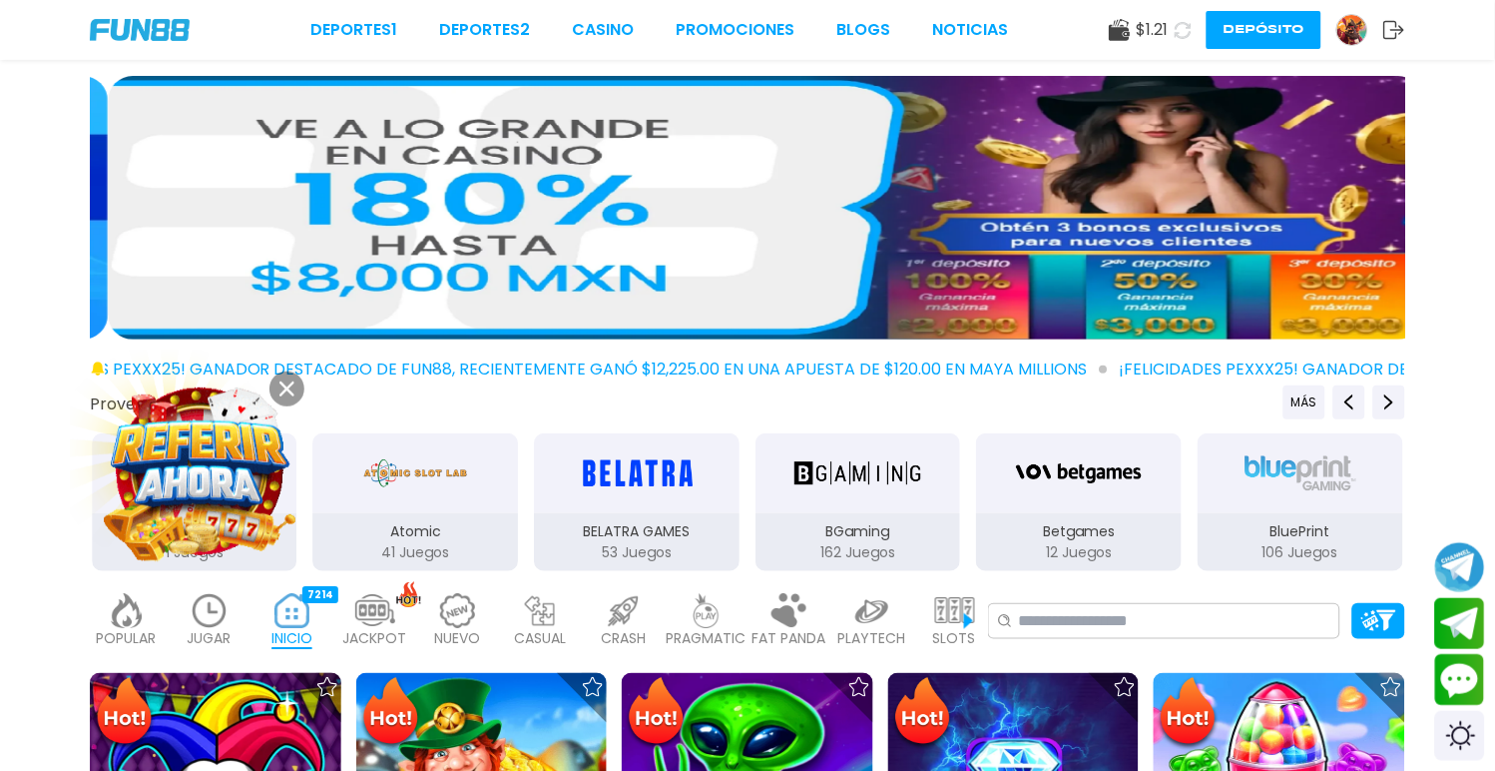
click at [301, 386] on button at bounding box center [286, 388] width 35 height 35
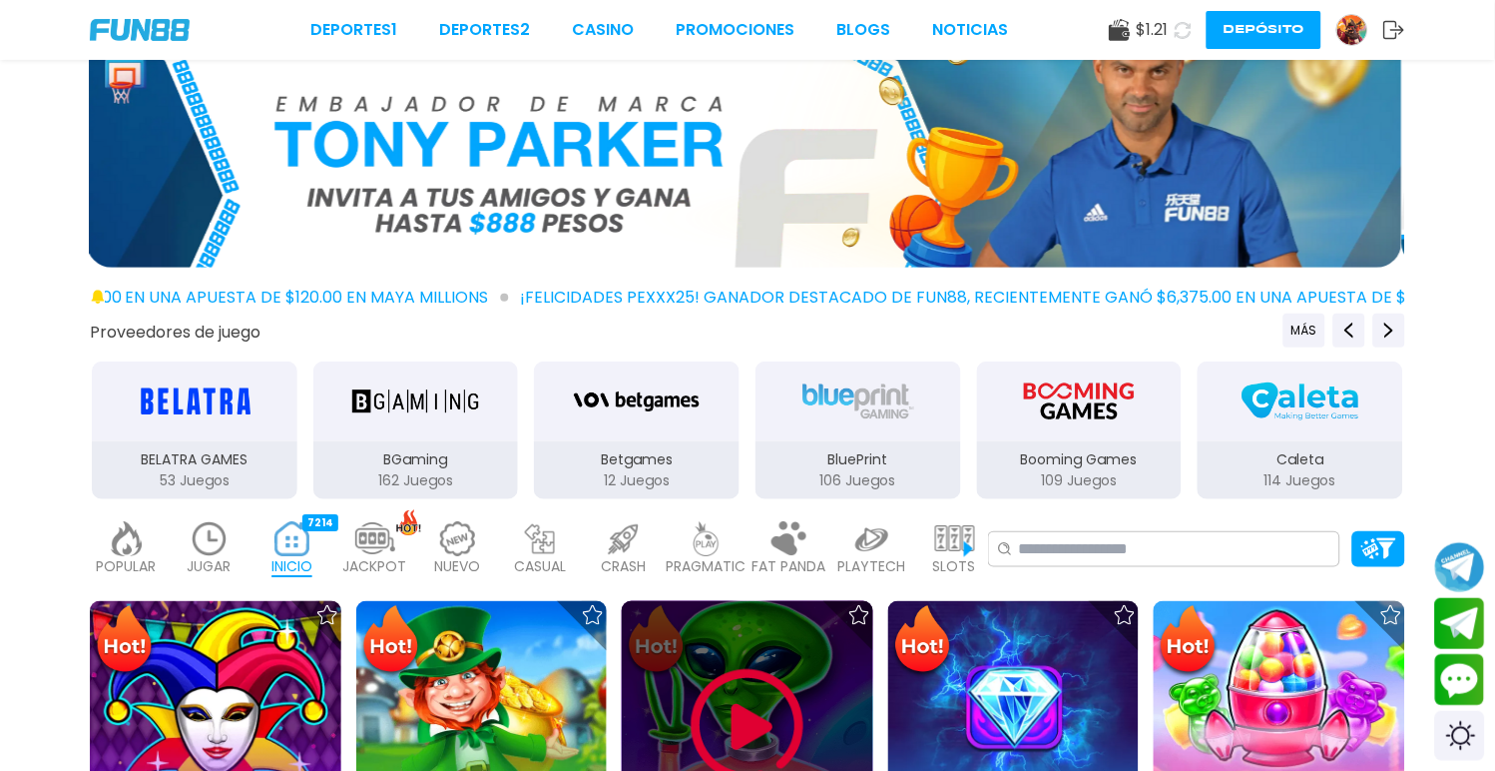
scroll to position [111, 0]
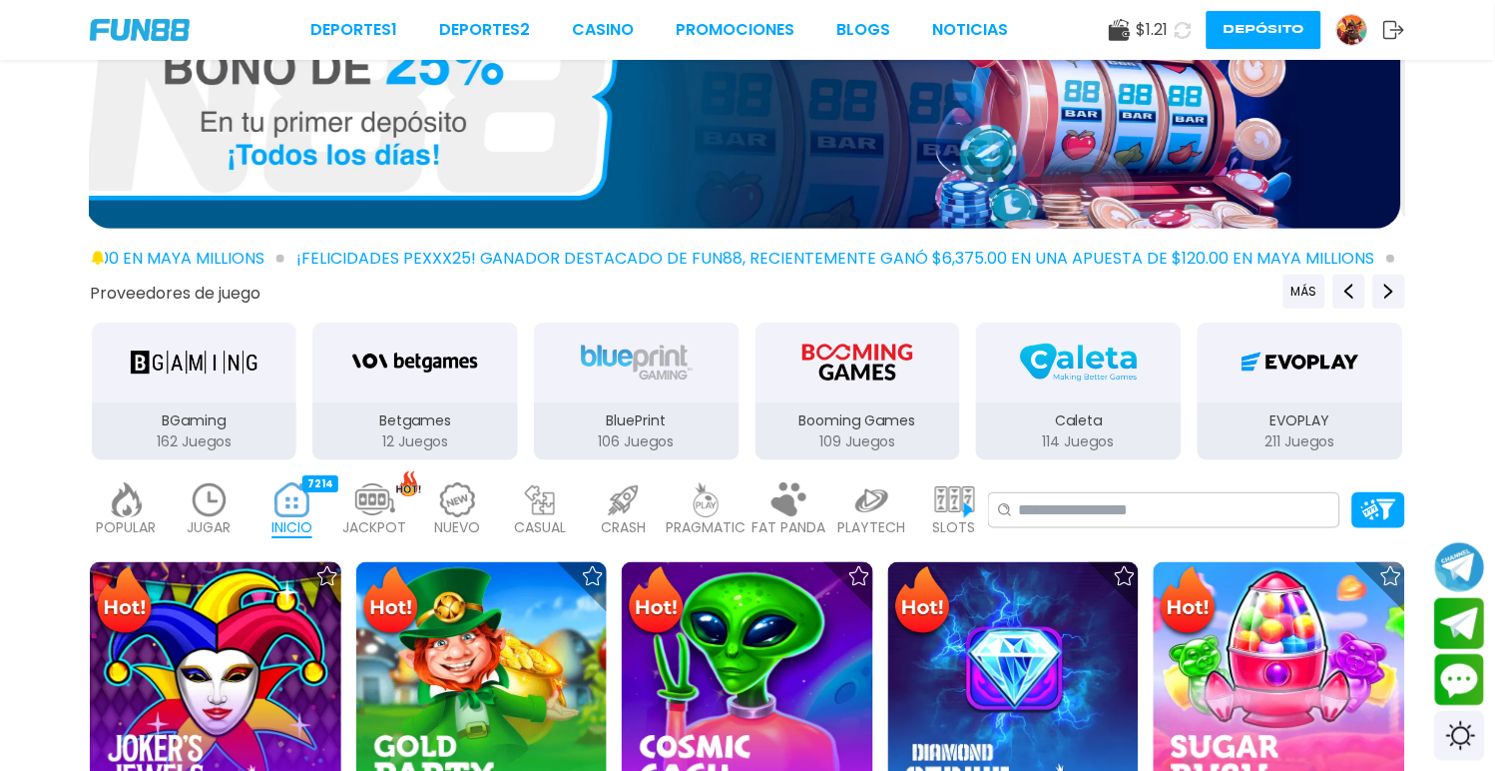
click at [963, 494] on img at bounding box center [955, 499] width 40 height 35
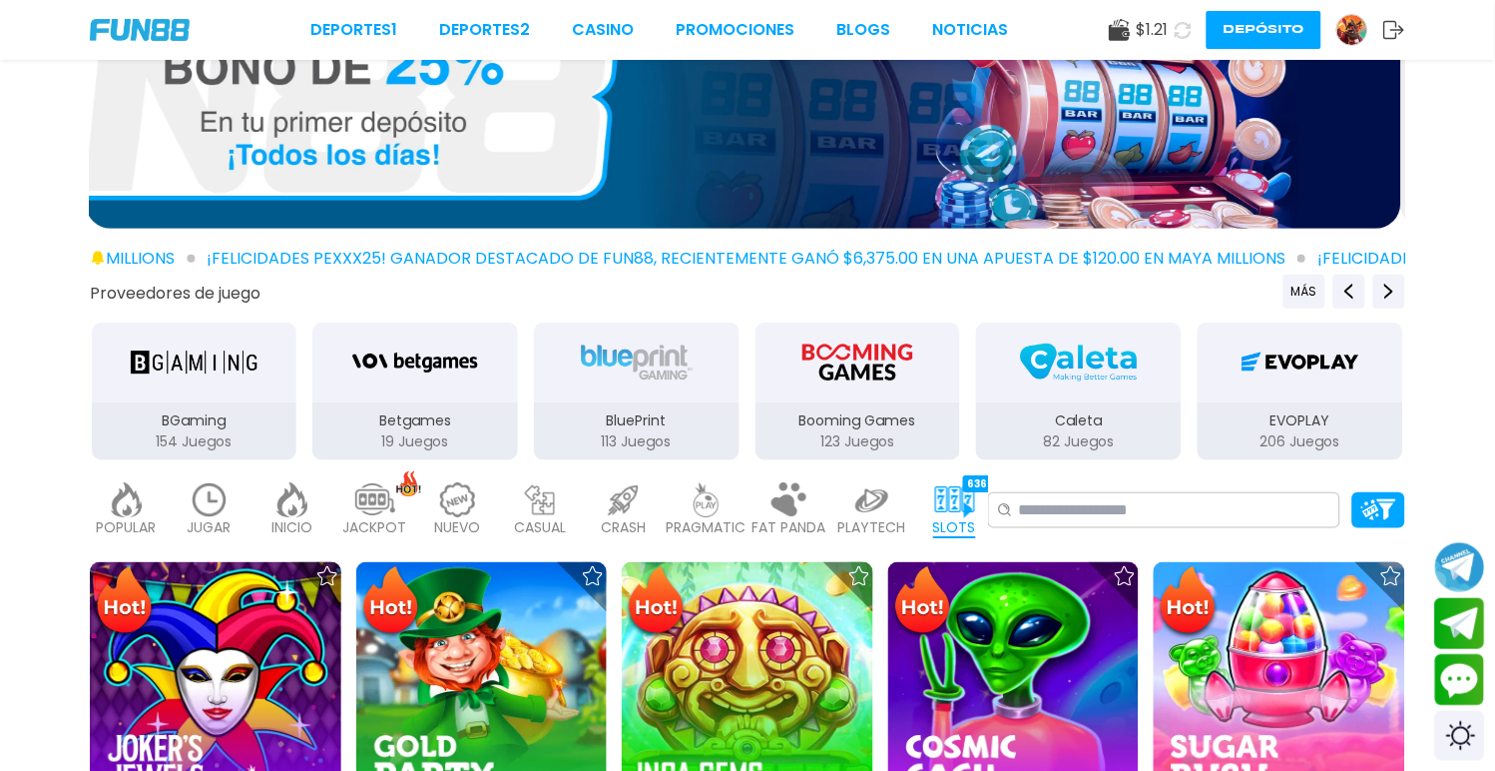
click at [975, 494] on div "SLOTS 6364" at bounding box center [954, 510] width 73 height 80
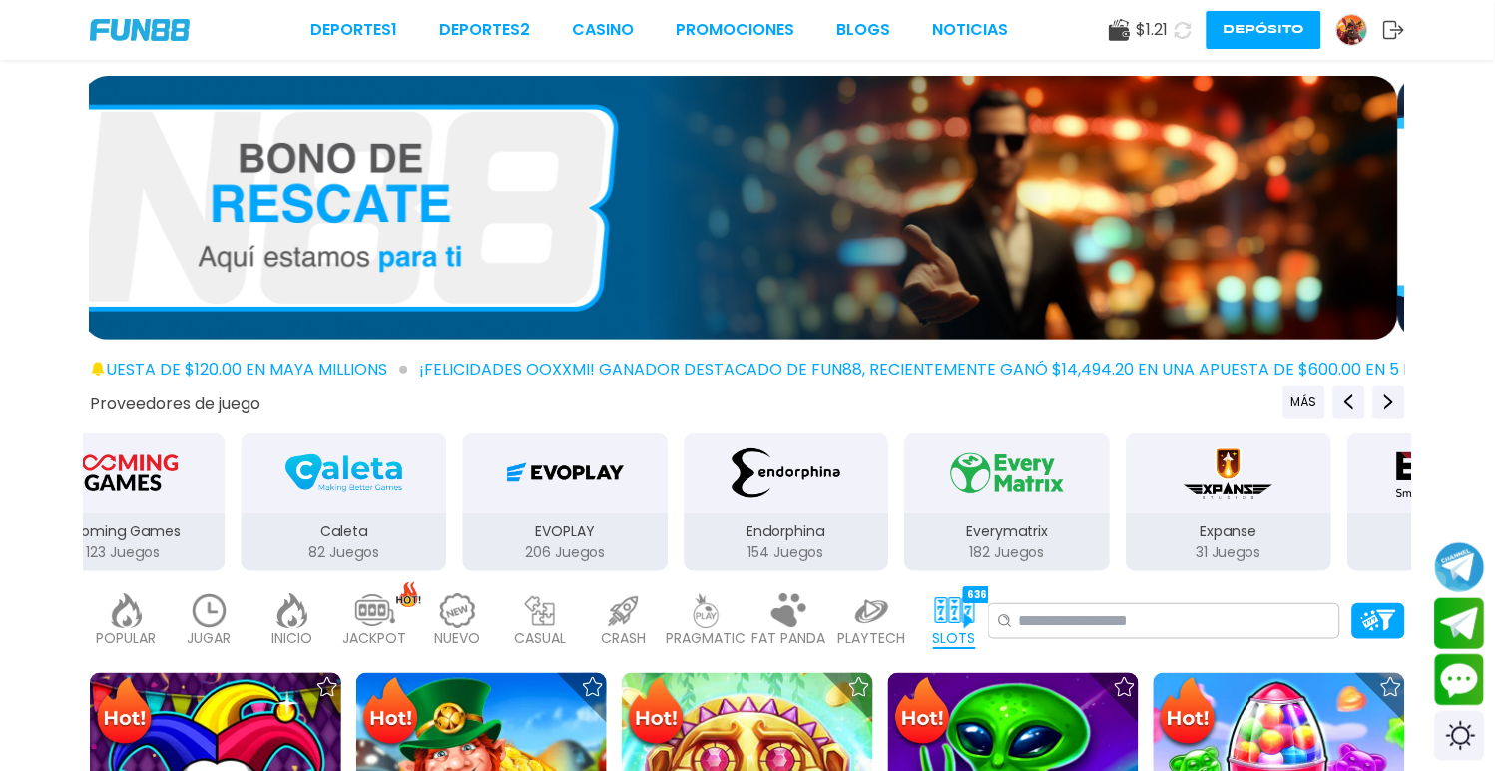
click at [393, 211] on img at bounding box center [740, 207] width 1315 height 263
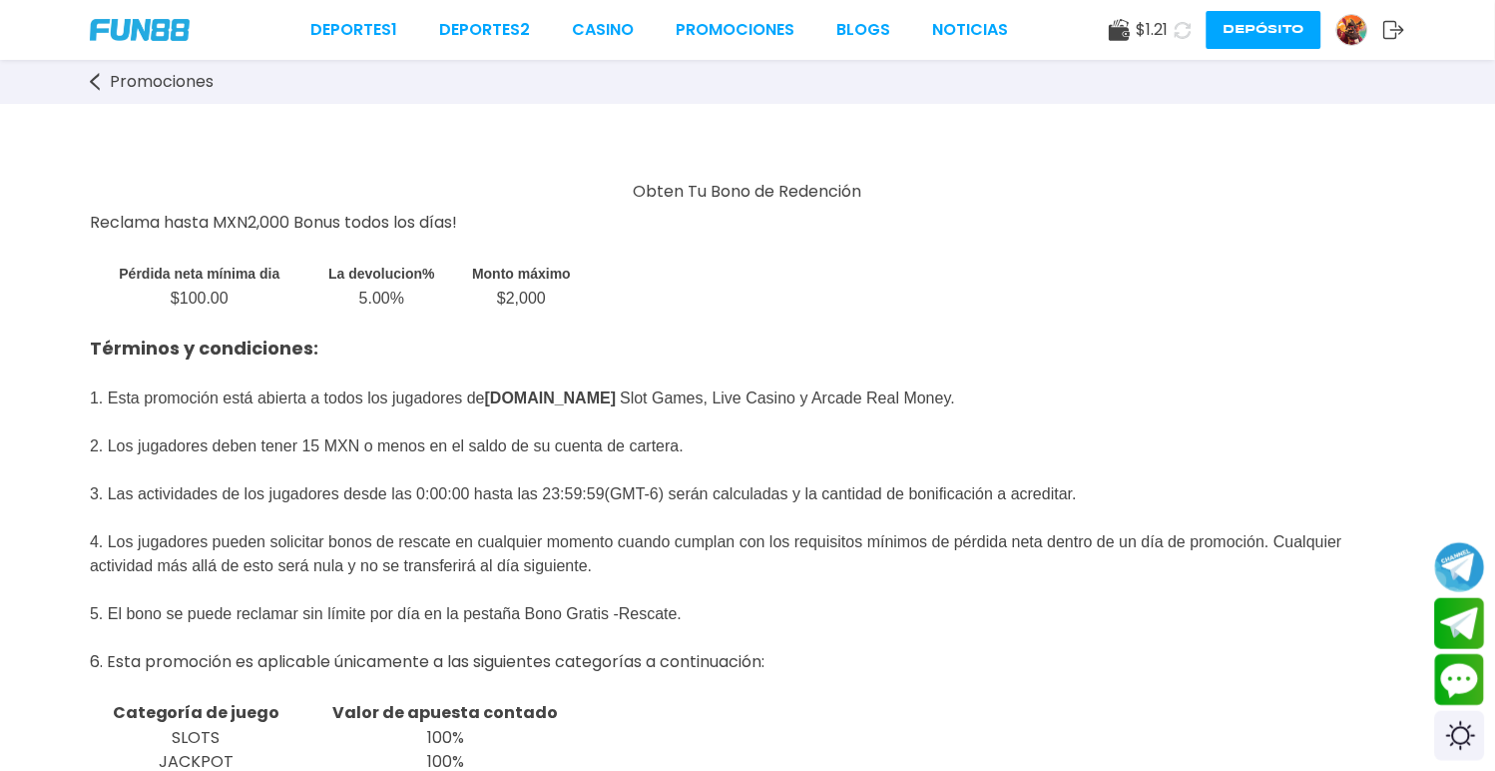
click at [833, 31] on div "Deportes 1 Deportes 2 CASINO Promociones BLOGS NOTICIAS" at bounding box center [659, 30] width 699 height 24
click at [866, 28] on link "BLOGS" at bounding box center [864, 30] width 54 height 24
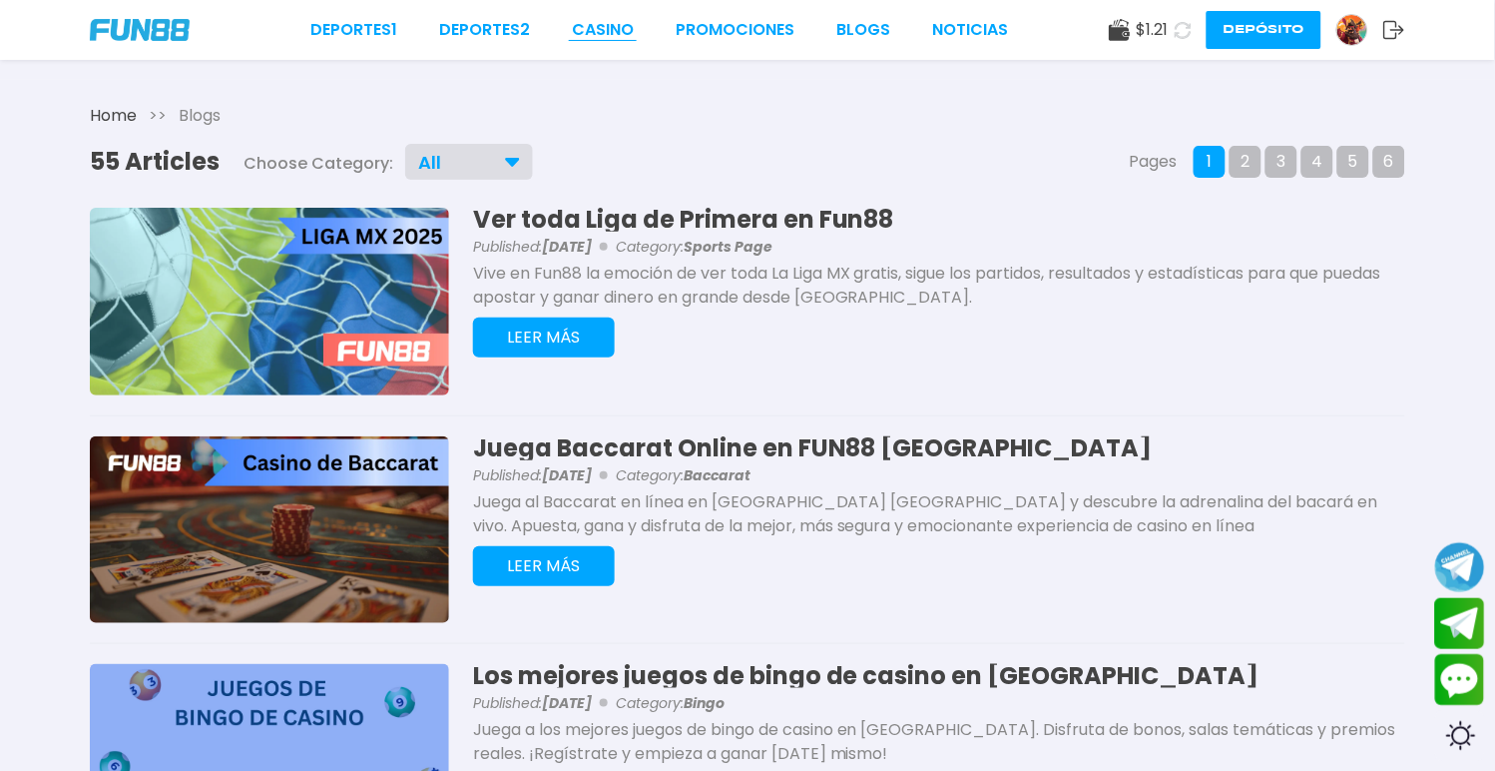
click at [630, 23] on link "CASINO" at bounding box center [603, 30] width 62 height 24
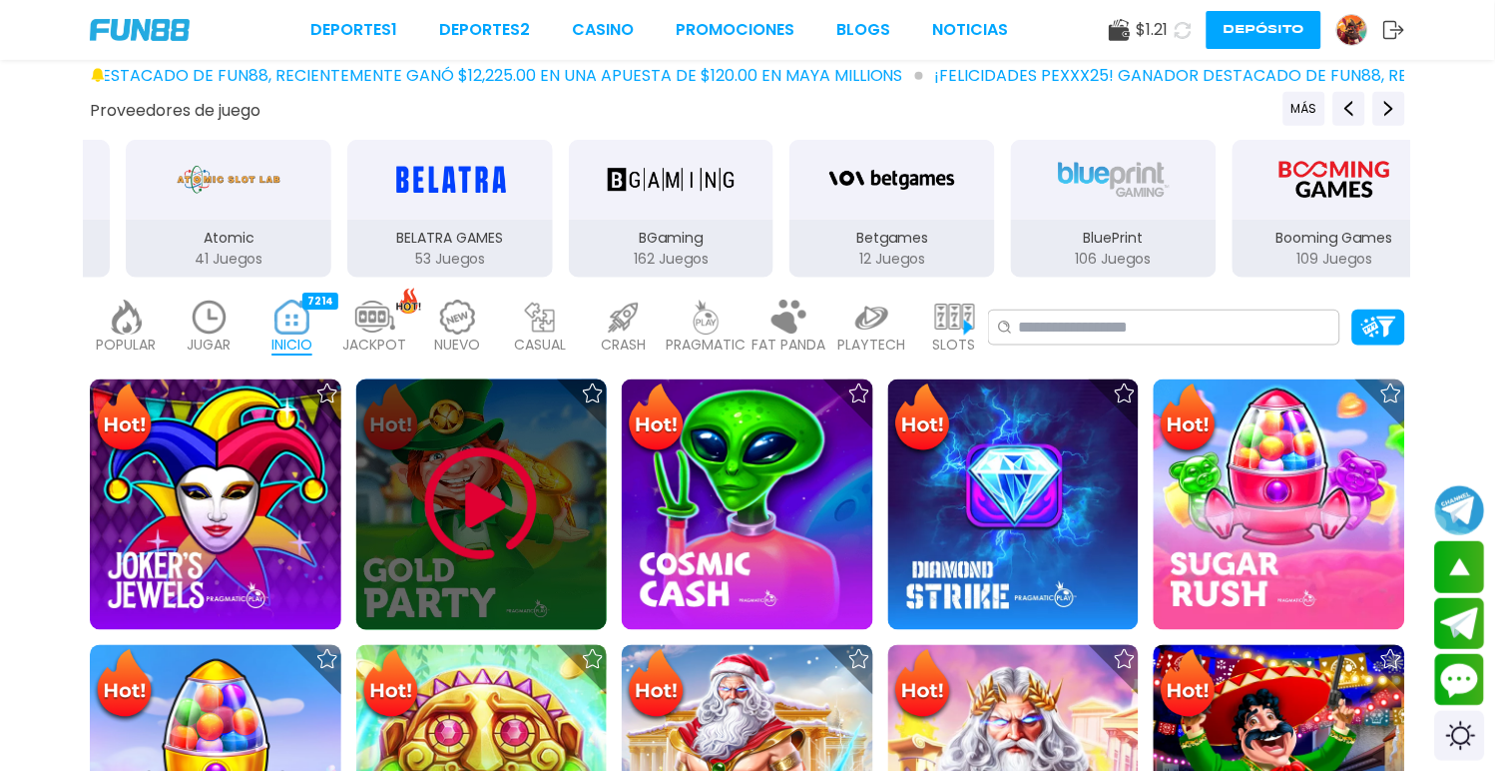
scroll to position [332, 0]
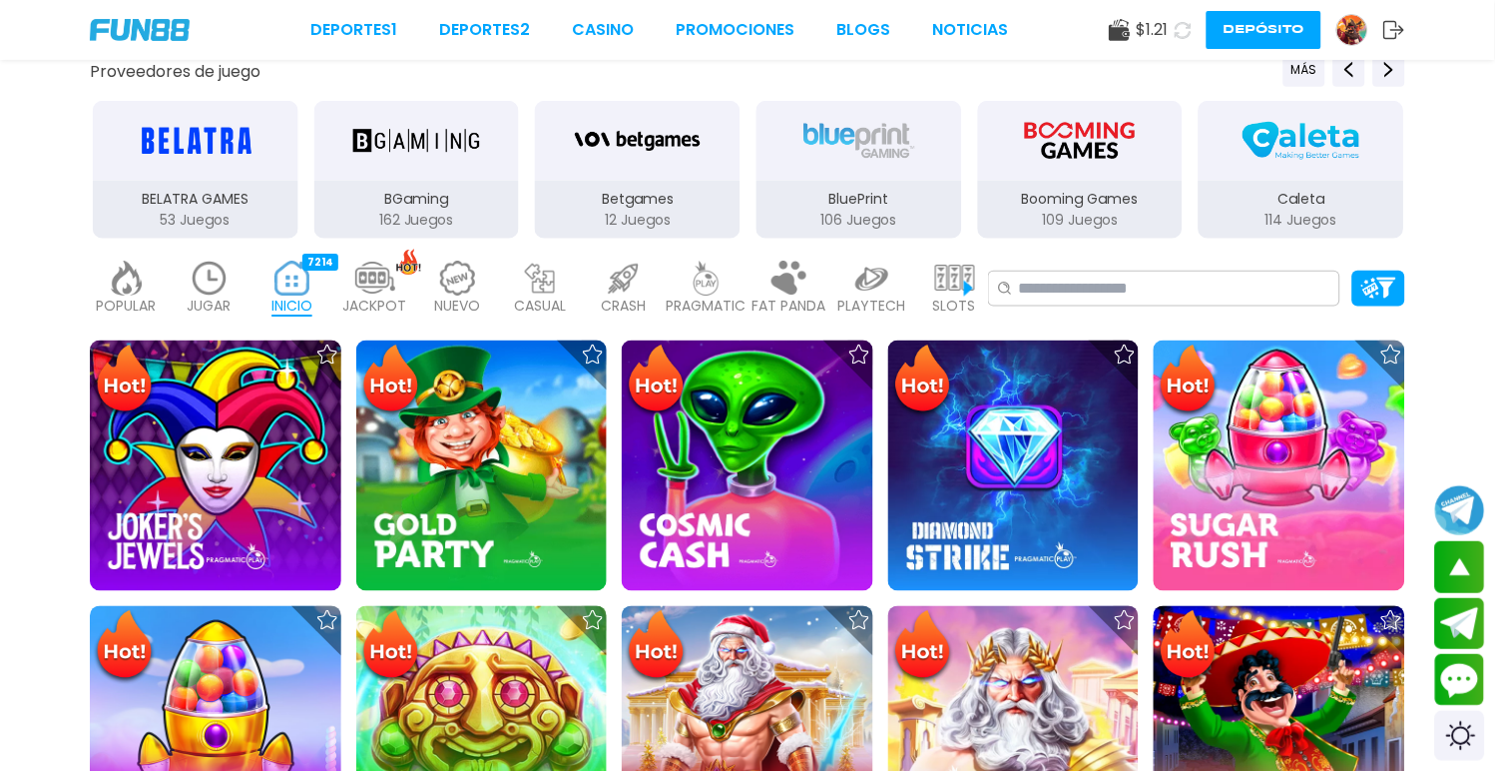
click at [952, 271] on img at bounding box center [955, 278] width 40 height 35
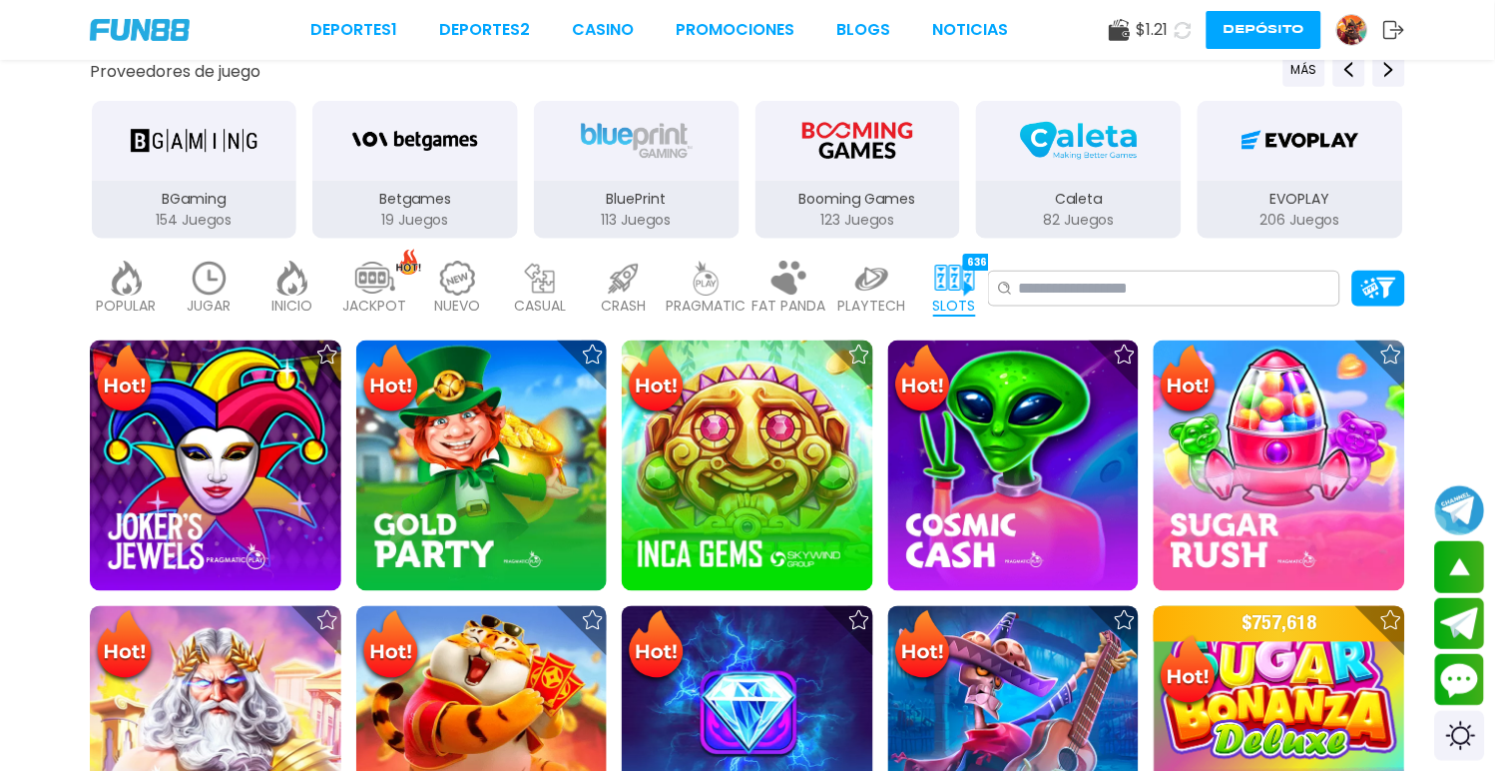
click at [633, 269] on img at bounding box center [624, 278] width 40 height 35
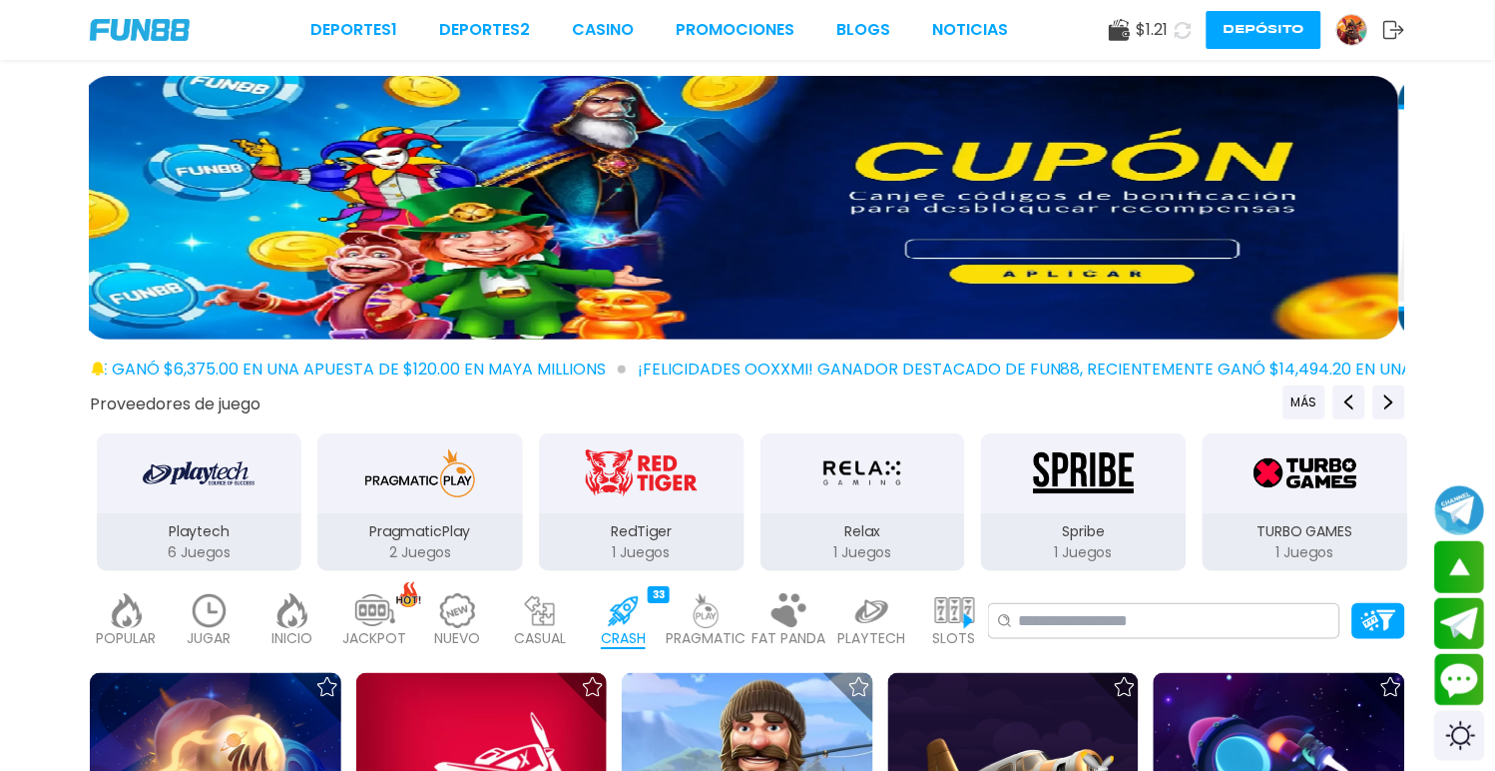
click at [690, 593] on img at bounding box center [707, 610] width 40 height 35
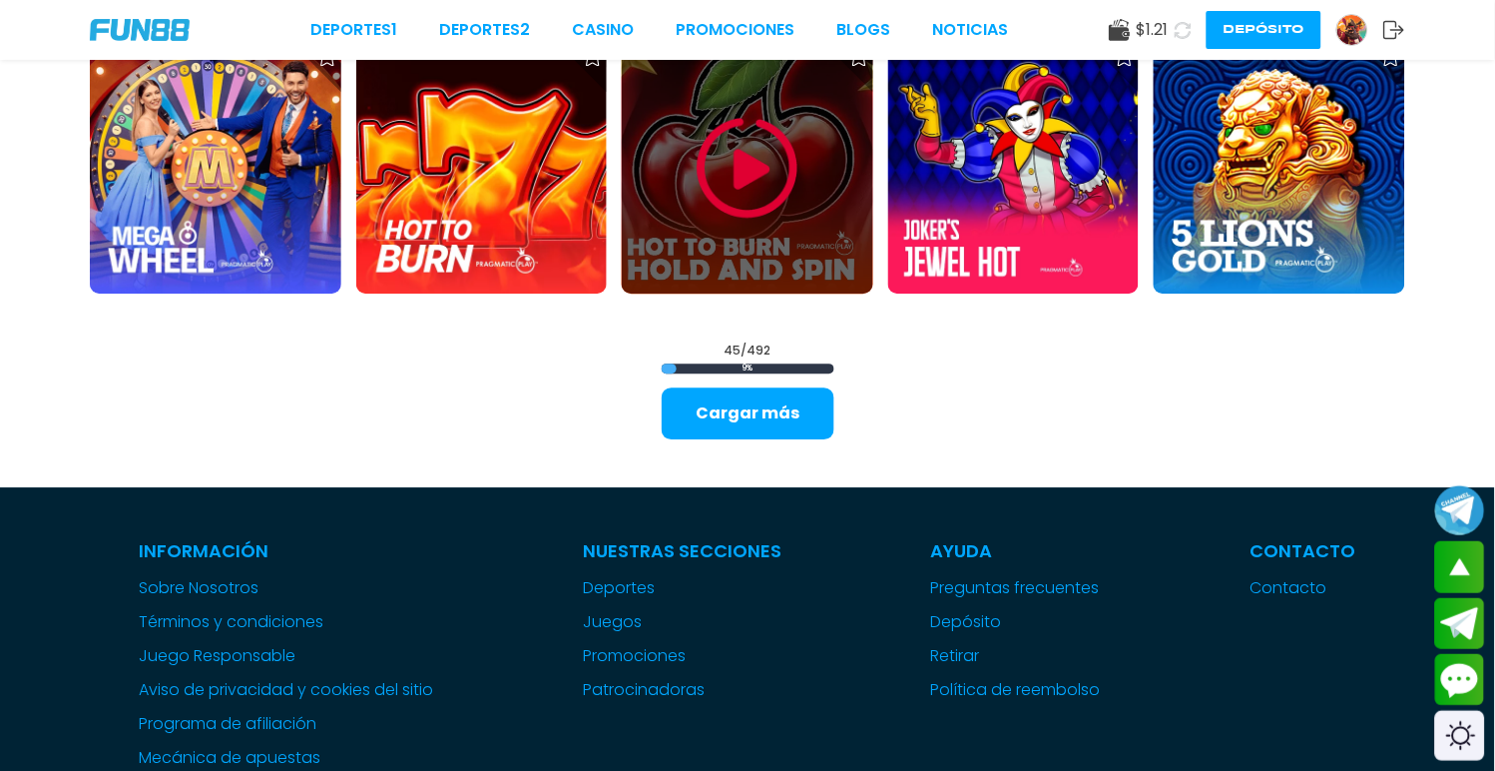
scroll to position [2772, 0]
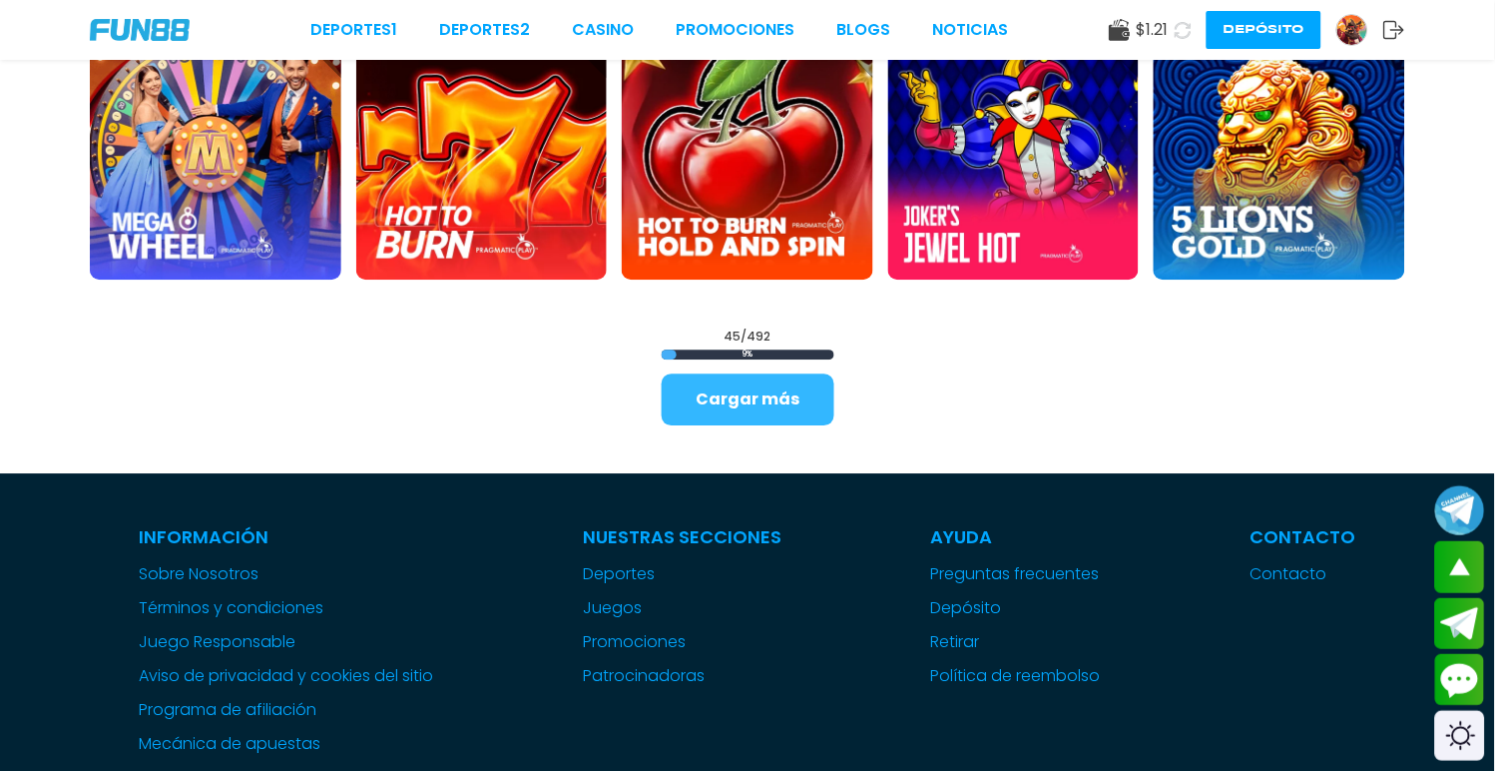
click at [725, 373] on button "Cargar más" at bounding box center [748, 399] width 173 height 52
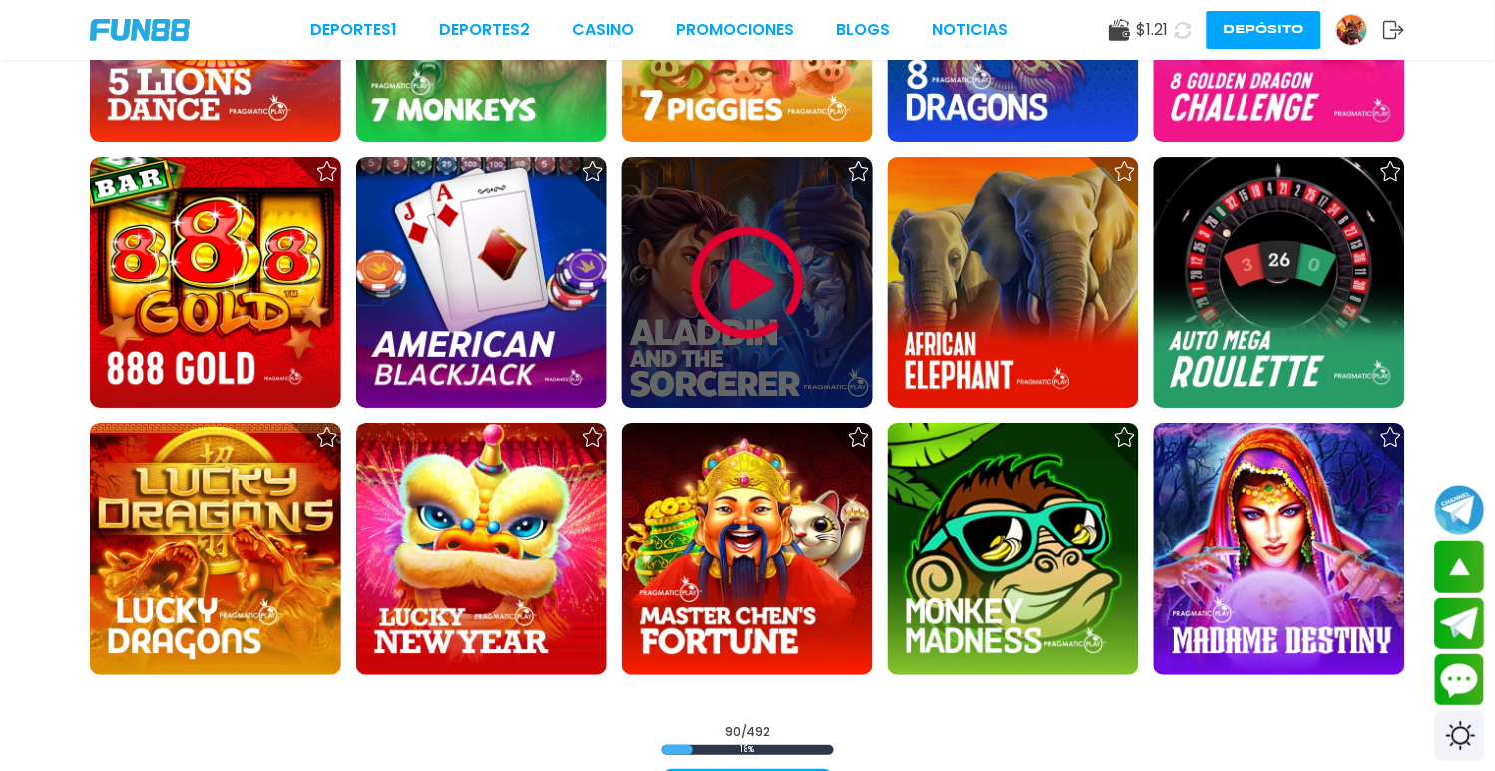
scroll to position [4990, 0]
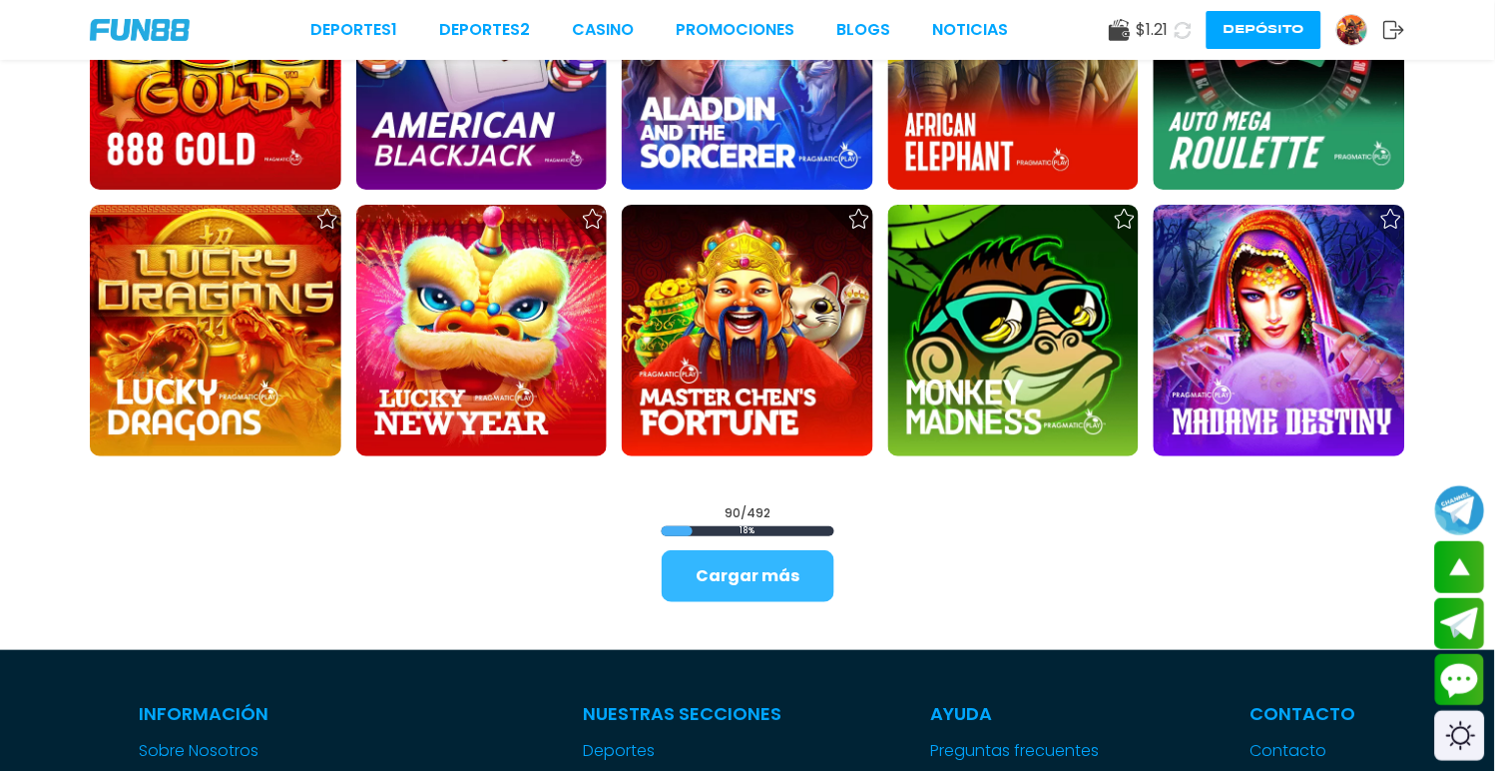
click at [740, 551] on button "Cargar más" at bounding box center [748, 576] width 173 height 52
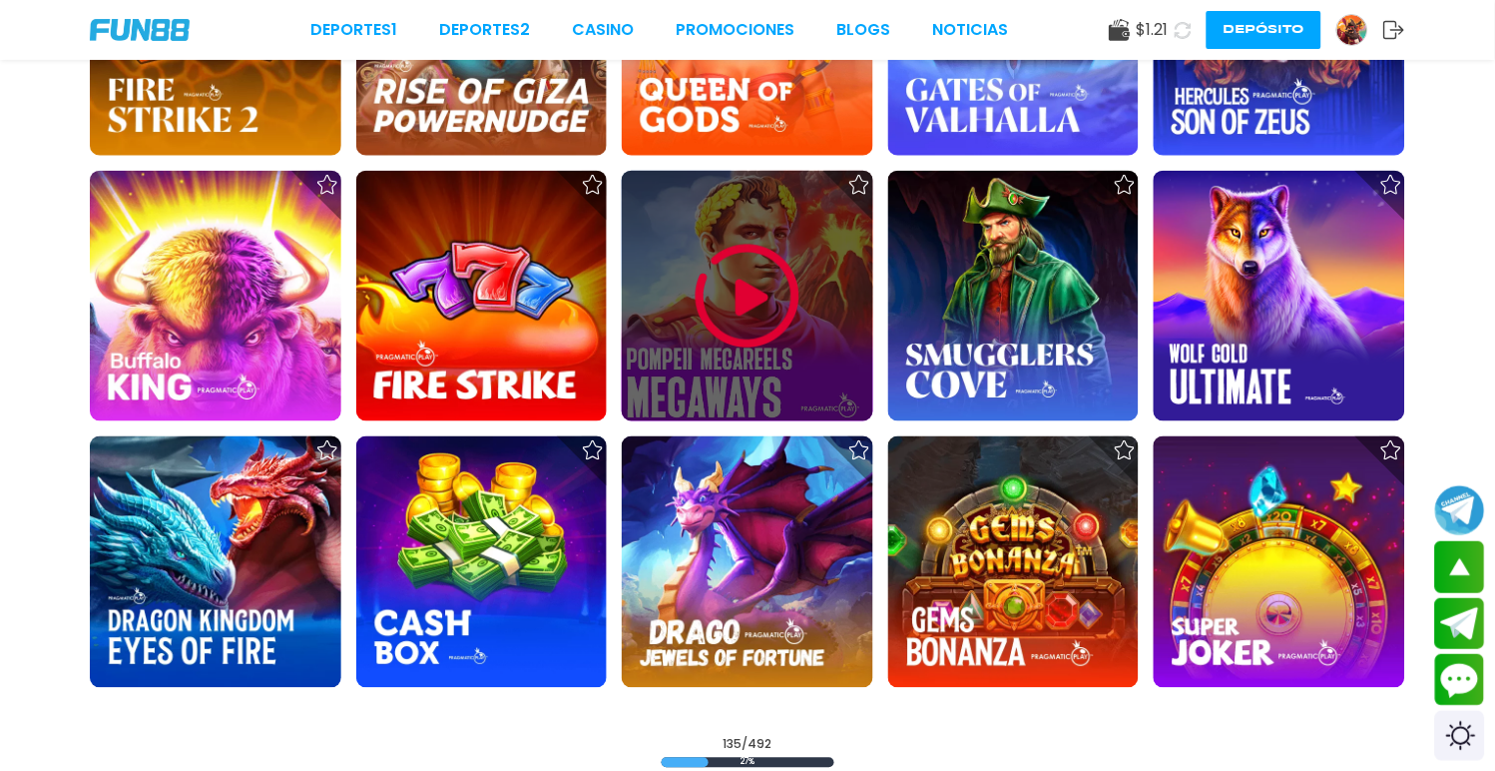
scroll to position [7430, 0]
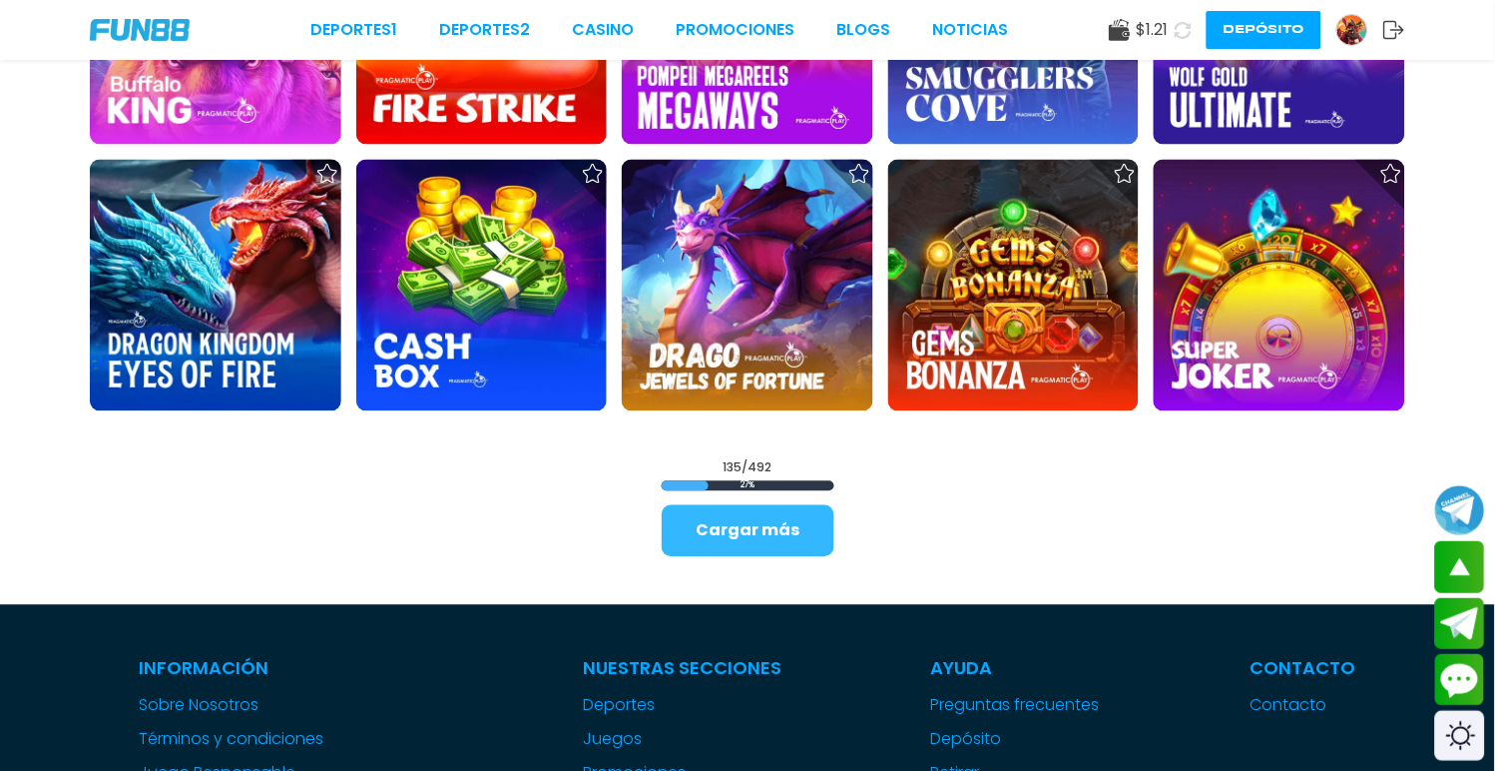
click at [755, 517] on button "Cargar más" at bounding box center [748, 531] width 173 height 52
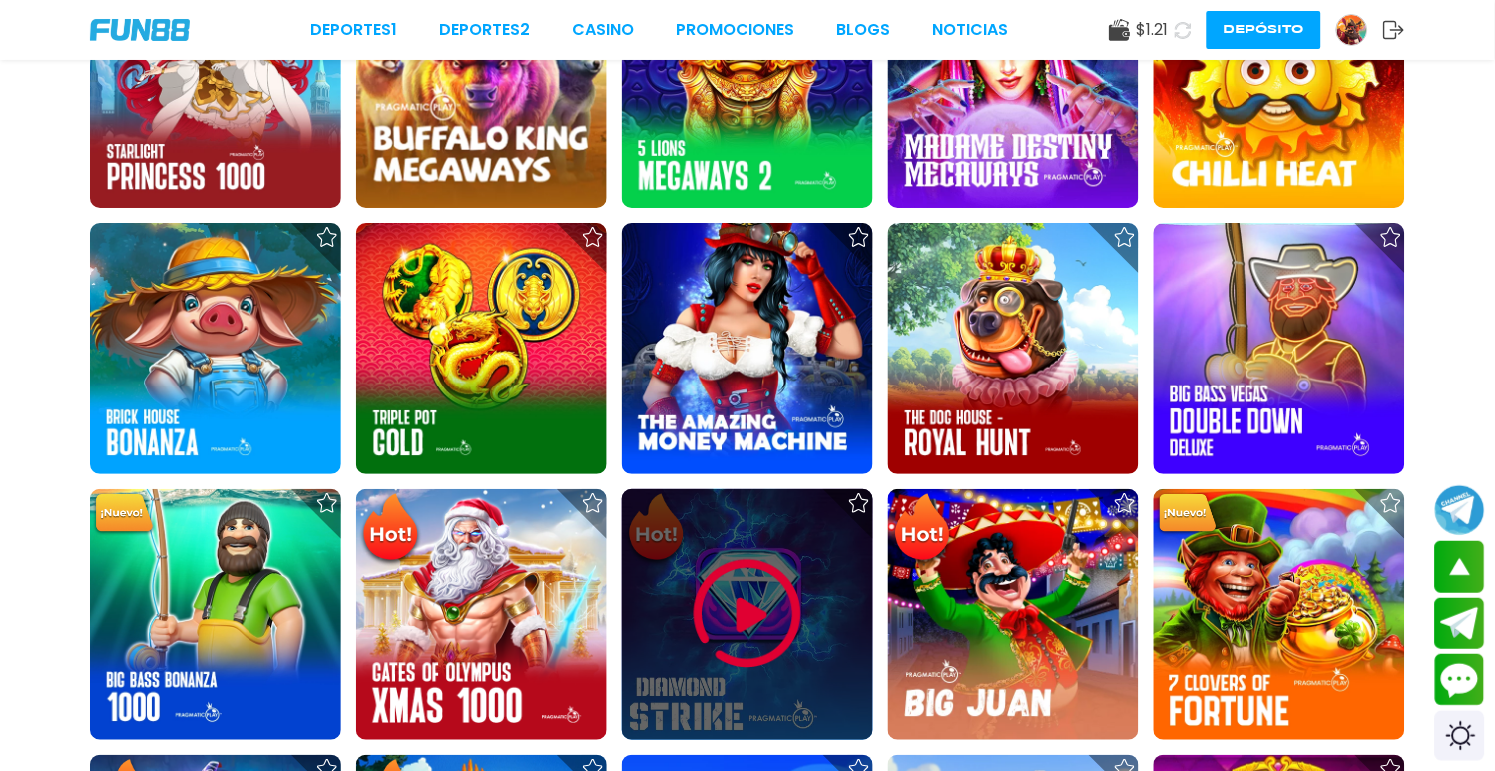
scroll to position [1552, 0]
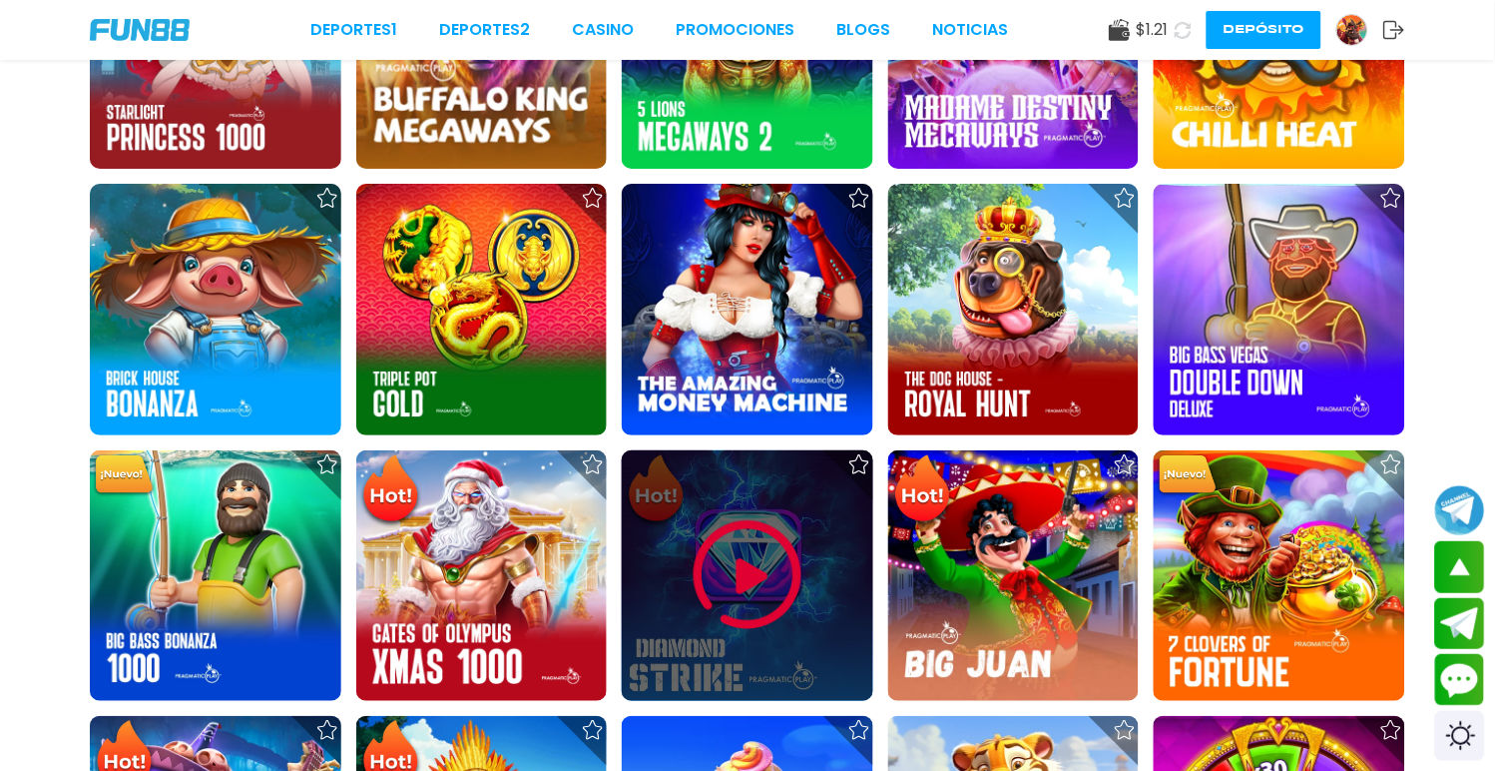
click at [785, 549] on img at bounding box center [748, 575] width 120 height 120
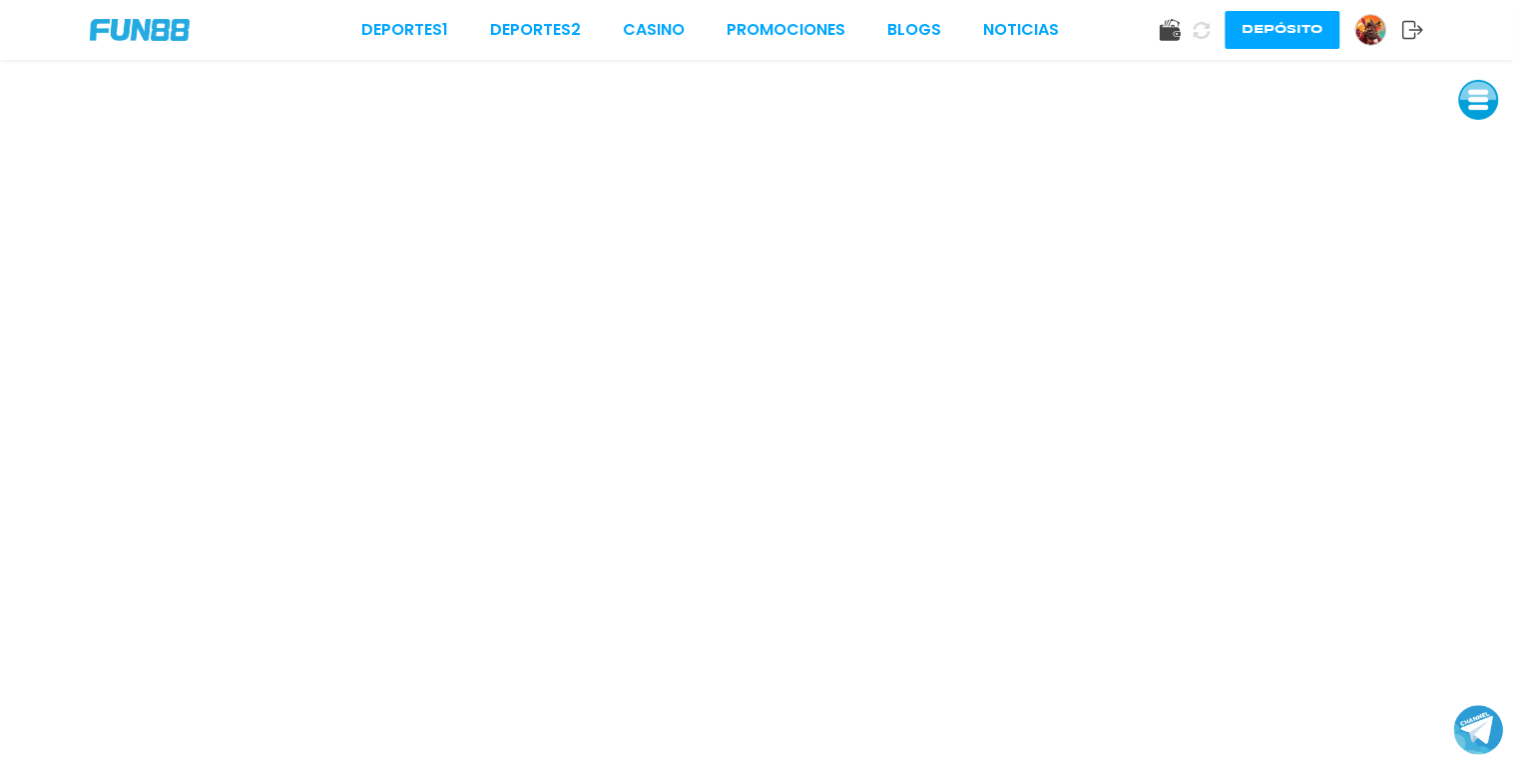
click at [1251, 21] on button "Depósito" at bounding box center [1283, 30] width 115 height 38
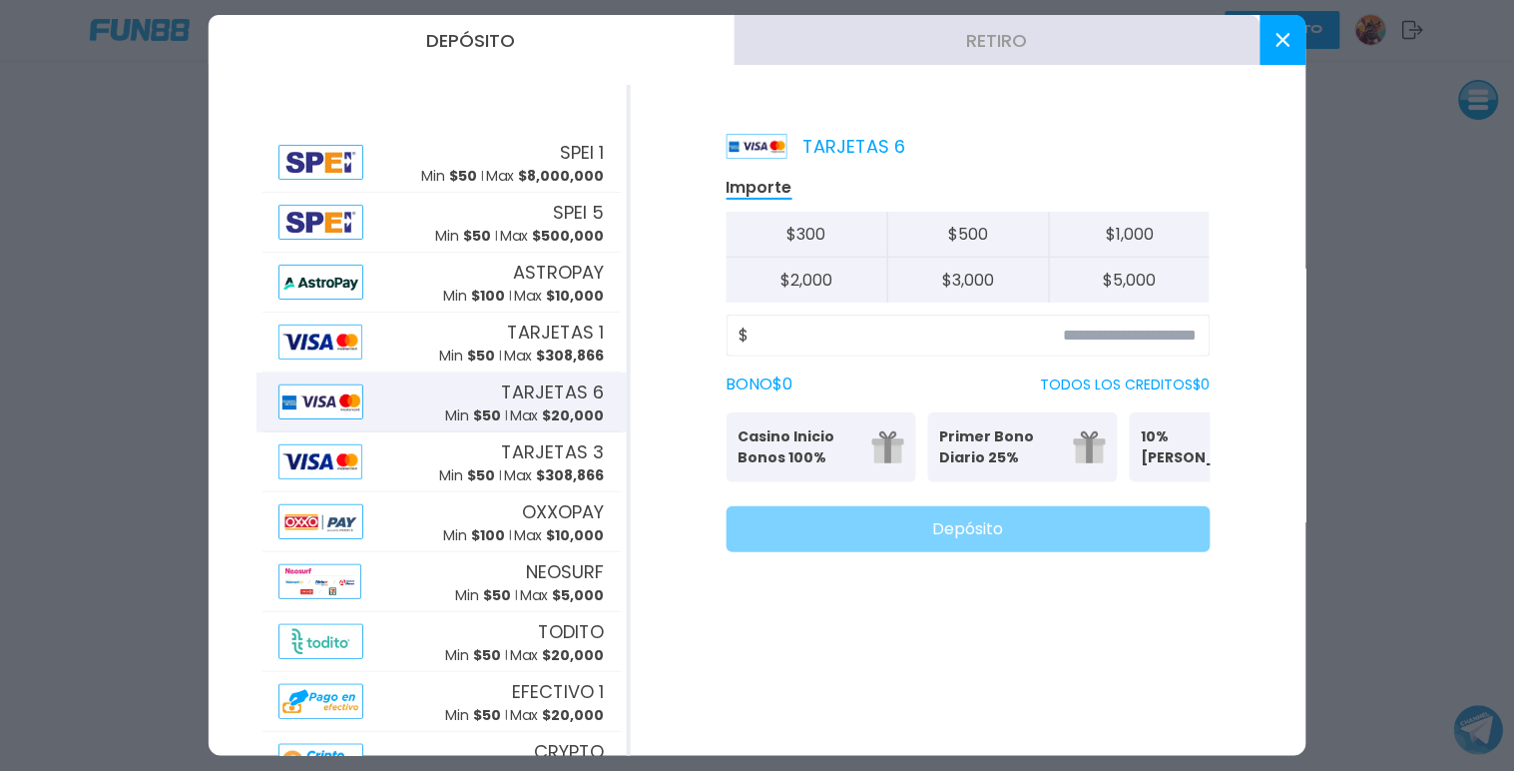
click at [1292, 38] on button at bounding box center [1284, 40] width 46 height 50
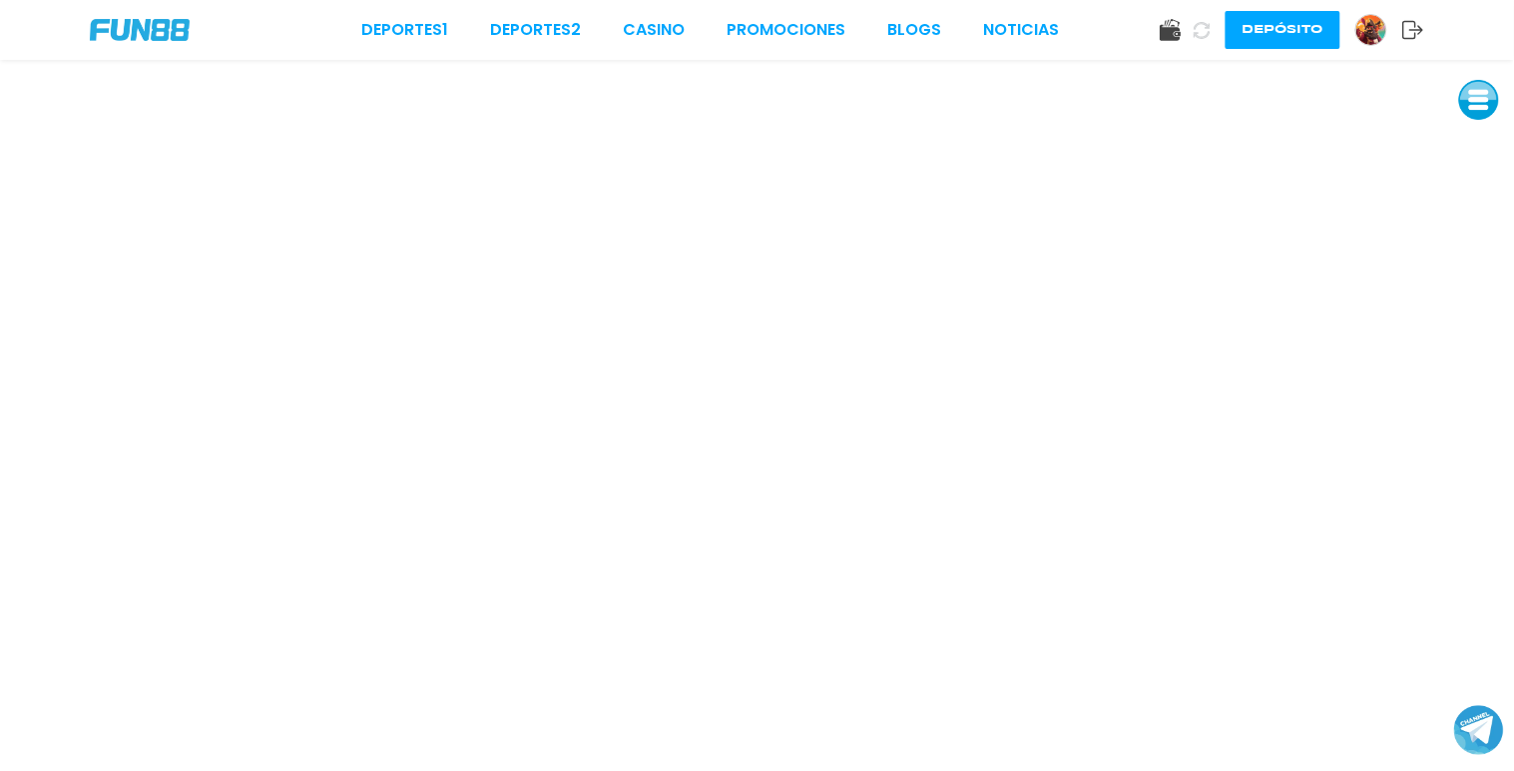
click at [156, 30] on img at bounding box center [140, 30] width 100 height 22
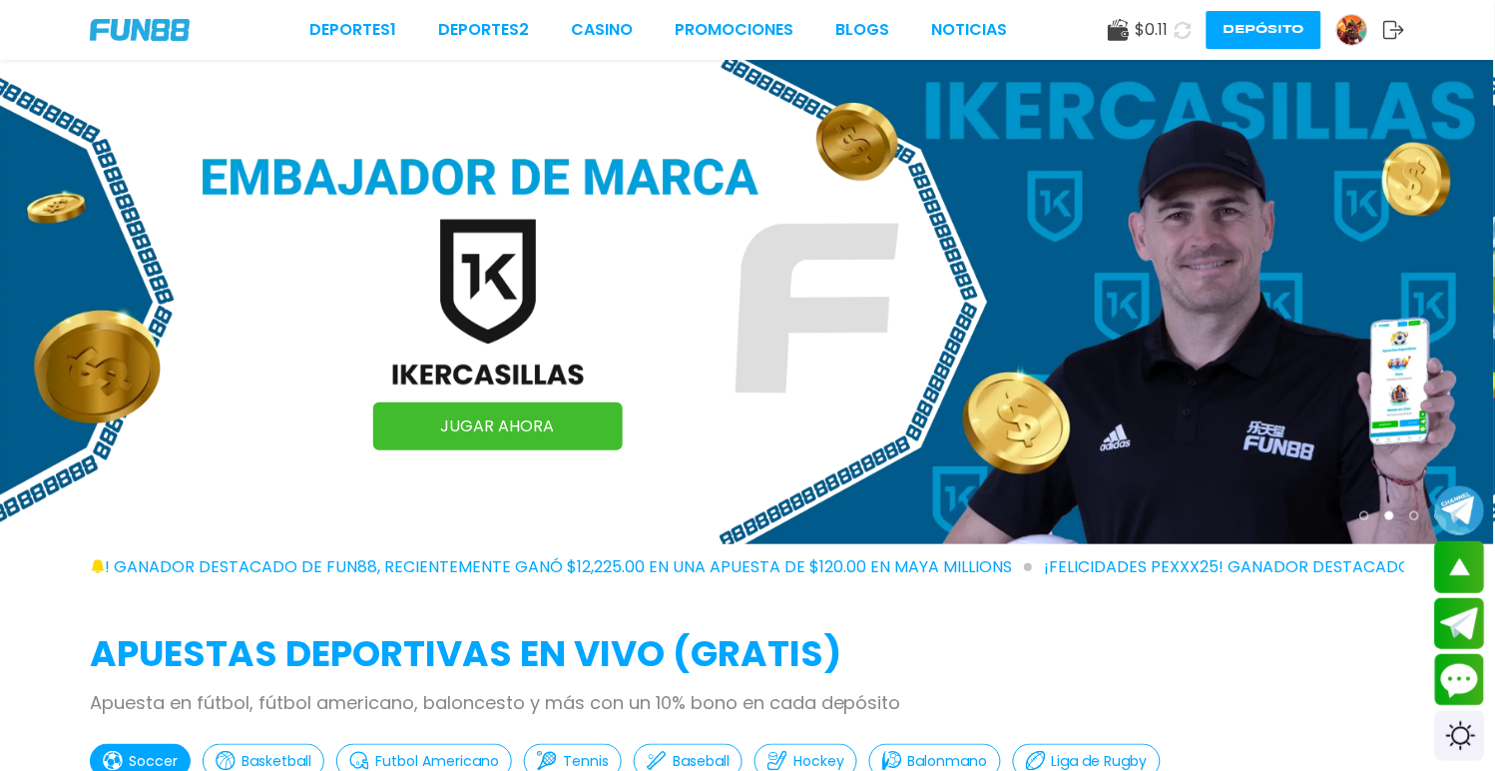
click at [1363, 24] on img at bounding box center [1352, 30] width 30 height 30
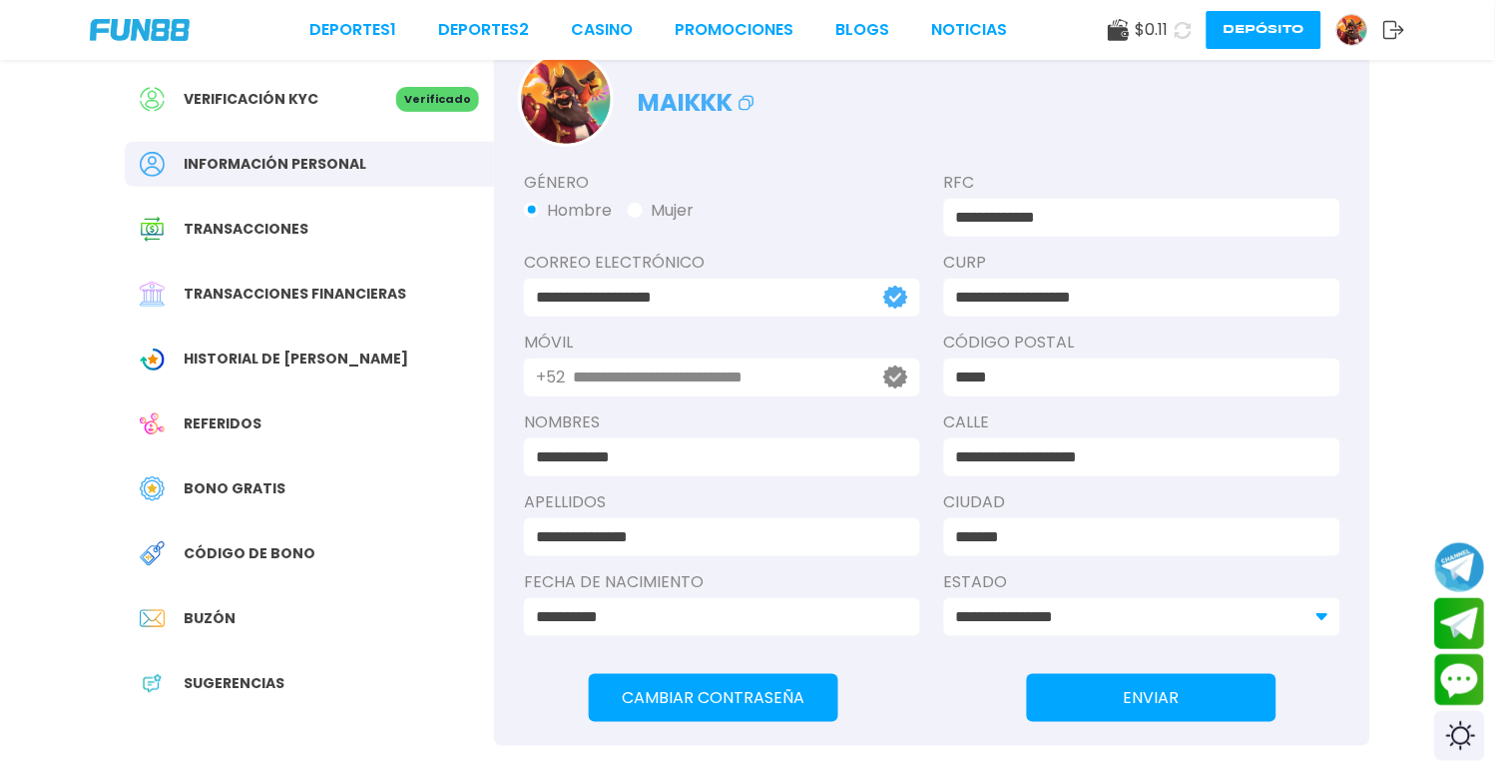
scroll to position [222, 0]
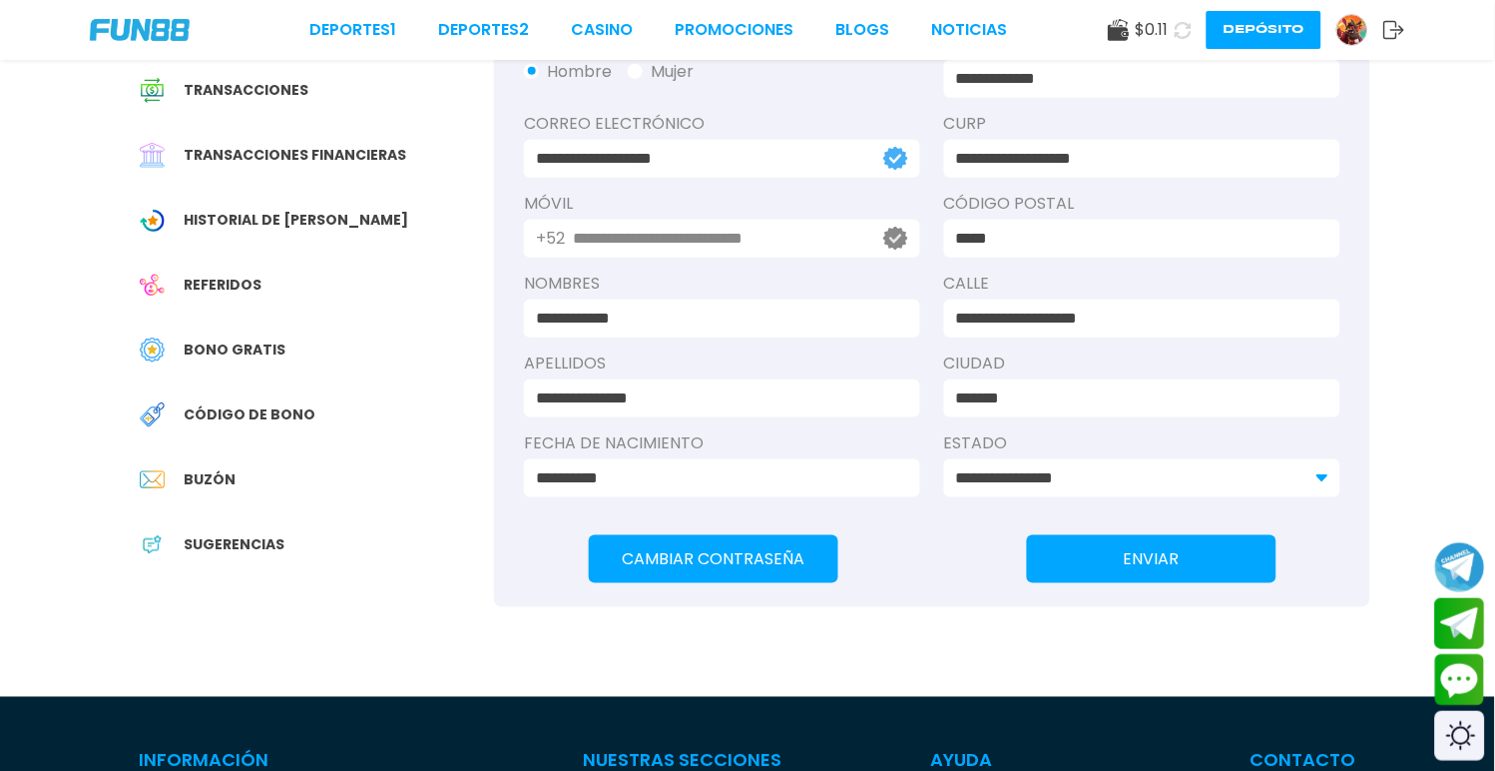
click at [270, 339] on span "Bono Gratis" at bounding box center [235, 349] width 102 height 21
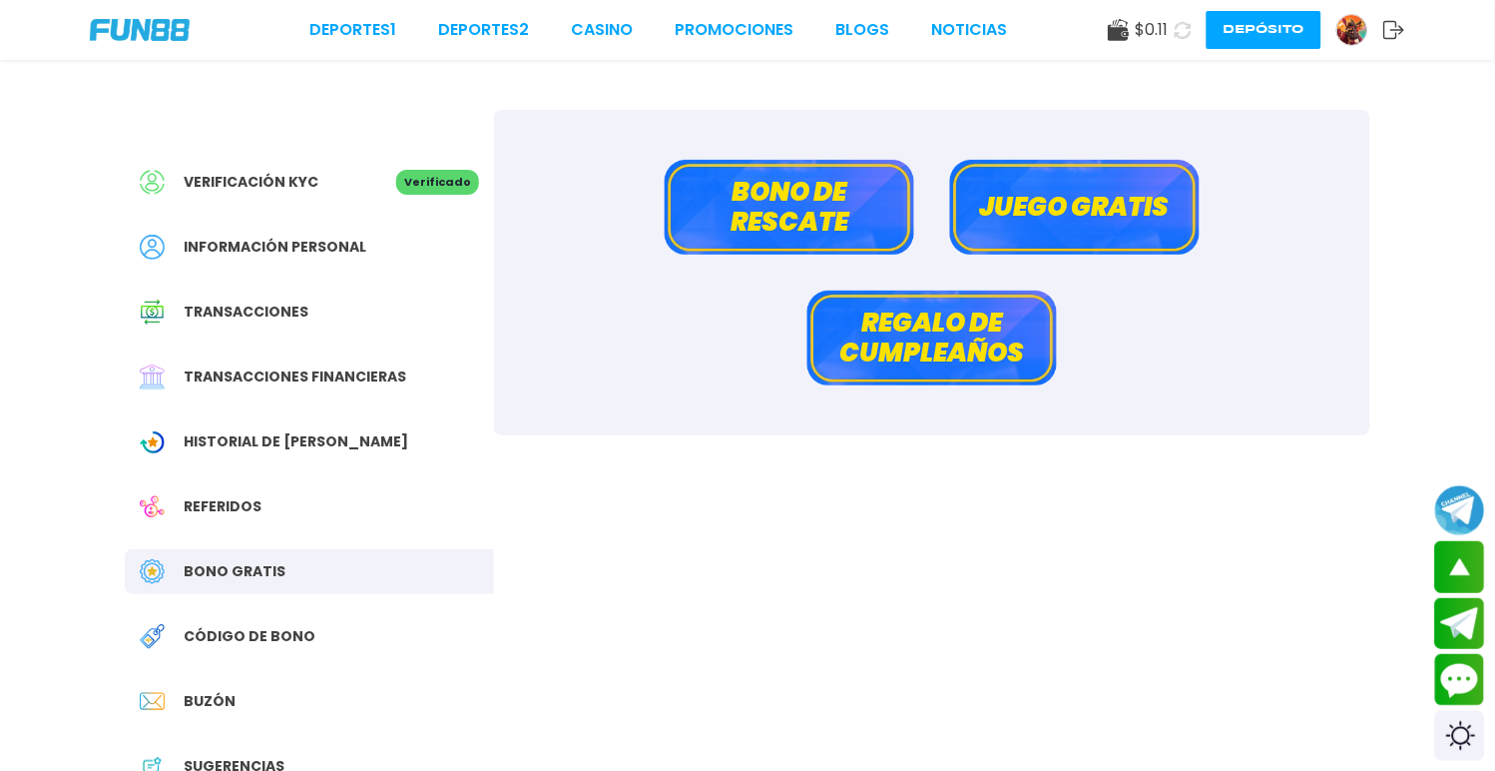
drag, startPoint x: 1012, startPoint y: 206, endPoint x: 1012, endPoint y: 195, distance: 11.0
click at [1012, 195] on button "Juego gratis" at bounding box center [1075, 207] width 250 height 95
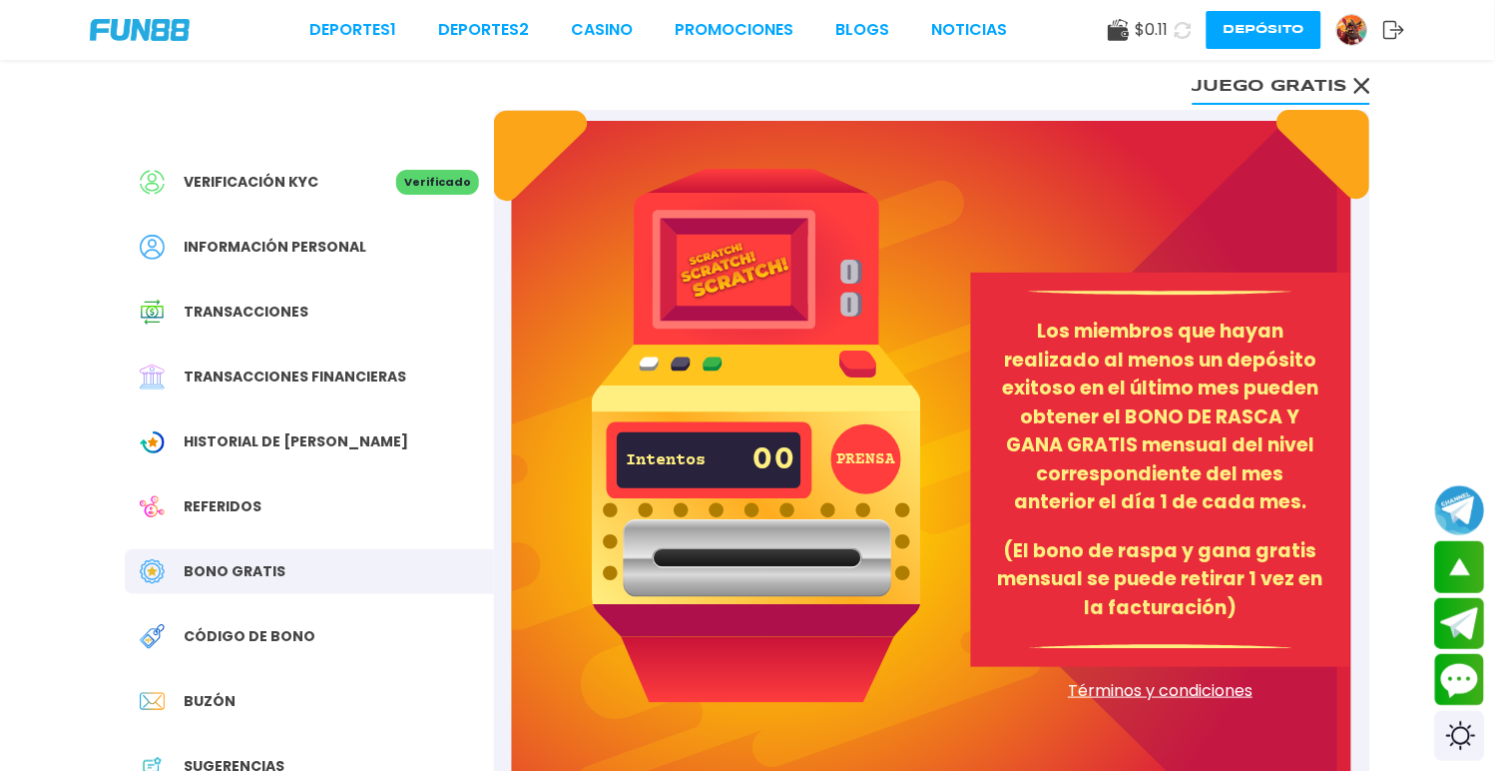
click at [880, 454] on button "PRENSA" at bounding box center [866, 459] width 70 height 70
click at [762, 454] on p "00" at bounding box center [774, 460] width 44 height 54
click at [861, 354] on img at bounding box center [756, 435] width 329 height 533
drag, startPoint x: 754, startPoint y: 283, endPoint x: 790, endPoint y: 277, distance: 37.4
click at [753, 283] on img at bounding box center [756, 435] width 329 height 533
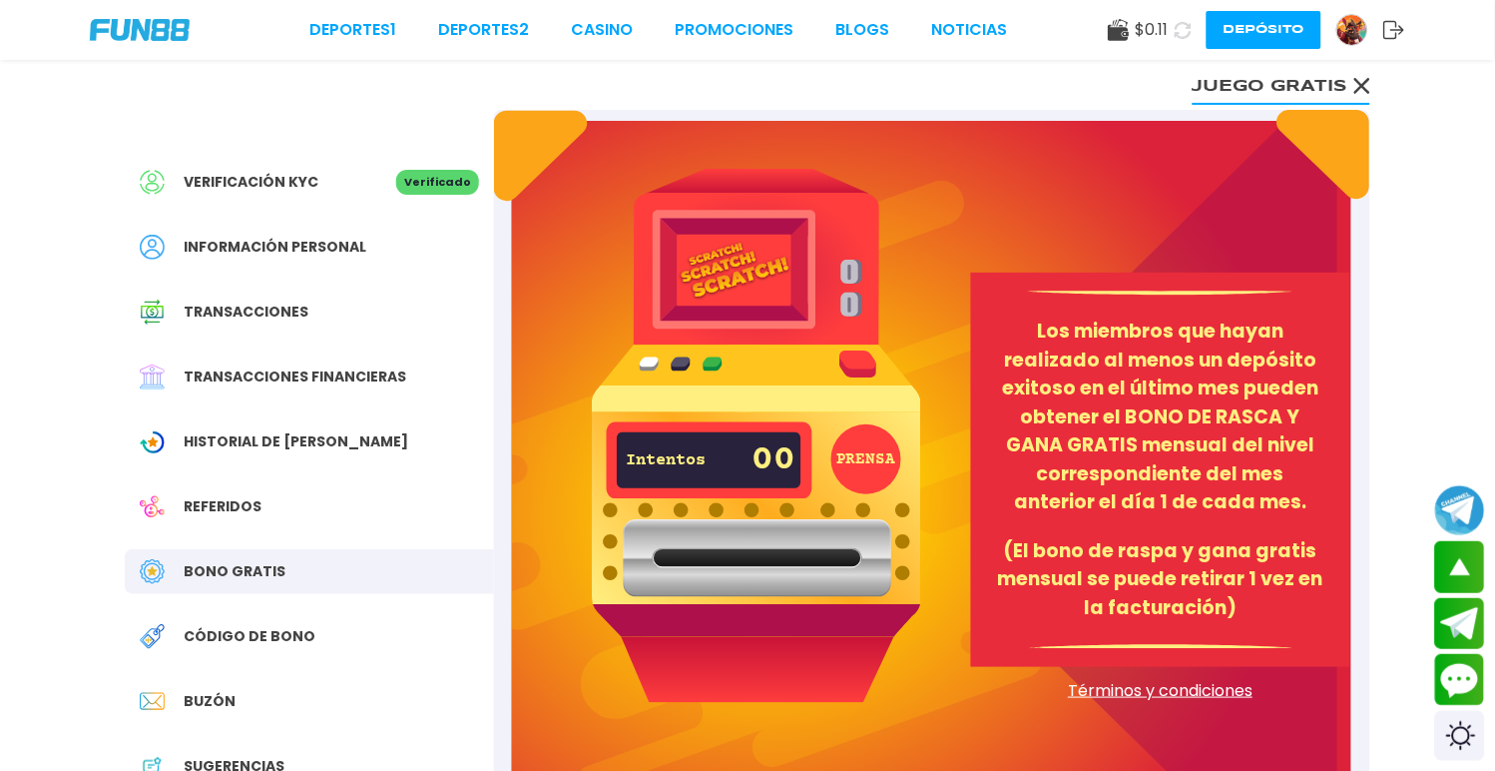
click at [846, 269] on img at bounding box center [756, 435] width 329 height 533
click at [870, 486] on button "PRENSA" at bounding box center [866, 459] width 70 height 70
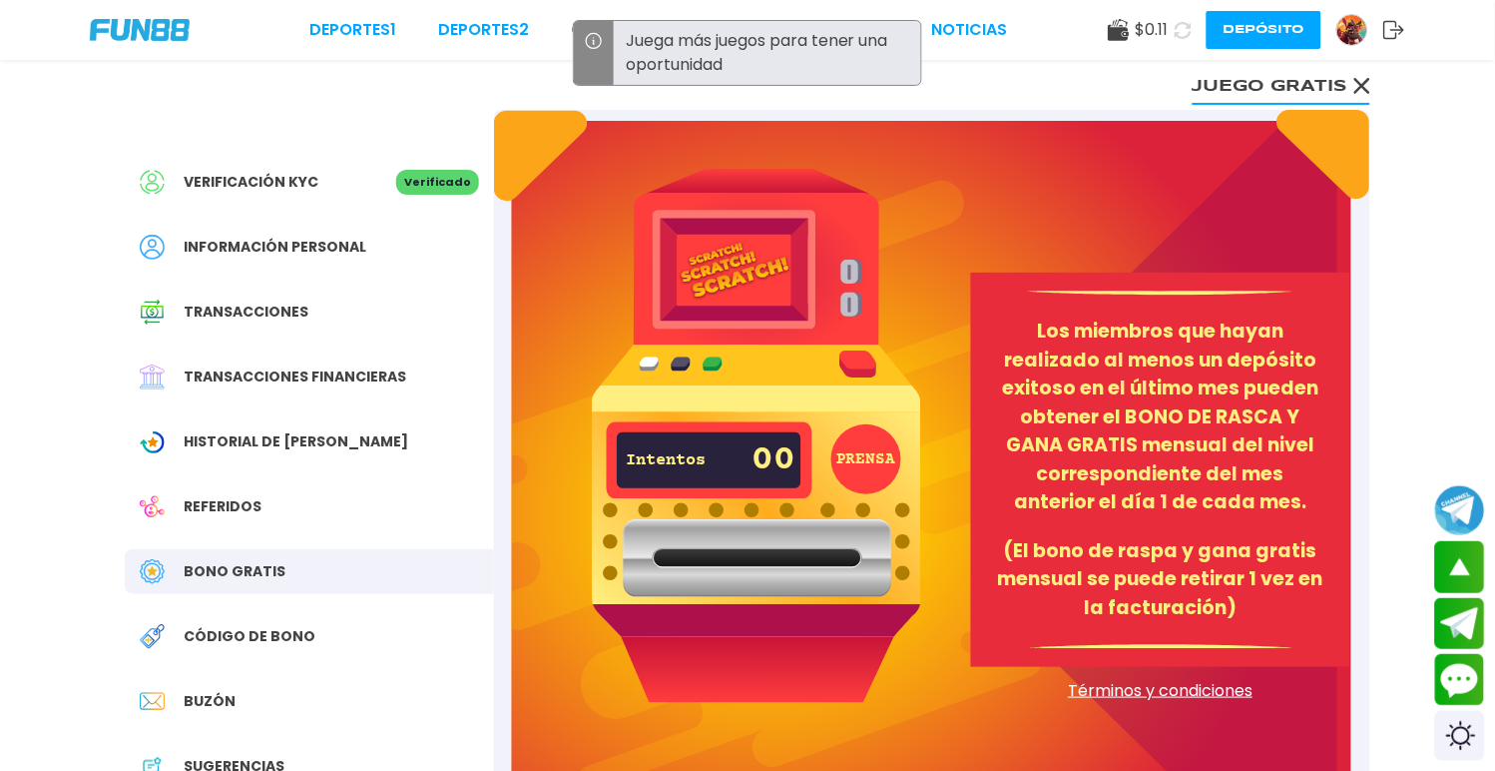
click at [868, 476] on button "PRENSA" at bounding box center [866, 459] width 70 height 70
drag, startPoint x: 855, startPoint y: 467, endPoint x: 874, endPoint y: 463, distance: 19.4
click at [876, 463] on button "PRENSA" at bounding box center [866, 459] width 70 height 70
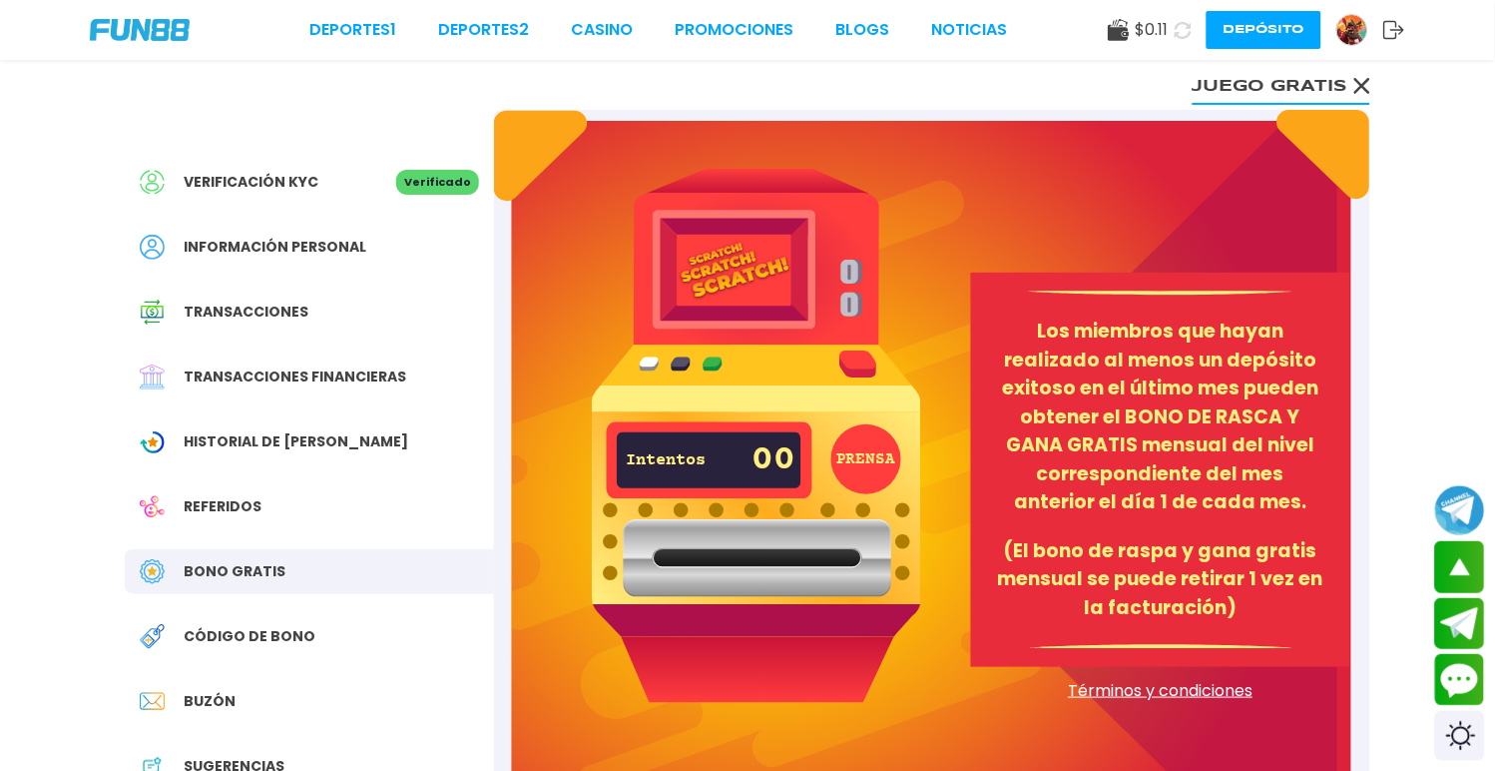
click at [1309, 98] on button "Juego gratis" at bounding box center [1282, 85] width 178 height 40
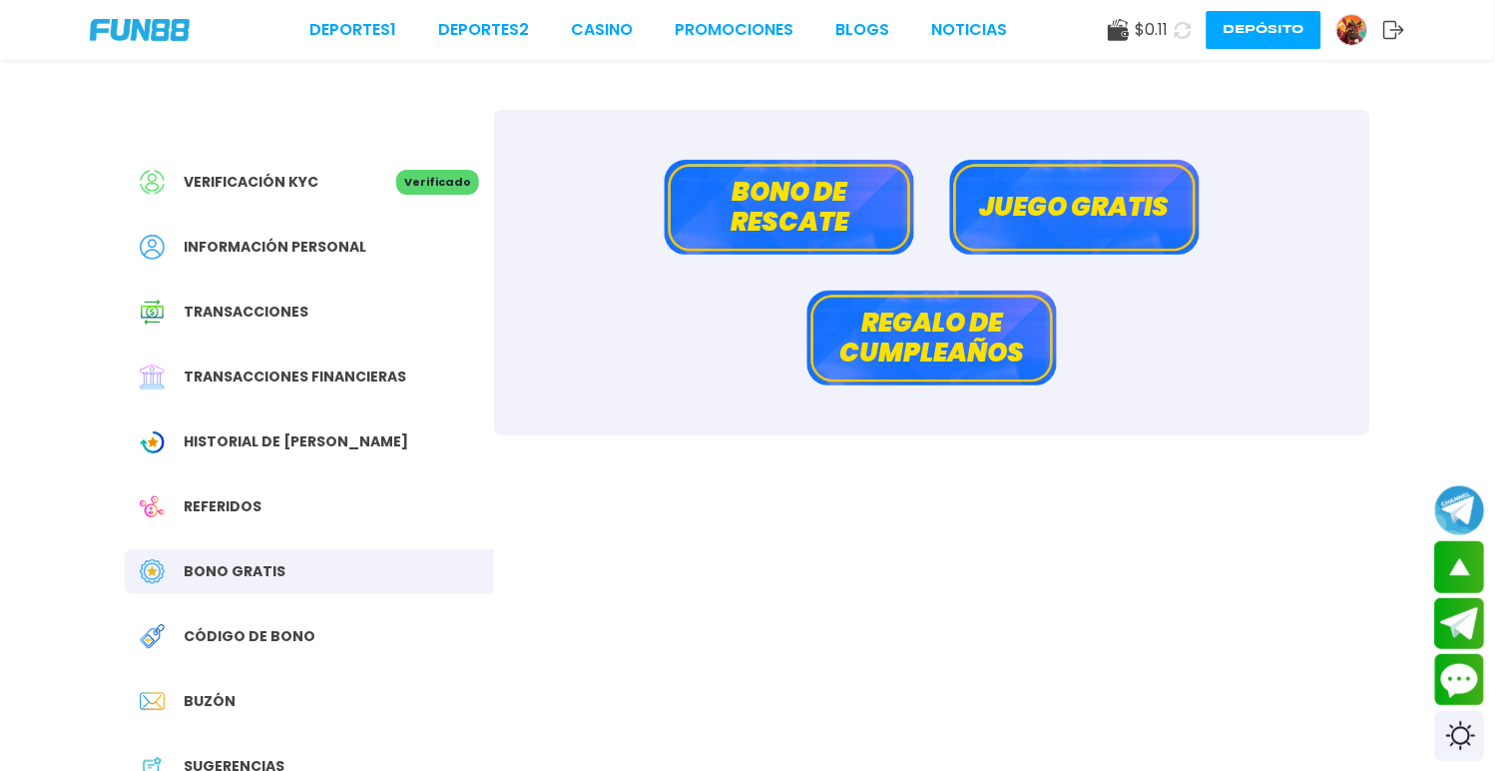
click at [826, 226] on button "Bono de rescate" at bounding box center [790, 207] width 250 height 95
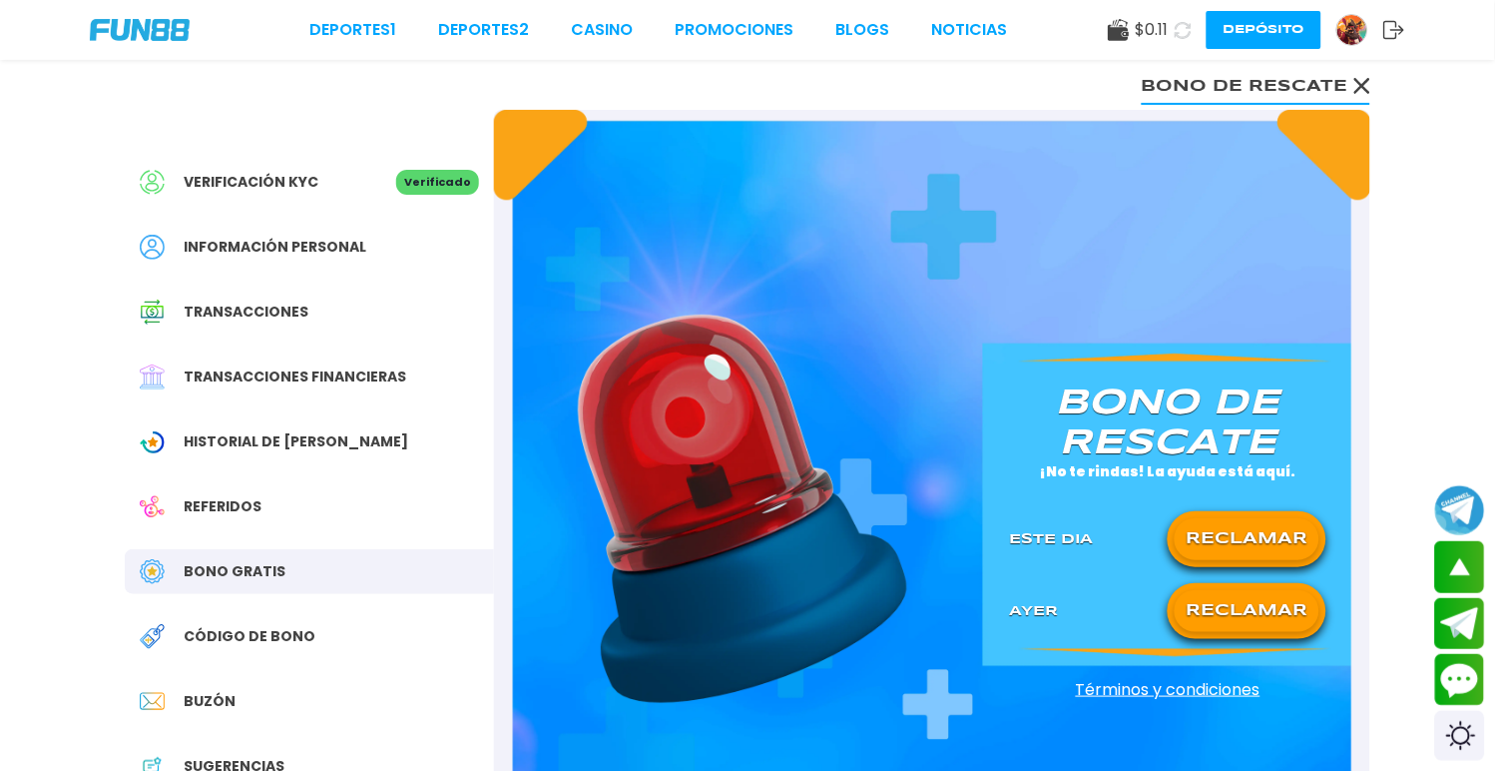
click at [1252, 552] on div "RECLAMAR" at bounding box center [1247, 539] width 159 height 56
click at [1252, 606] on button "RECLAMAR" at bounding box center [1247, 611] width 145 height 42
click at [1256, 511] on div "RECLAMAR" at bounding box center [1247, 539] width 159 height 56
click at [1260, 535] on button "RECLAMAR" at bounding box center [1247, 539] width 145 height 42
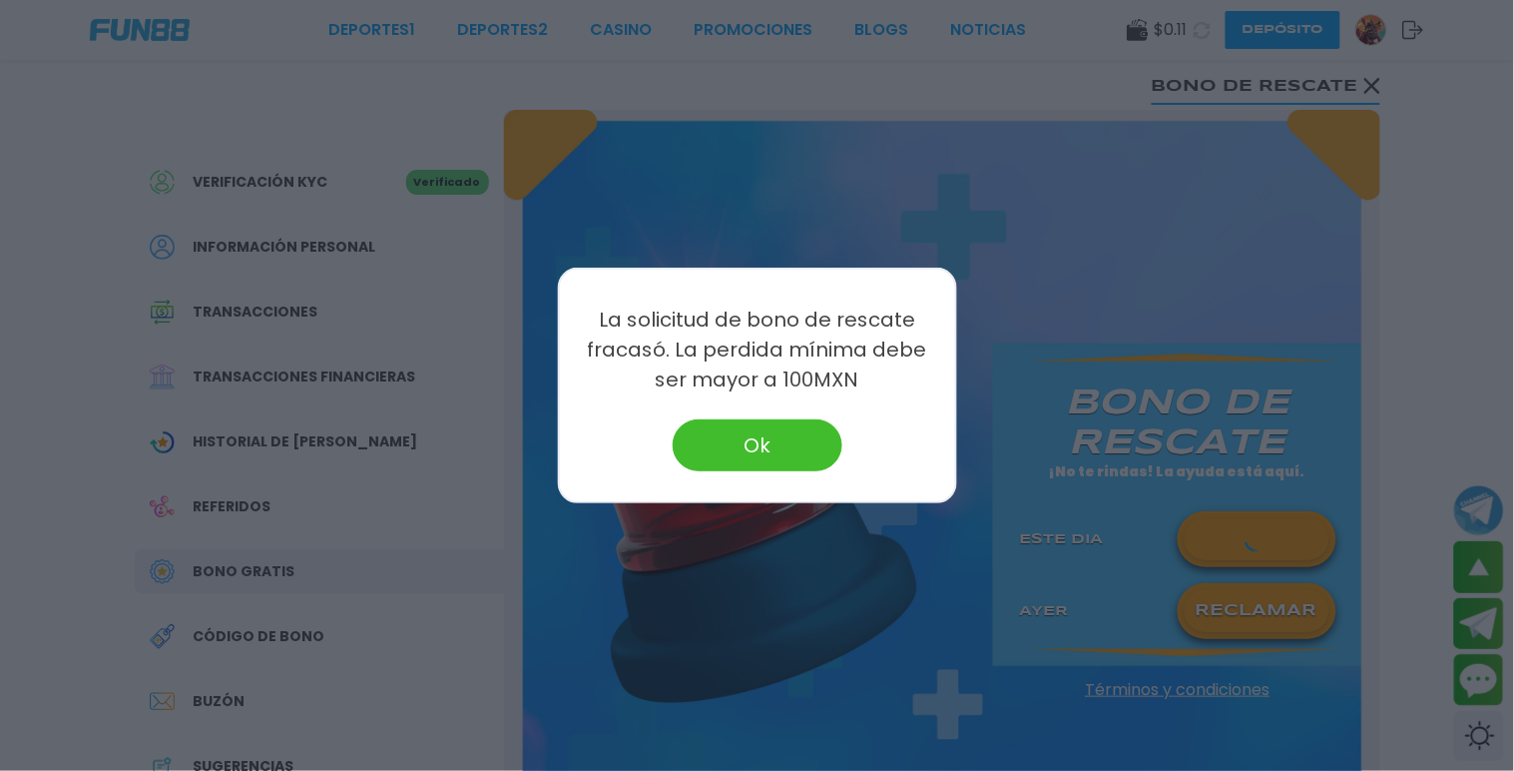
click at [723, 427] on button "Ok" at bounding box center [758, 445] width 170 height 52
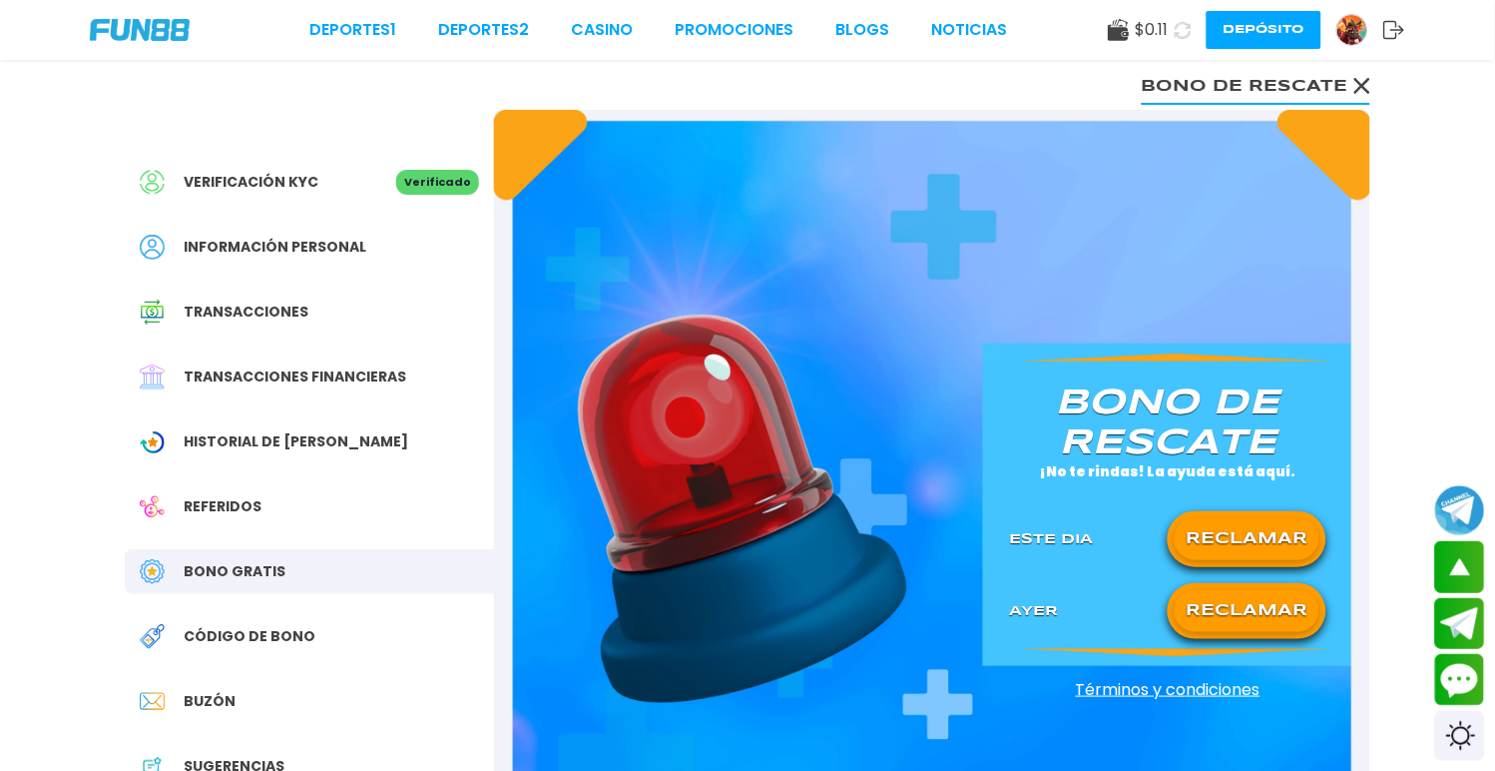
click at [1361, 91] on icon at bounding box center [1362, 86] width 16 height 16
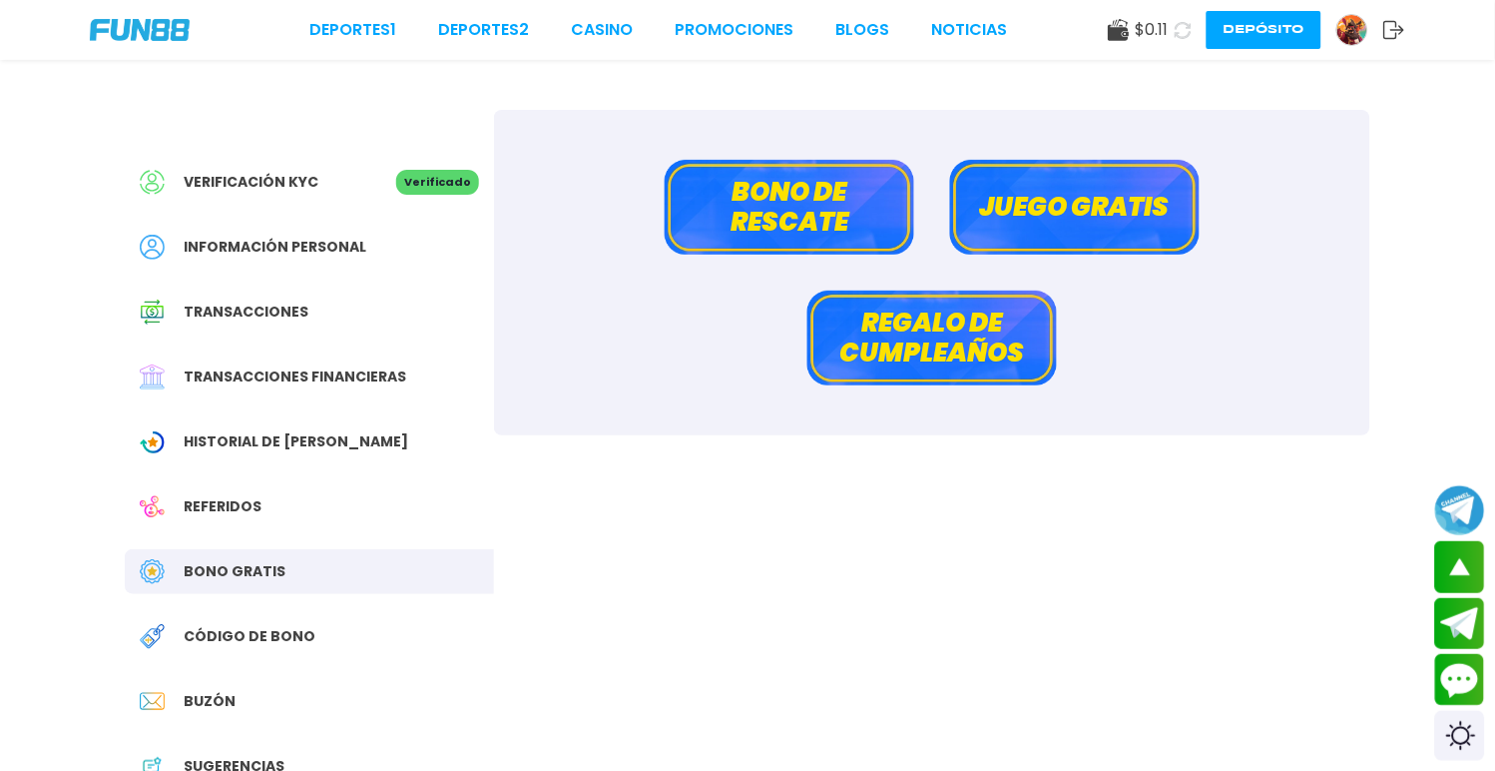
click at [986, 322] on button "Regalo de cumpleaños" at bounding box center [932, 337] width 250 height 95
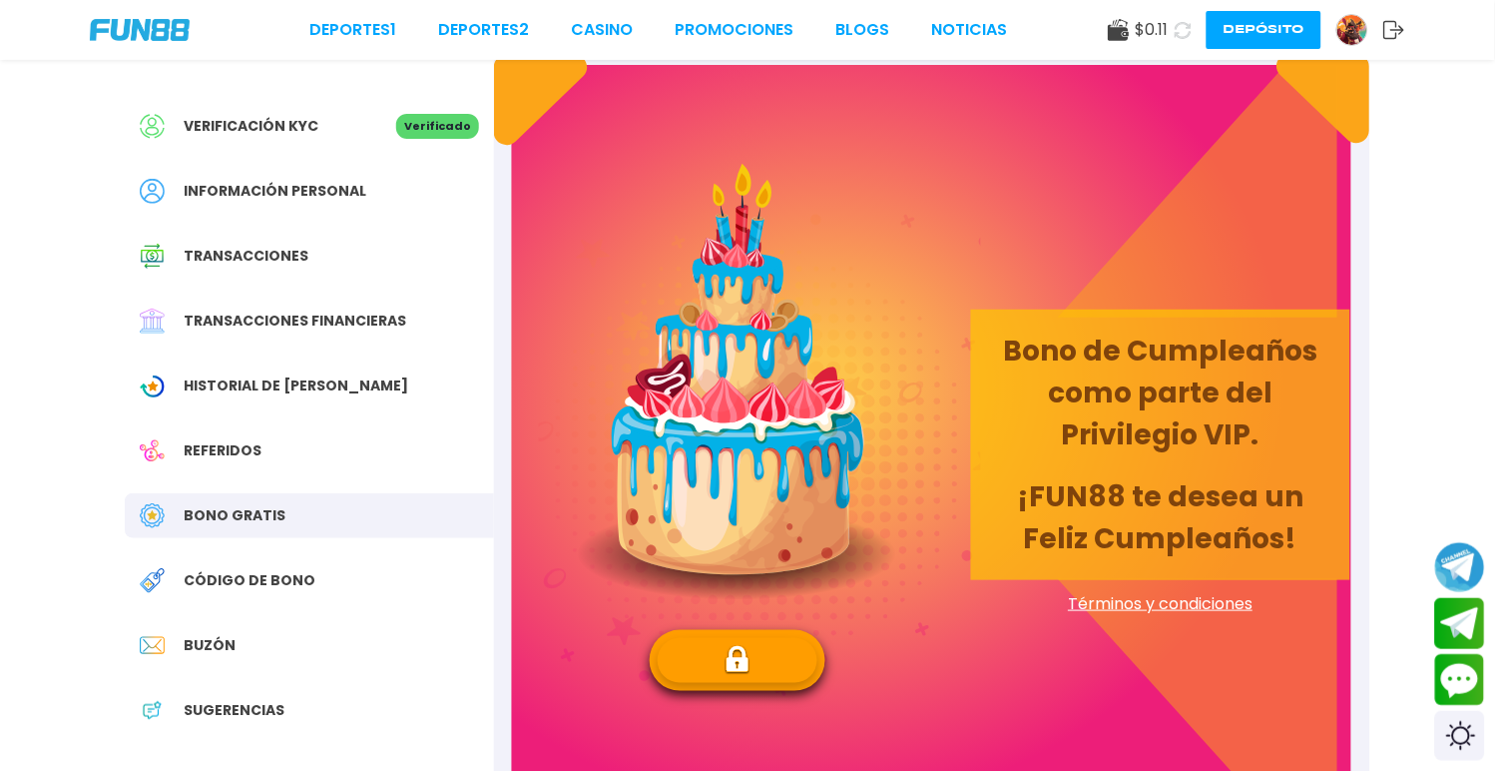
scroll to position [111, 0]
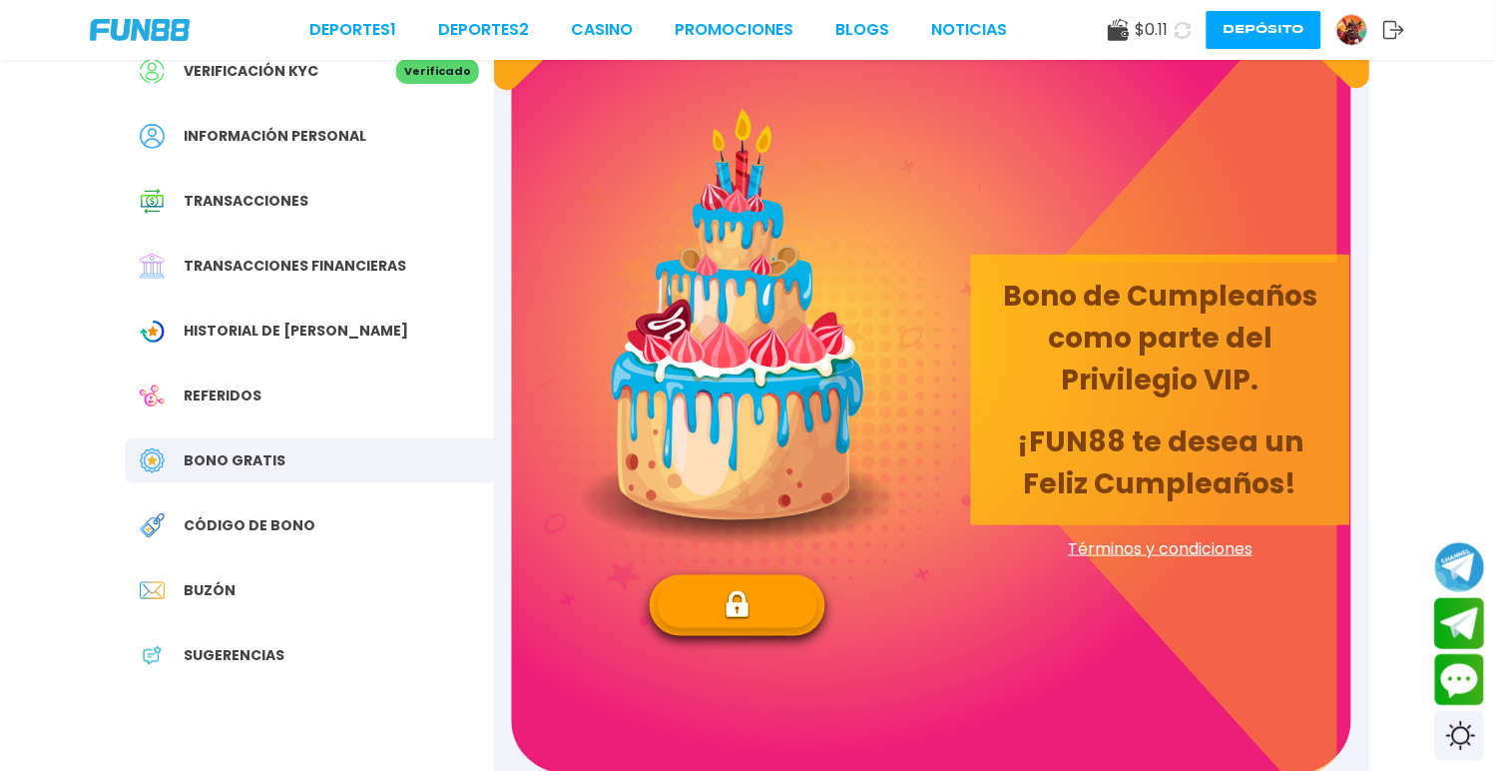
click at [802, 584] on button at bounding box center [738, 605] width 160 height 45
click at [1268, 41] on button "Depósito" at bounding box center [1264, 30] width 115 height 38
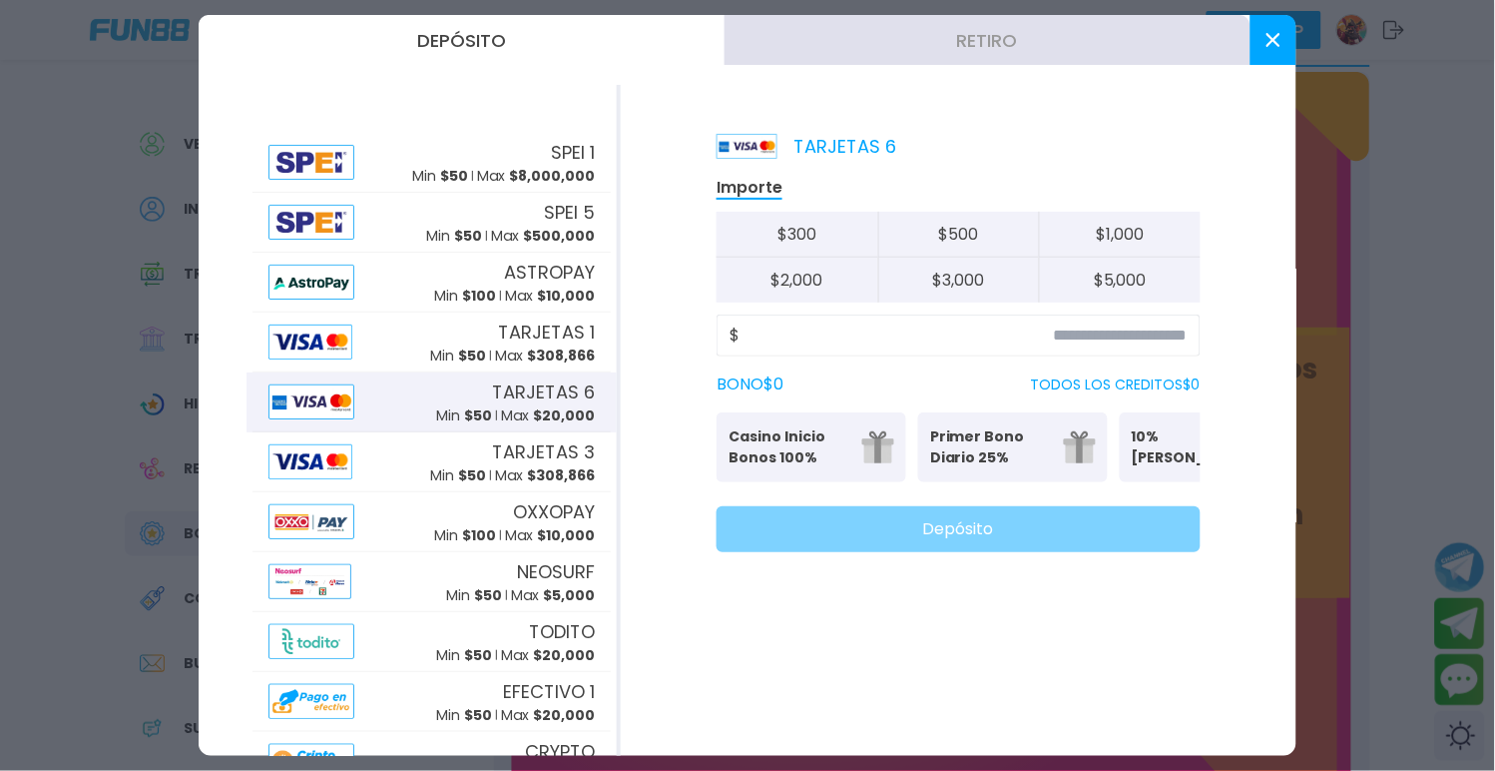
scroll to position [0, 0]
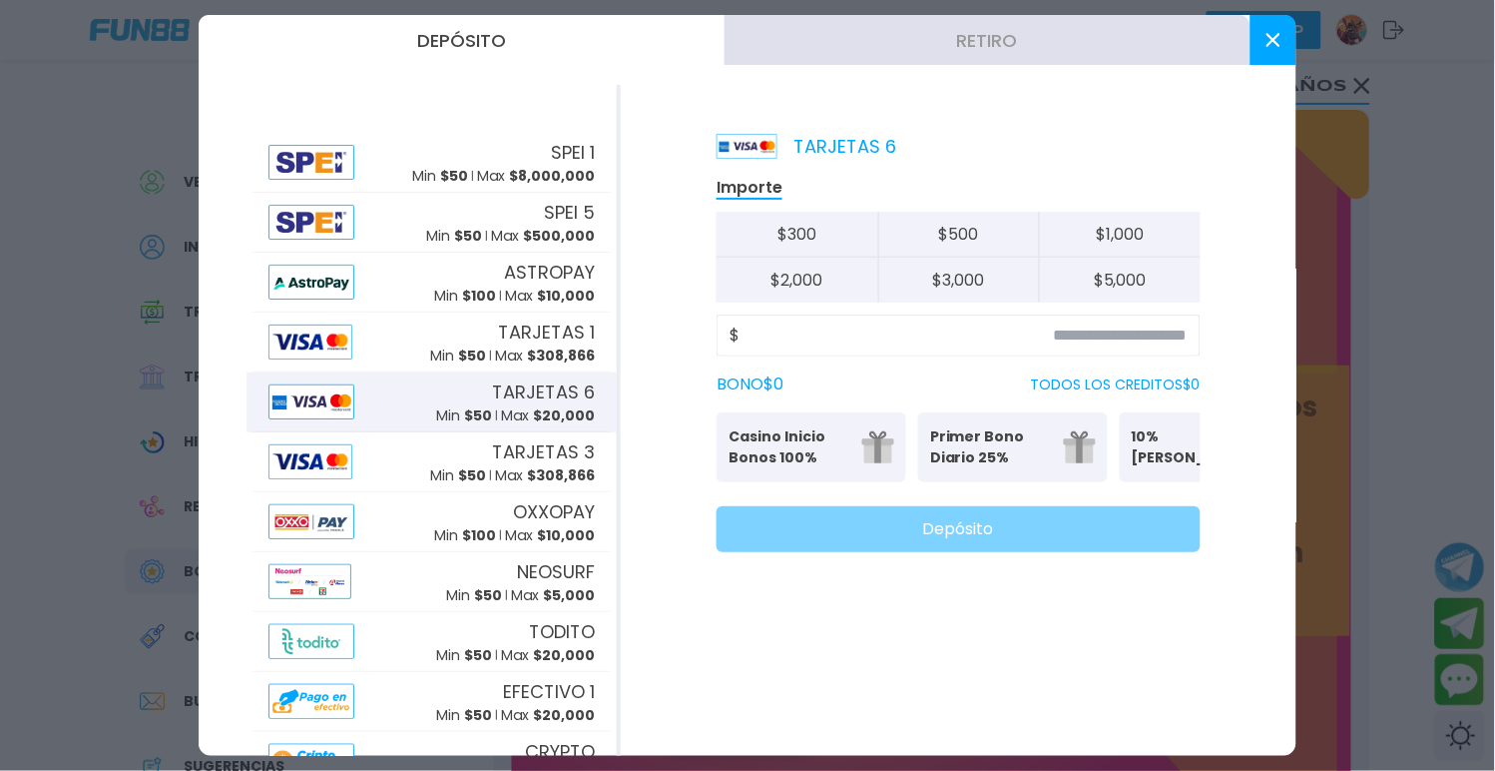
click at [1296, 40] on button at bounding box center [1274, 40] width 46 height 50
